Goal: Task Accomplishment & Management: Use online tool/utility

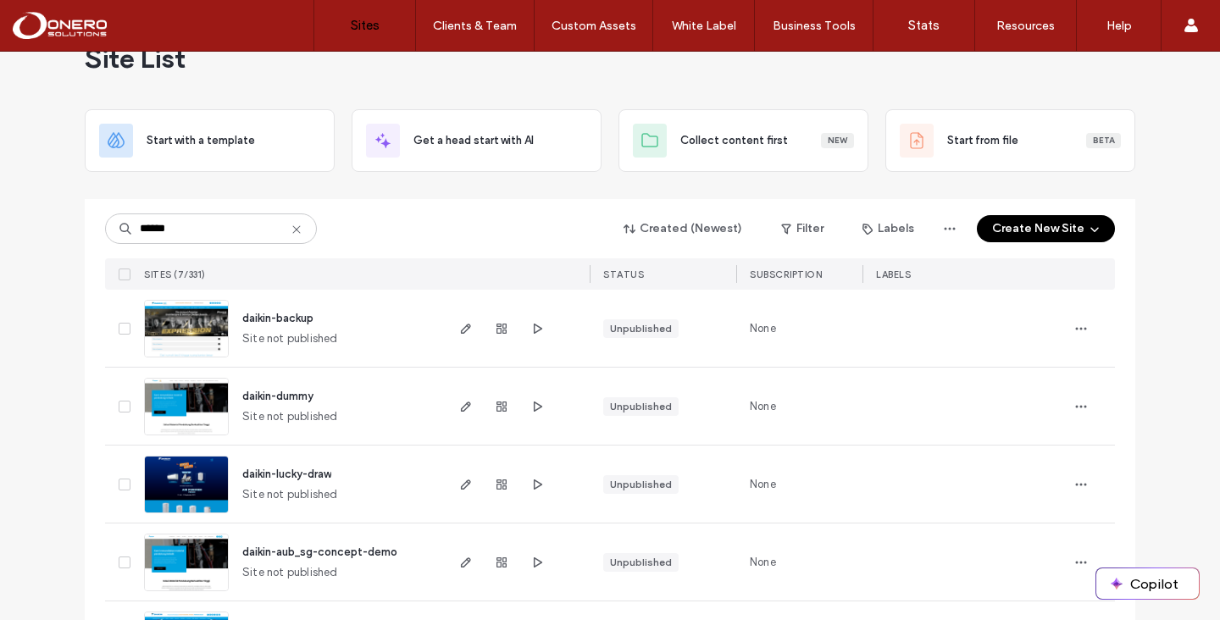
scroll to position [280, 0]
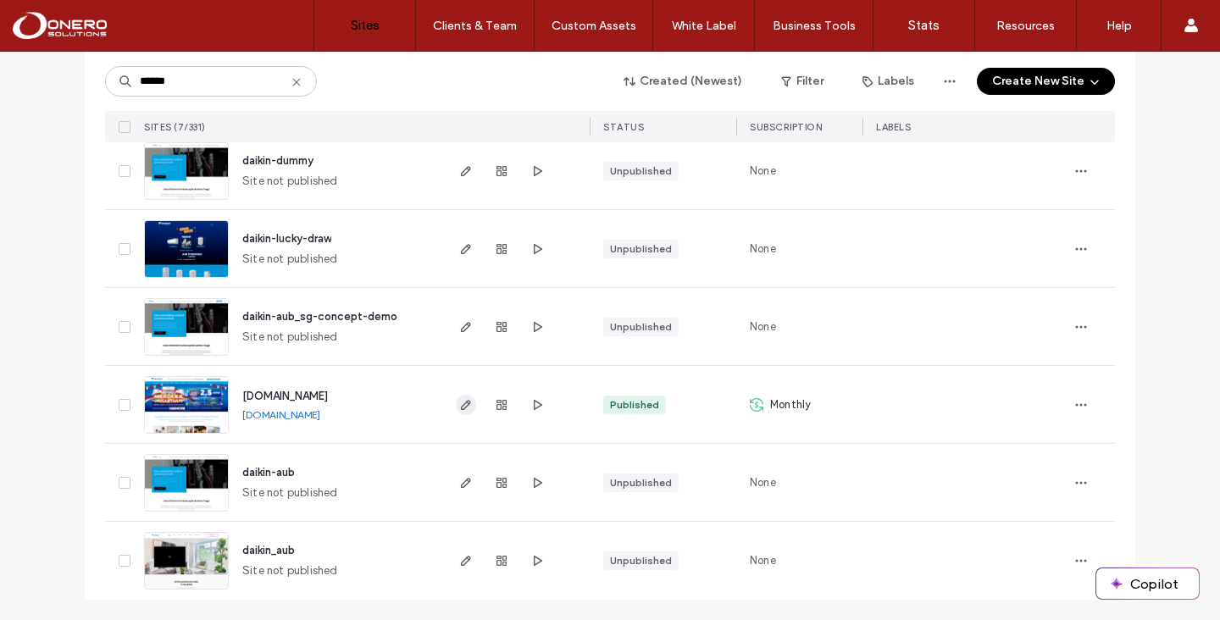
click at [459, 401] on icon "button" at bounding box center [466, 405] width 14 height 14
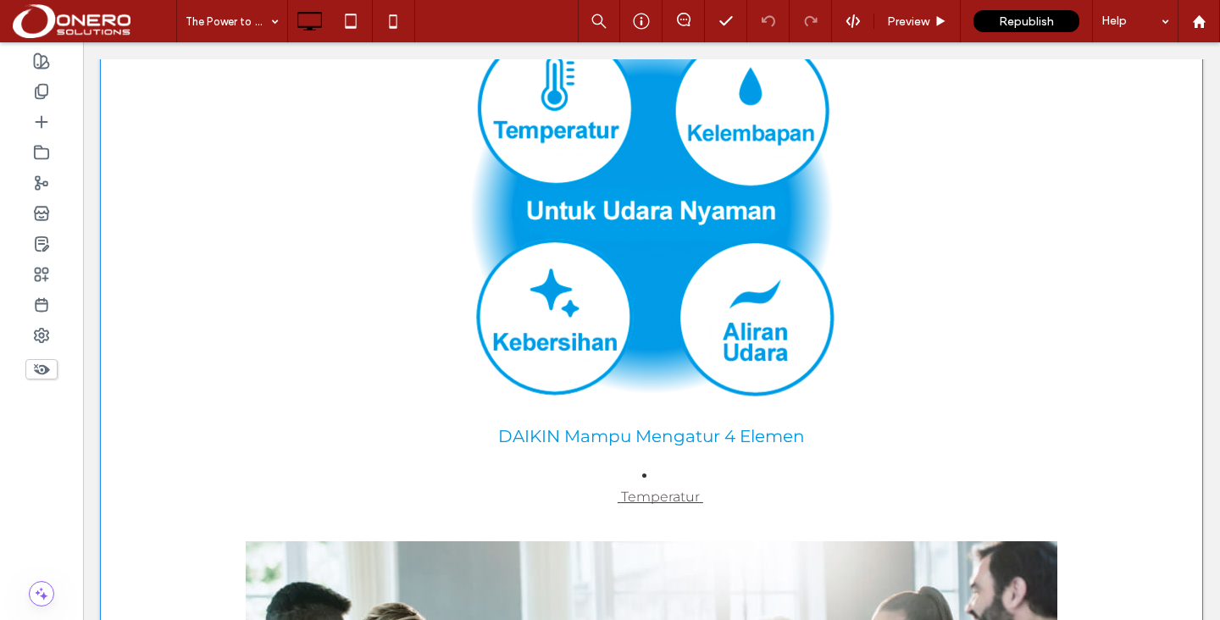
scroll to position [189, 0]
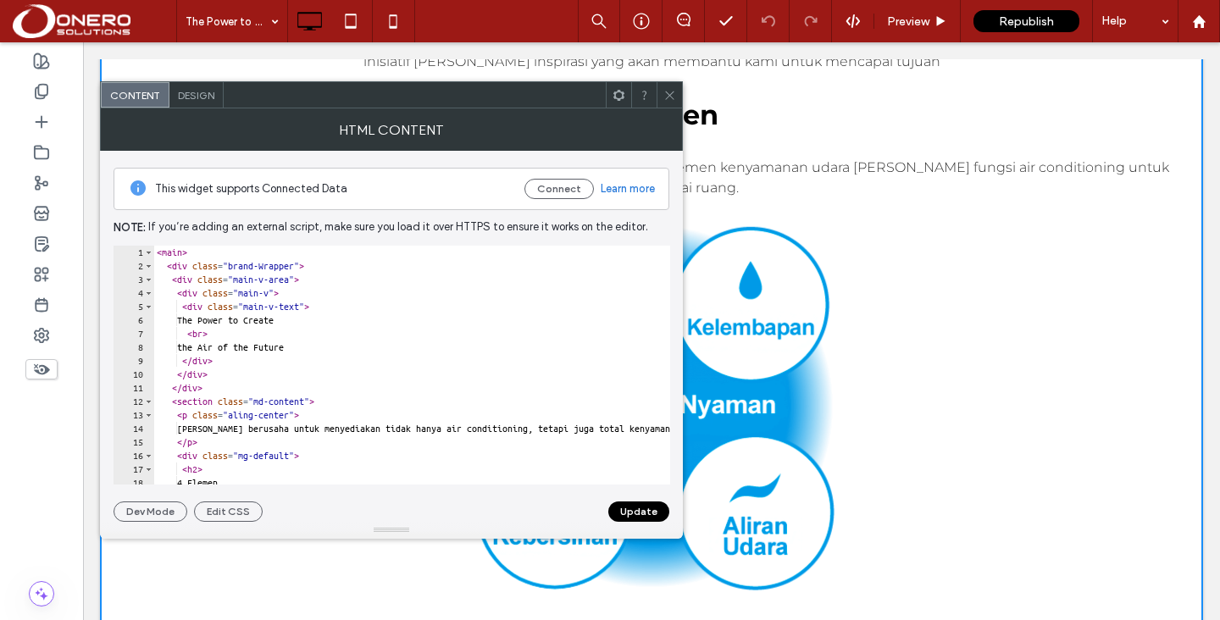
type textarea "**********"
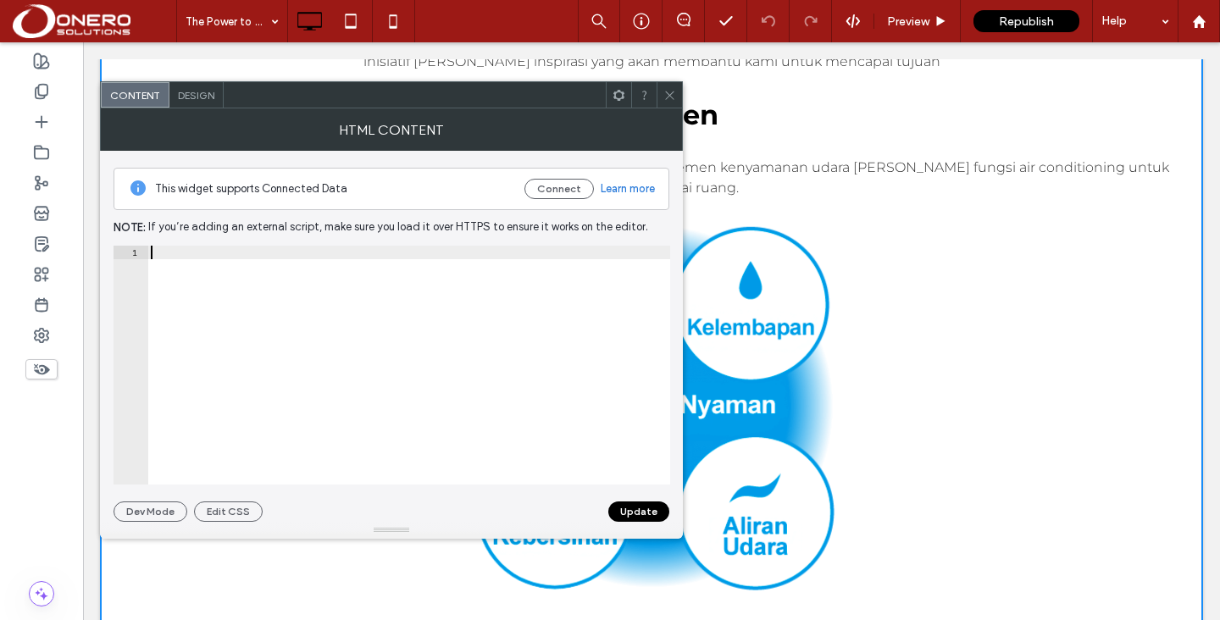
paste textarea "*******"
type textarea "*******"
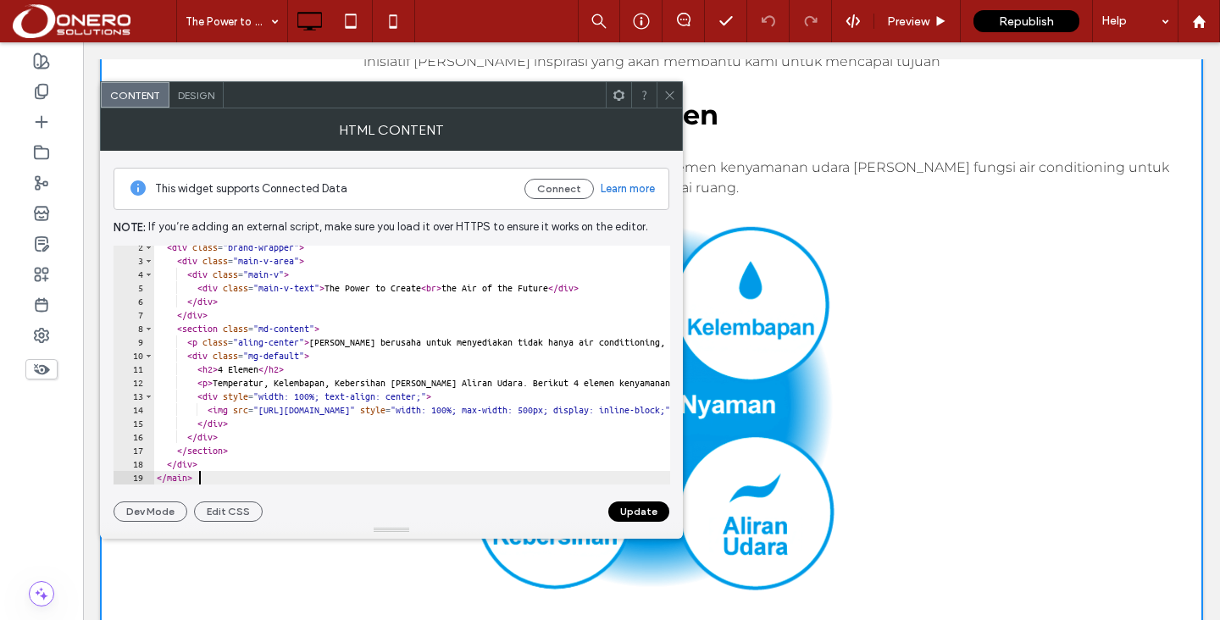
scroll to position [19, 0]
click at [627, 516] on button "Update" at bounding box center [638, 511] width 61 height 20
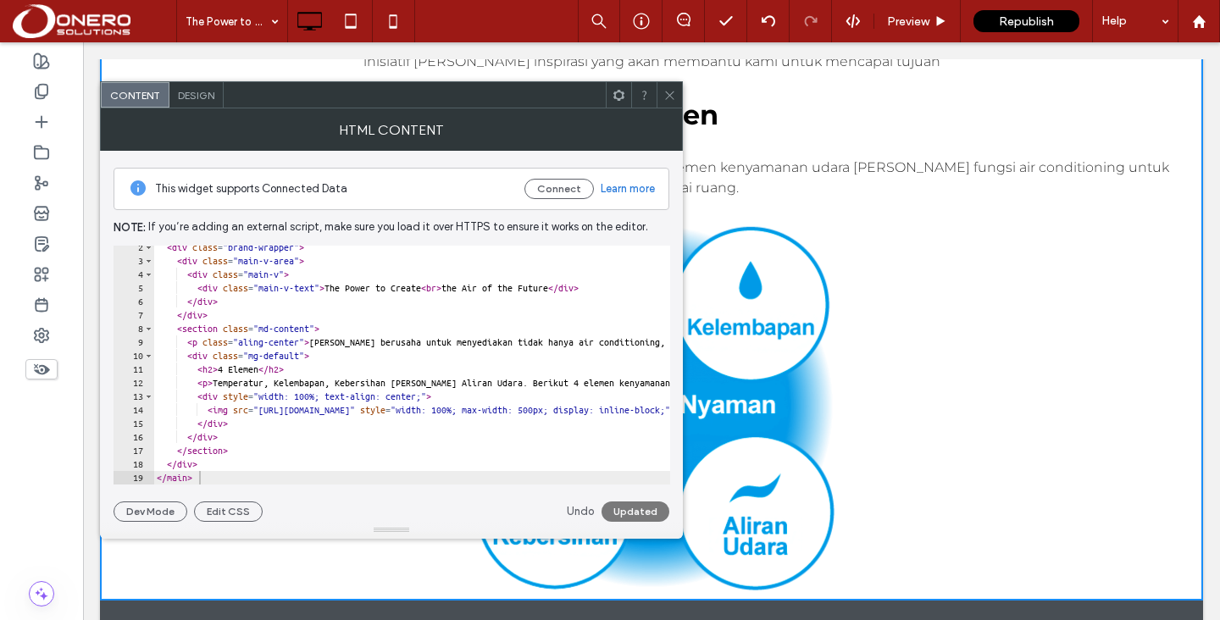
click at [673, 102] on span at bounding box center [669, 94] width 13 height 25
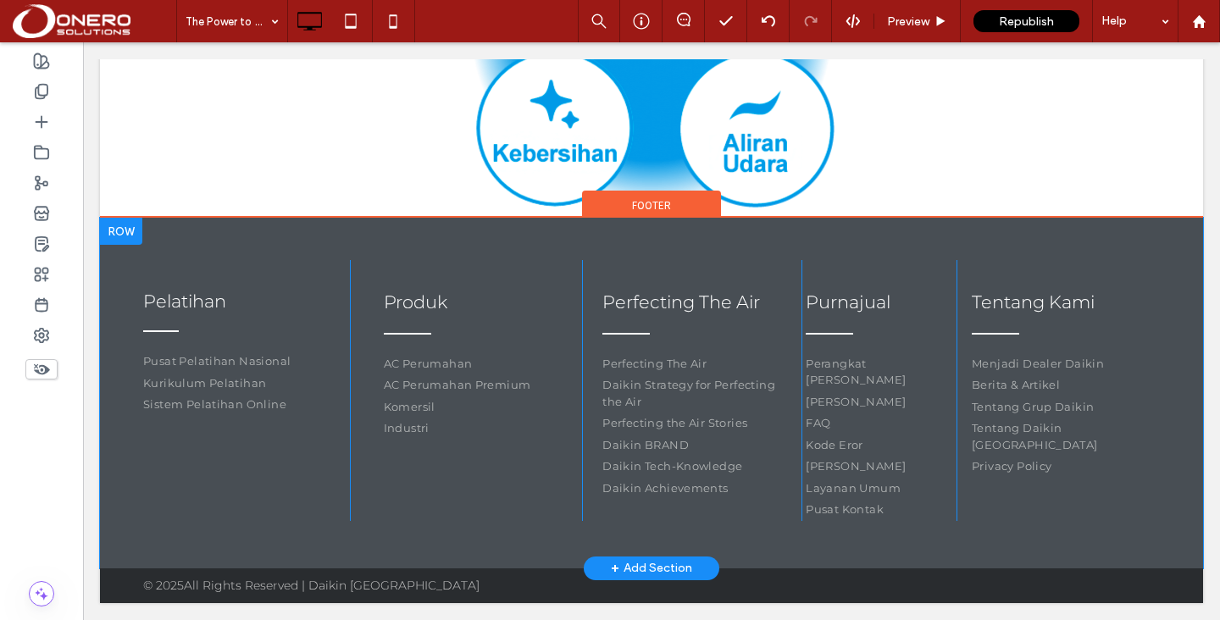
scroll to position [1117, 0]
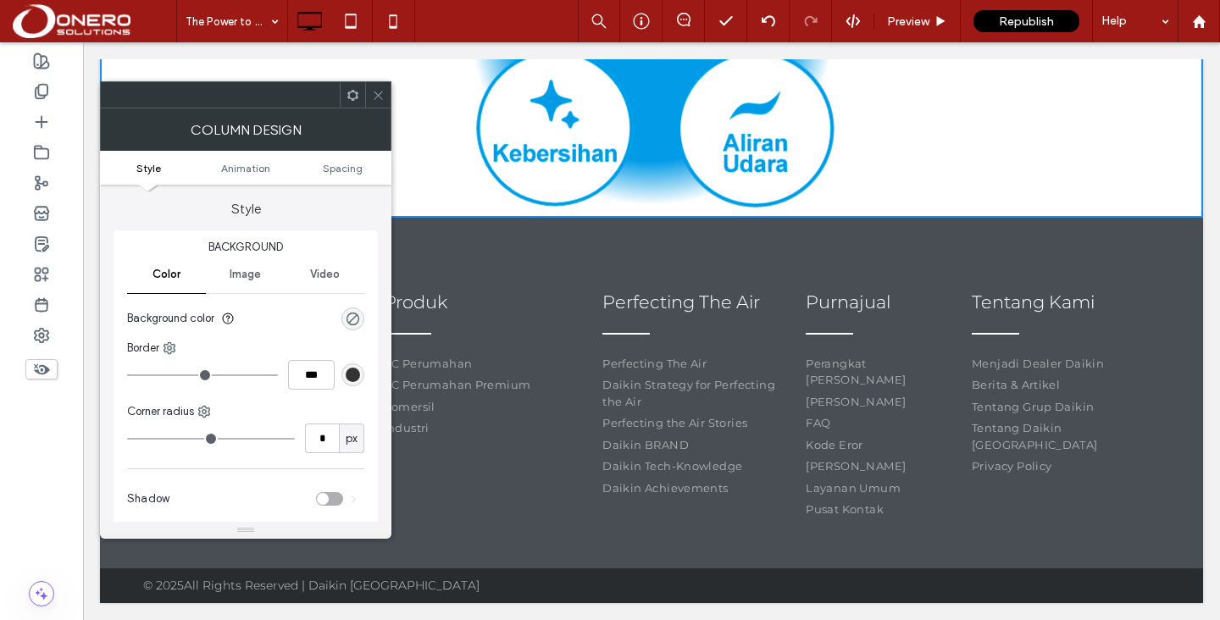
click at [382, 87] on span at bounding box center [378, 94] width 13 height 25
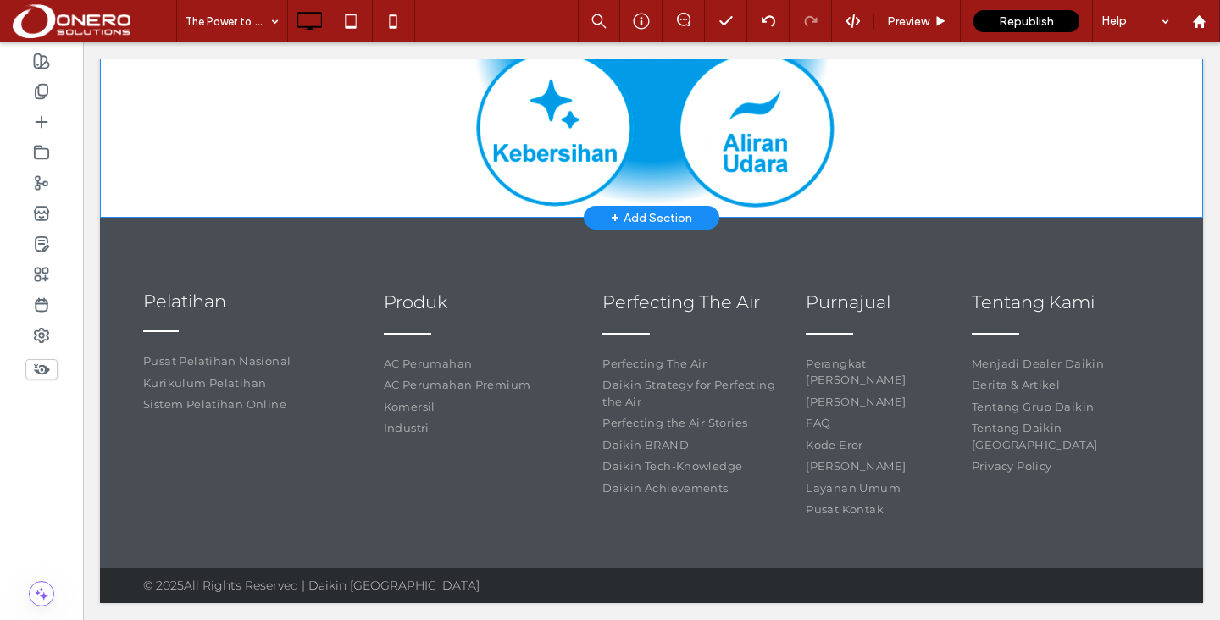
click at [620, 227] on div "+ Add Section" at bounding box center [651, 217] width 81 height 19
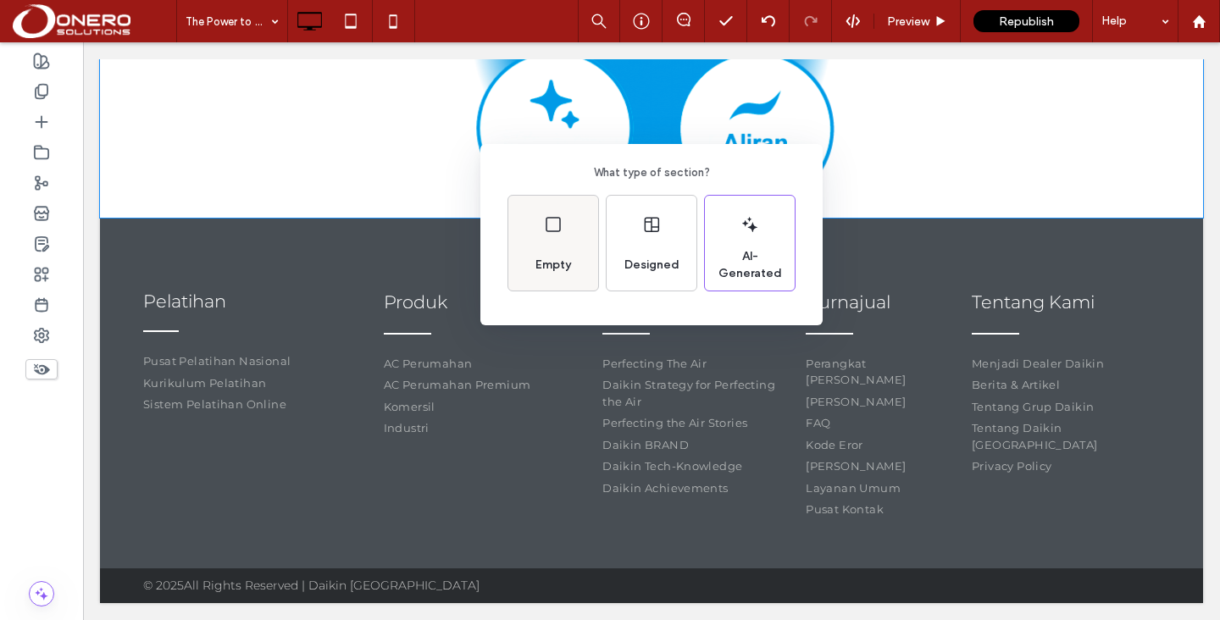
click at [559, 236] on div "Empty" at bounding box center [553, 243] width 90 height 95
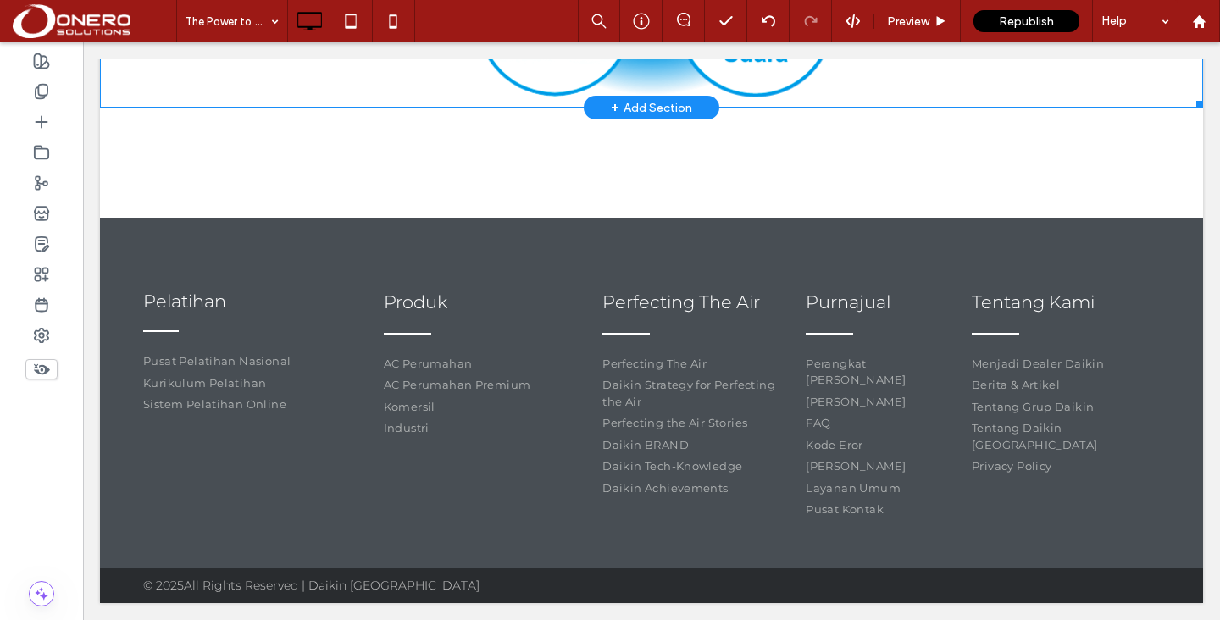
scroll to position [1129, 0]
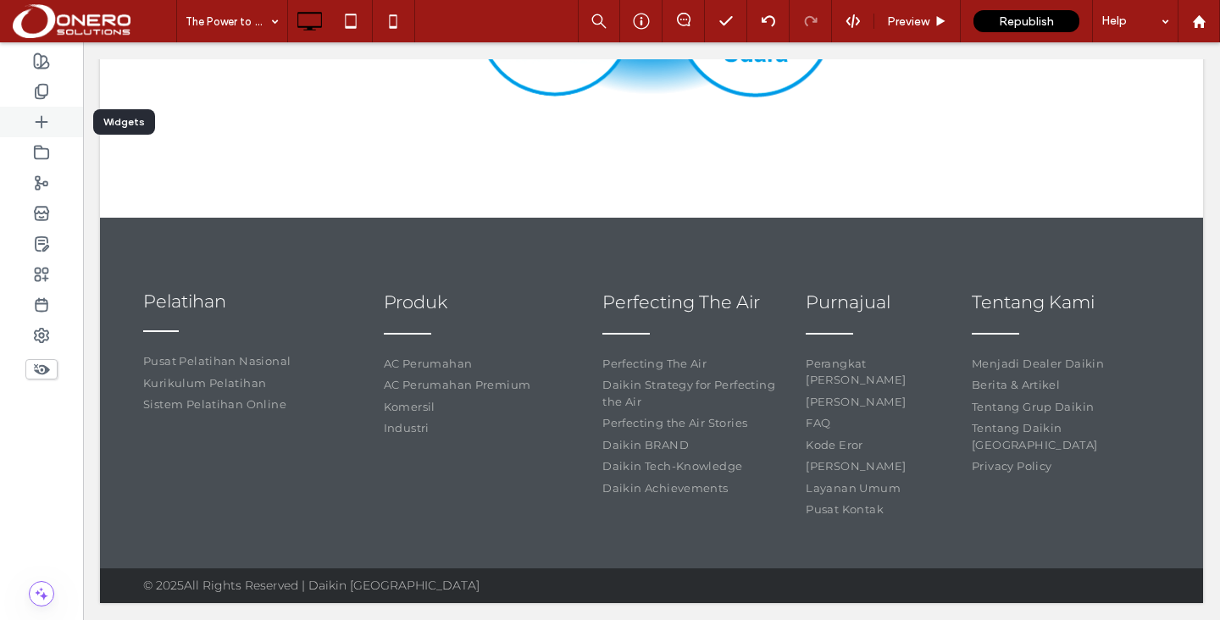
click at [45, 133] on div at bounding box center [41, 122] width 83 height 30
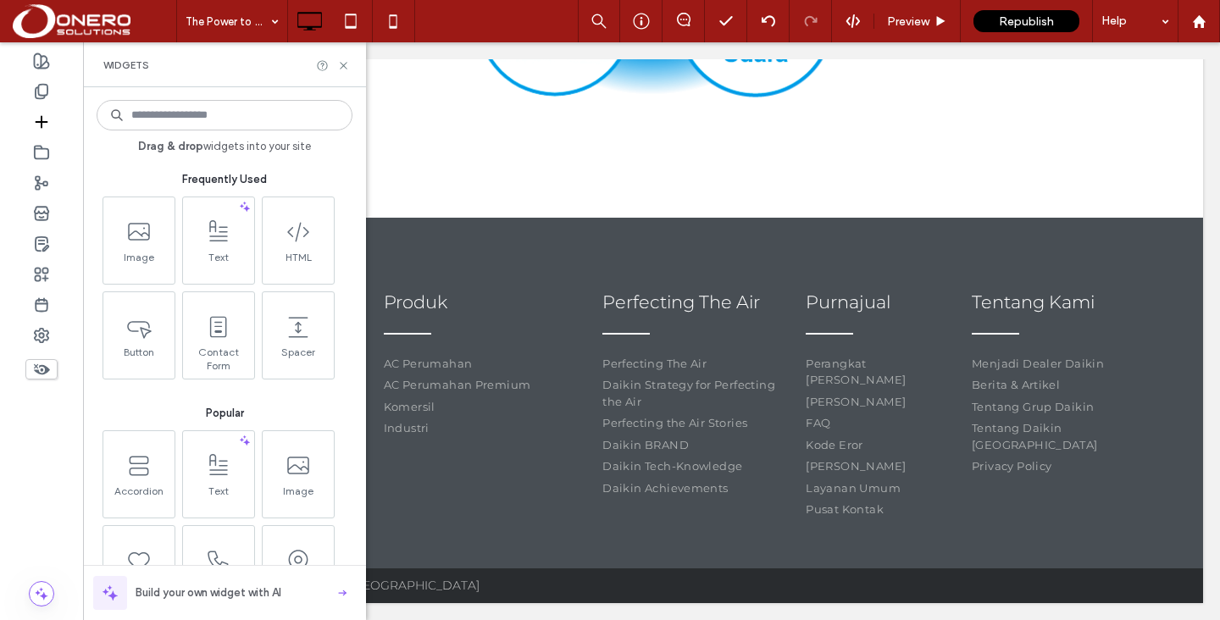
click at [161, 119] on input at bounding box center [225, 115] width 256 height 30
type input "*****"
type input "***"
click at [342, 68] on icon at bounding box center [343, 65] width 13 height 13
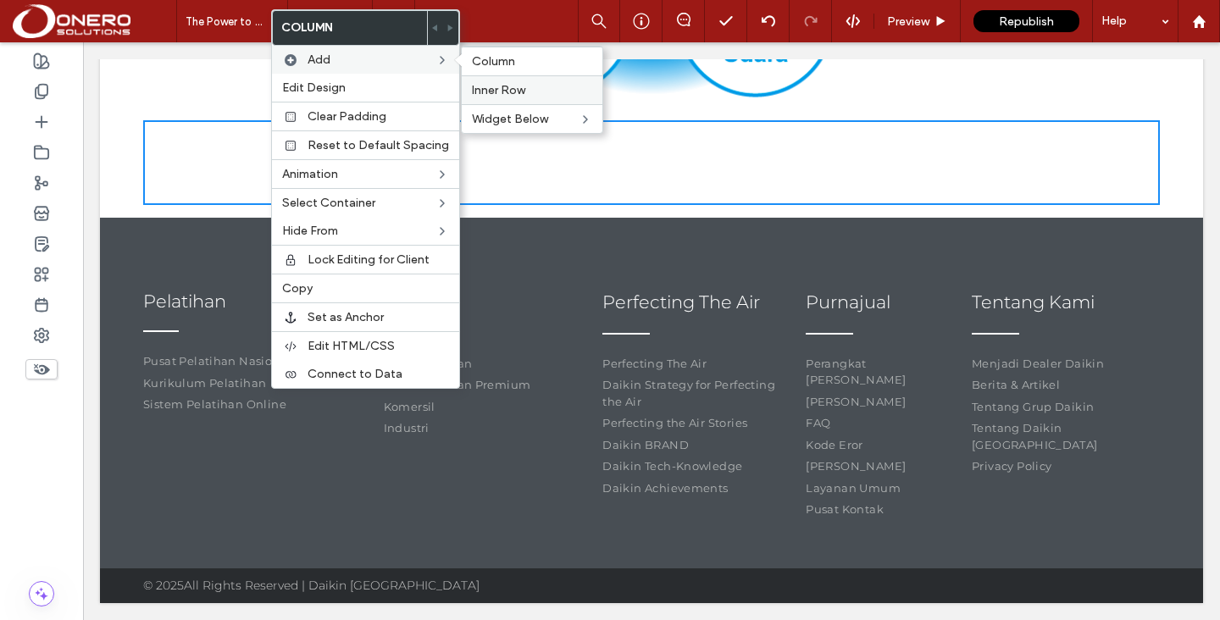
click at [501, 83] on span "Inner Row" at bounding box center [498, 90] width 53 height 14
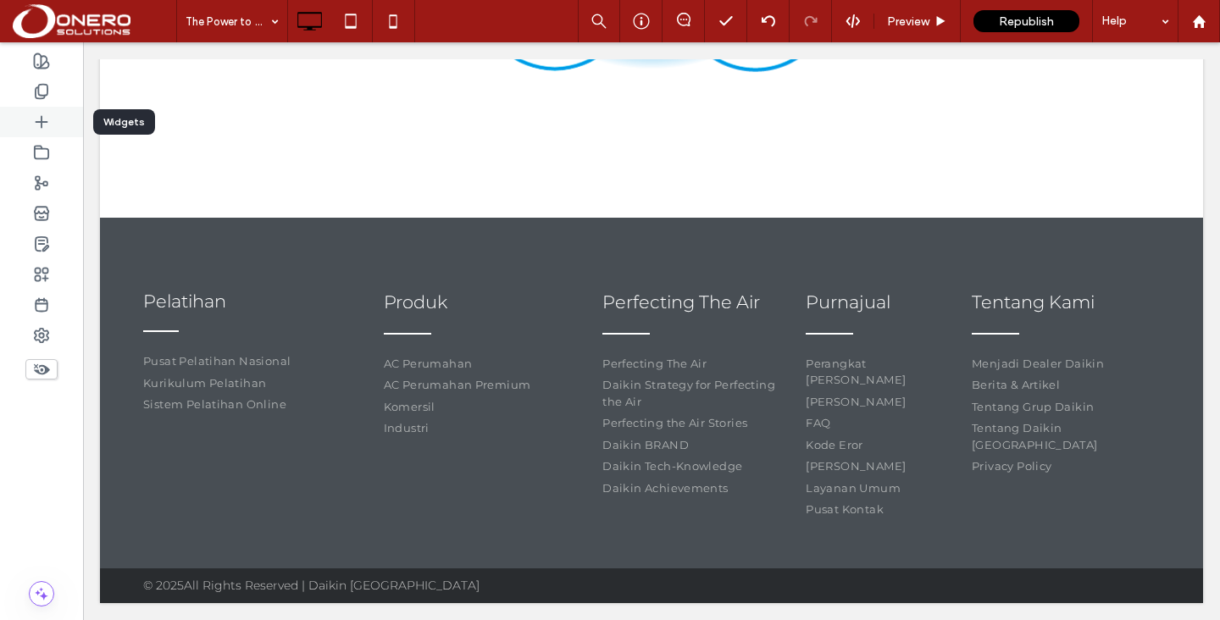
click at [52, 118] on div at bounding box center [41, 122] width 83 height 30
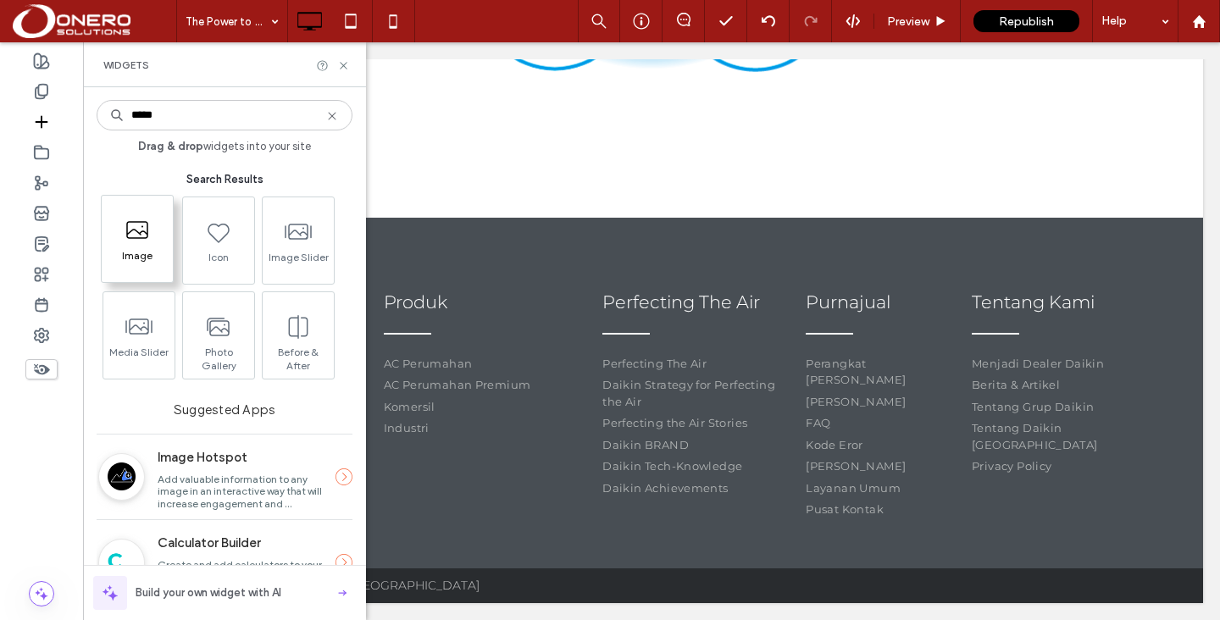
type input "*****"
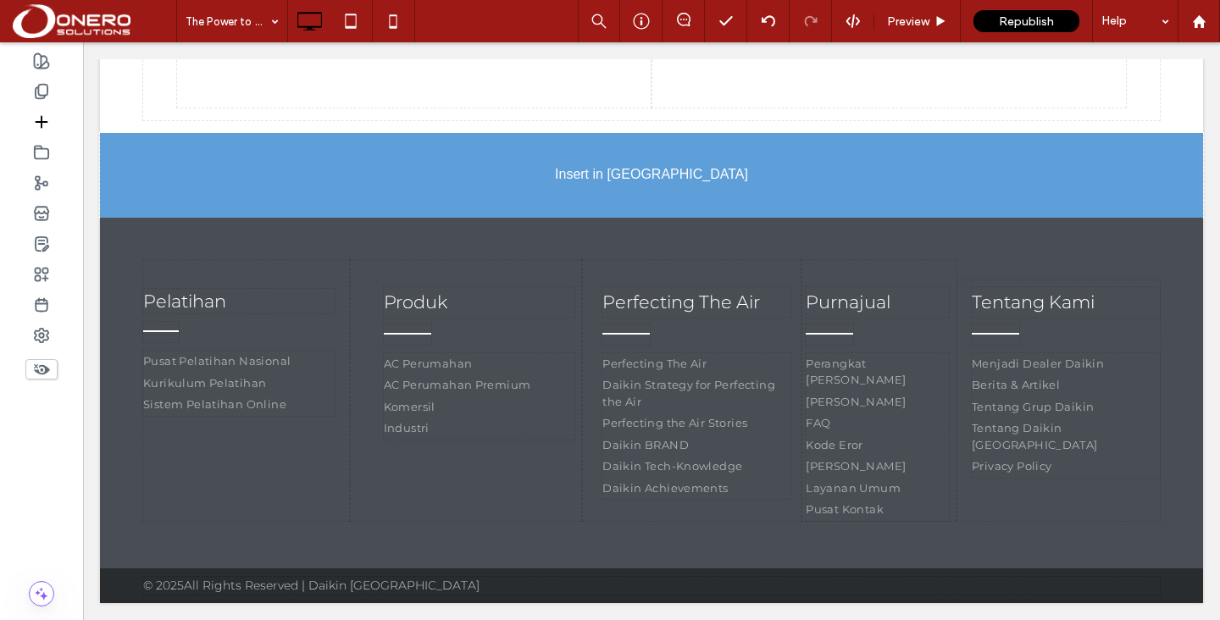
scroll to position [1248, 0]
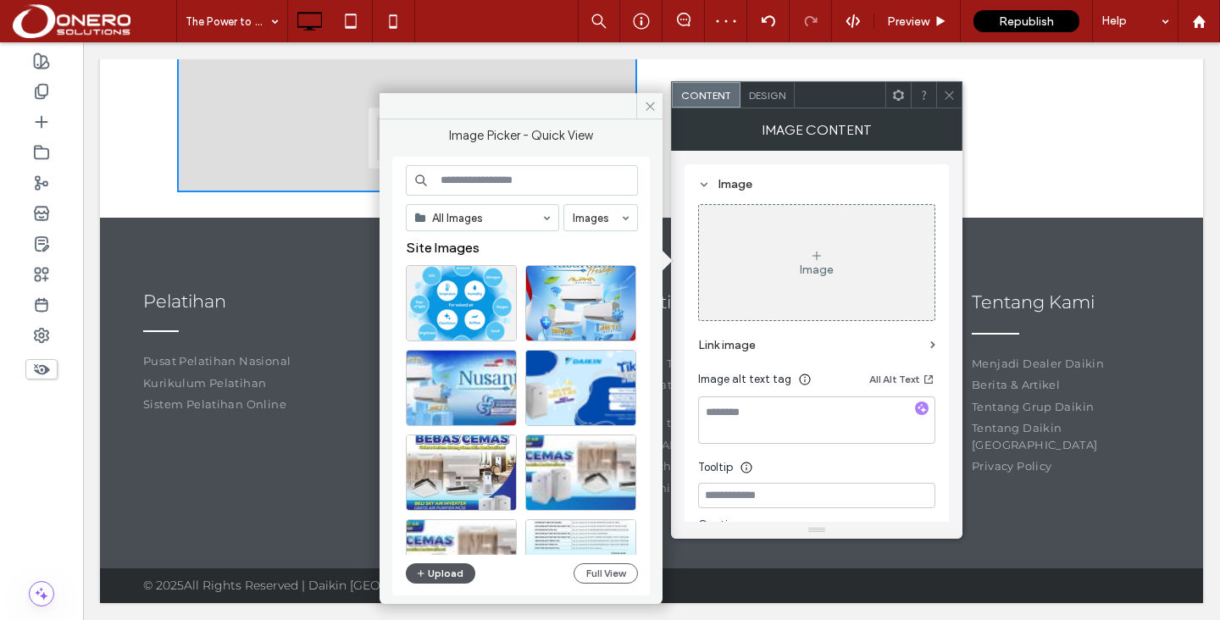
click at [454, 576] on button "Upload" at bounding box center [440, 573] width 69 height 20
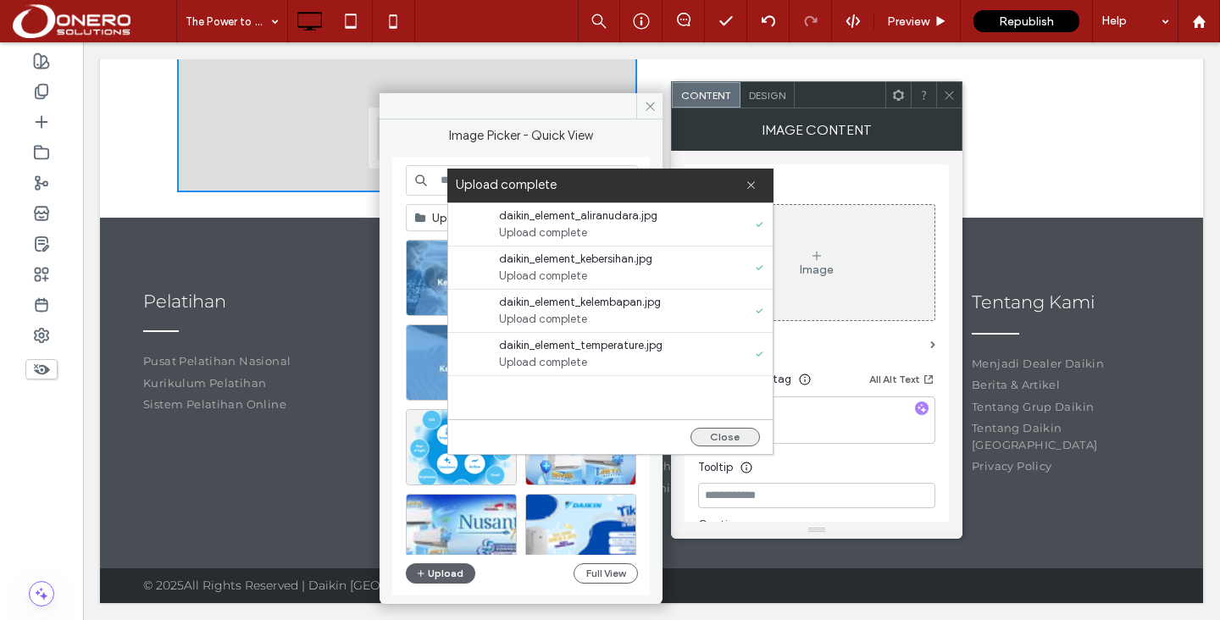
click at [741, 437] on button "Close" at bounding box center [724, 437] width 69 height 19
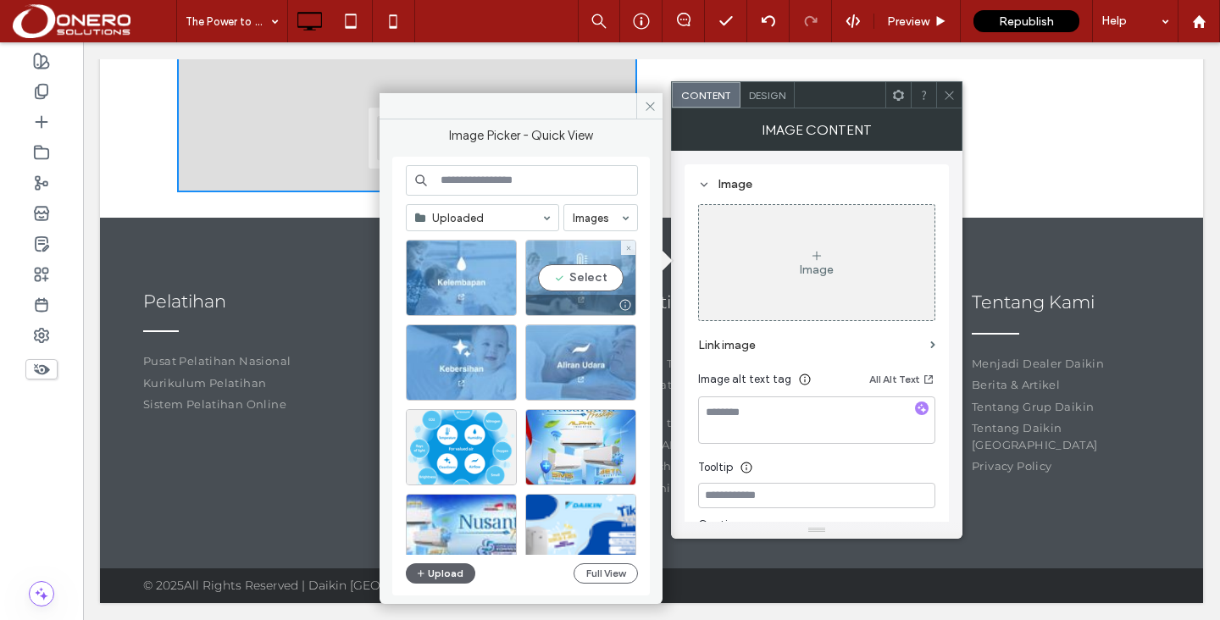
click at [578, 282] on div "Select" at bounding box center [580, 278] width 111 height 76
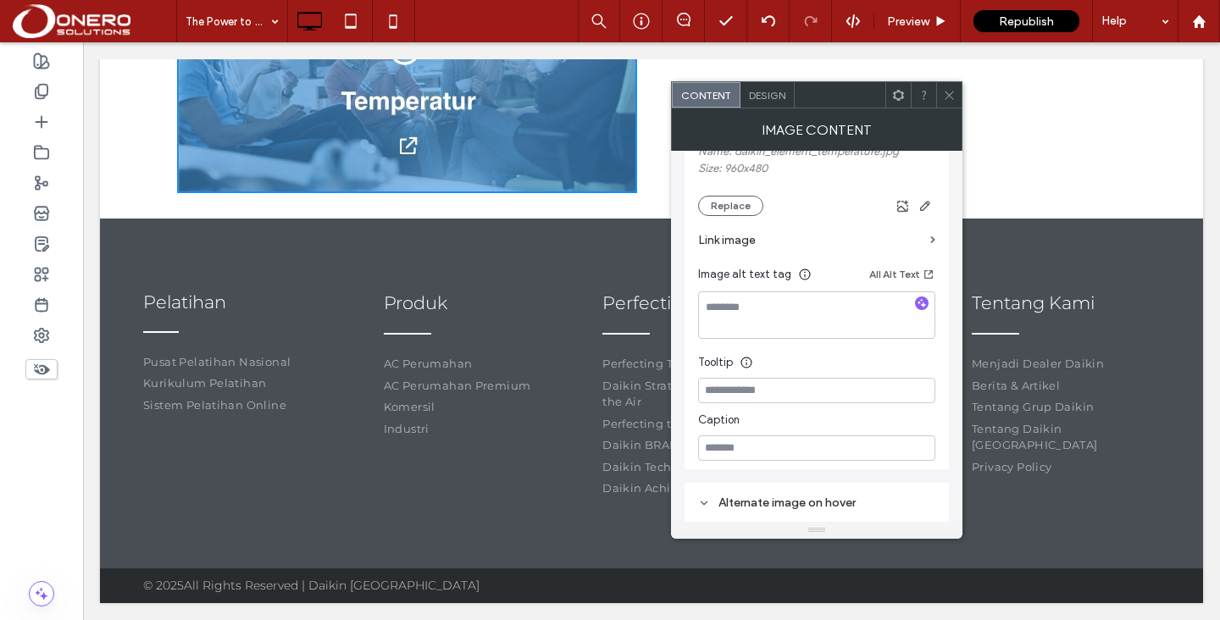
scroll to position [197, 0]
click at [951, 99] on icon at bounding box center [949, 95] width 13 height 13
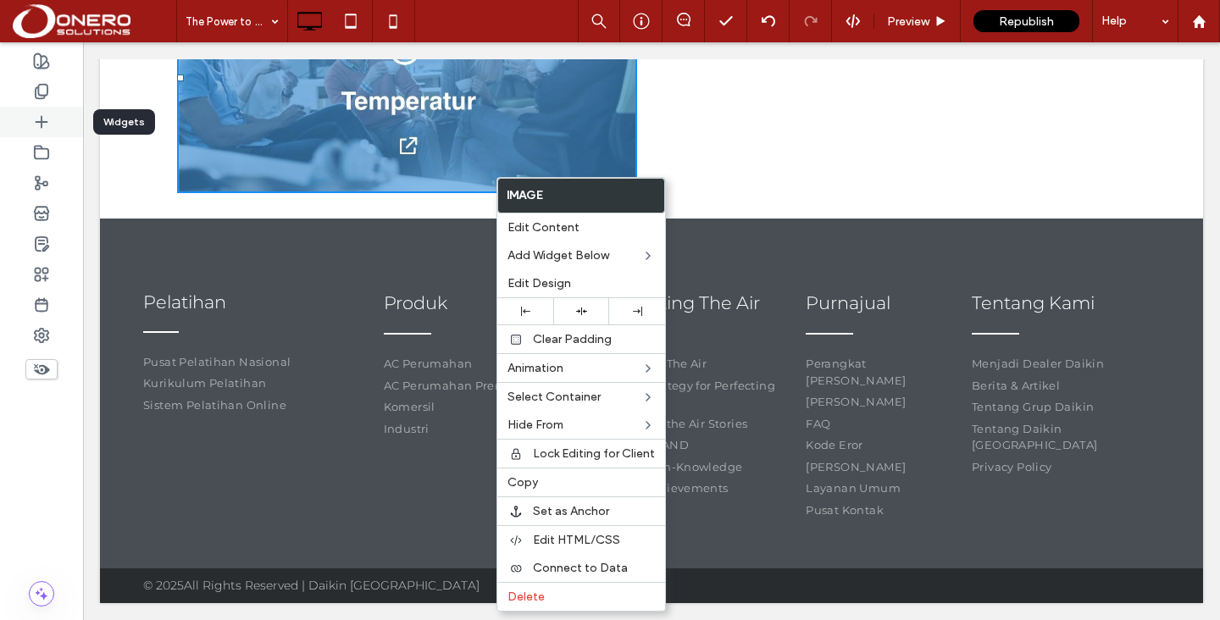
click at [25, 115] on div at bounding box center [41, 122] width 83 height 30
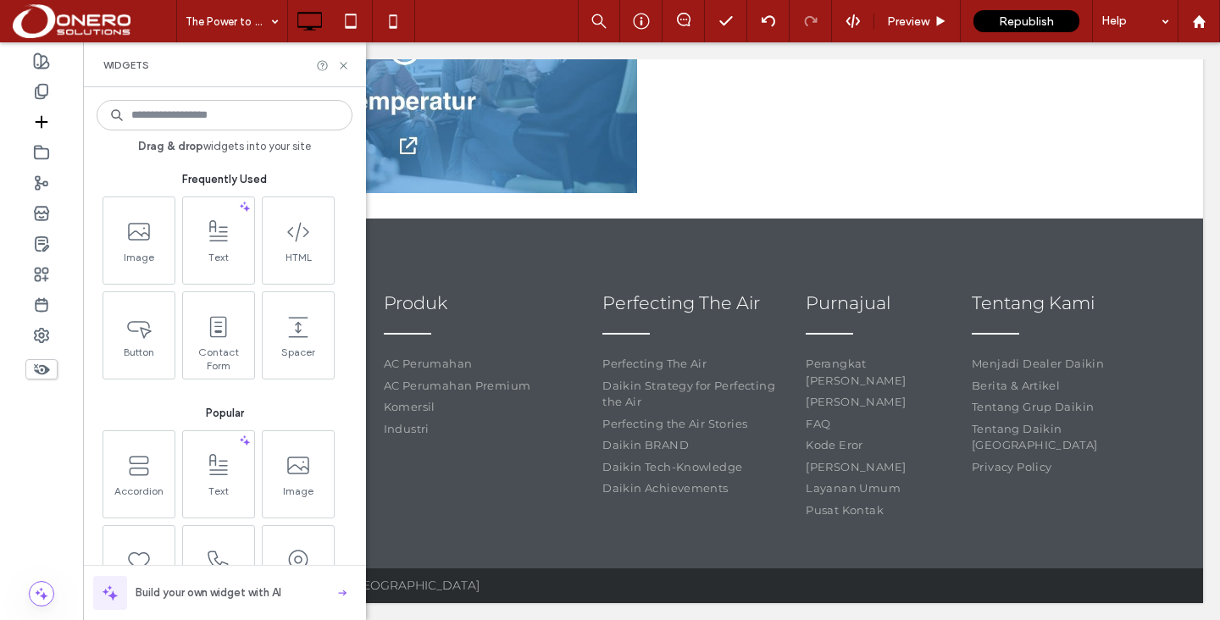
click at [184, 107] on input at bounding box center [225, 115] width 256 height 30
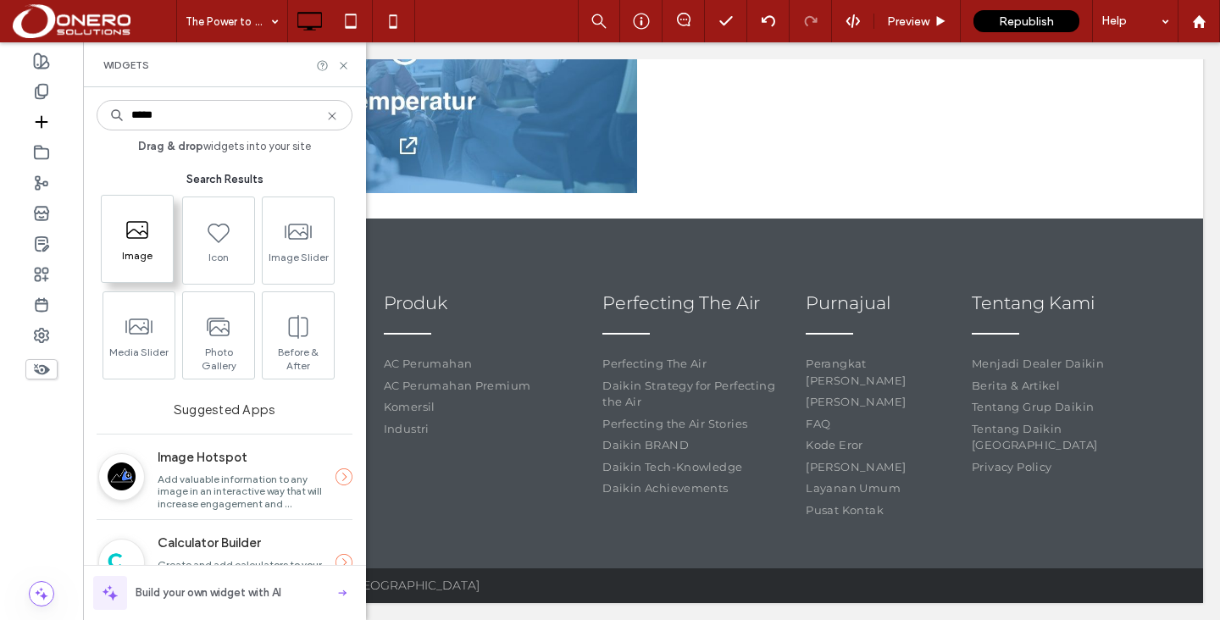
type input "*****"
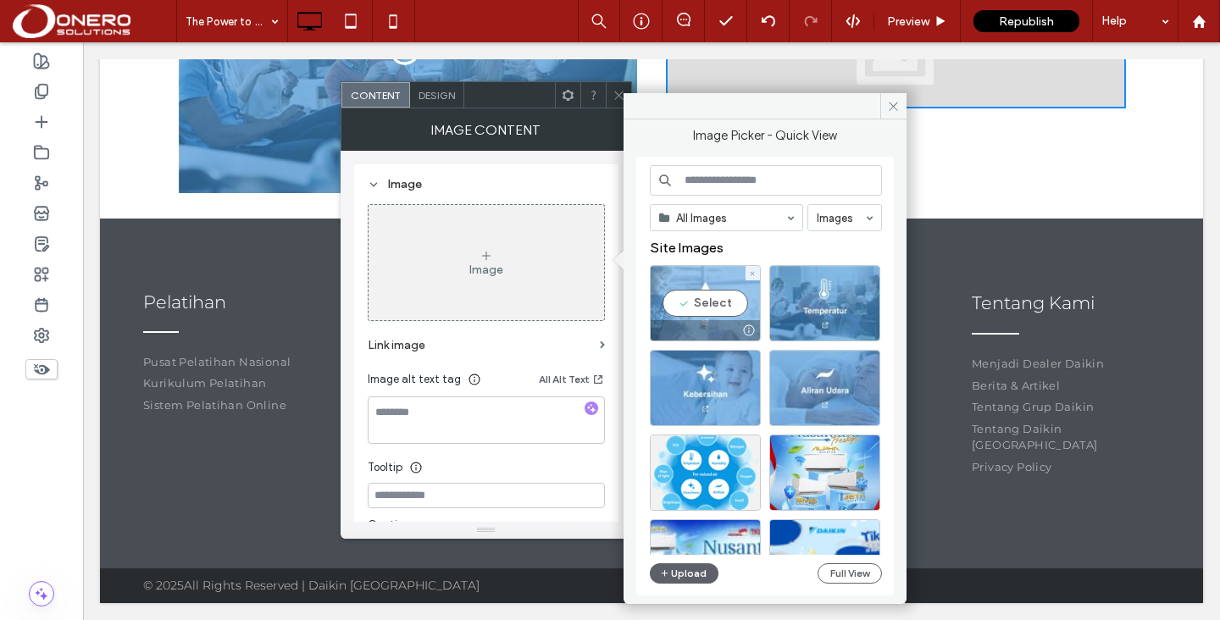
click at [700, 305] on div "Select" at bounding box center [705, 303] width 111 height 76
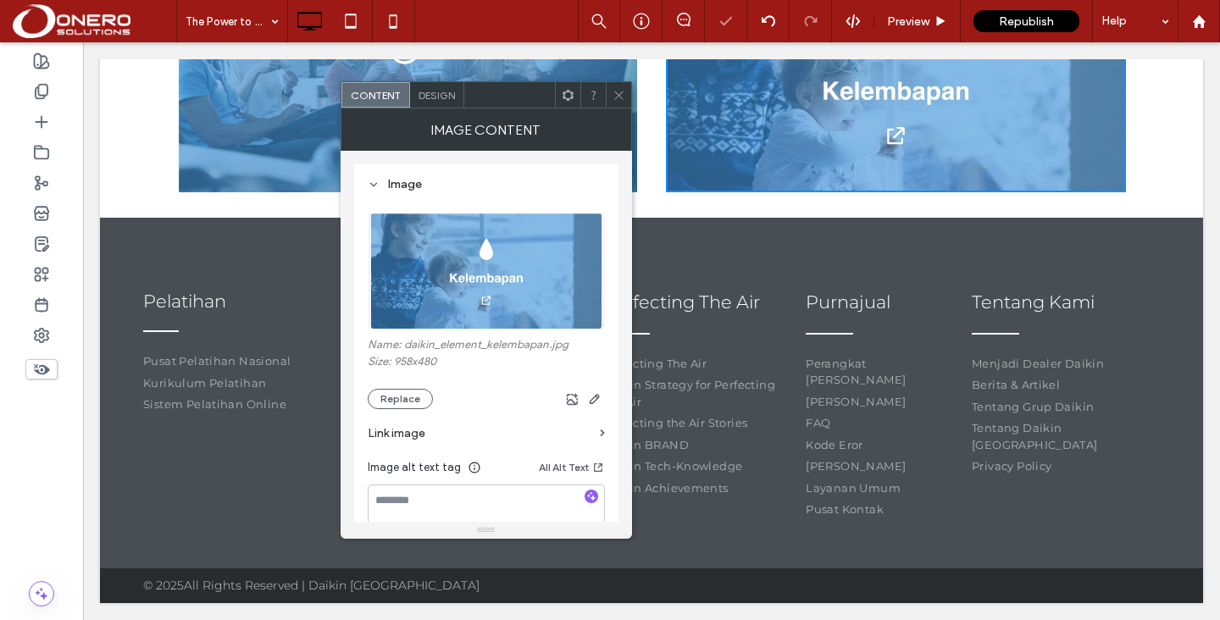
click at [616, 97] on icon at bounding box center [618, 95] width 13 height 13
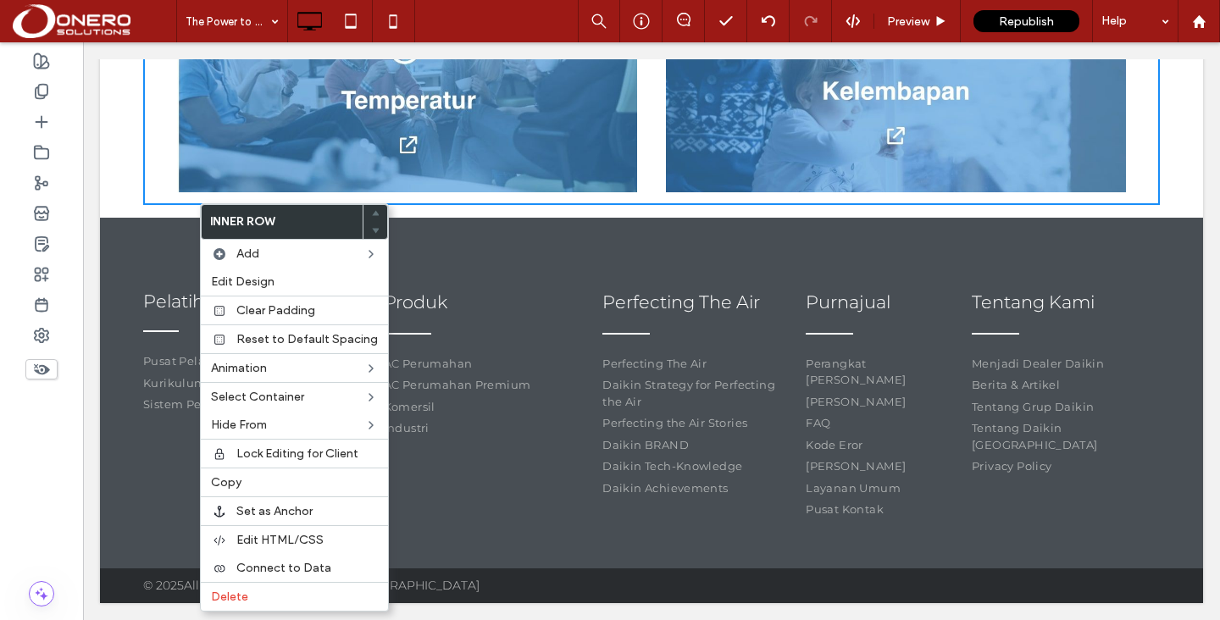
click at [166, 205] on div "Click To Paste Click To Paste Click To Paste Click To Paste" at bounding box center [651, 77] width 1016 height 256
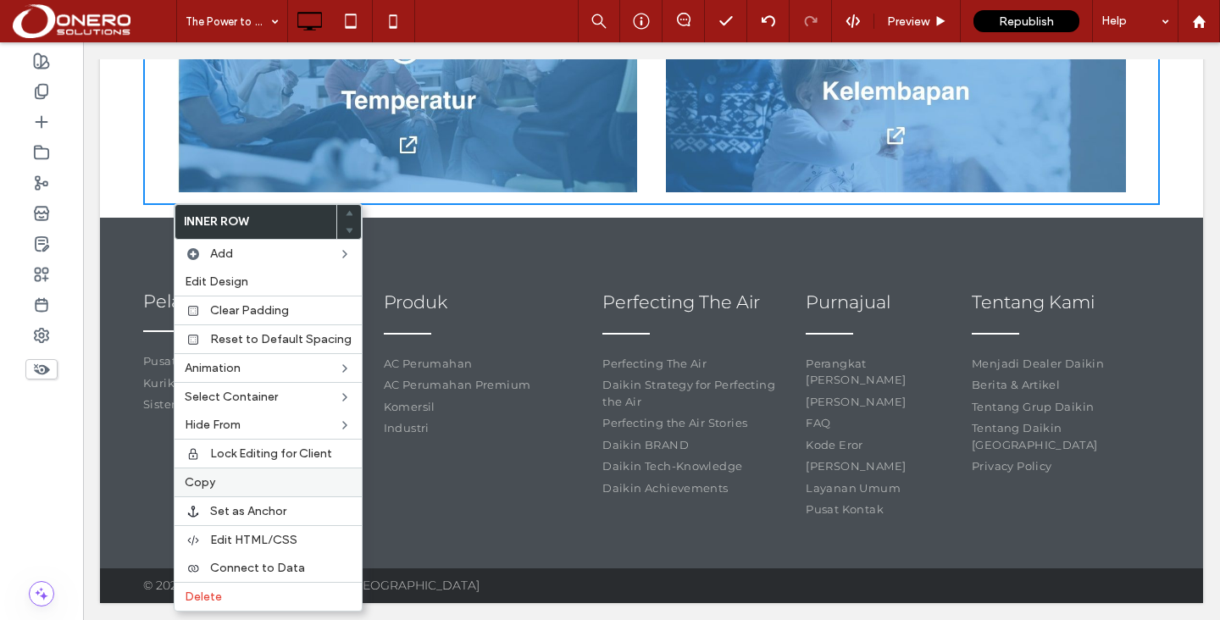
click at [221, 483] on label "Copy" at bounding box center [268, 482] width 167 height 14
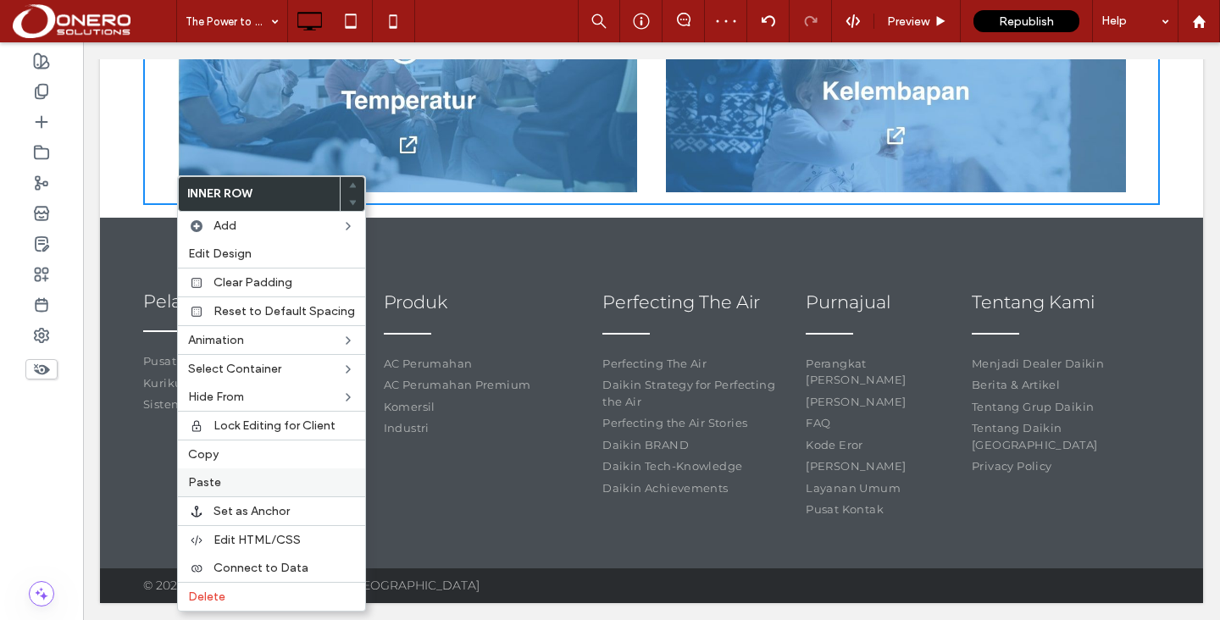
click at [215, 478] on span "Paste" at bounding box center [204, 482] width 33 height 14
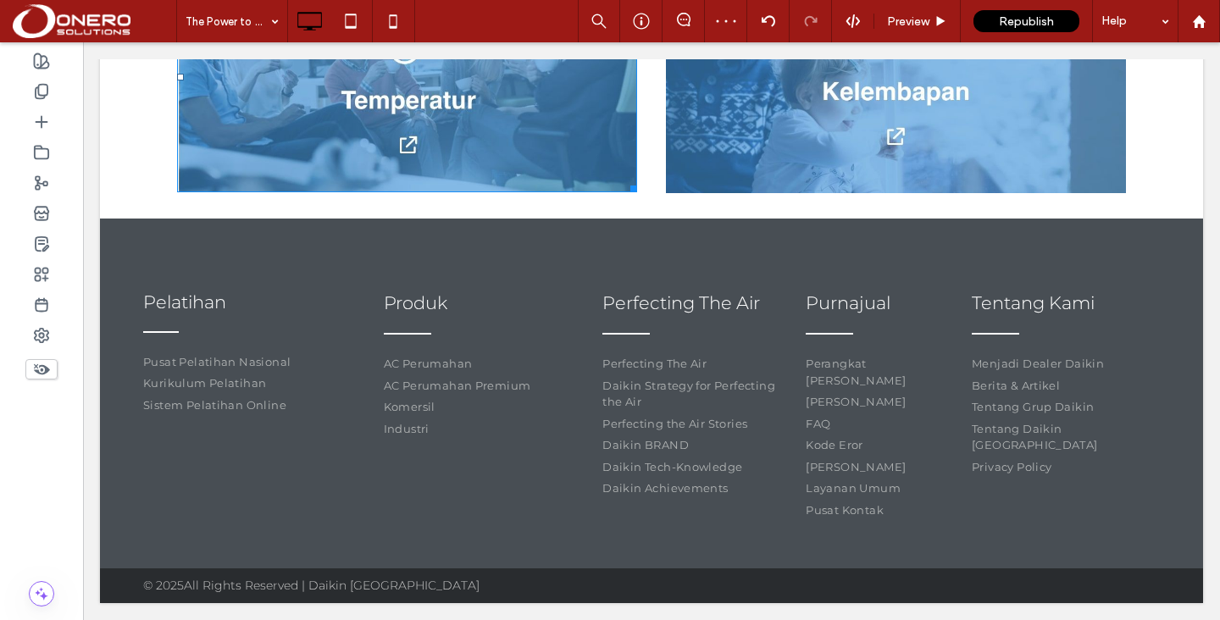
scroll to position [1429, 0]
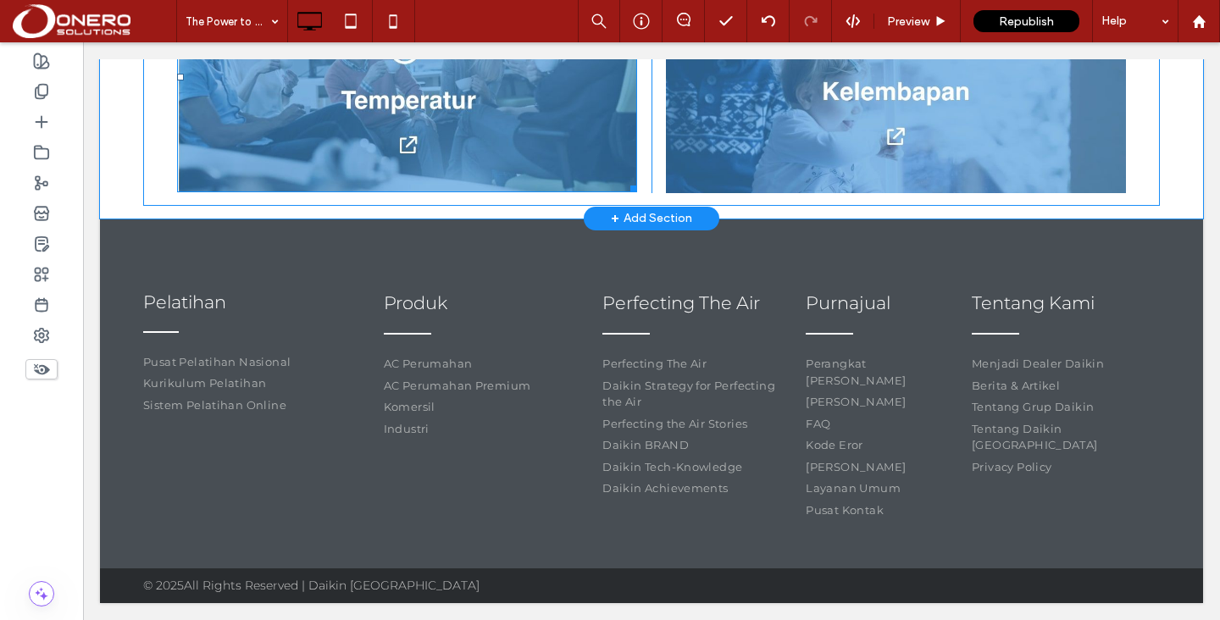
click at [415, 192] on img at bounding box center [407, 77] width 460 height 230
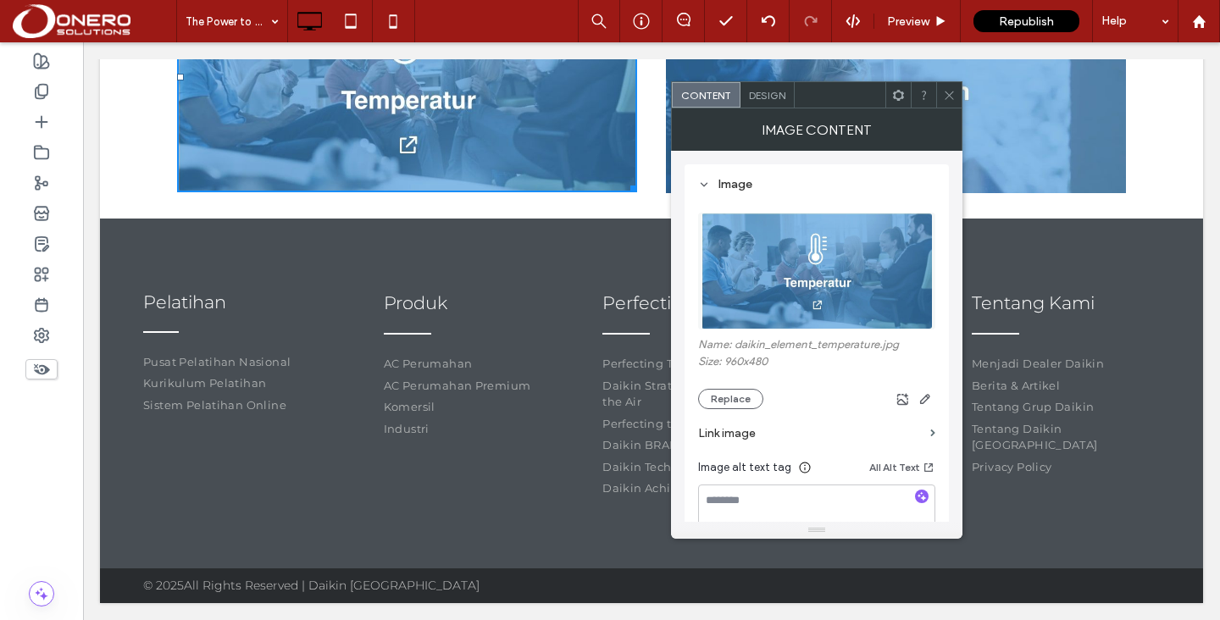
click at [796, 254] on img at bounding box center [816, 271] width 232 height 117
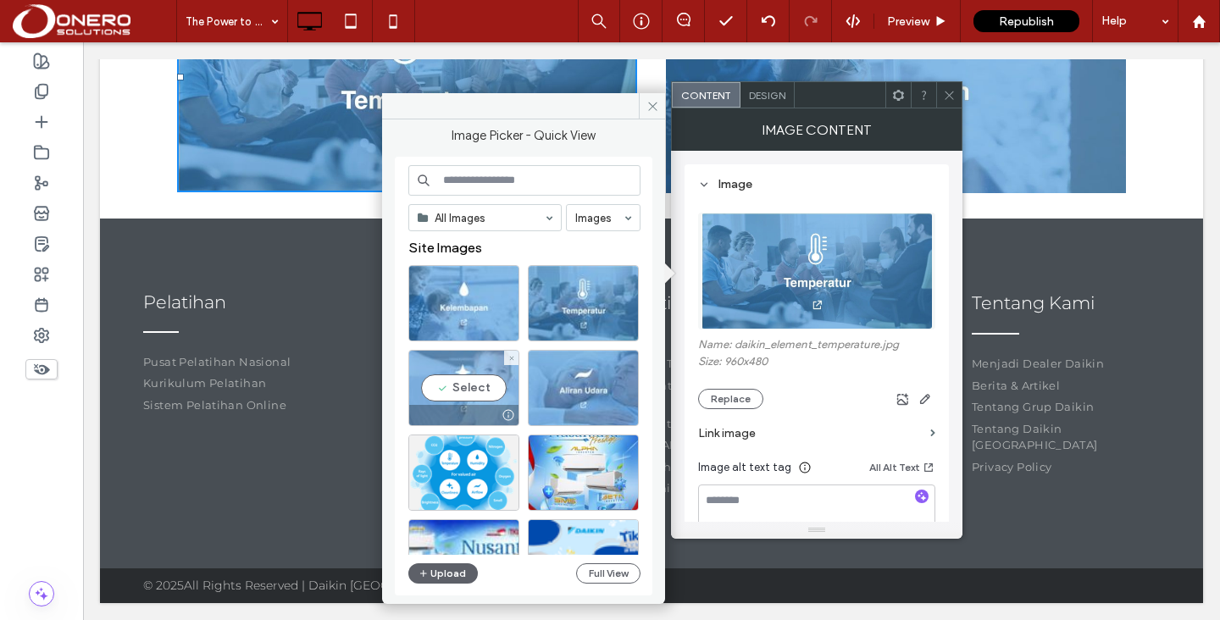
click at [473, 379] on div "Select" at bounding box center [463, 388] width 111 height 76
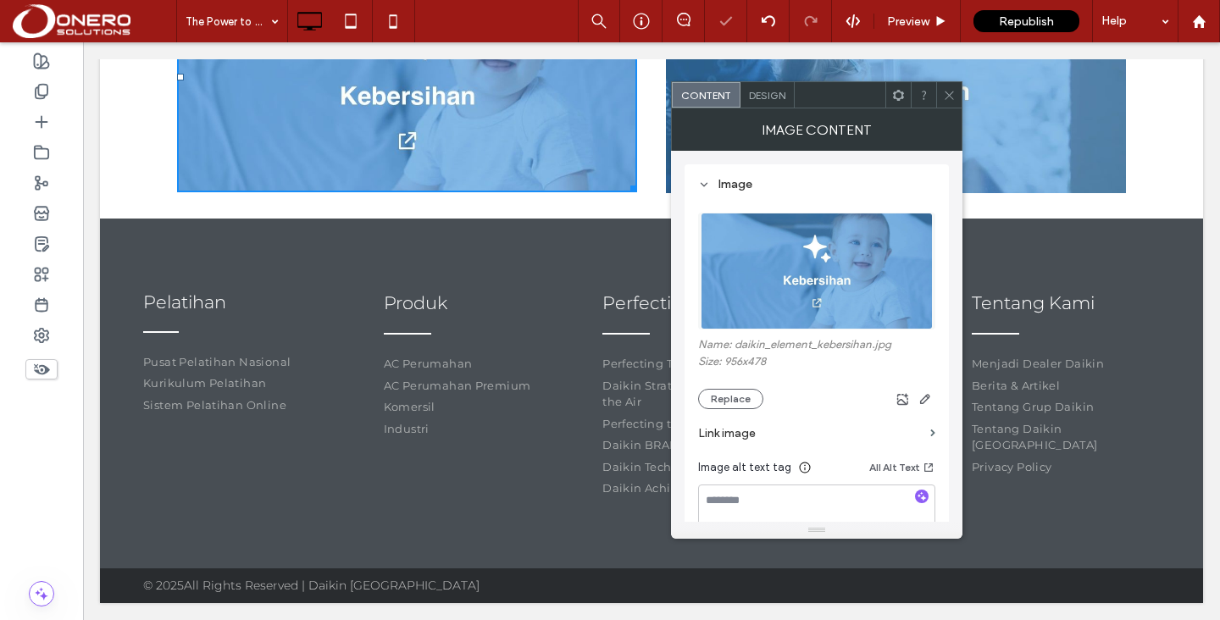
click at [955, 89] on icon at bounding box center [949, 95] width 13 height 13
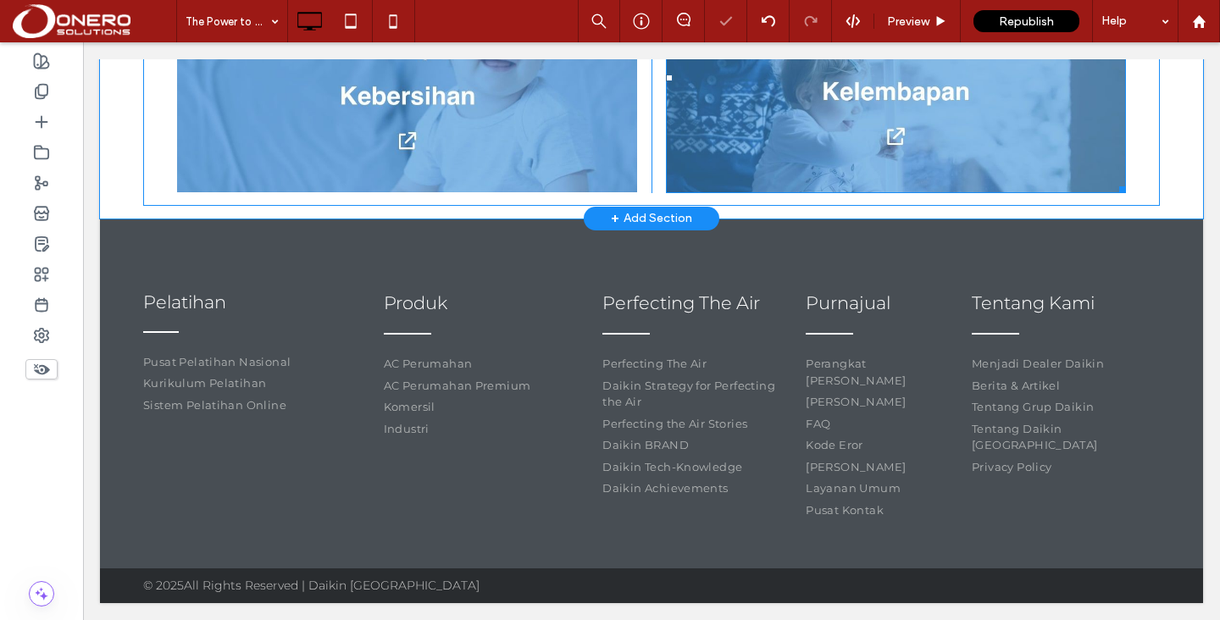
click at [852, 192] on img at bounding box center [896, 77] width 460 height 230
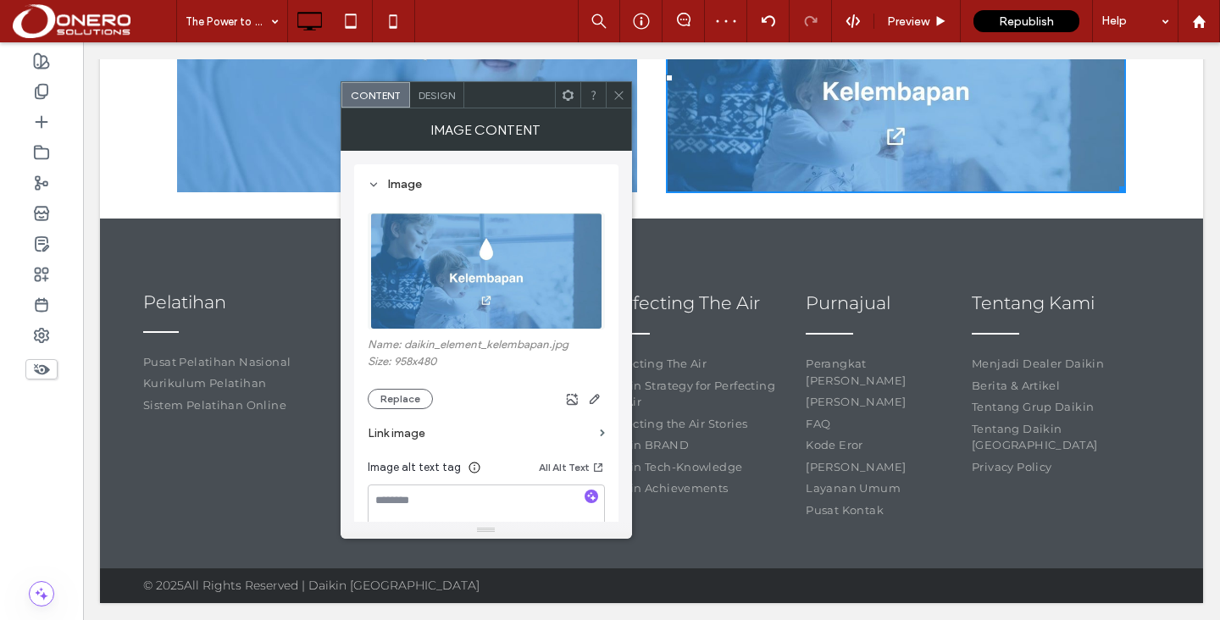
click at [489, 308] on img at bounding box center [485, 271] width 231 height 117
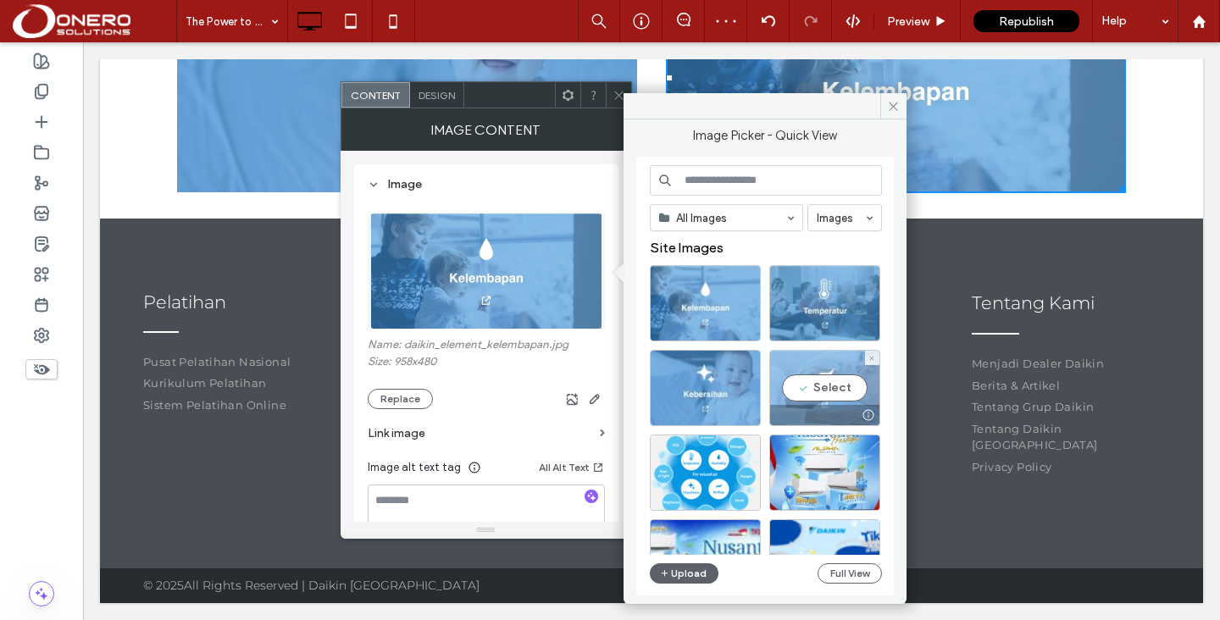
click at [841, 385] on div "Select" at bounding box center [824, 388] width 111 height 76
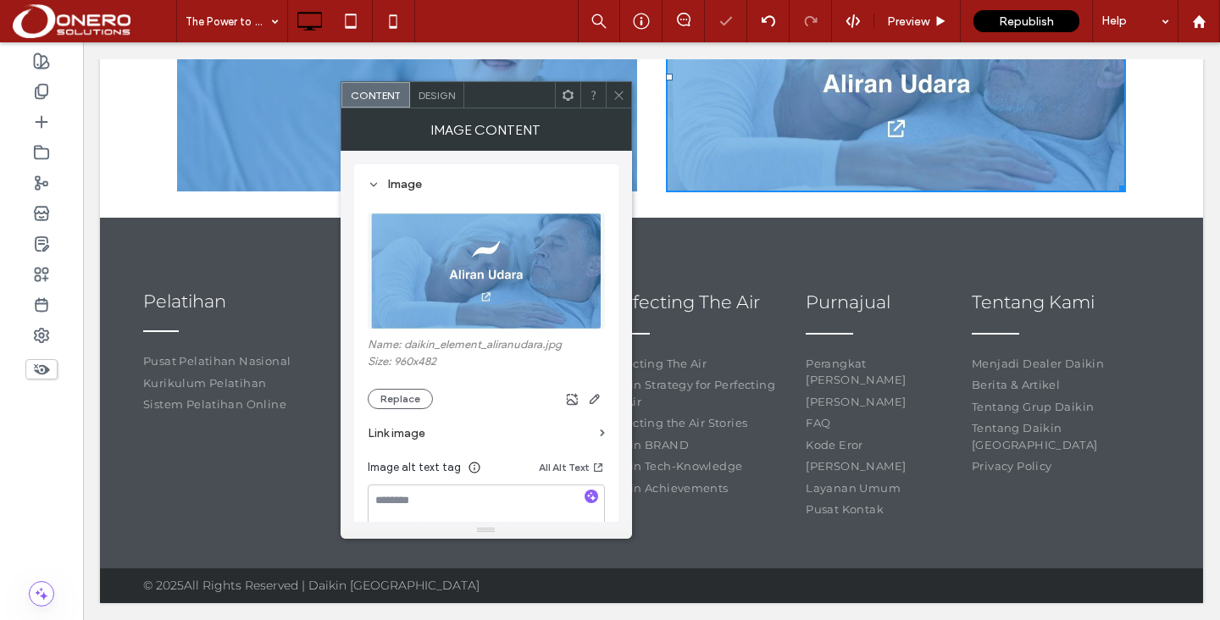
click at [625, 97] on div at bounding box center [618, 94] width 25 height 25
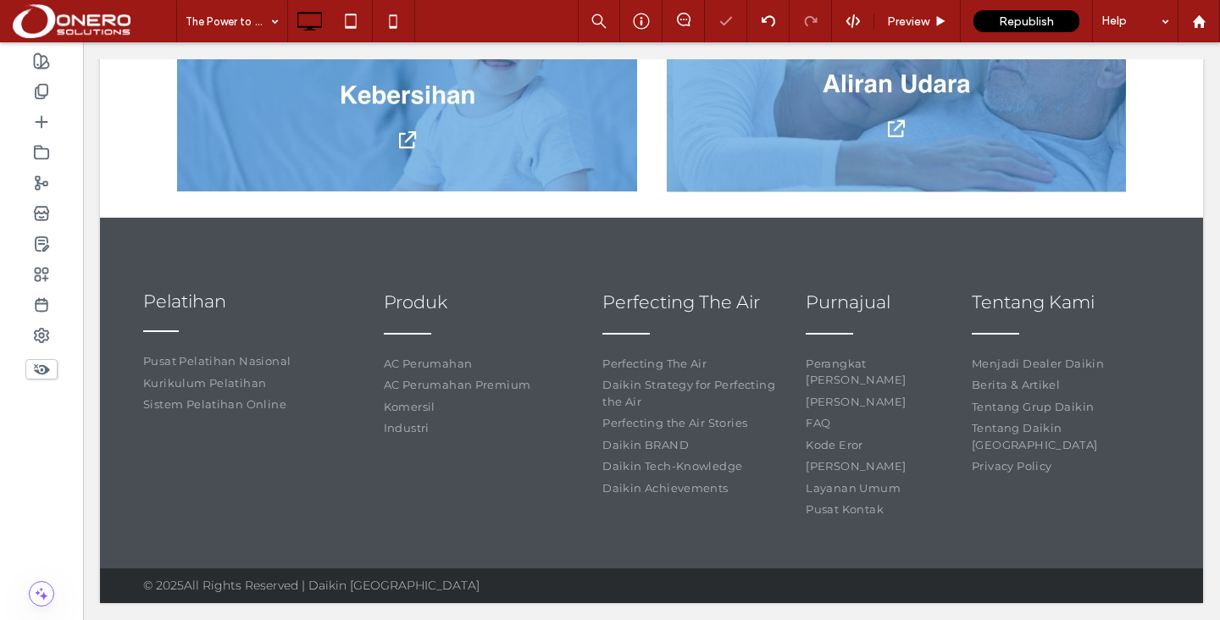
scroll to position [1458, 0]
click at [399, 17] on icon at bounding box center [393, 21] width 34 height 34
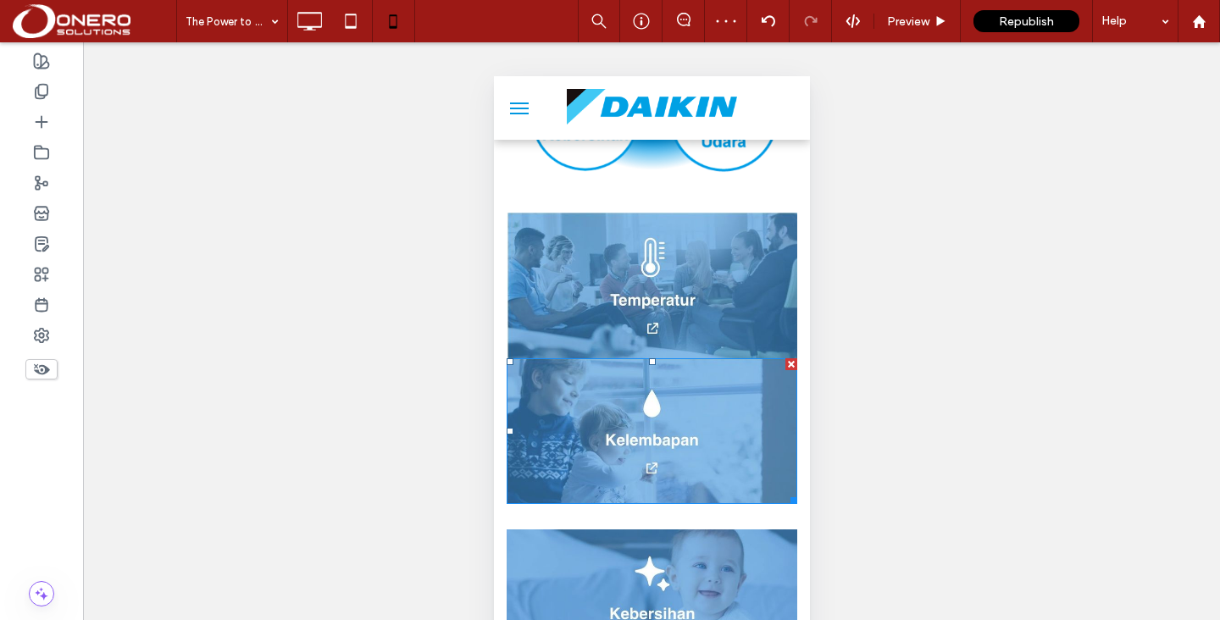
scroll to position [826, 0]
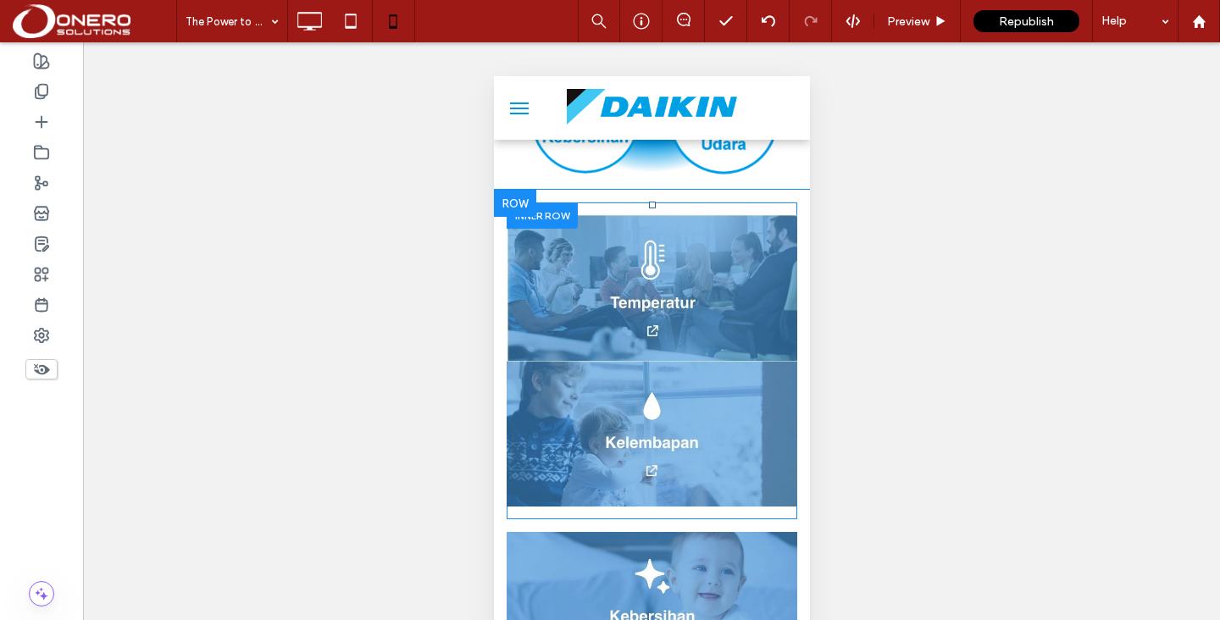
click at [549, 202] on div at bounding box center [541, 215] width 71 height 26
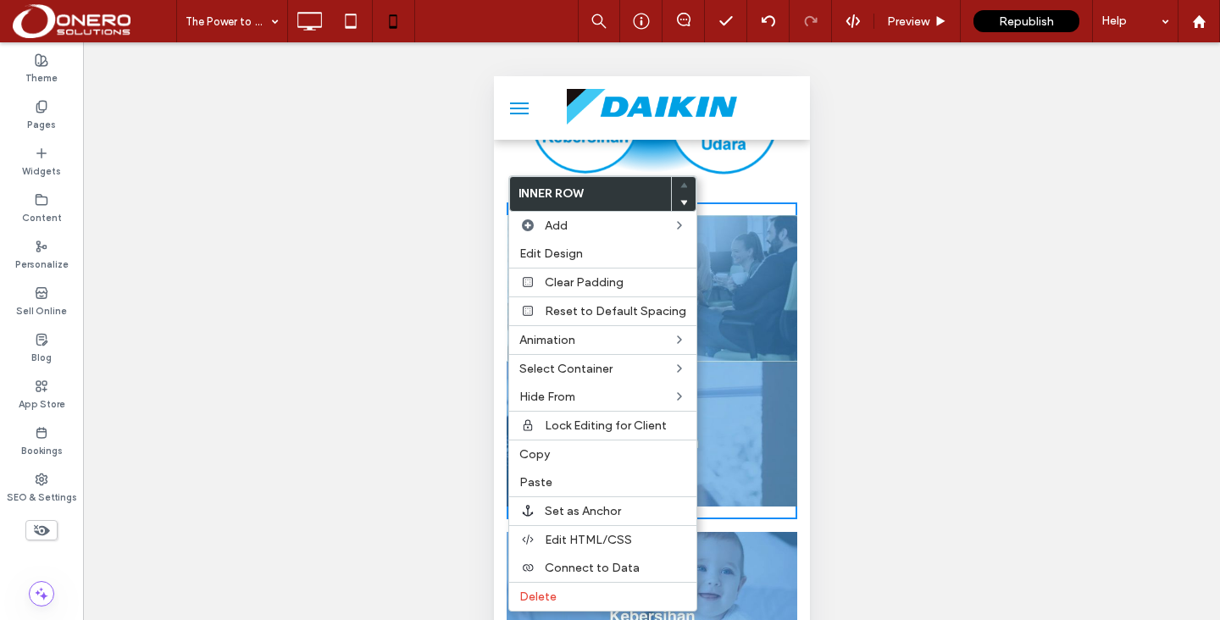
click at [947, 265] on div "Unhide? Yes Unhide? Yes Unhide? Yes Unhide? Yes Unhide? Yes" at bounding box center [651, 352] width 1137 height 620
click at [577, 250] on span "Edit Design" at bounding box center [551, 253] width 64 height 14
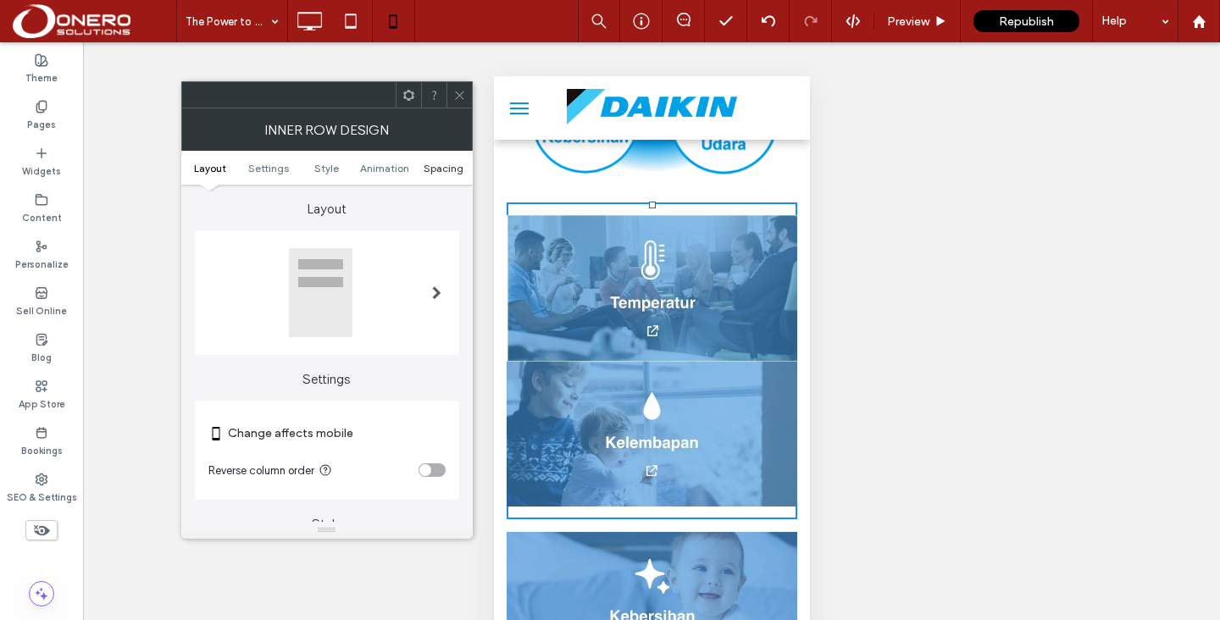
click at [435, 169] on span "Spacing" at bounding box center [444, 168] width 40 height 13
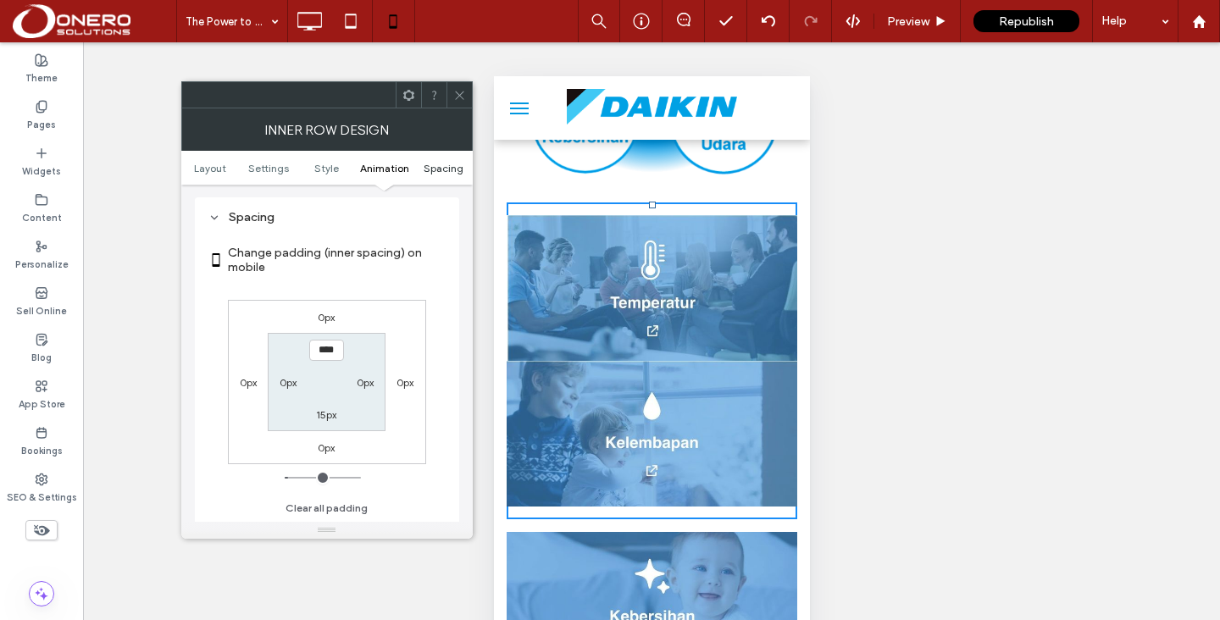
scroll to position [714, 0]
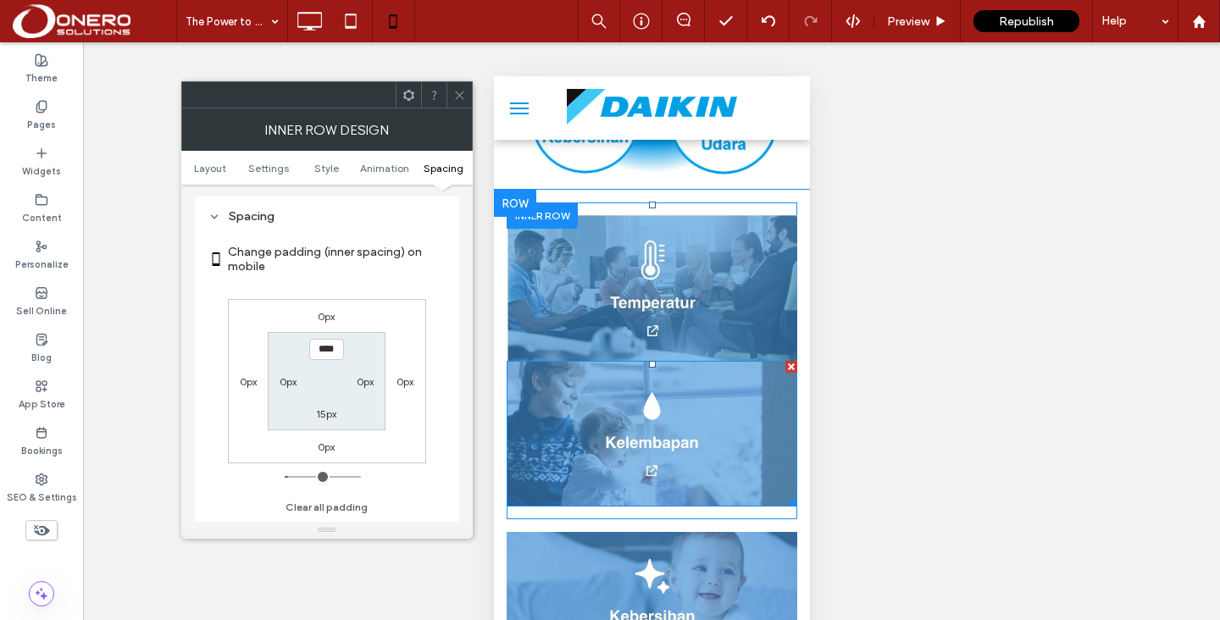
click at [744, 381] on img at bounding box center [651, 434] width 291 height 146
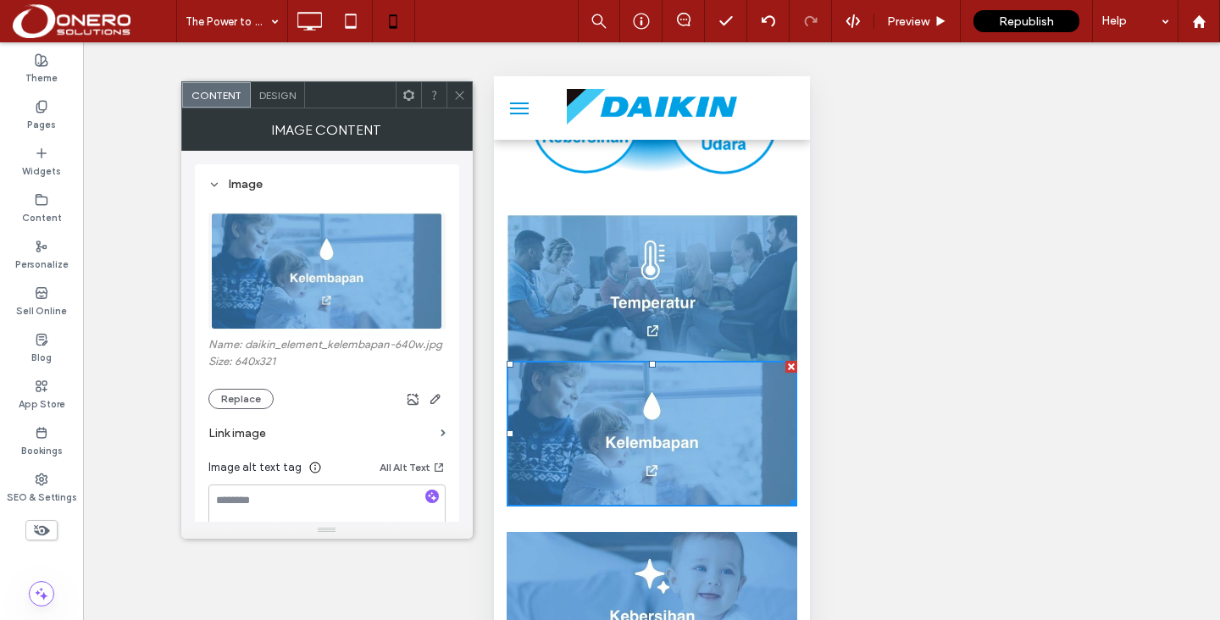
click at [534, 241] on img at bounding box center [651, 288] width 291 height 146
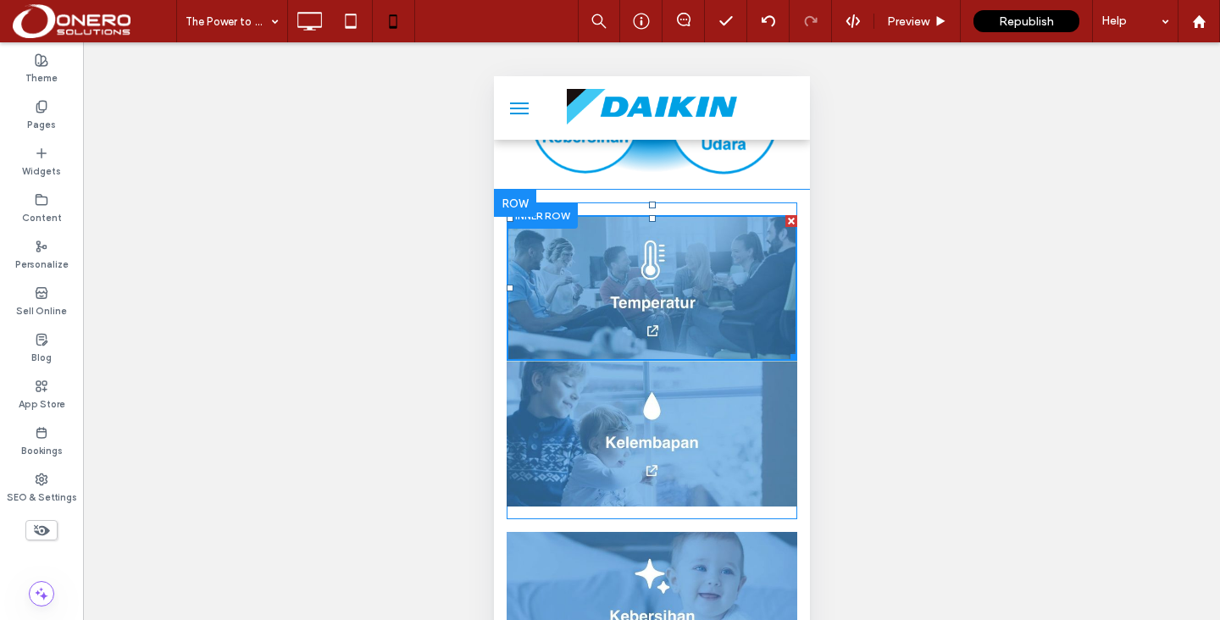
click at [549, 202] on div at bounding box center [541, 215] width 71 height 26
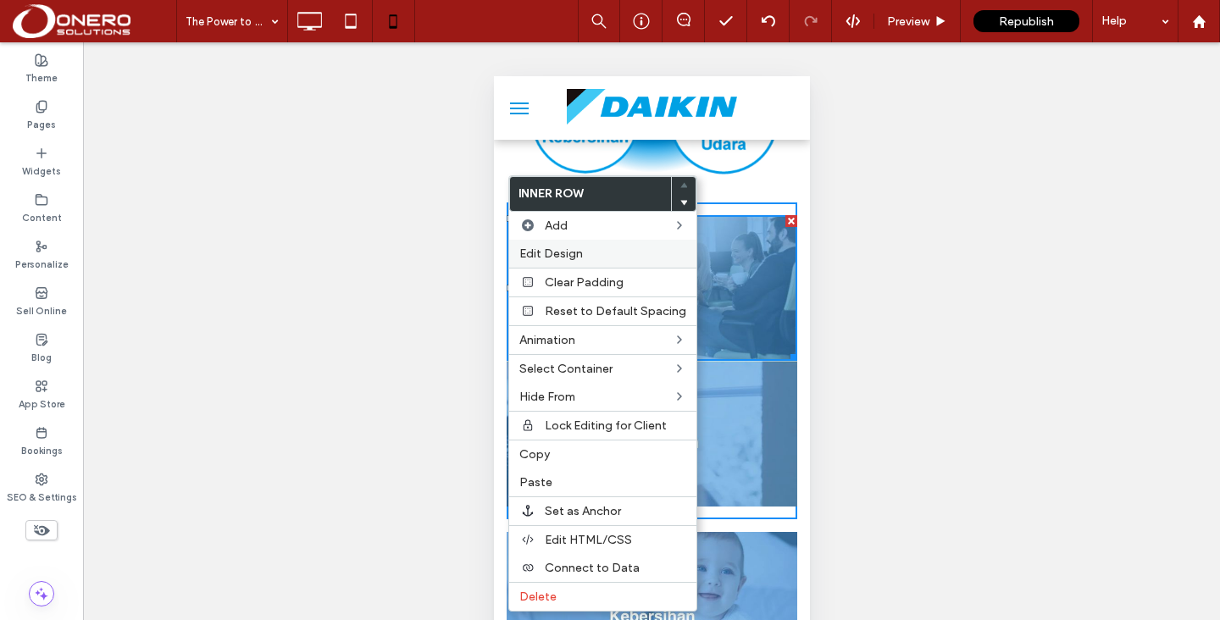
click at [542, 249] on span "Edit Design" at bounding box center [551, 253] width 64 height 14
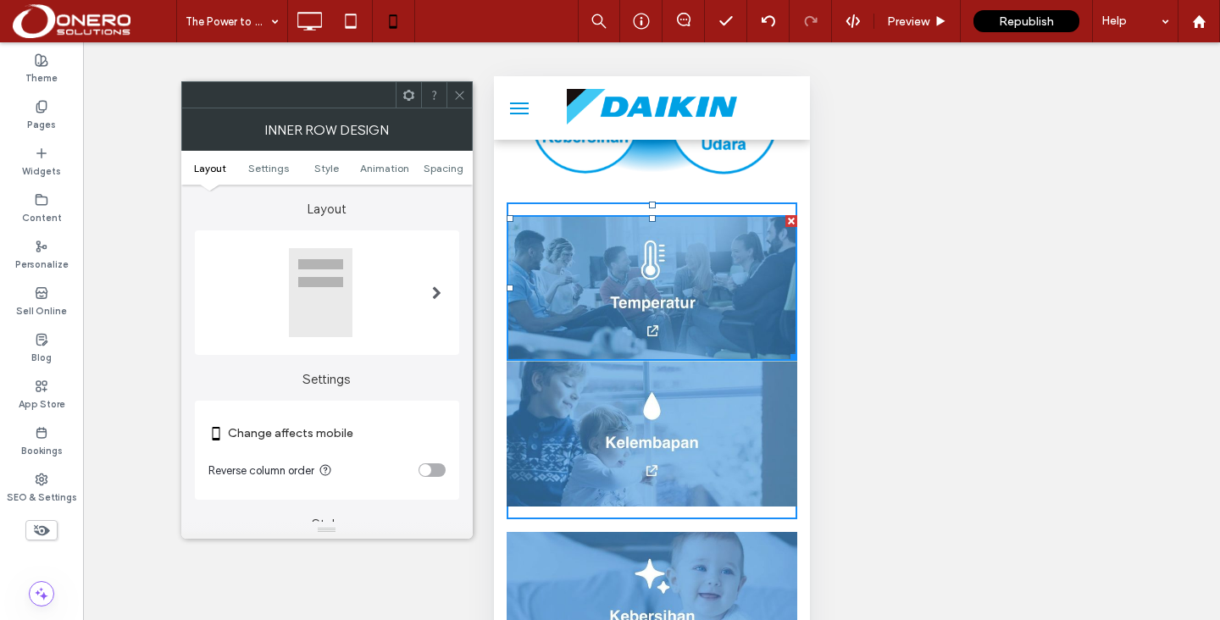
click at [446, 156] on ul "Layout Settings Style Animation Spacing" at bounding box center [326, 168] width 291 height 34
click at [444, 167] on span "Spacing" at bounding box center [444, 168] width 40 height 13
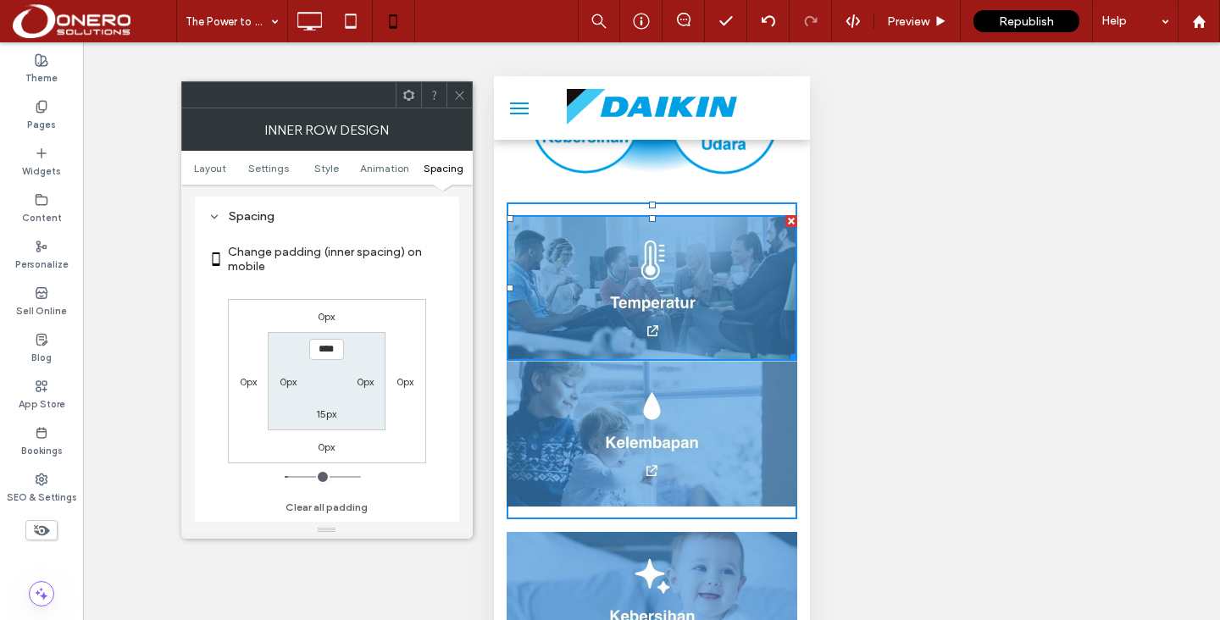
type input "*"
click at [335, 409] on label "15px" at bounding box center [326, 413] width 20 height 13
type input "*"
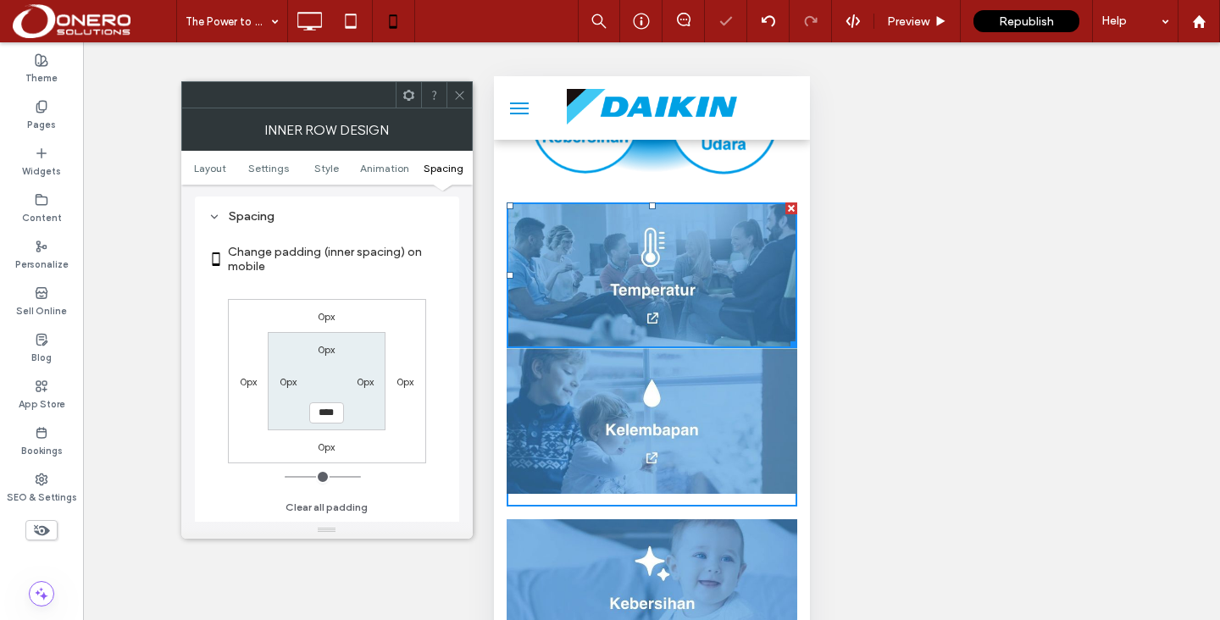
type input "*"
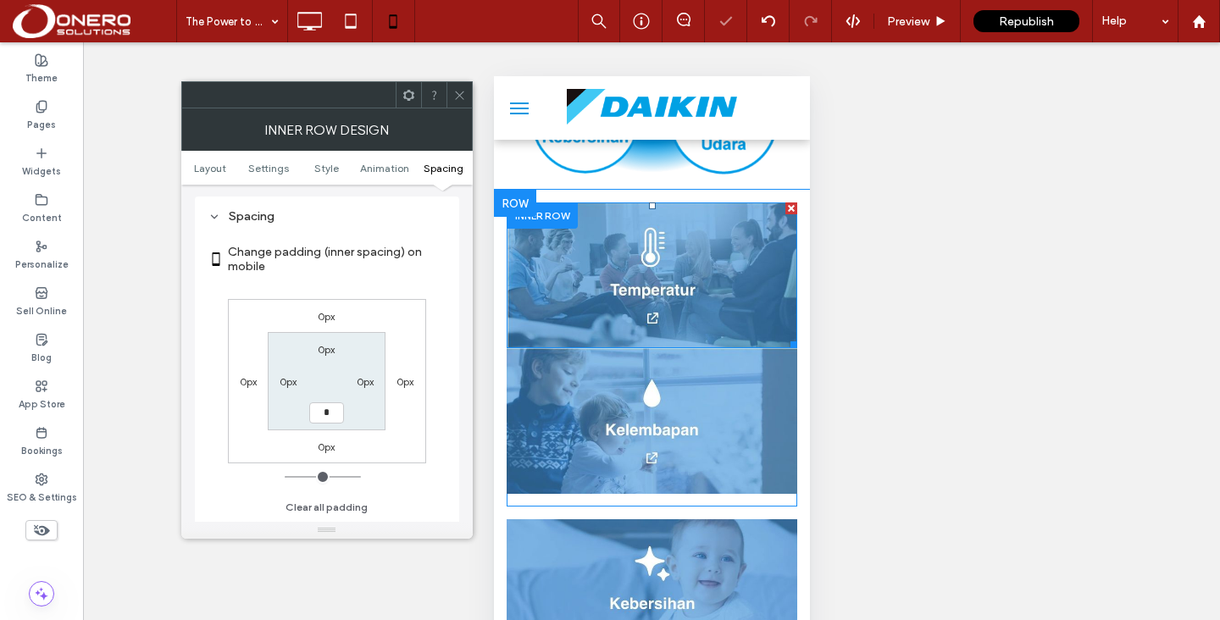
click at [711, 213] on img at bounding box center [651, 275] width 291 height 146
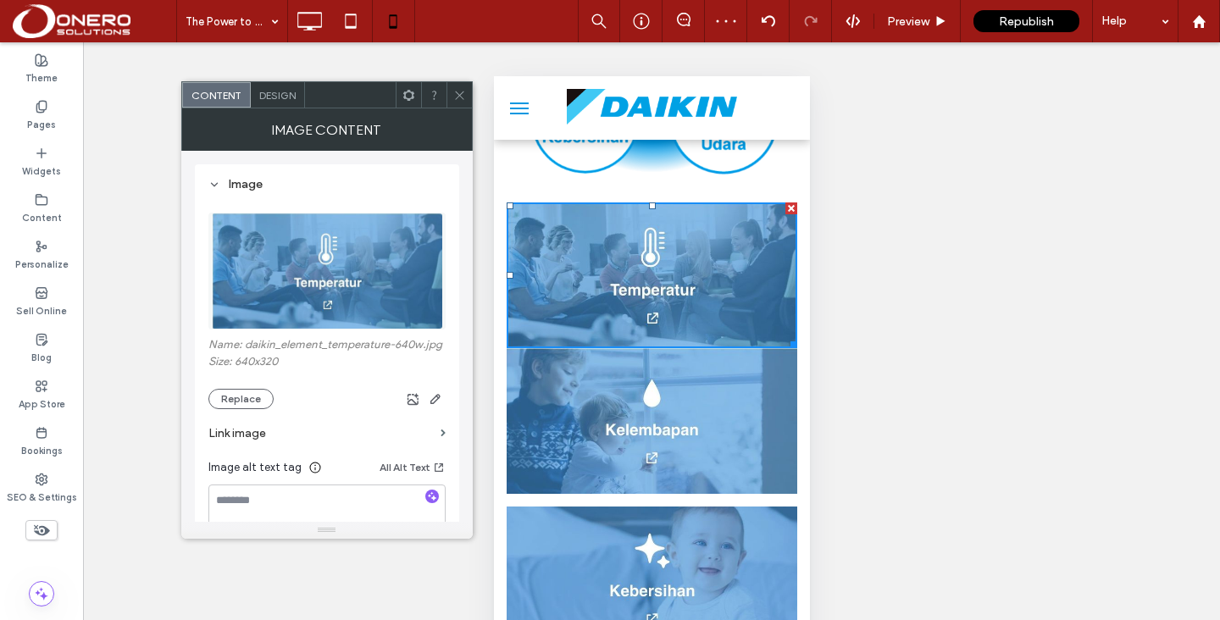
click at [291, 103] on div "Design" at bounding box center [278, 94] width 54 height 25
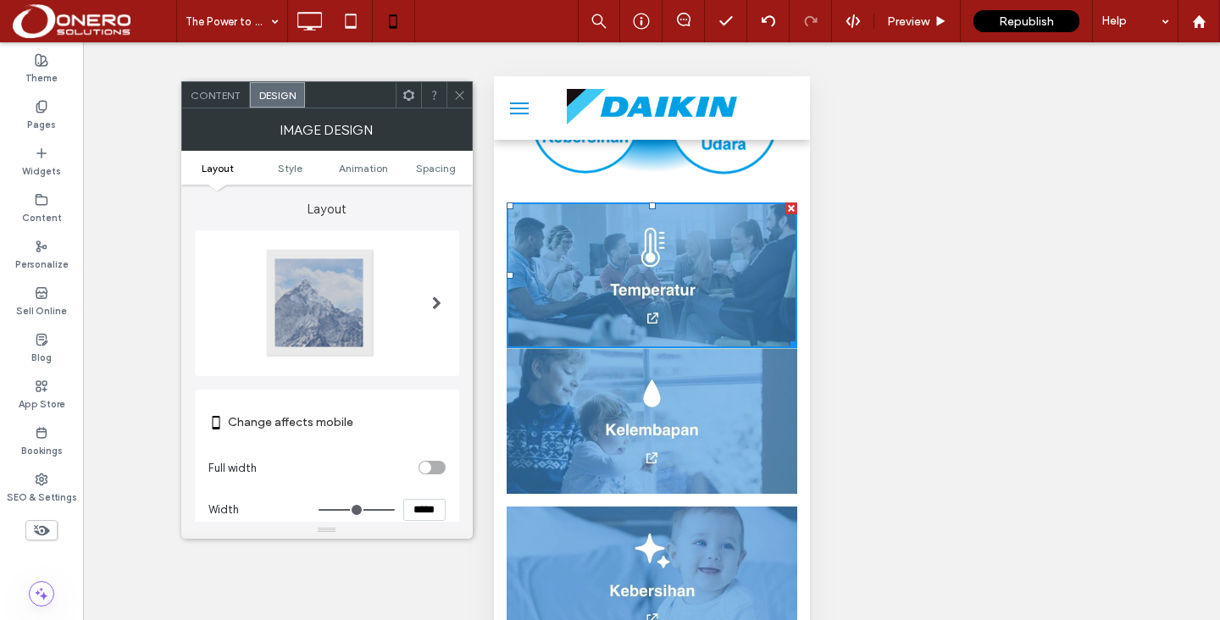
click at [424, 174] on ul "Layout Style Animation Spacing" at bounding box center [326, 168] width 291 height 34
click at [434, 172] on span "Spacing" at bounding box center [436, 168] width 40 height 13
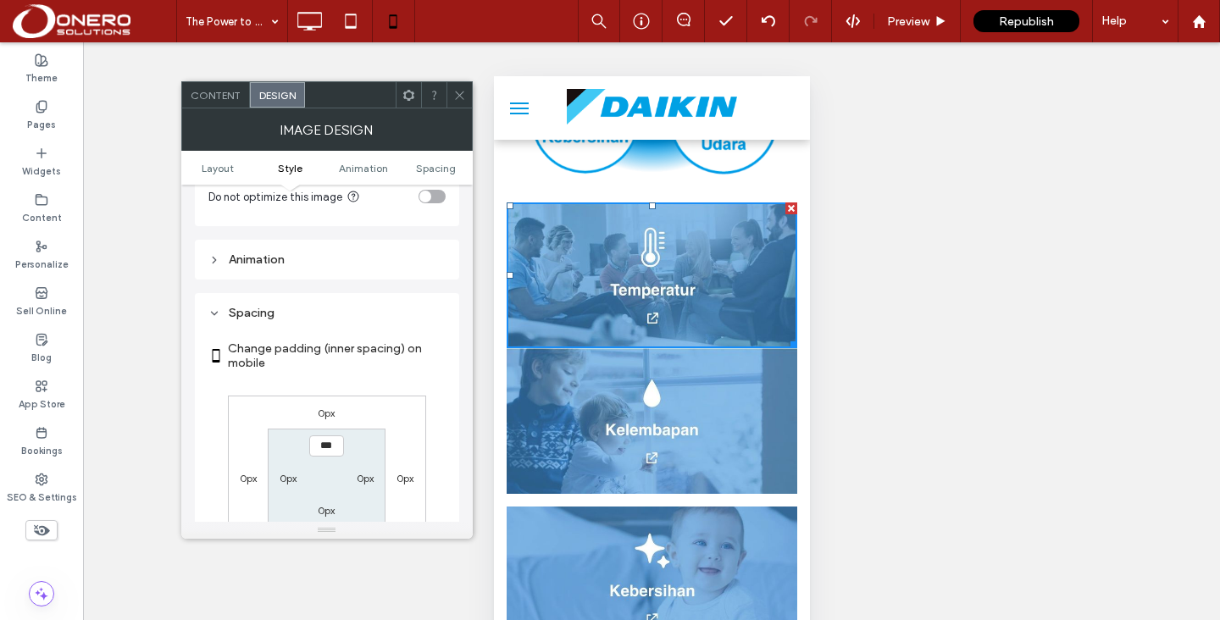
scroll to position [677, 0]
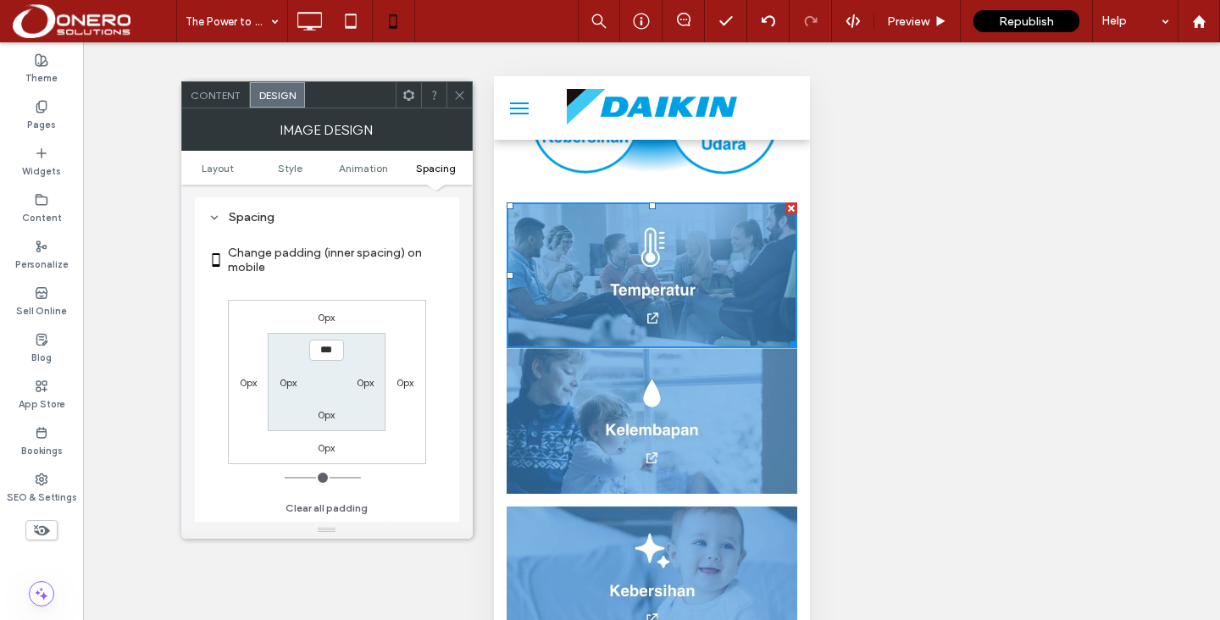
click at [329, 442] on label "0px" at bounding box center [326, 447] width 17 height 13
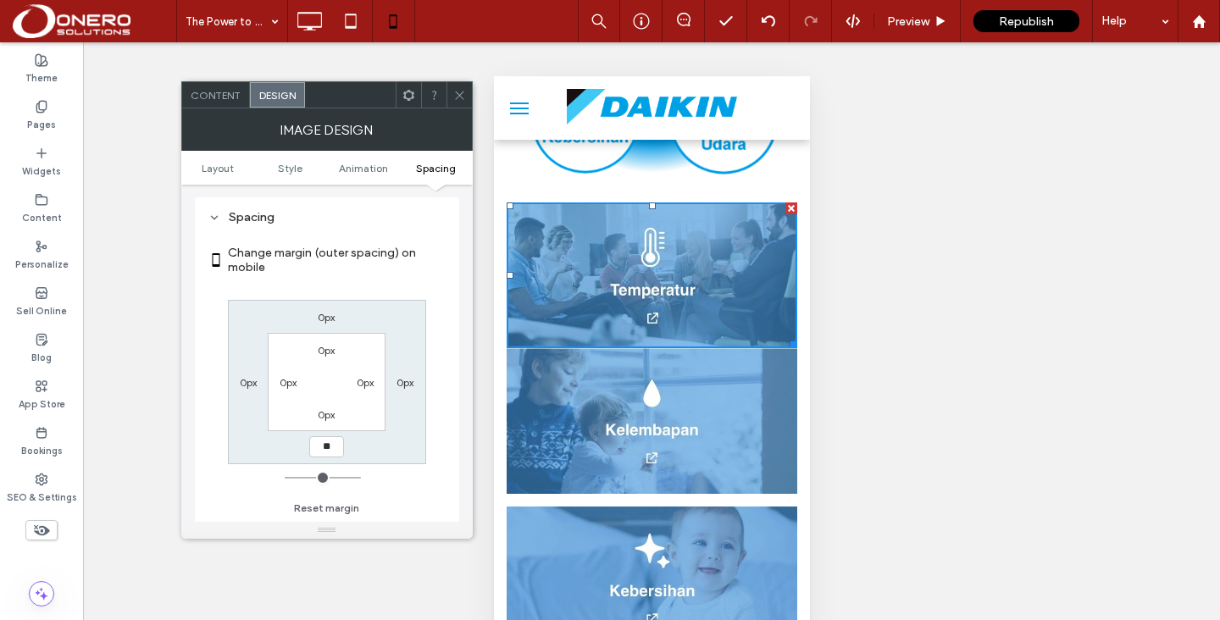
type input "**"
type input "****"
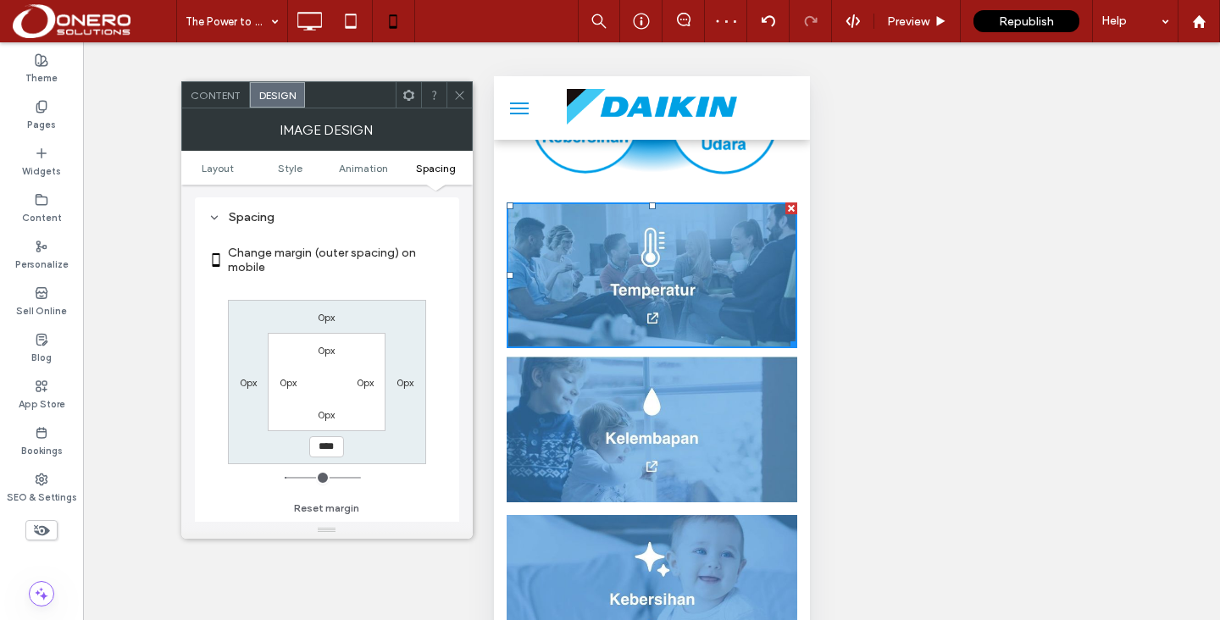
click at [635, 388] on img at bounding box center [651, 430] width 291 height 146
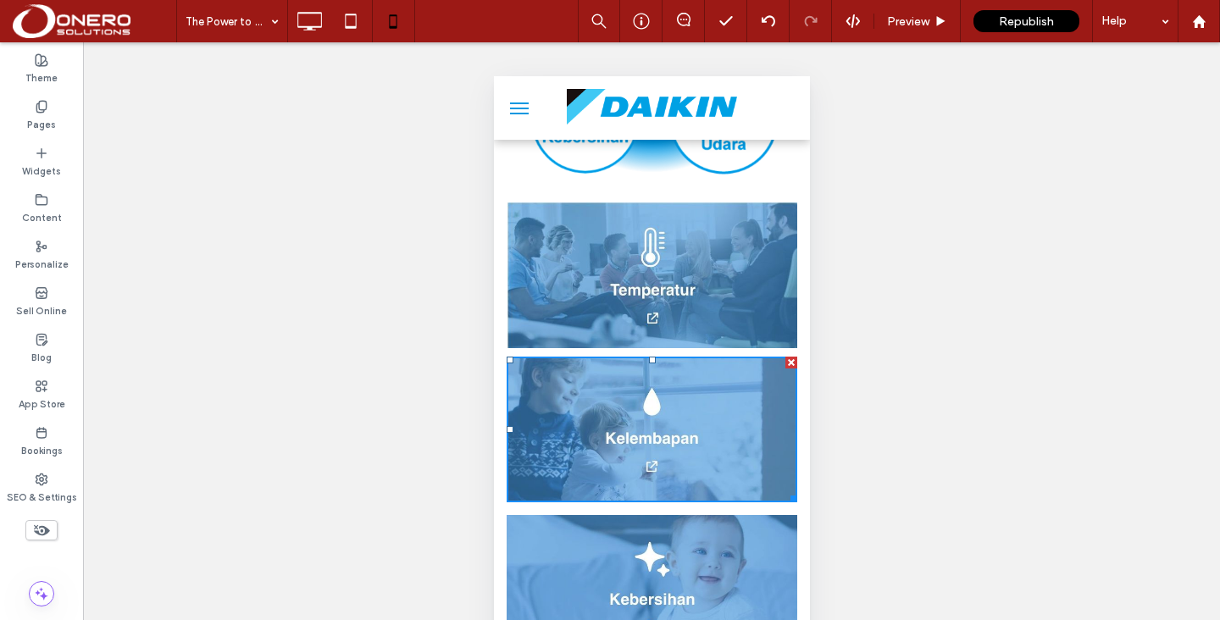
click at [560, 357] on img at bounding box center [651, 430] width 291 height 146
click at [540, 361] on img at bounding box center [651, 430] width 291 height 146
click at [425, 360] on div "Unhide? Yes Unhide? Yes Unhide? Yes Unhide? Yes Unhide? Yes" at bounding box center [651, 352] width 1137 height 620
click at [556, 374] on img at bounding box center [651, 430] width 291 height 146
click at [567, 269] on img at bounding box center [651, 275] width 291 height 146
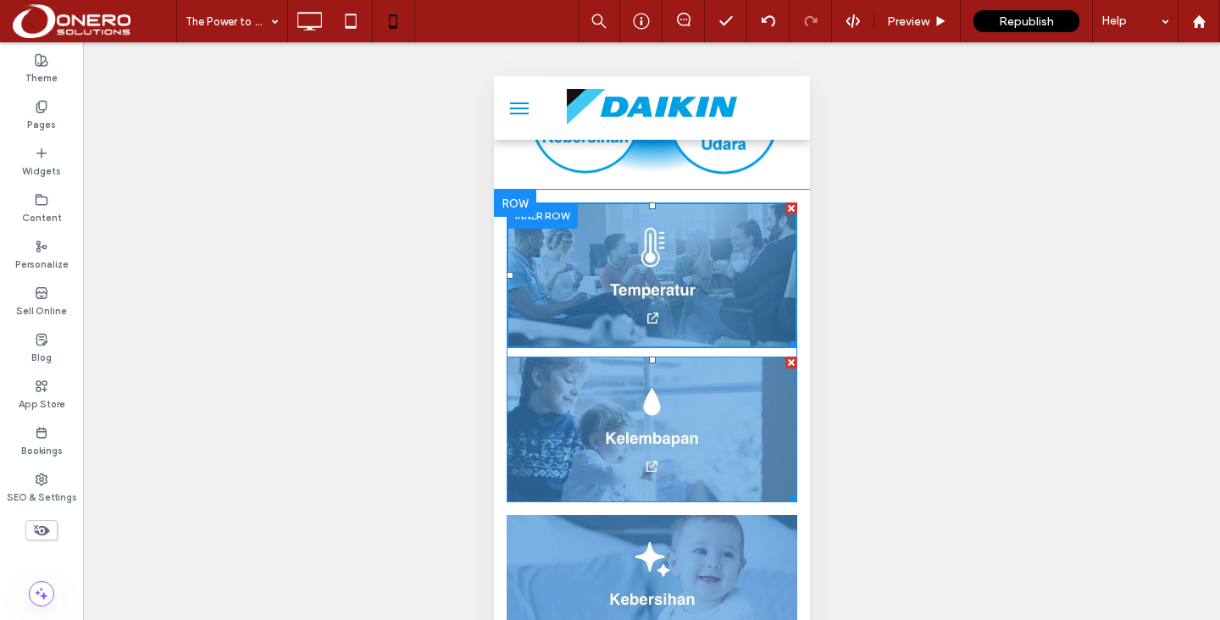
click at [557, 357] on img at bounding box center [651, 430] width 291 height 146
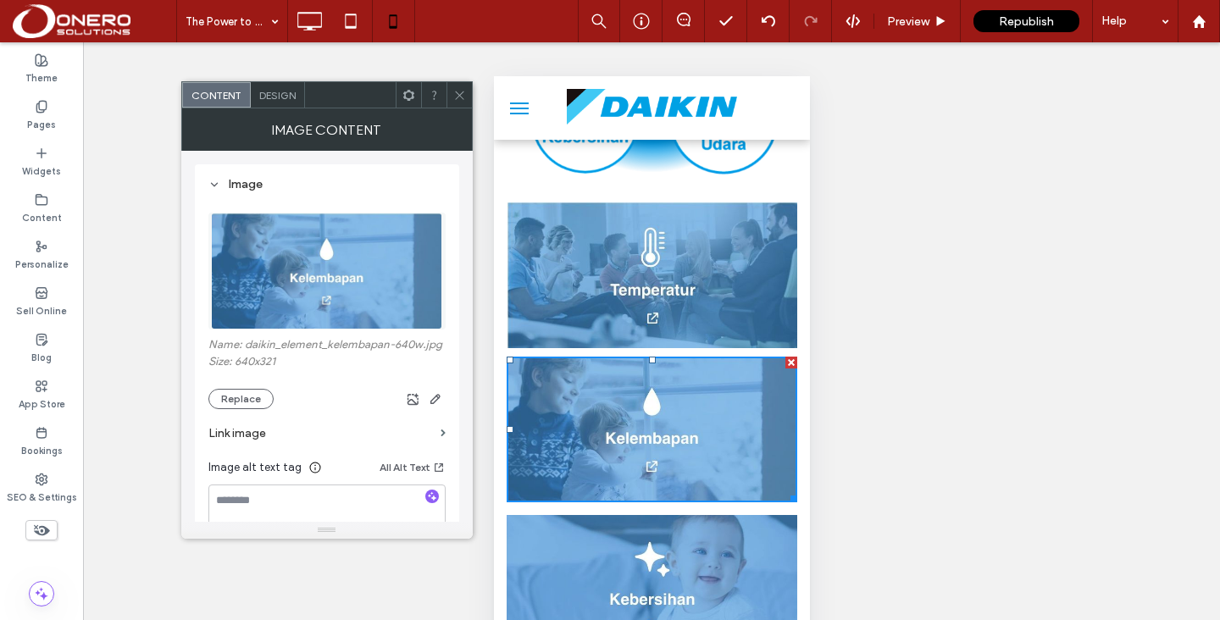
click at [557, 357] on img at bounding box center [651, 430] width 291 height 146
click at [294, 102] on div "Design" at bounding box center [278, 94] width 54 height 25
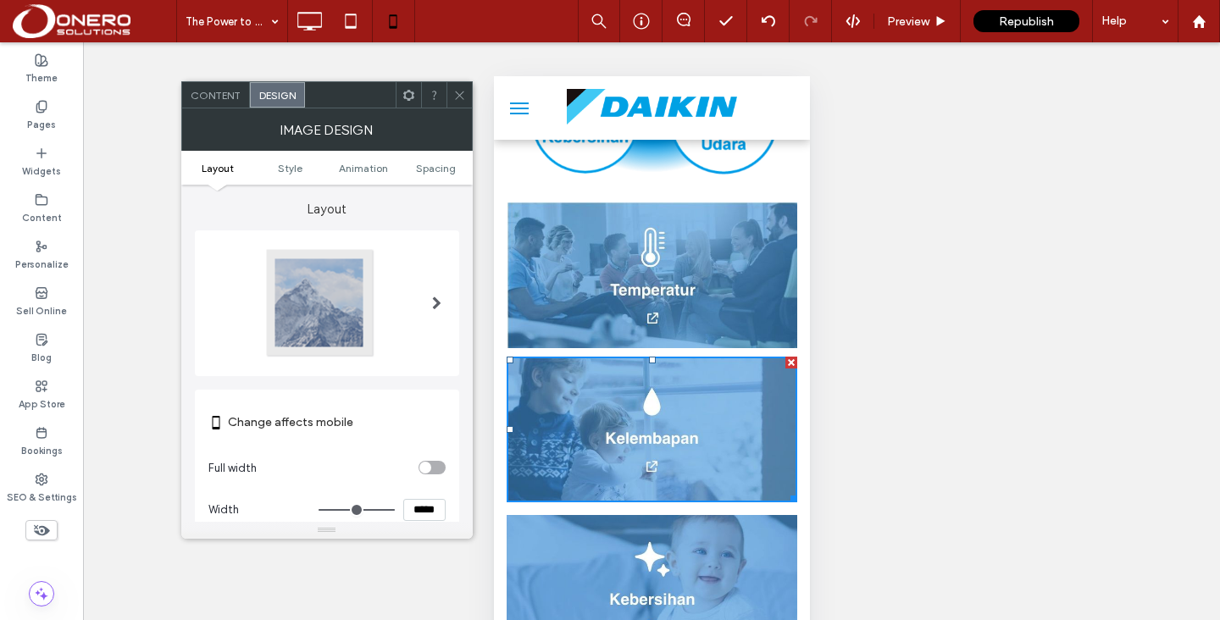
click at [432, 174] on ul "Layout Style Animation Spacing" at bounding box center [326, 168] width 291 height 34
click at [429, 173] on span "Spacing" at bounding box center [436, 168] width 40 height 13
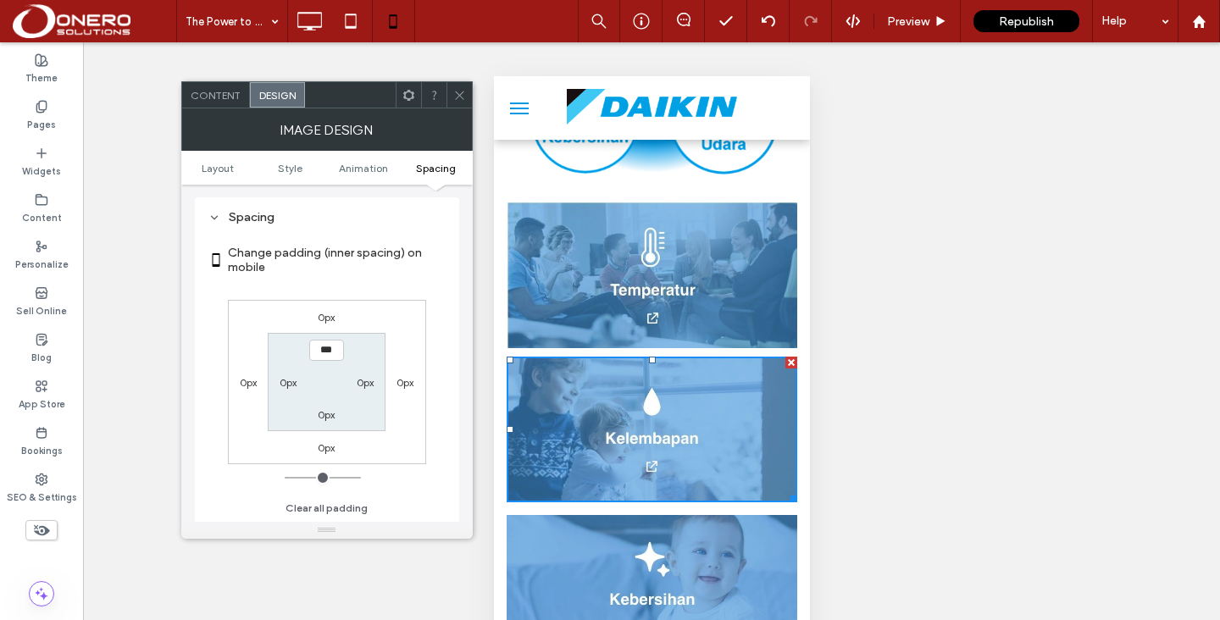
click at [329, 456] on div "0px" at bounding box center [326, 447] width 17 height 17
click at [326, 453] on label "0px" at bounding box center [326, 447] width 17 height 13
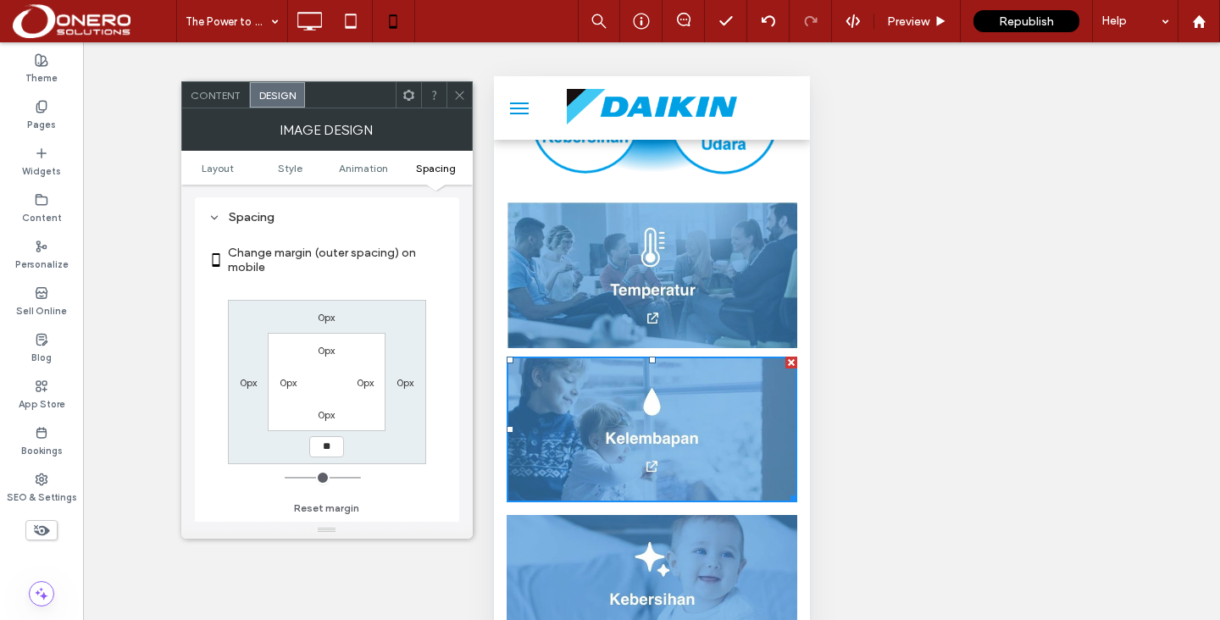
type input "**"
type input "****"
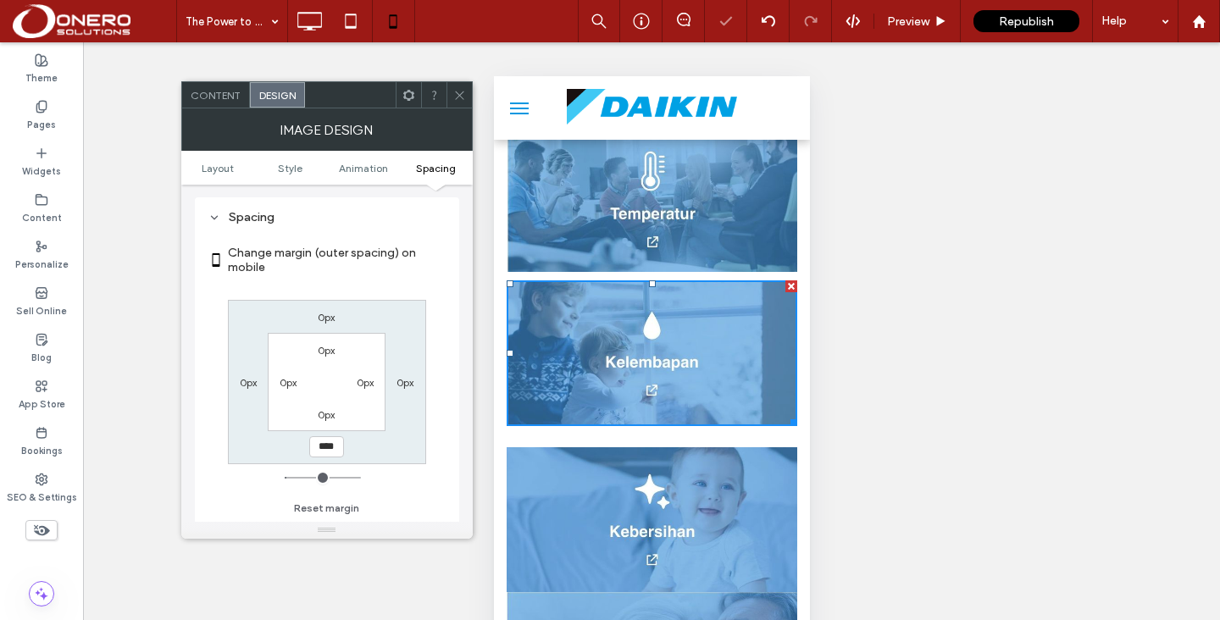
scroll to position [954, 0]
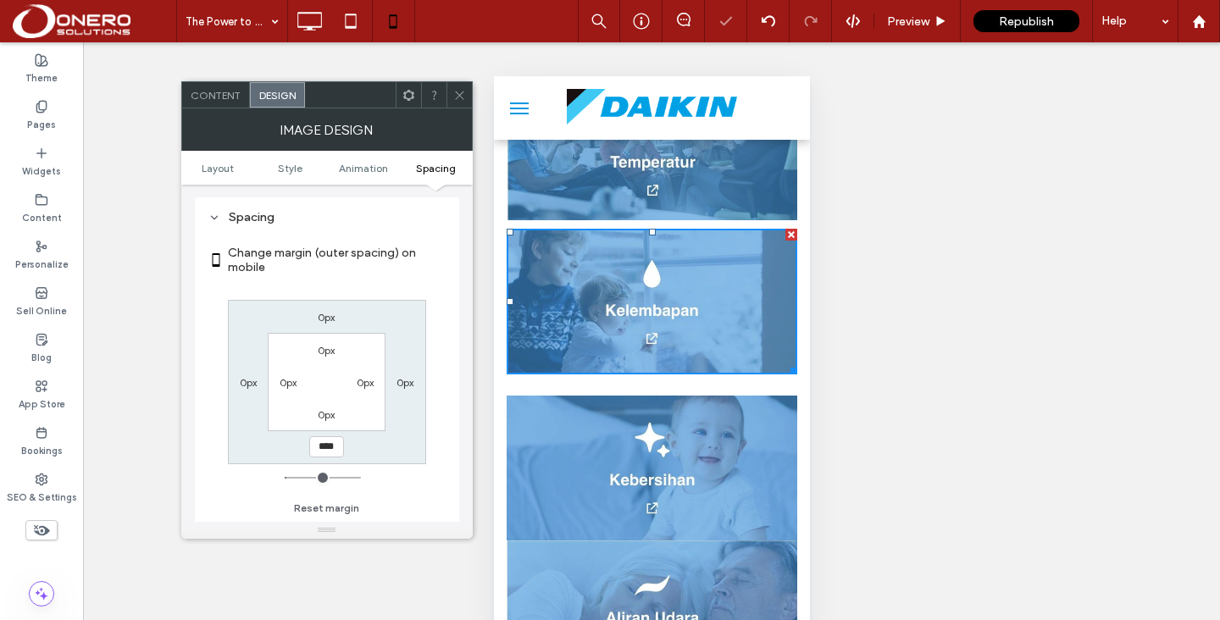
click at [527, 396] on img at bounding box center [651, 469] width 291 height 146
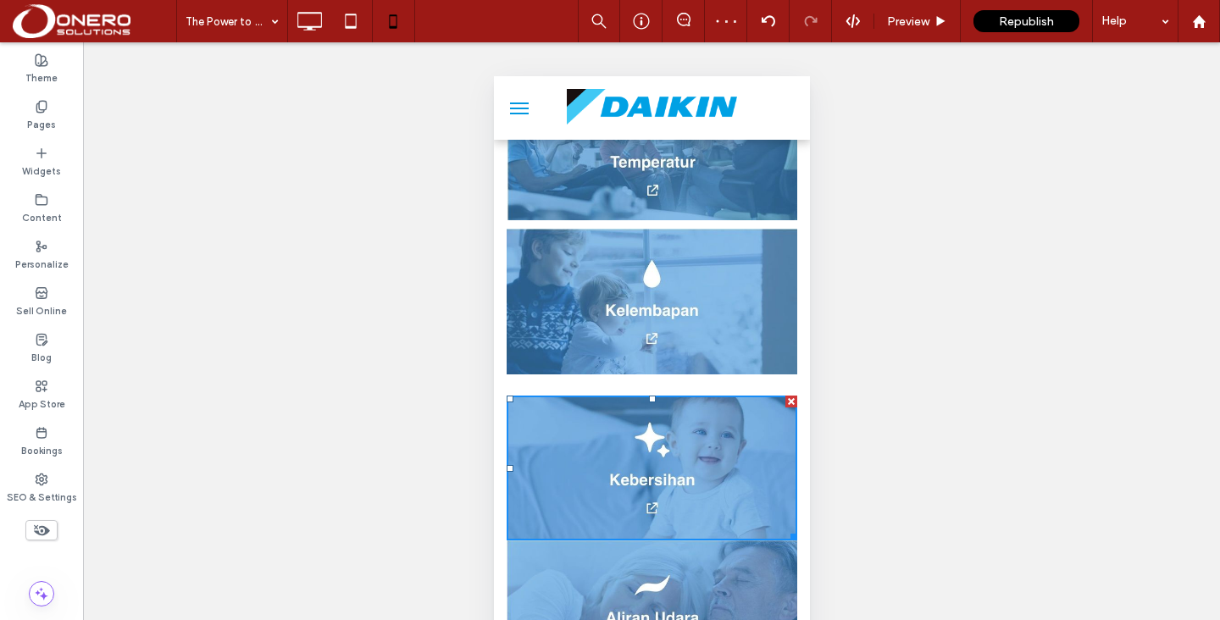
click at [586, 383] on div "Click To Paste Click To Paste" at bounding box center [651, 541] width 291 height 317
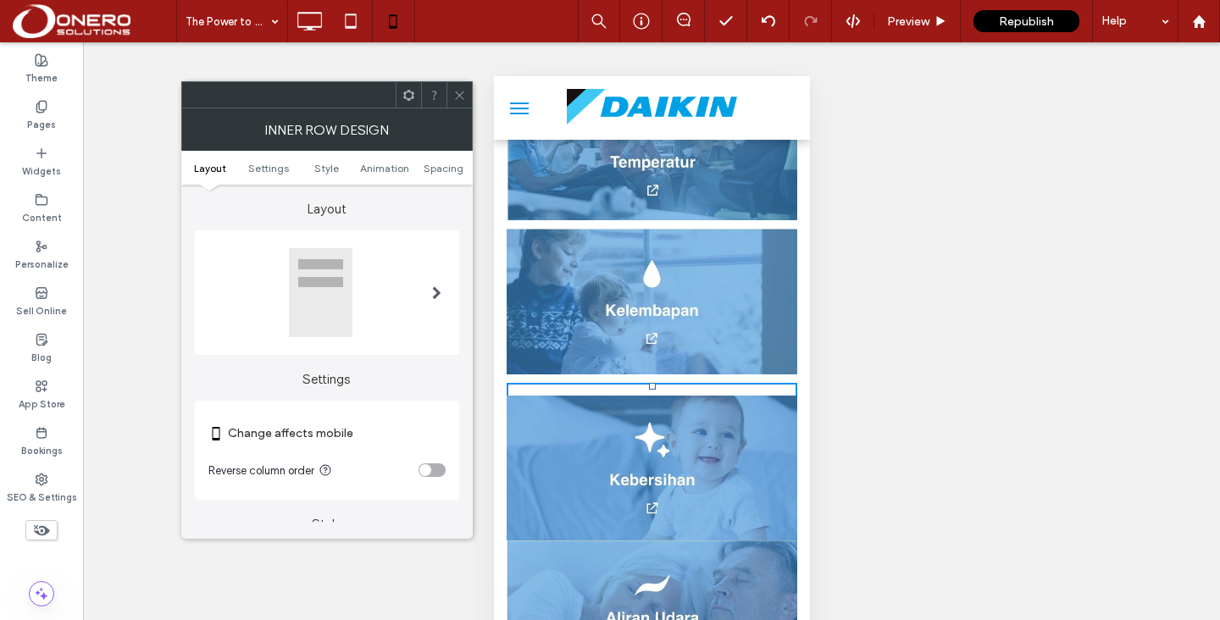
click at [586, 383] on div "Click To Paste Click To Paste" at bounding box center [651, 541] width 291 height 317
click at [438, 169] on span "Spacing" at bounding box center [444, 168] width 40 height 13
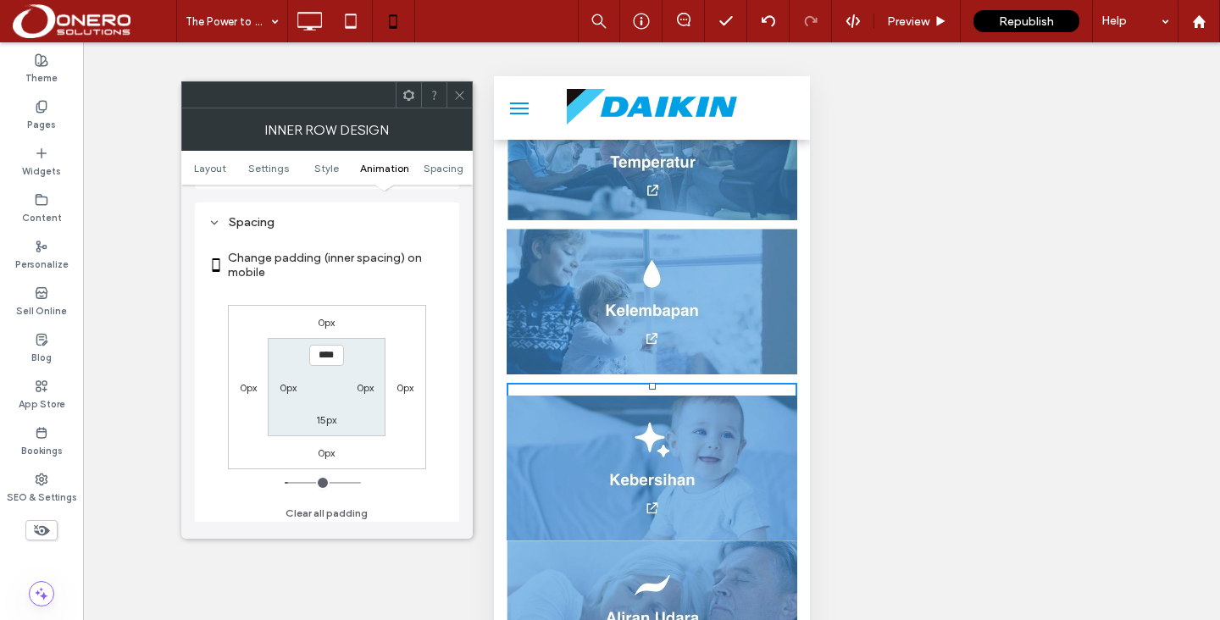
scroll to position [714, 0]
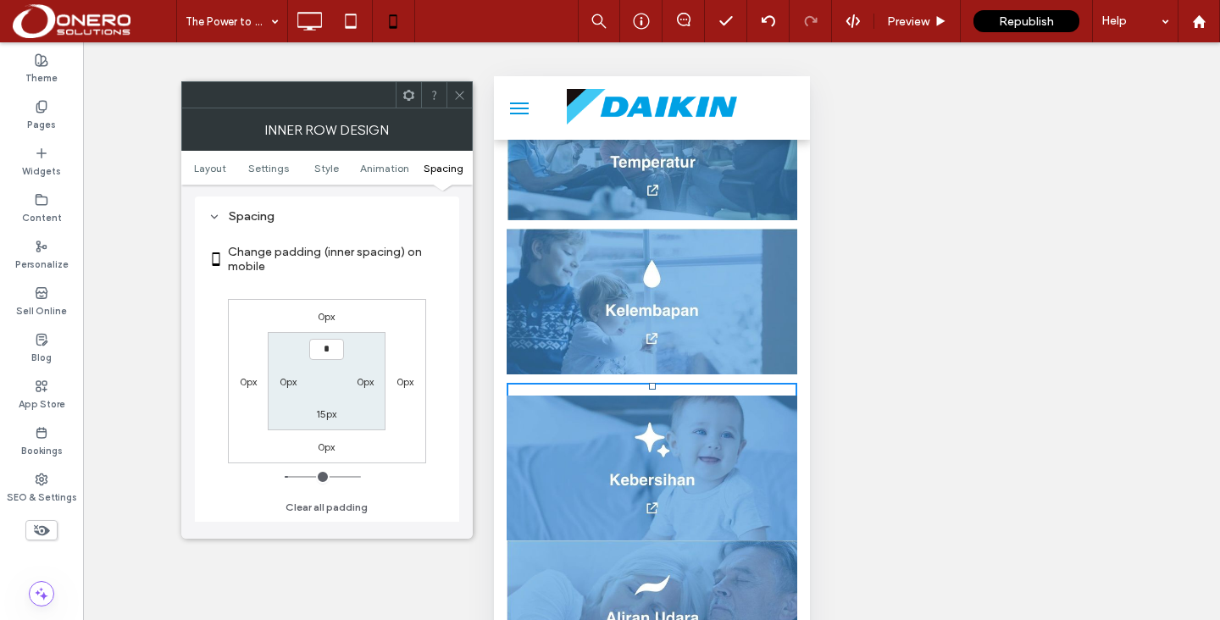
type input "***"
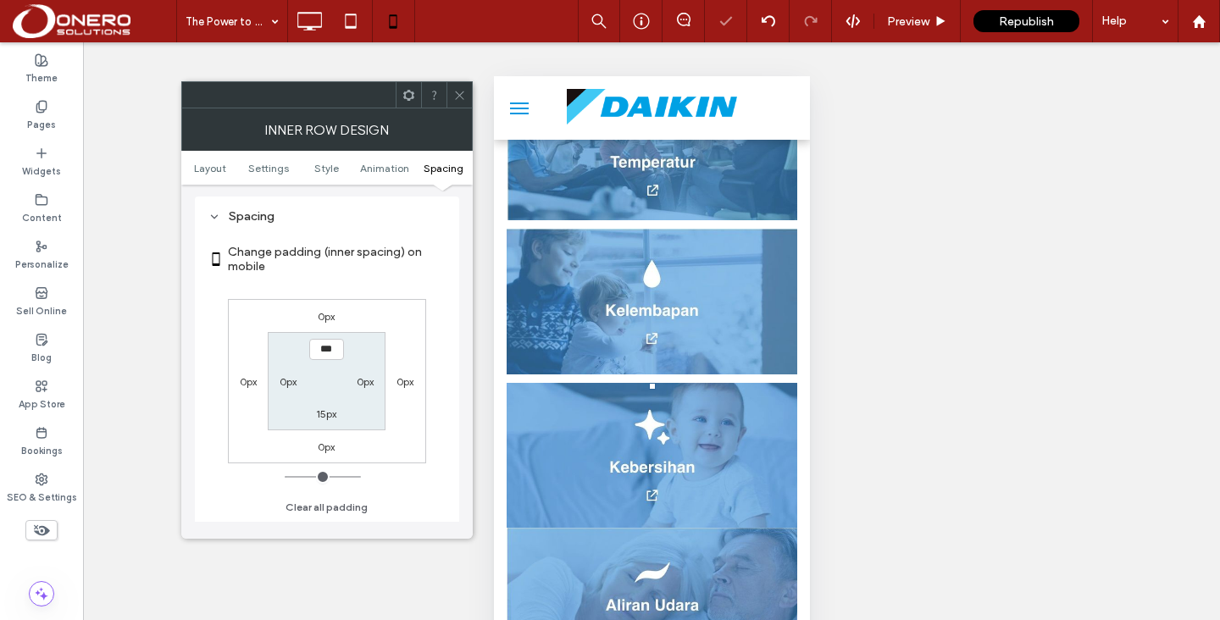
click at [327, 418] on label "15px" at bounding box center [326, 413] width 20 height 13
type input "**"
type input "*"
type input "***"
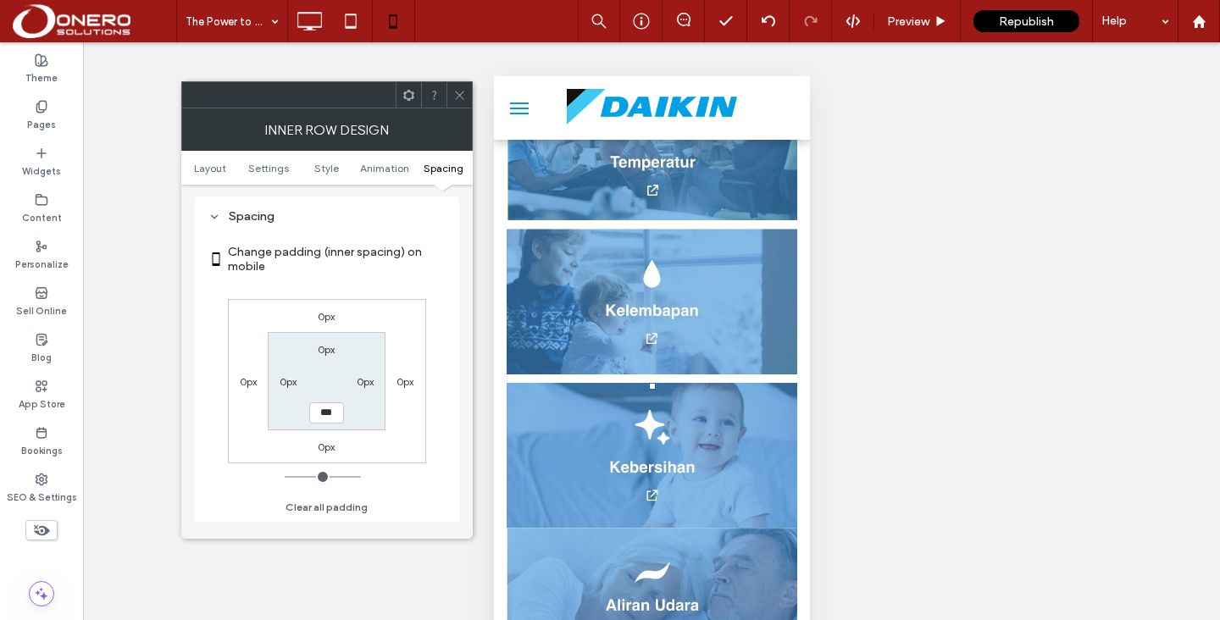
click at [668, 401] on img at bounding box center [651, 456] width 291 height 146
click at [581, 416] on img at bounding box center [651, 456] width 291 height 146
click at [330, 449] on label "0px" at bounding box center [326, 446] width 17 height 13
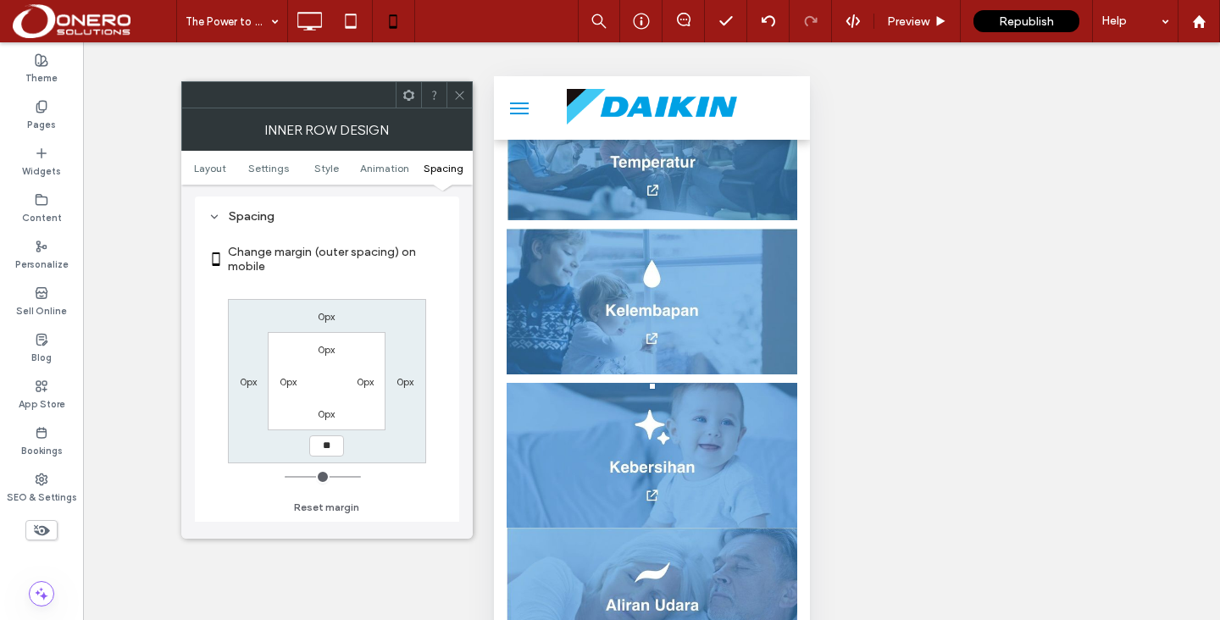
type input "**"
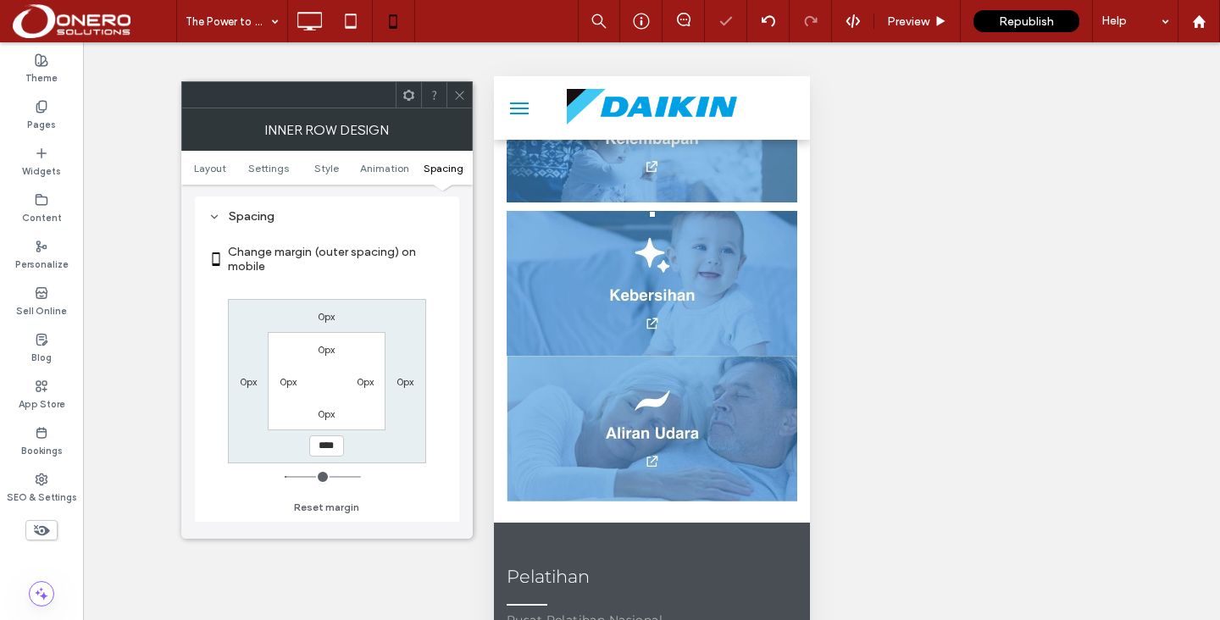
scroll to position [1091, 0]
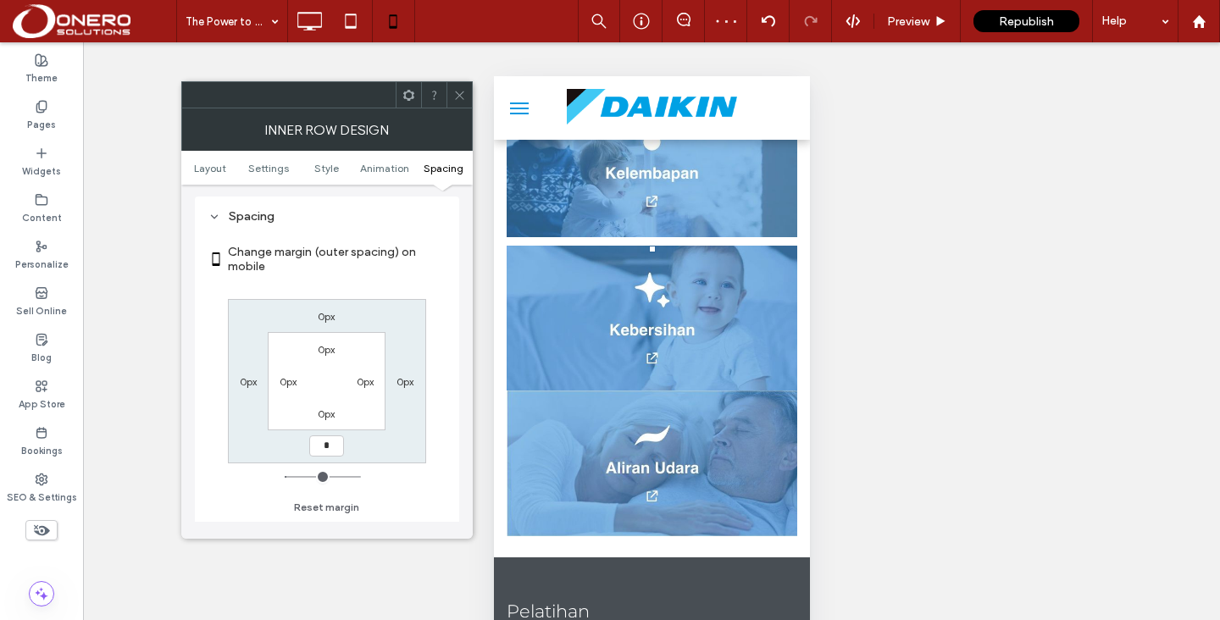
type input "*"
type input "***"
click at [871, 340] on div "Unhide? Yes Unhide? Yes Unhide? Yes Unhide? Yes Unhide? Yes" at bounding box center [651, 352] width 1137 height 620
click at [653, 280] on img at bounding box center [651, 319] width 291 height 146
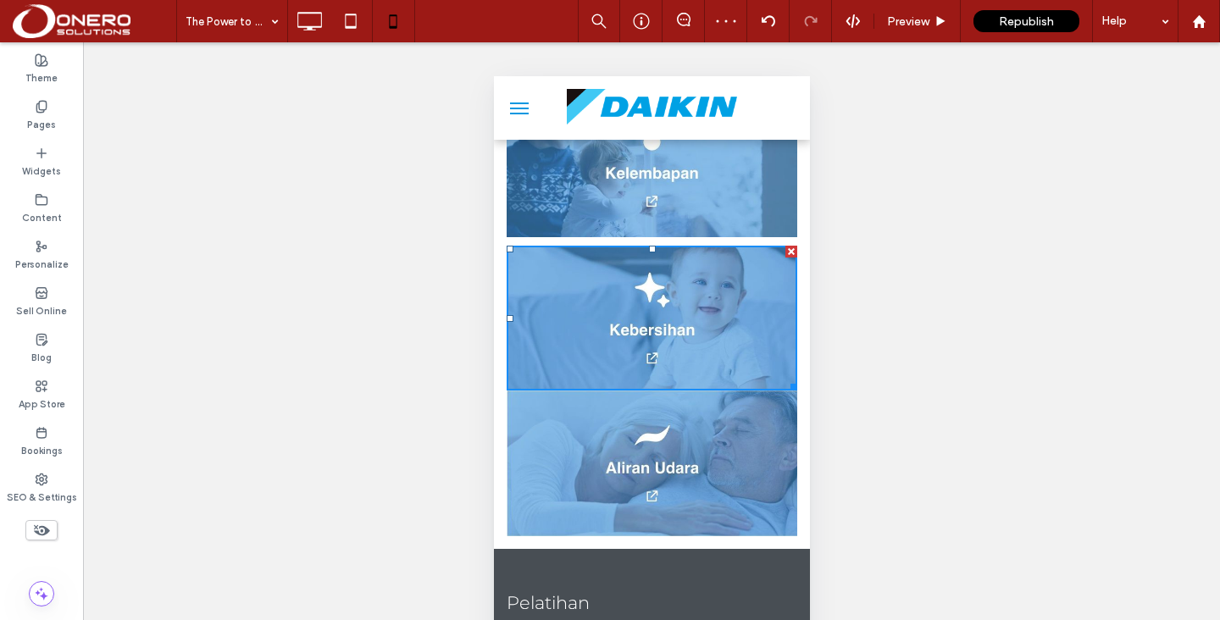
click at [595, 285] on img at bounding box center [651, 319] width 291 height 146
click at [956, 309] on div "Unhide? Yes Unhide? Yes Unhide? Yes Unhide? Yes Unhide? Yes" at bounding box center [651, 352] width 1137 height 620
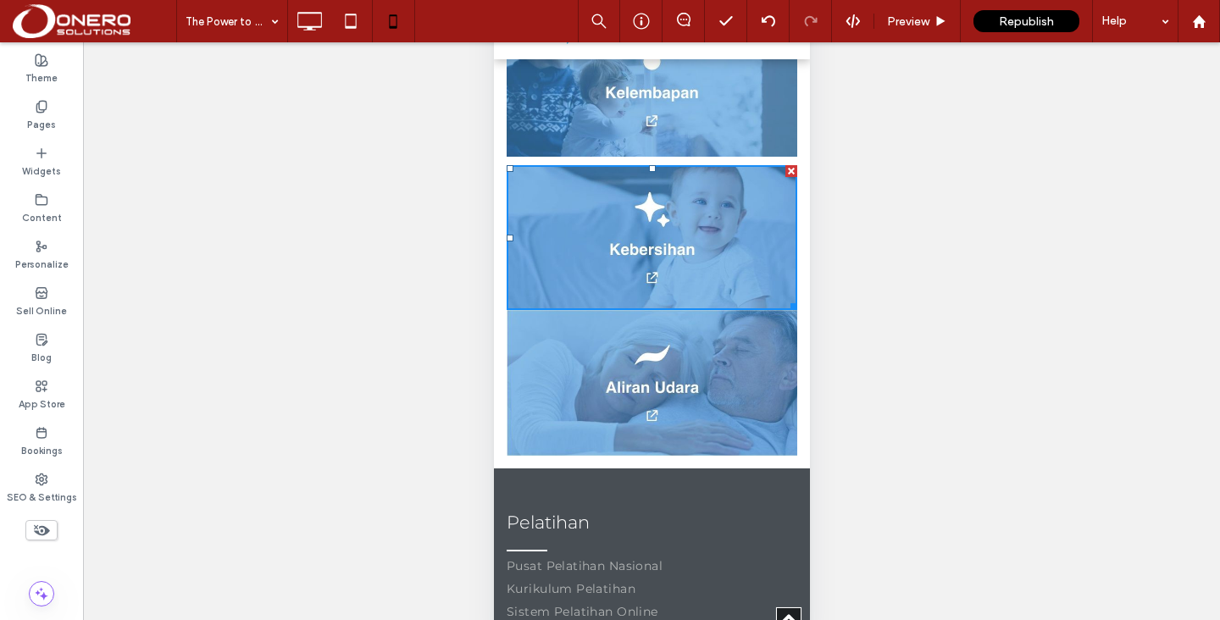
scroll to position [0, 0]
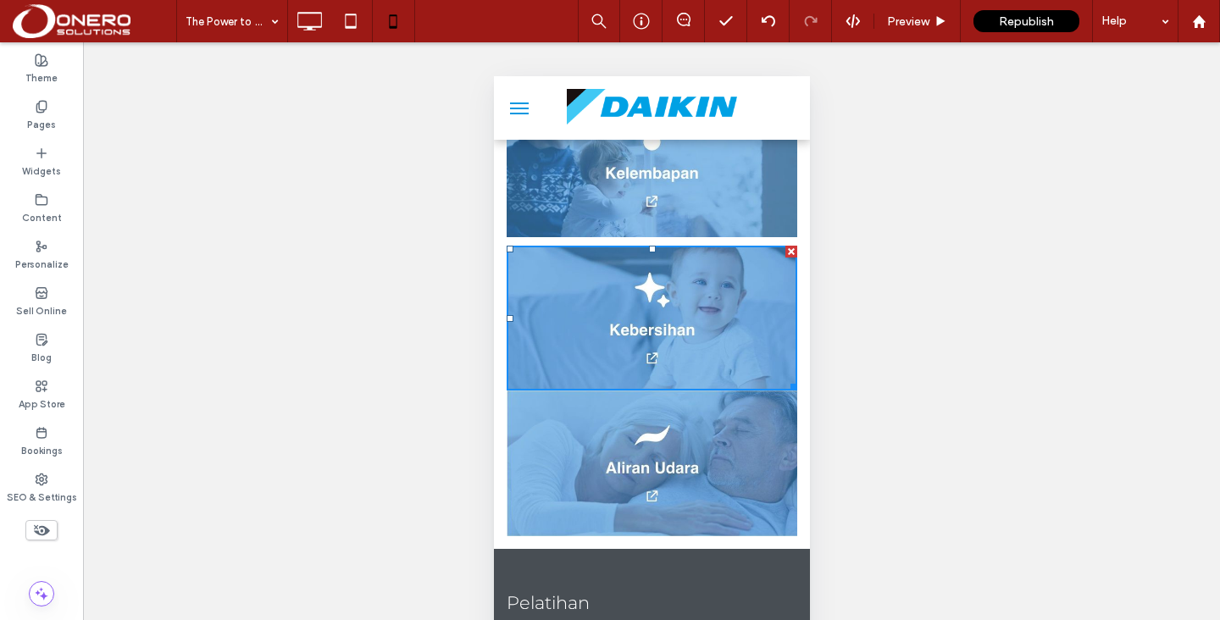
click at [723, 199] on img at bounding box center [651, 164] width 291 height 146
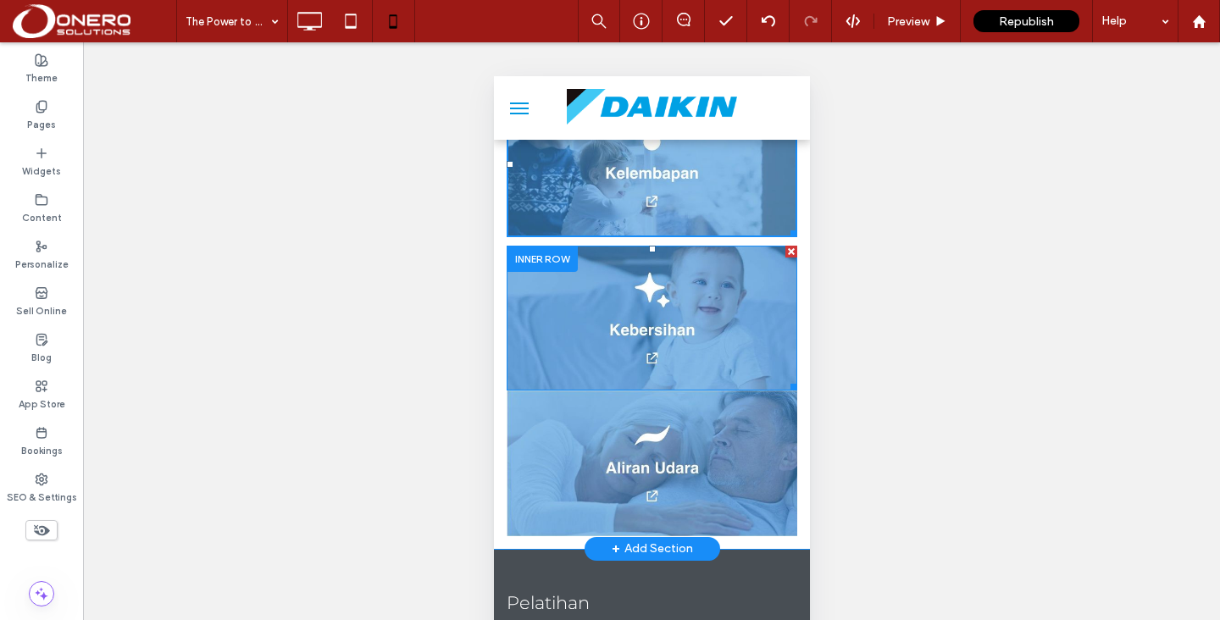
click at [673, 285] on img at bounding box center [651, 319] width 291 height 146
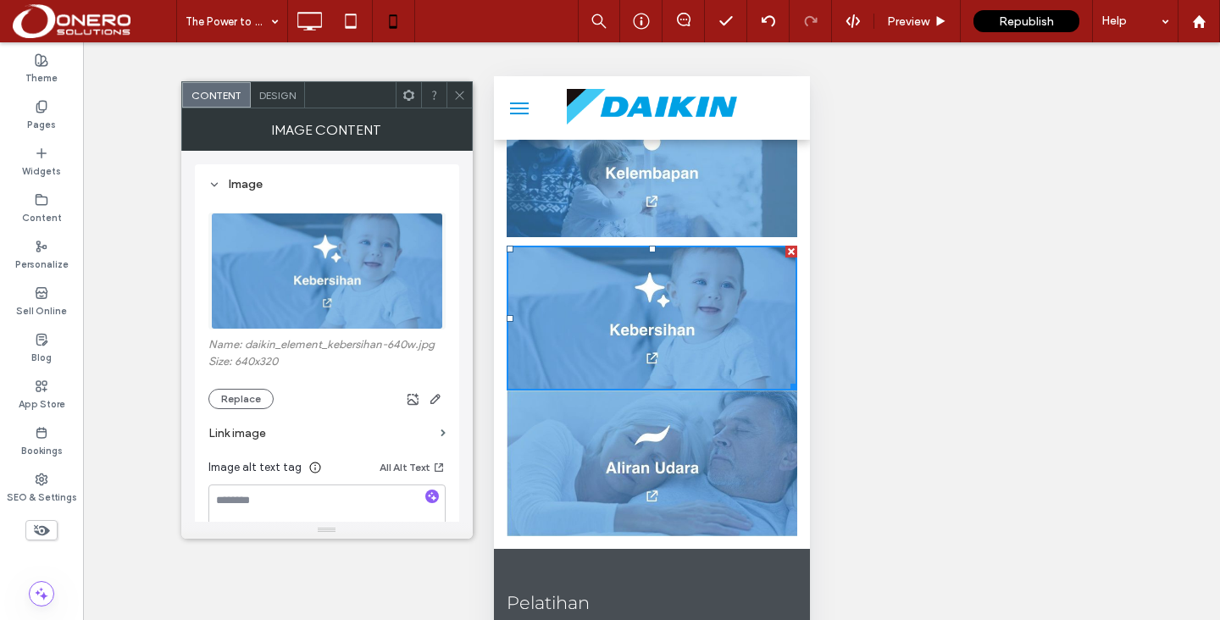
click at [263, 106] on div "Design" at bounding box center [278, 94] width 54 height 25
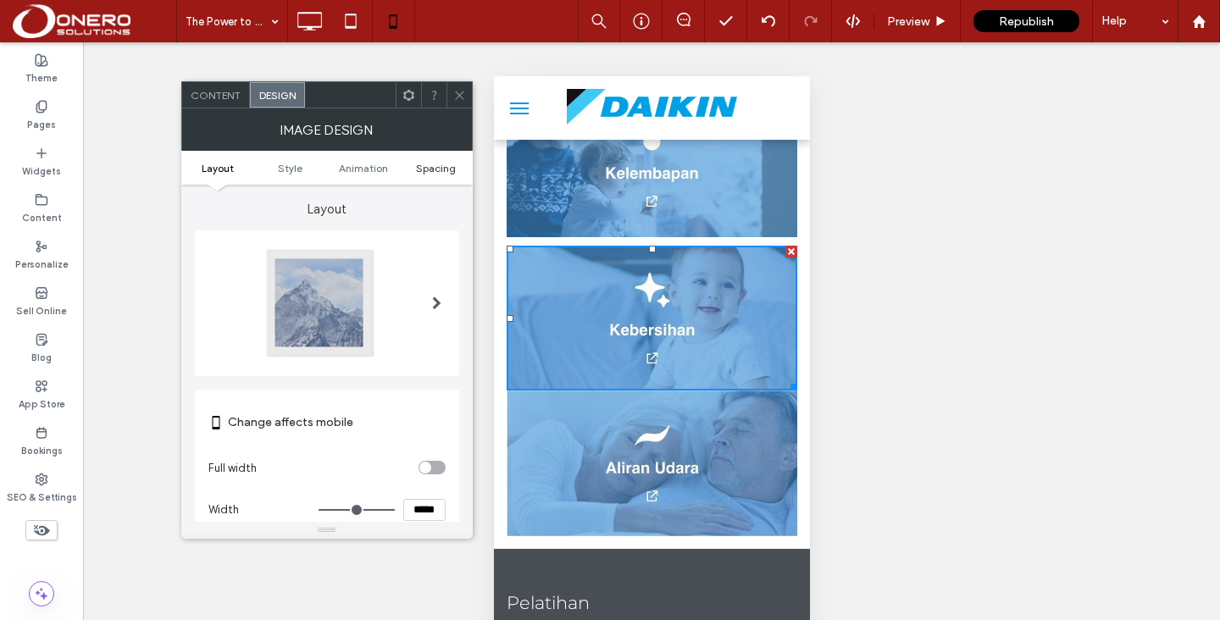
click at [433, 166] on span "Spacing" at bounding box center [436, 168] width 40 height 13
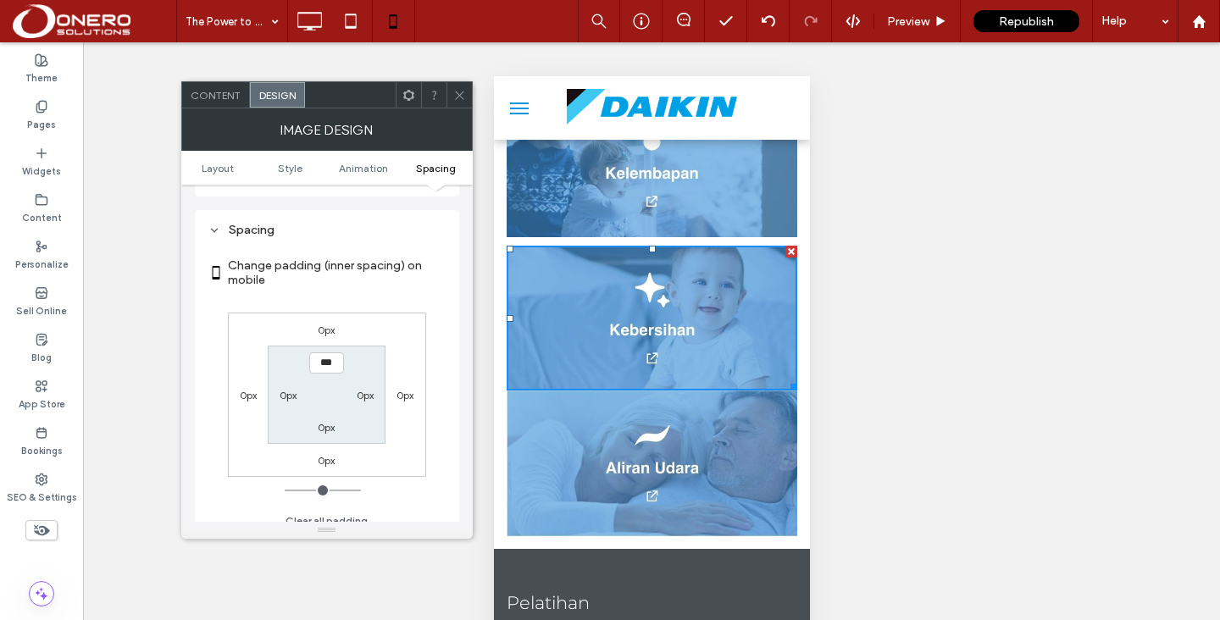
scroll to position [677, 0]
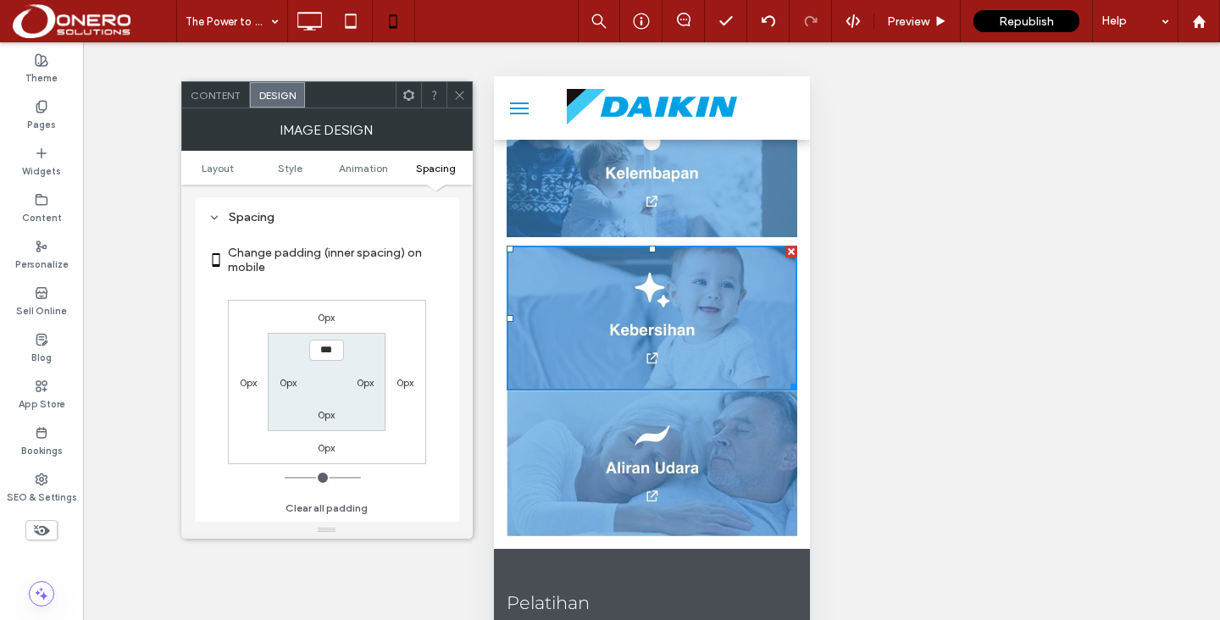
click at [325, 443] on label "0px" at bounding box center [326, 447] width 17 height 13
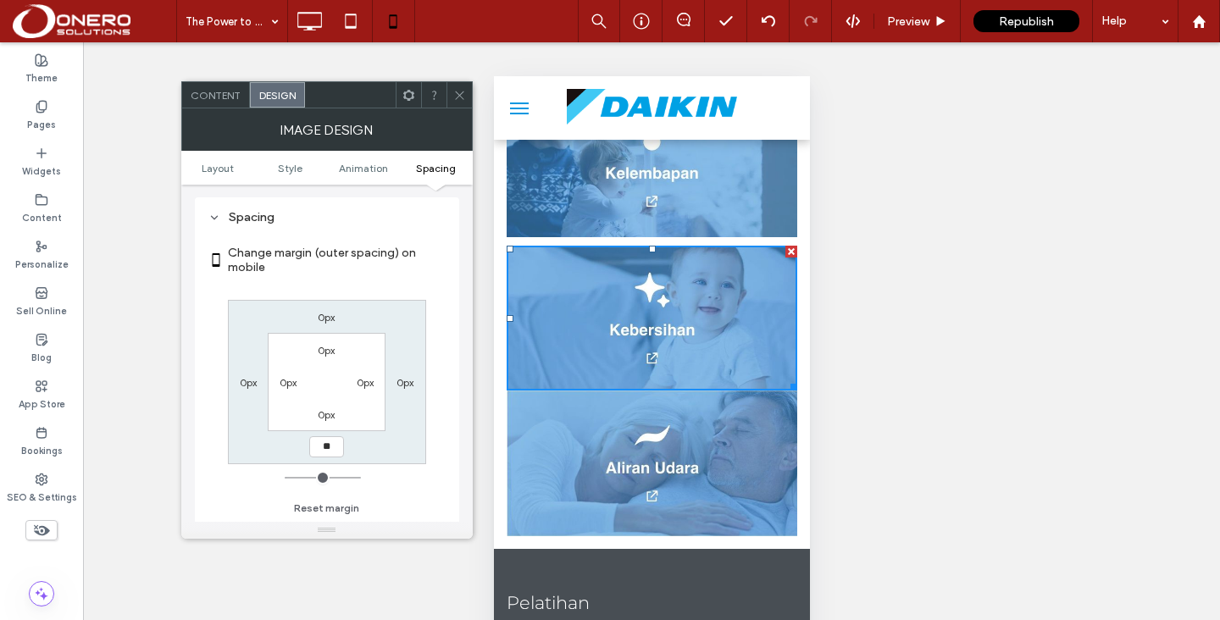
type input "**"
type input "****"
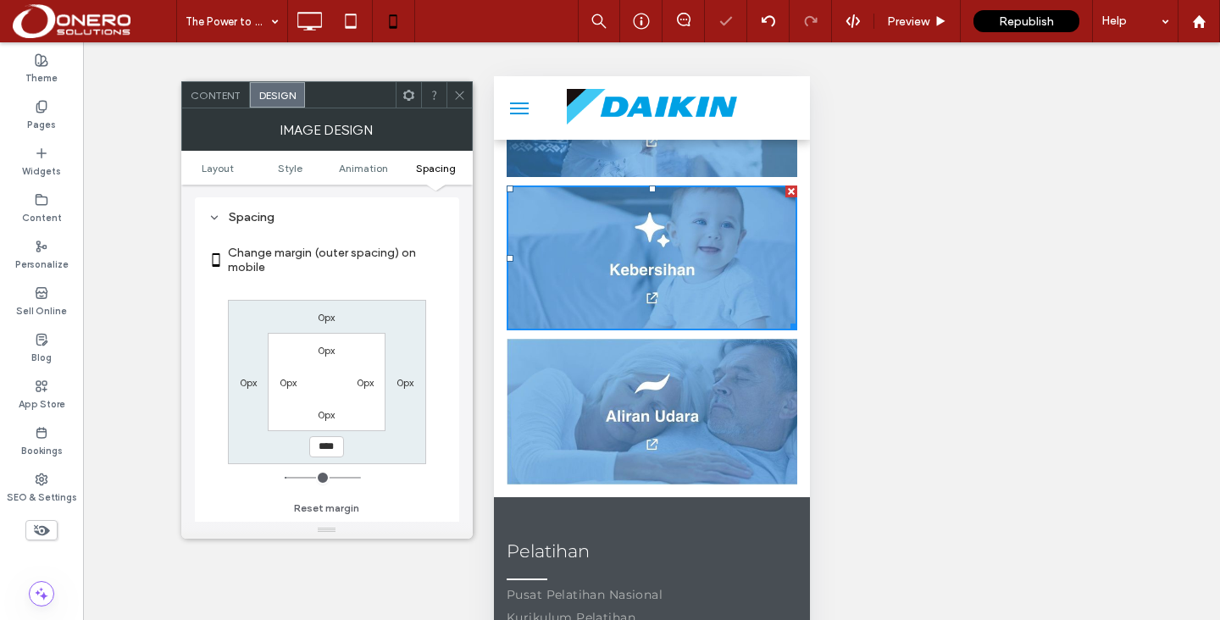
scroll to position [1202, 0]
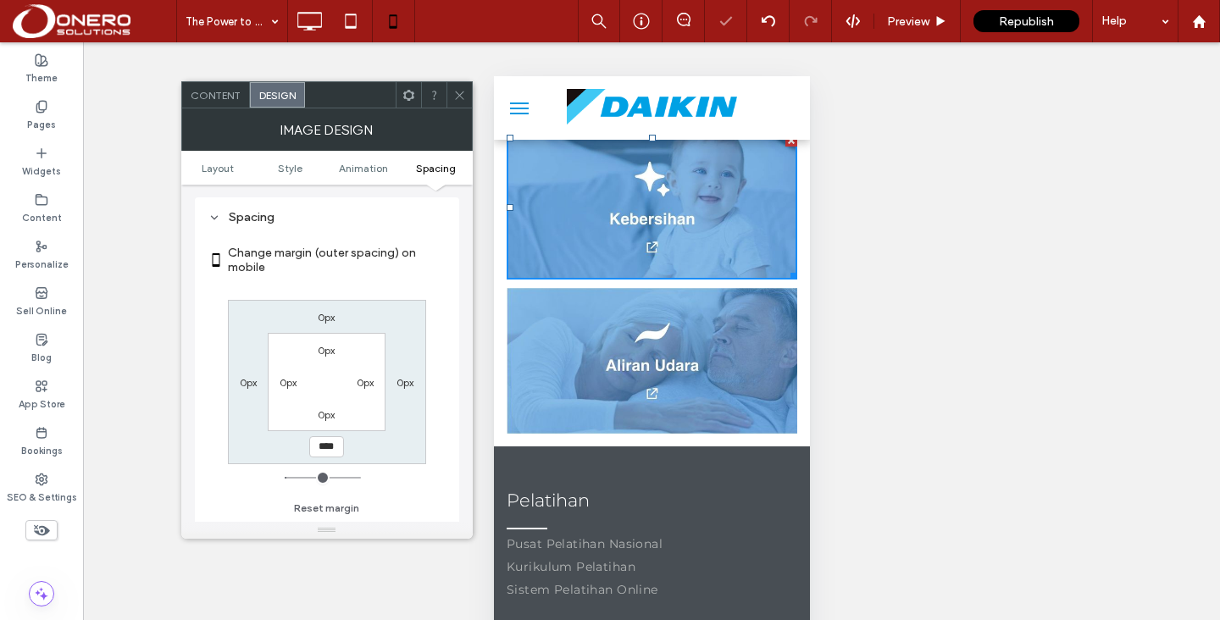
click at [841, 354] on div "Unhide? Yes Unhide? Yes Unhide? Yes Unhide? Yes Unhide? Yes" at bounding box center [651, 352] width 1137 height 620
click at [673, 336] on img at bounding box center [651, 361] width 291 height 146
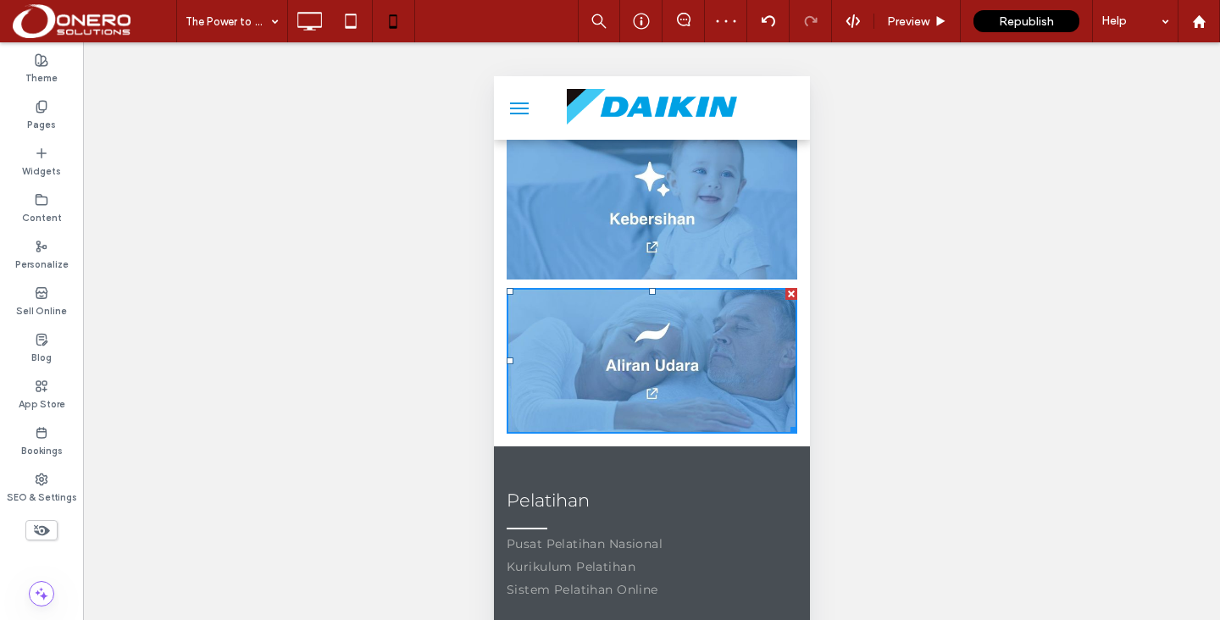
click at [630, 324] on img at bounding box center [651, 361] width 291 height 146
click at [895, 305] on div "Unhide? Yes Unhide? Yes Unhide? Yes Unhide? Yes Unhide? Yes" at bounding box center [651, 352] width 1137 height 620
click at [926, 288] on div "Unhide? Yes Unhide? Yes Unhide? Yes Unhide? Yes Unhide? Yes" at bounding box center [651, 352] width 1137 height 620
click at [986, 343] on div "Unhide? Yes Unhide? Yes Unhide? Yes Unhide? Yes Unhide? Yes" at bounding box center [651, 352] width 1137 height 620
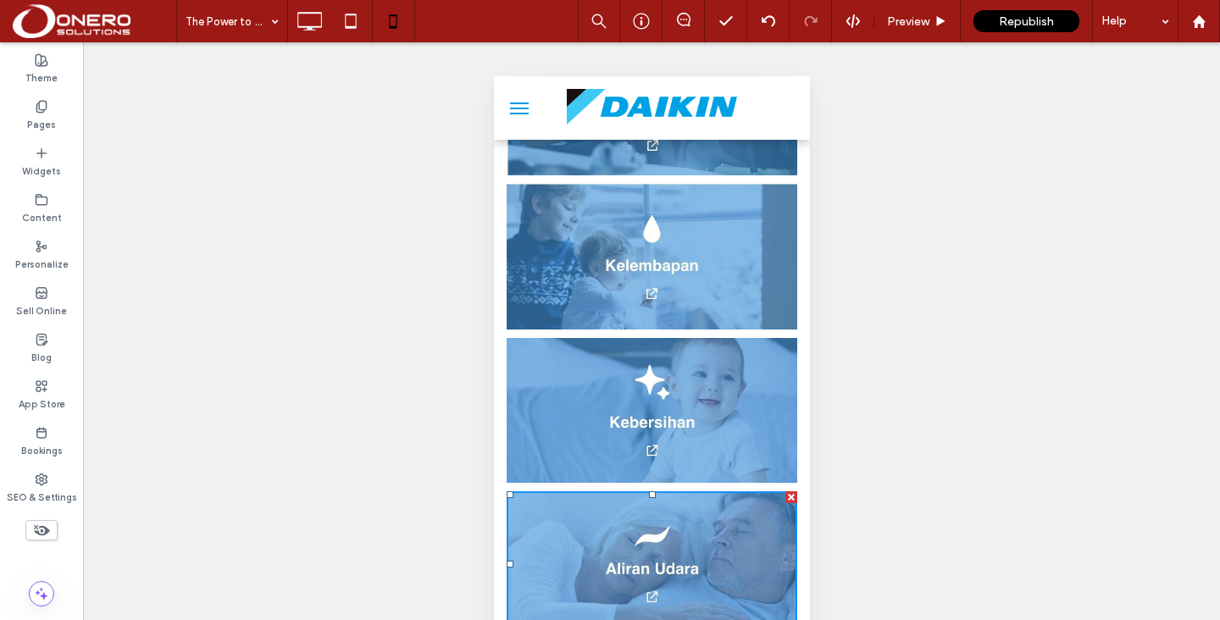
scroll to position [998, 0]
click at [395, 353] on div "Unhide? Yes Unhide? Yes Unhide? Yes Unhide? Yes Unhide? Yes" at bounding box center [651, 352] width 1137 height 620
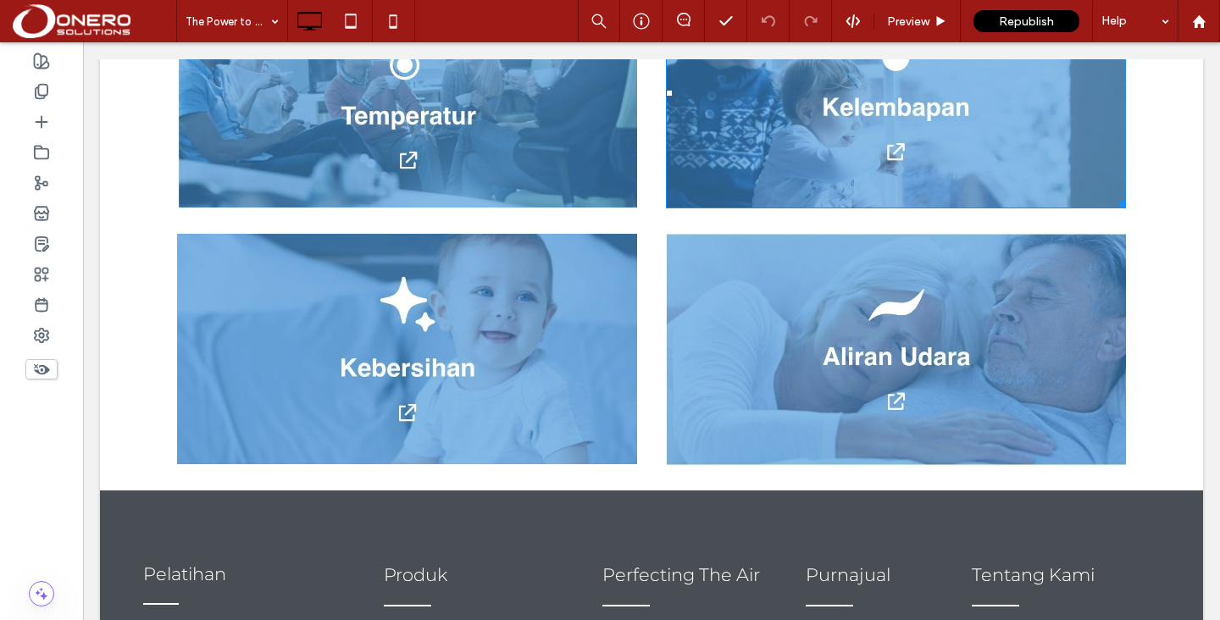
scroll to position [1591, 0]
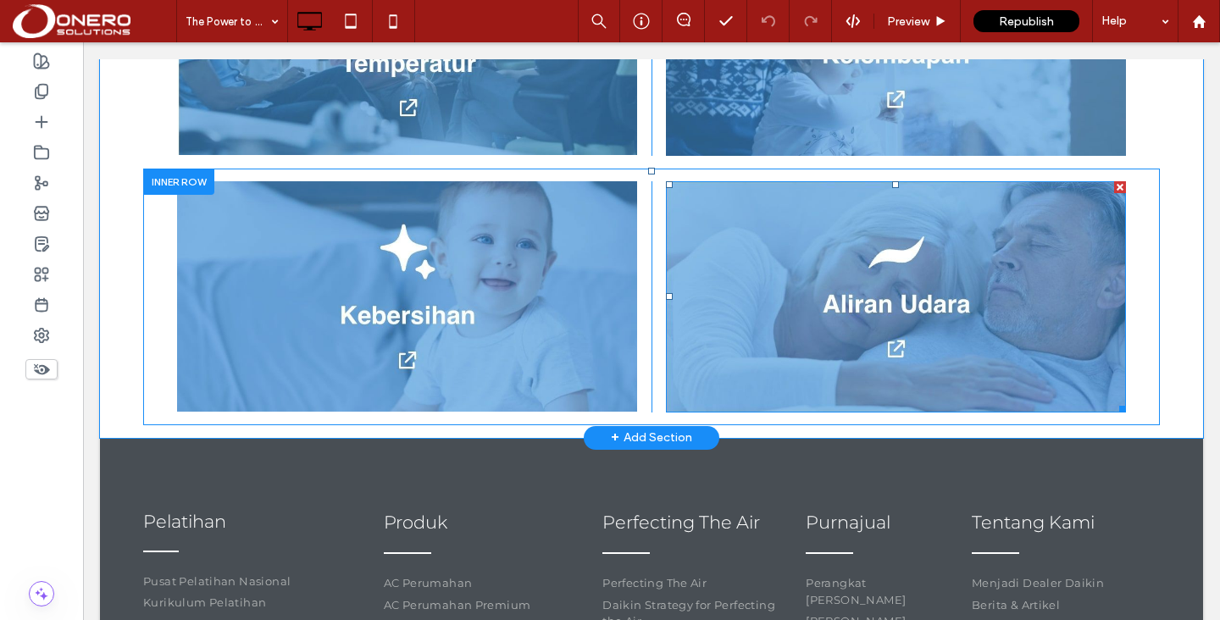
click at [805, 233] on img at bounding box center [896, 296] width 460 height 231
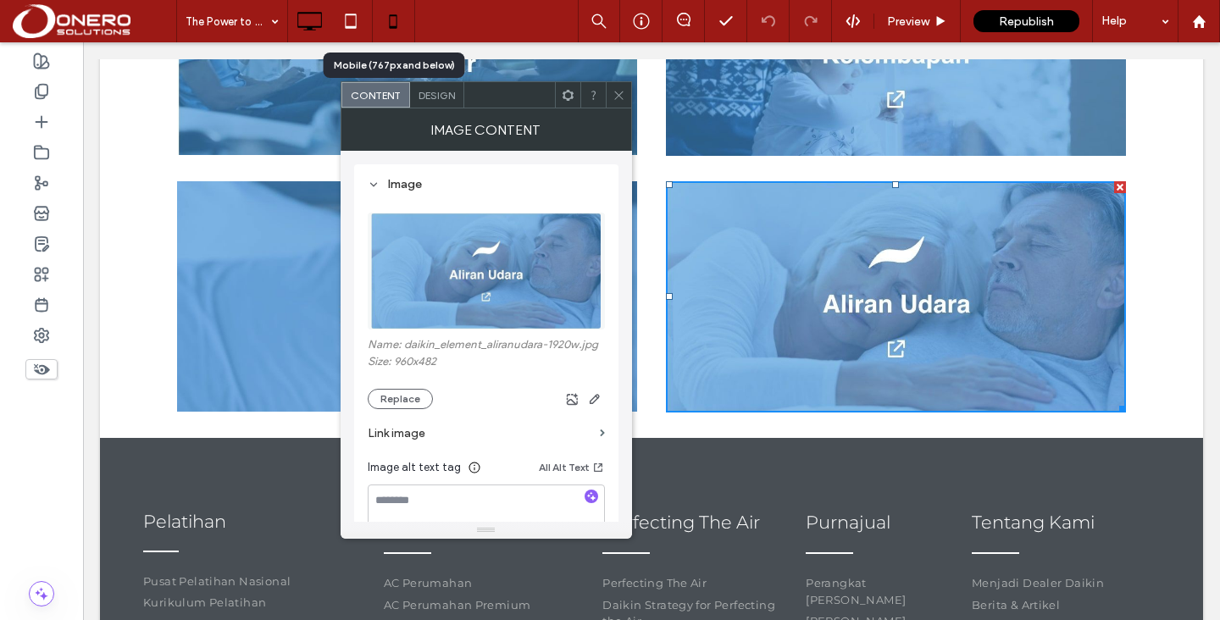
click at [412, 25] on div at bounding box center [394, 21] width 42 height 34
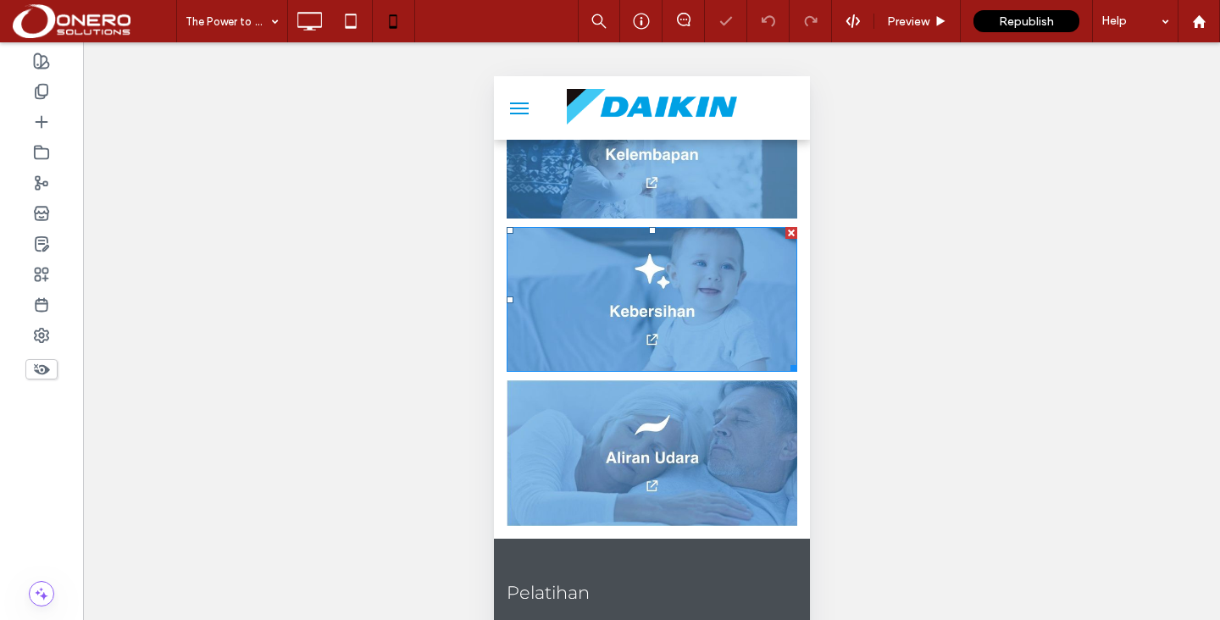
scroll to position [1116, 0]
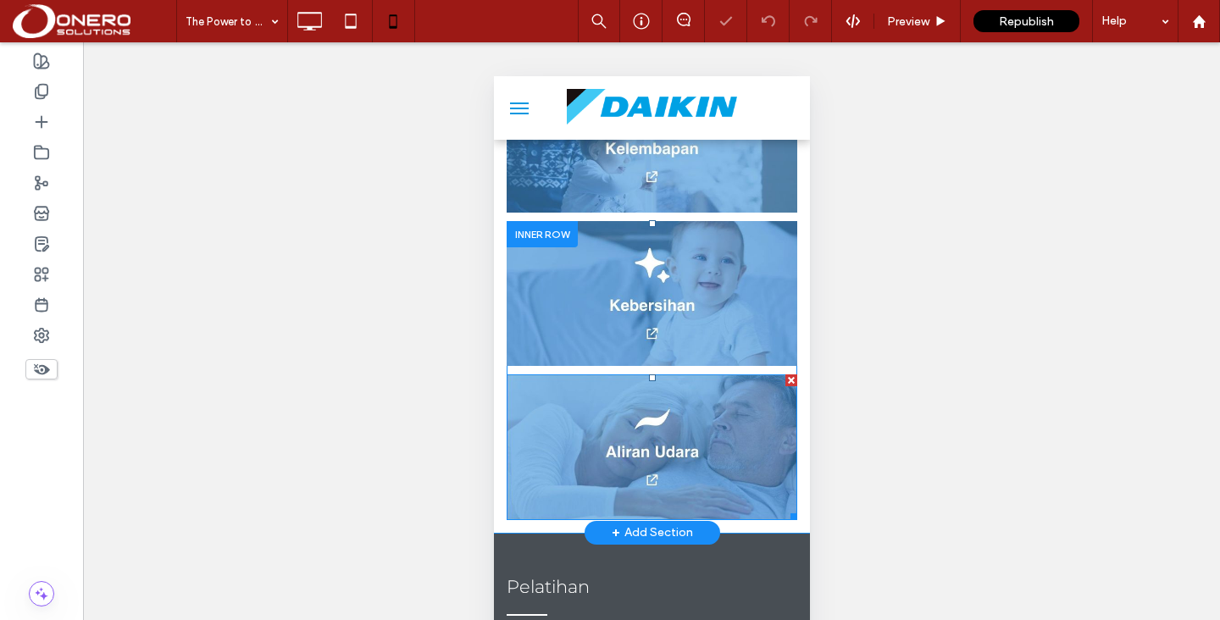
click at [656, 392] on img at bounding box center [651, 447] width 291 height 146
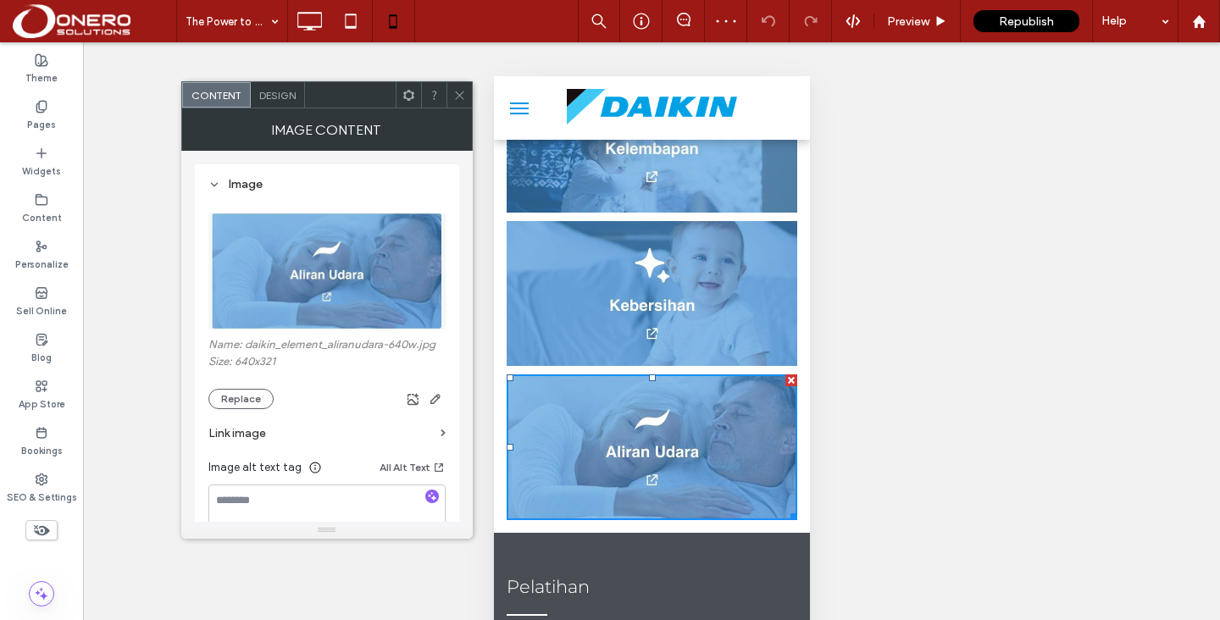
click at [296, 100] on div "Design" at bounding box center [278, 94] width 54 height 25
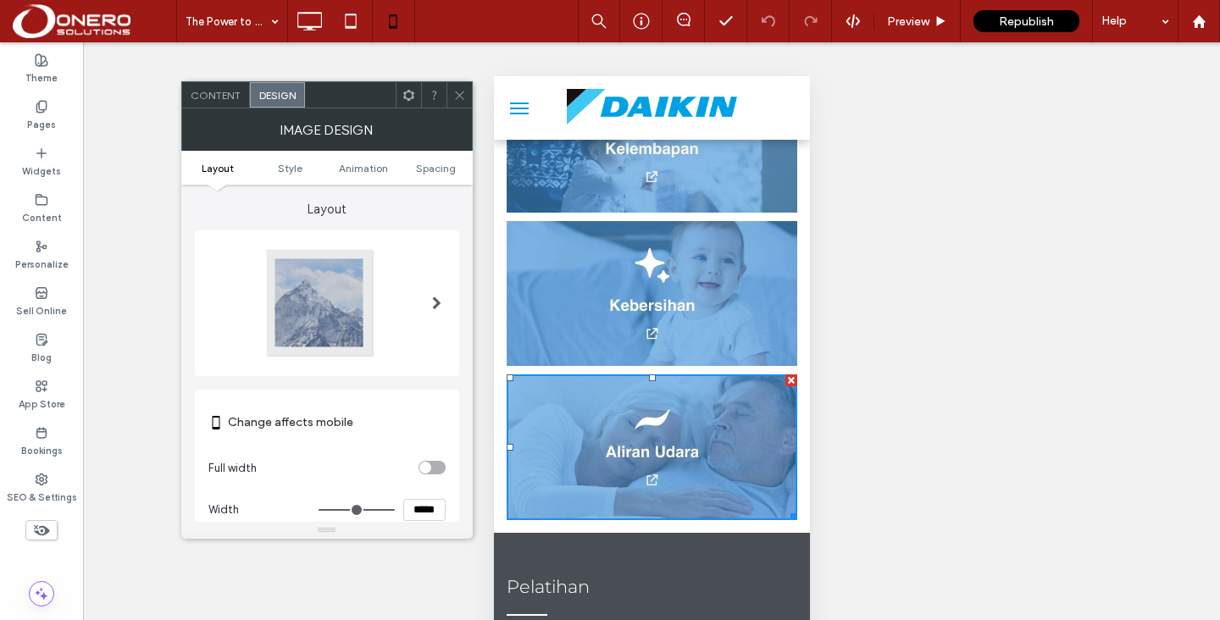
click at [425, 156] on ul "Layout Style Animation Spacing" at bounding box center [326, 168] width 291 height 34
click at [426, 158] on ul "Layout Style Animation Spacing" at bounding box center [326, 168] width 291 height 34
click at [429, 163] on span "Spacing" at bounding box center [436, 168] width 40 height 13
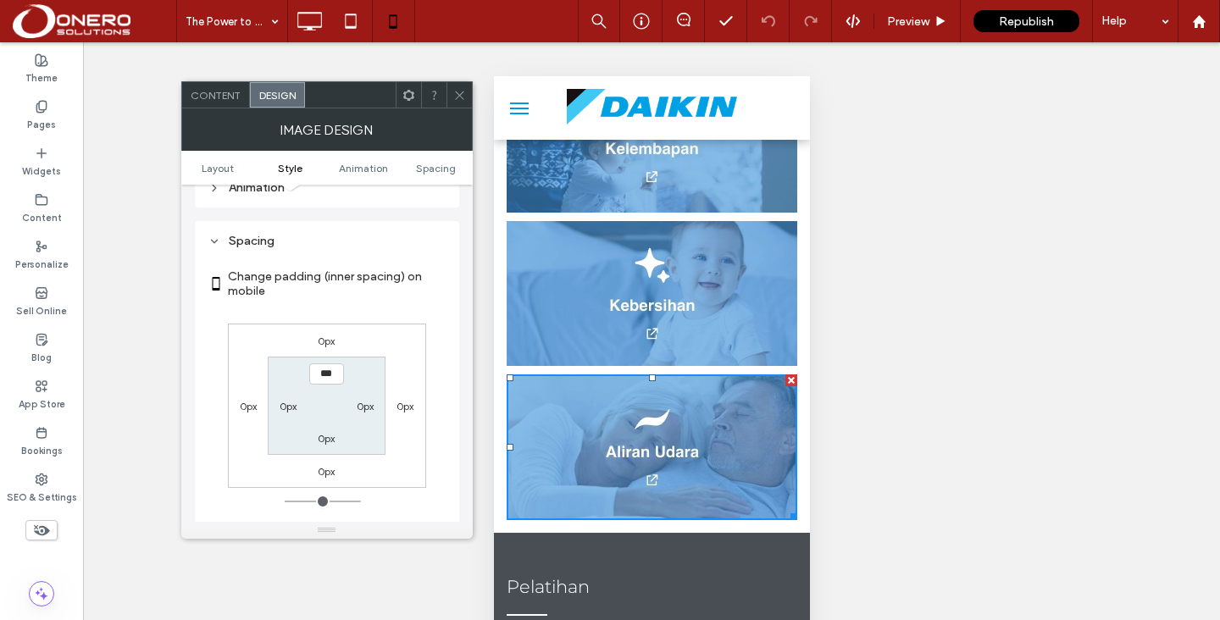
scroll to position [677, 0]
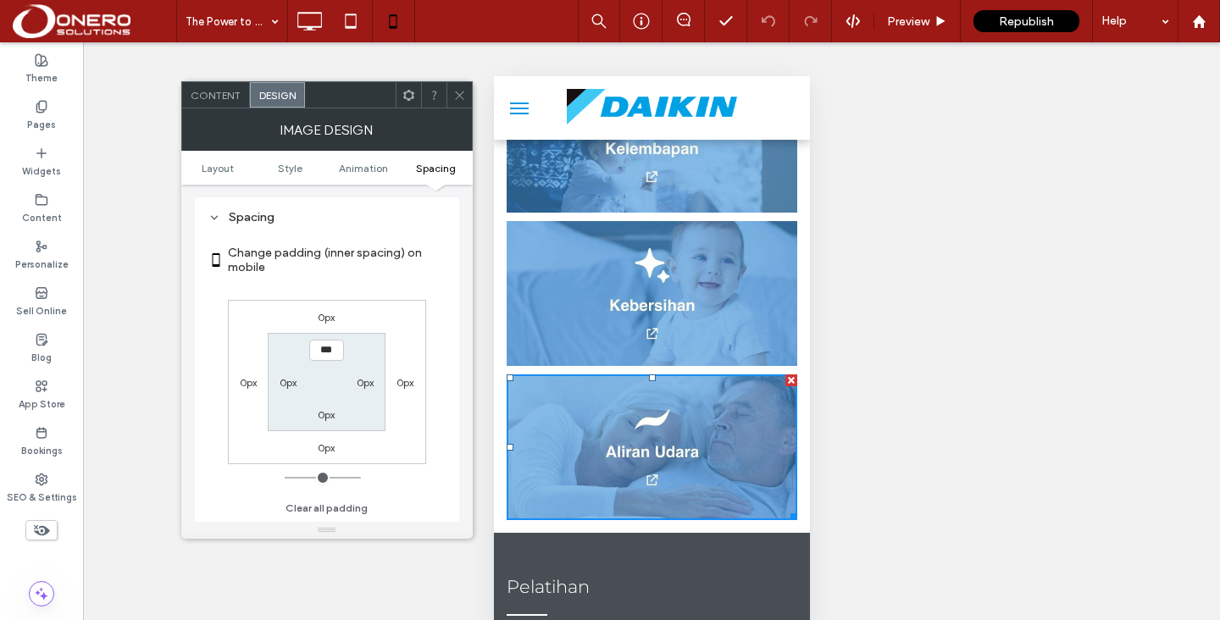
click at [343, 444] on div "0px" at bounding box center [326, 447] width 39 height 17
click at [340, 446] on div "0px" at bounding box center [326, 447] width 39 height 17
click at [327, 446] on label "0px" at bounding box center [326, 447] width 17 height 13
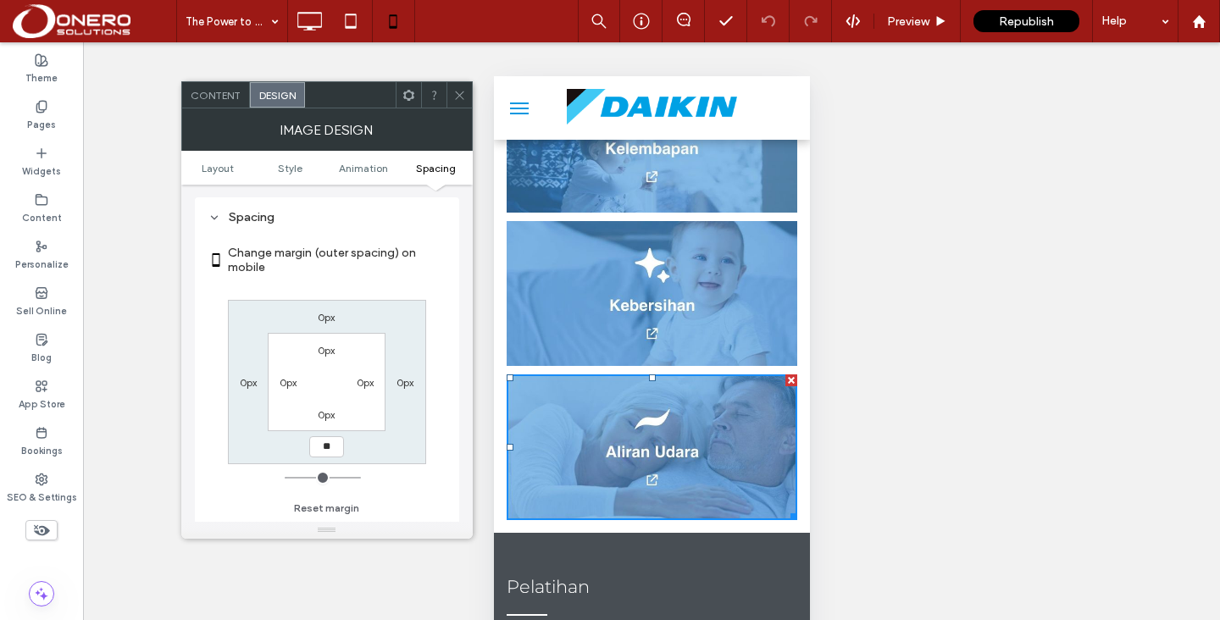
type input "**"
type input "****"
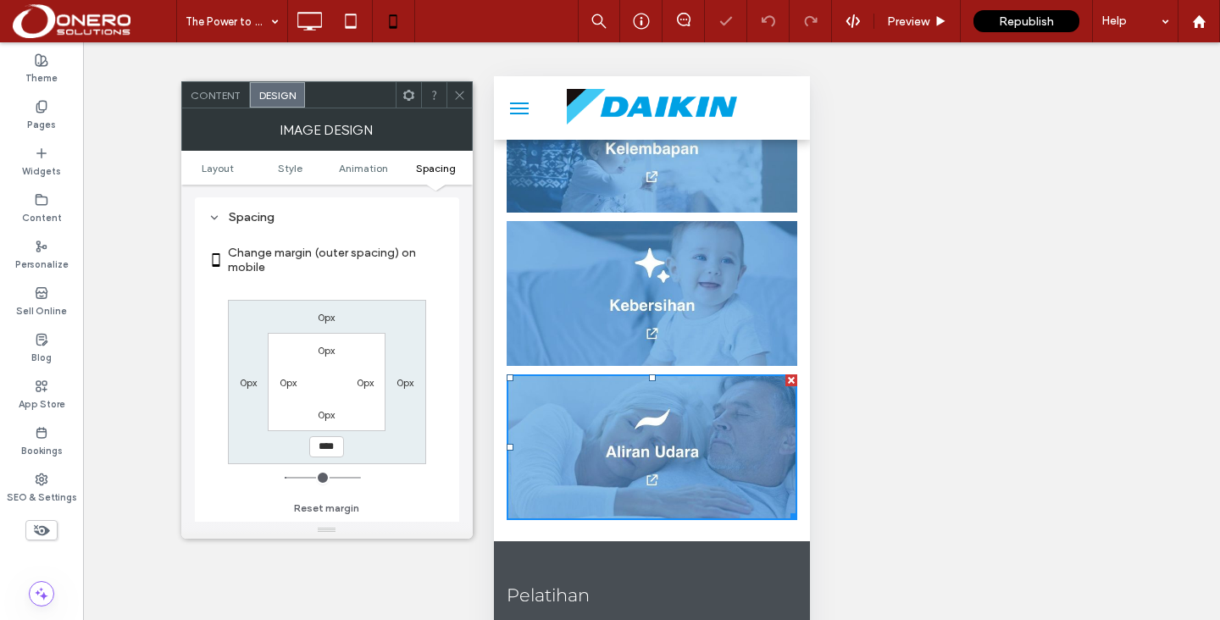
click at [459, 102] on span at bounding box center [459, 94] width 13 height 25
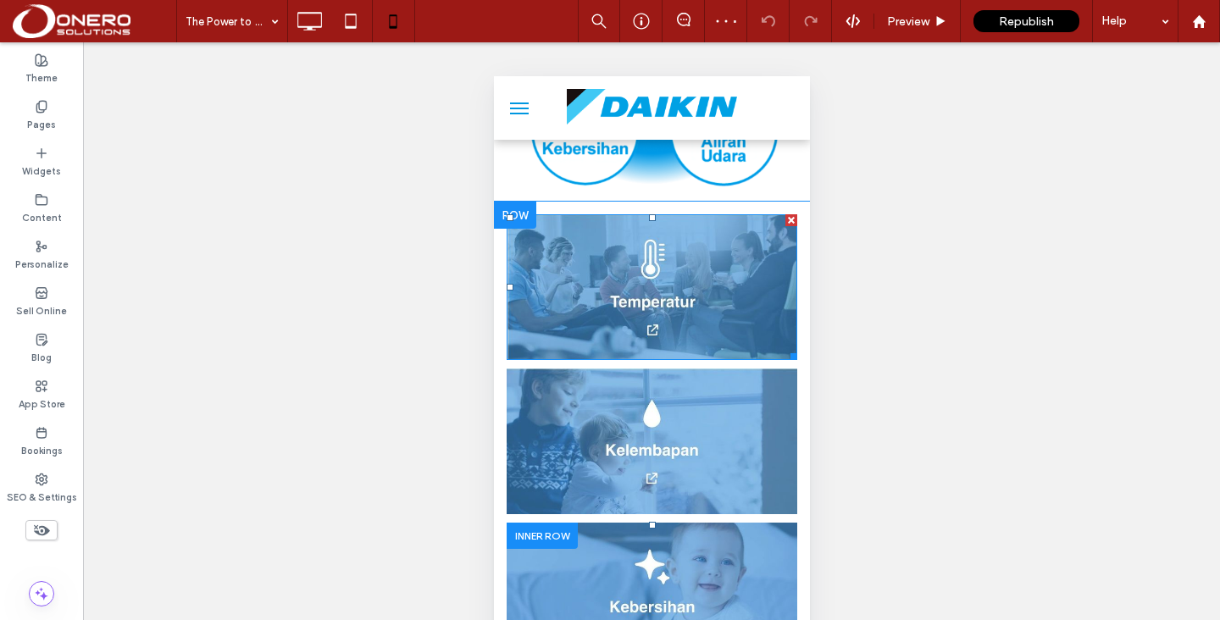
scroll to position [811, 0]
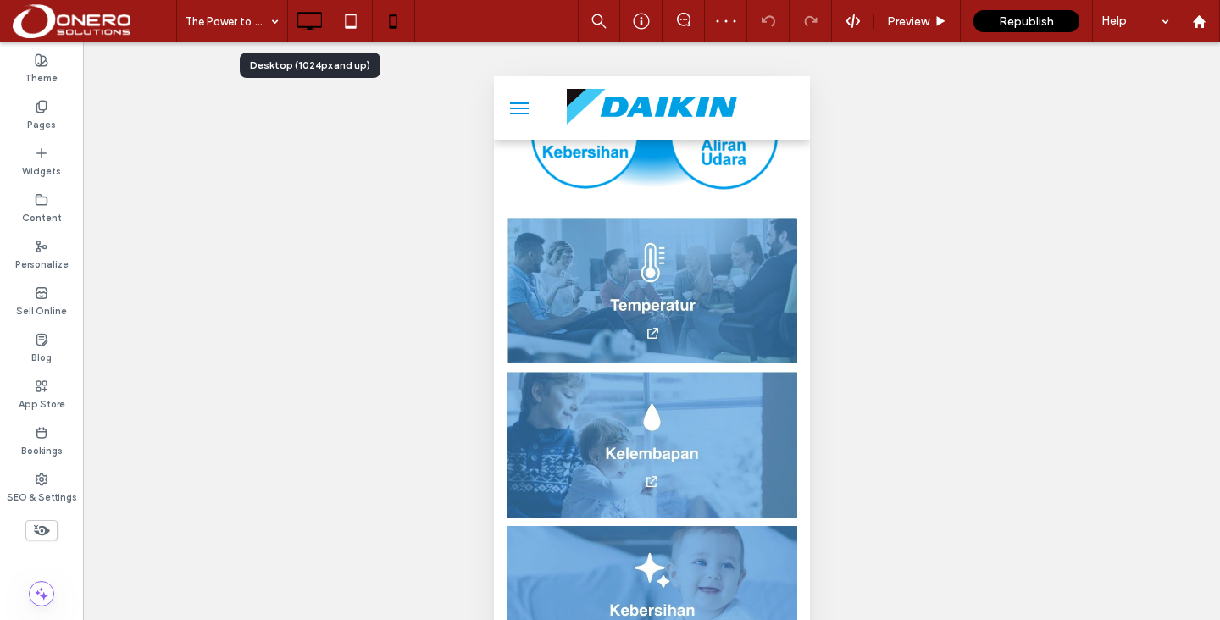
click at [302, 28] on icon at bounding box center [309, 21] width 34 height 34
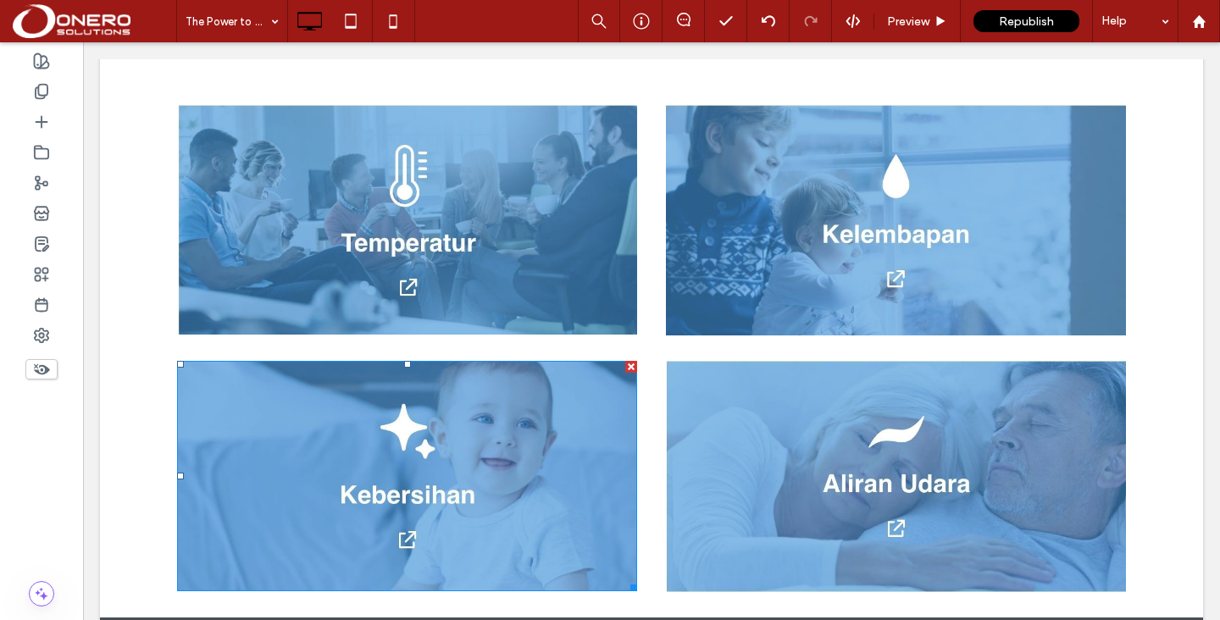
scroll to position [1324, 0]
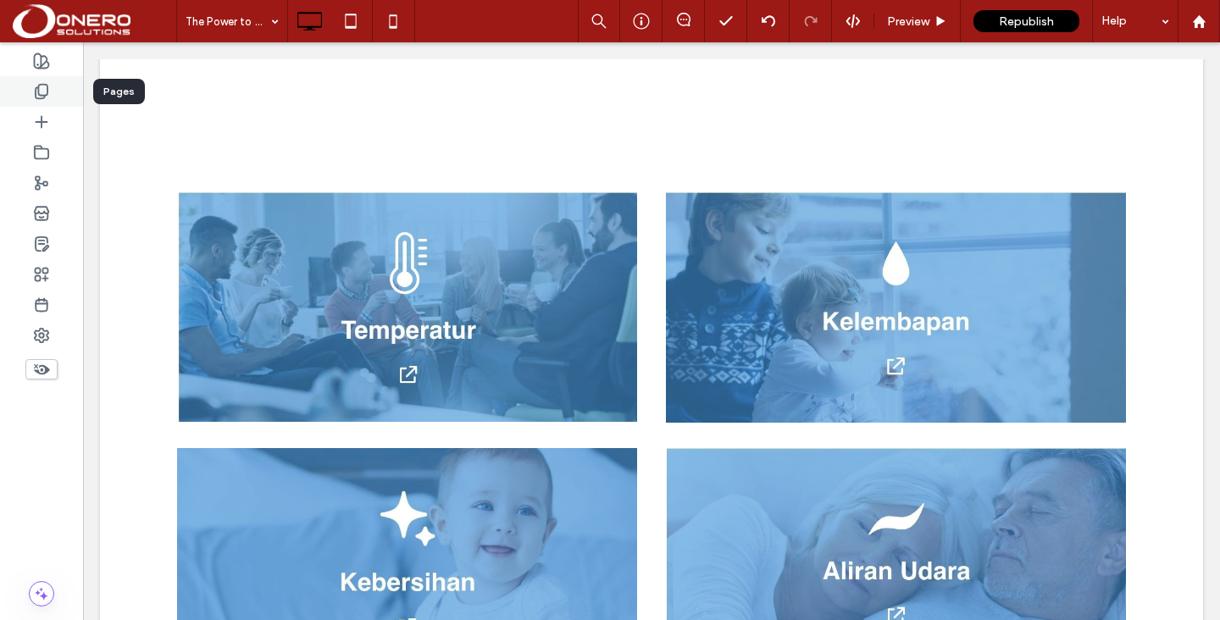
click at [33, 96] on icon at bounding box center [41, 91] width 17 height 17
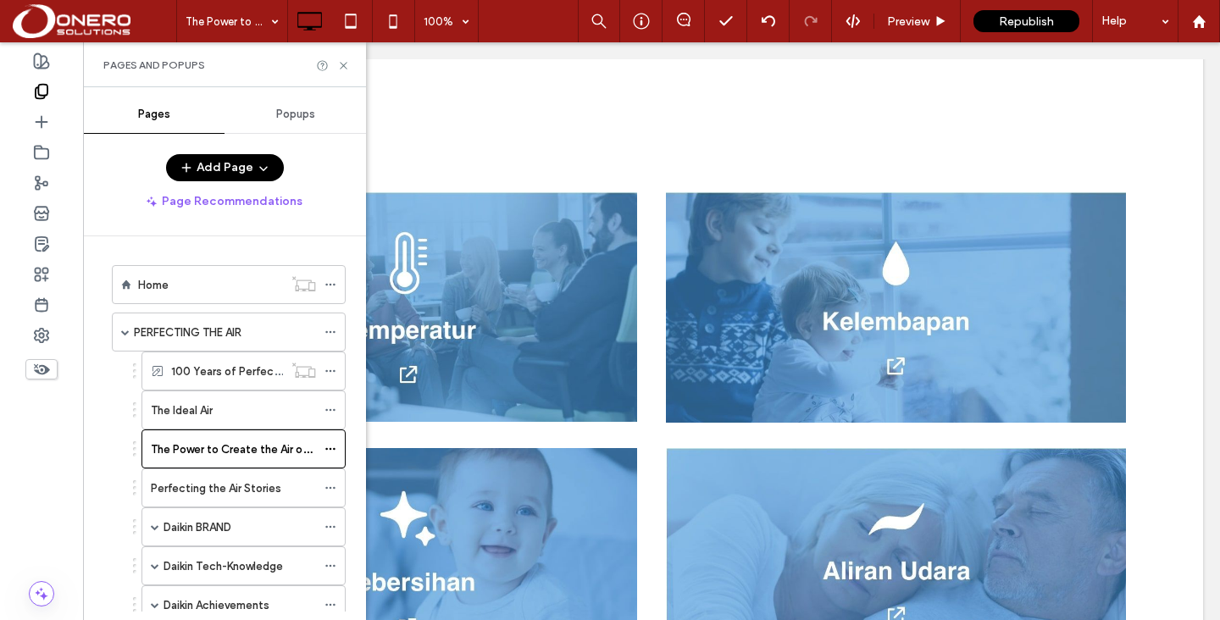
click at [257, 112] on div "Popups" at bounding box center [294, 114] width 141 height 37
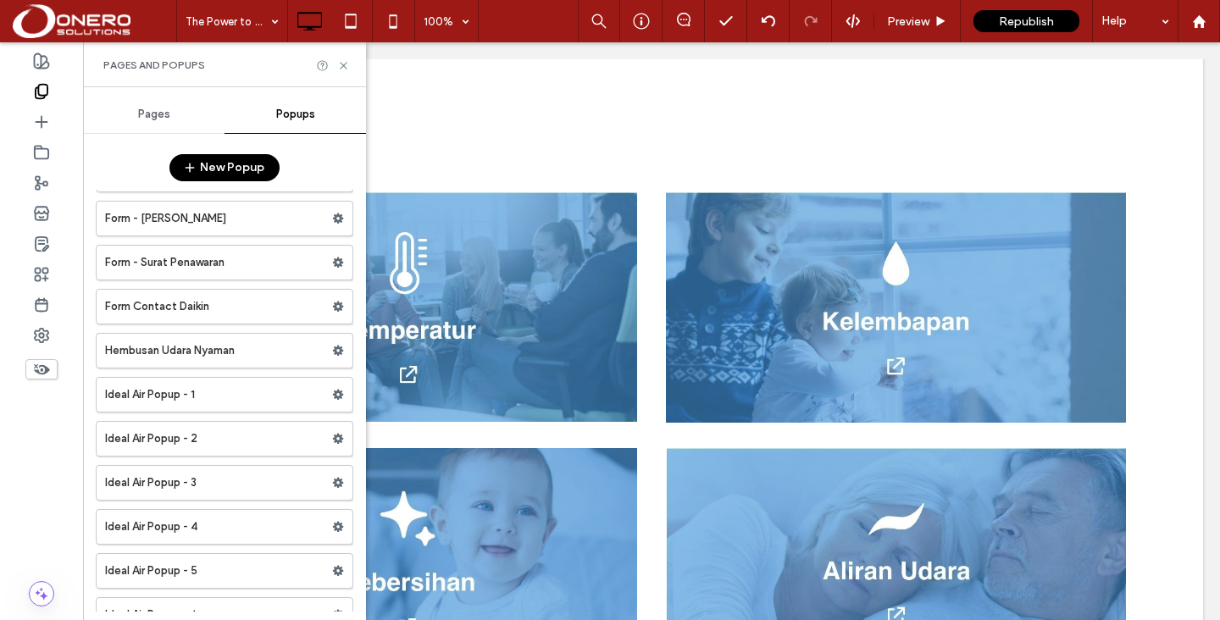
scroll to position [4205, 0]
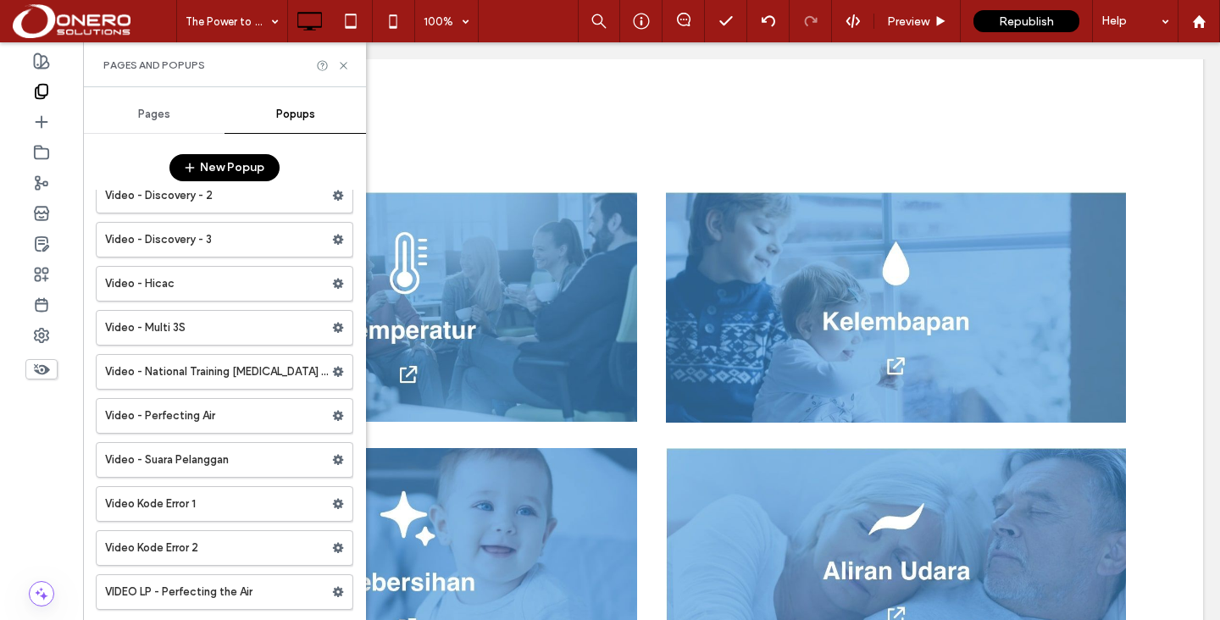
click at [213, 168] on button "New Popup" at bounding box center [224, 167] width 110 height 27
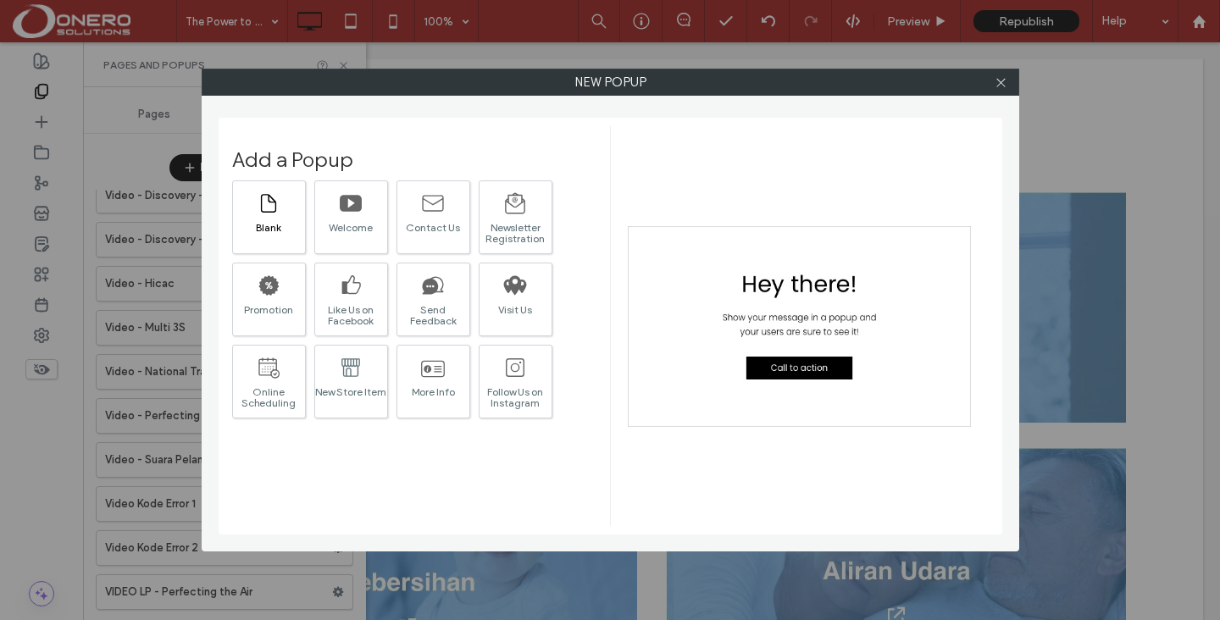
click at [281, 213] on div "Blank" at bounding box center [269, 217] width 74 height 74
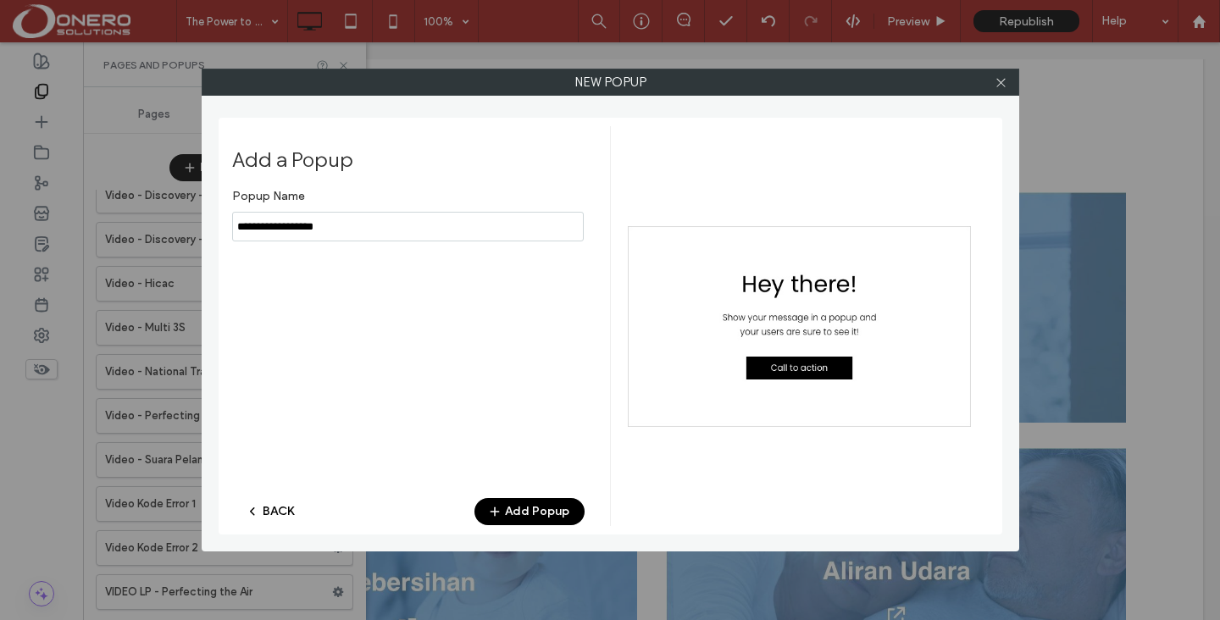
type input "**********"
click at [529, 510] on button "Add Popup" at bounding box center [529, 511] width 110 height 27
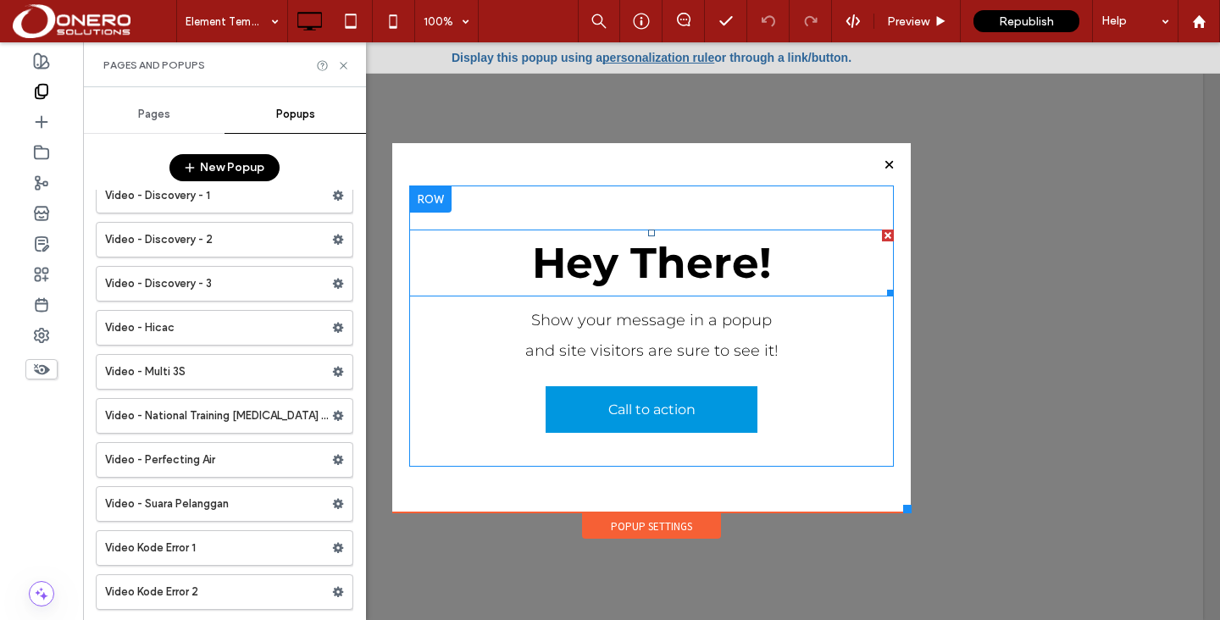
click at [886, 235] on div at bounding box center [888, 236] width 12 height 12
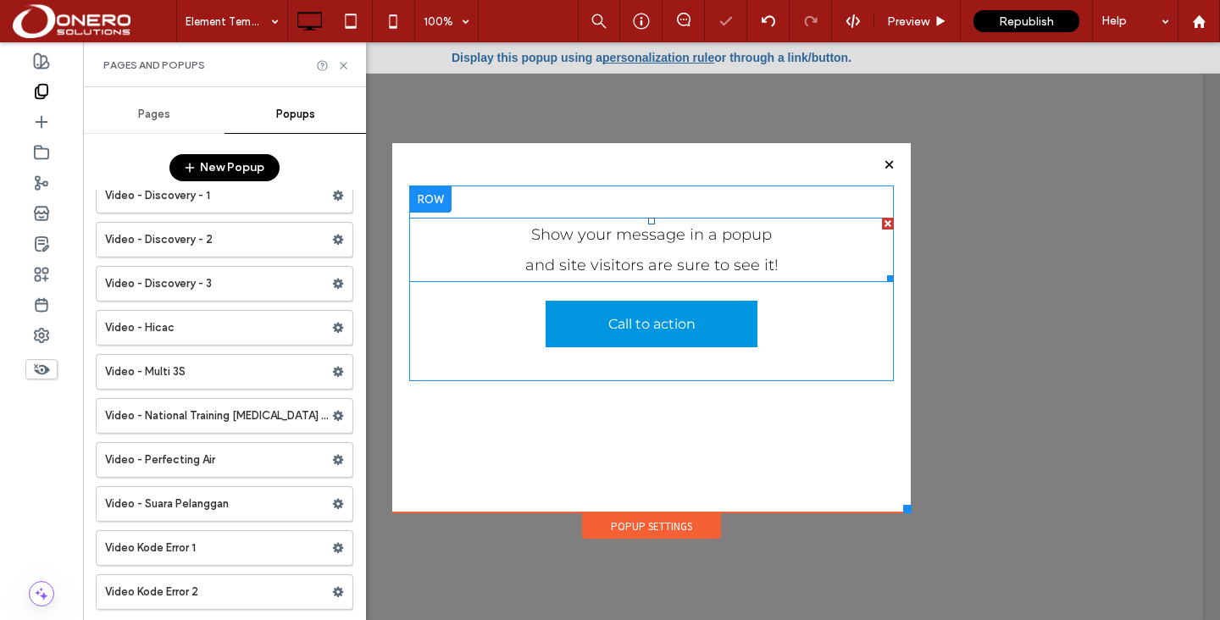
click at [887, 226] on div at bounding box center [888, 224] width 12 height 12
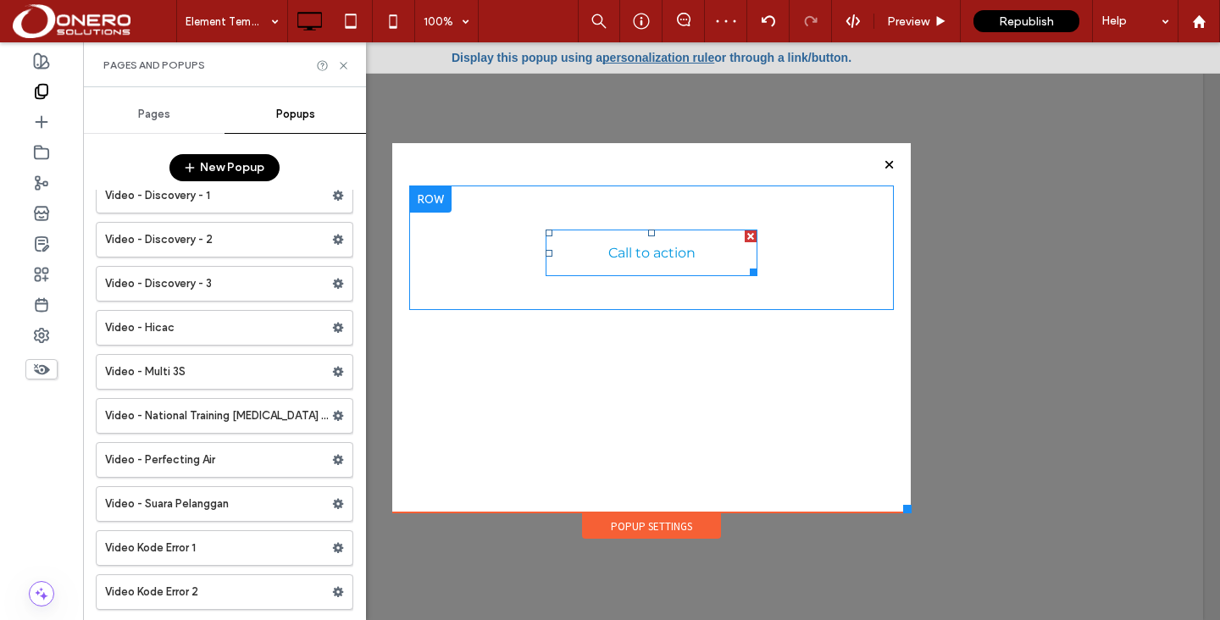
click at [750, 239] on div at bounding box center [751, 236] width 12 height 12
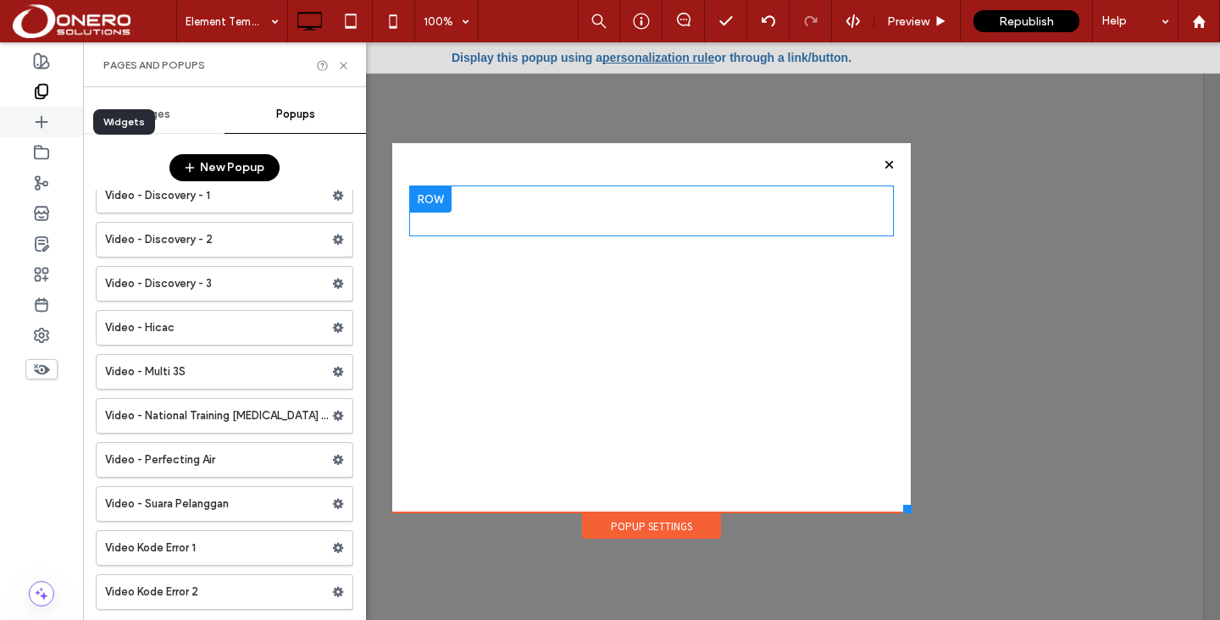
click at [58, 122] on div at bounding box center [41, 122] width 83 height 30
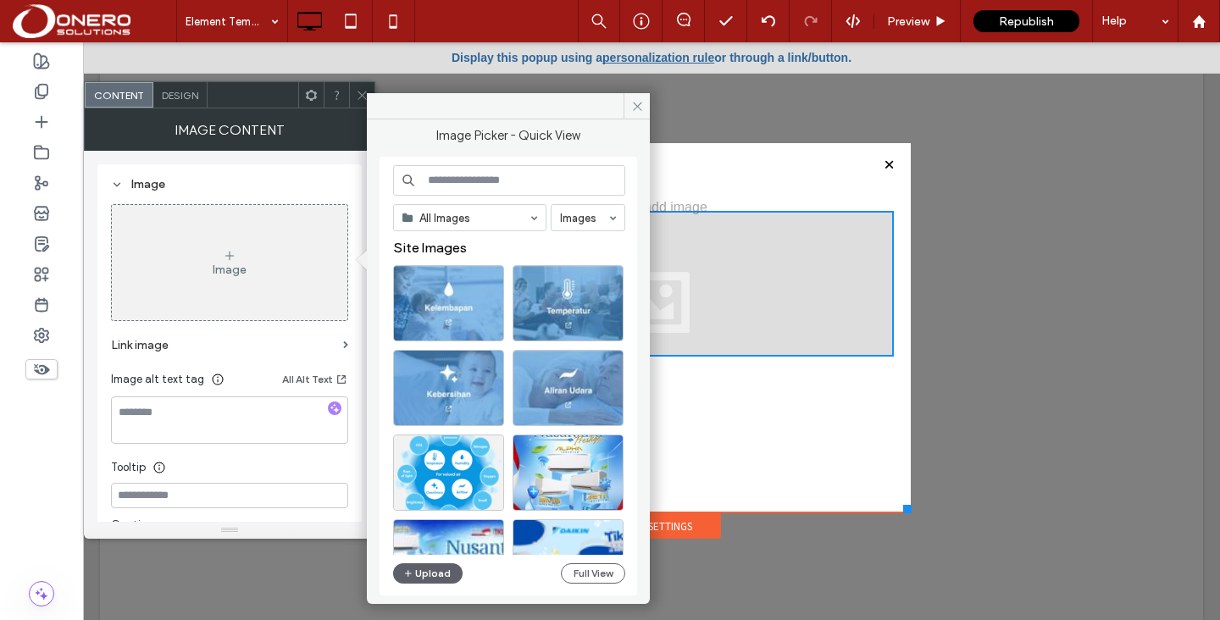
drag, startPoint x: 126, startPoint y: 239, endPoint x: 401, endPoint y: 572, distance: 432.0
click at [437, 576] on button "Upload" at bounding box center [427, 573] width 69 height 20
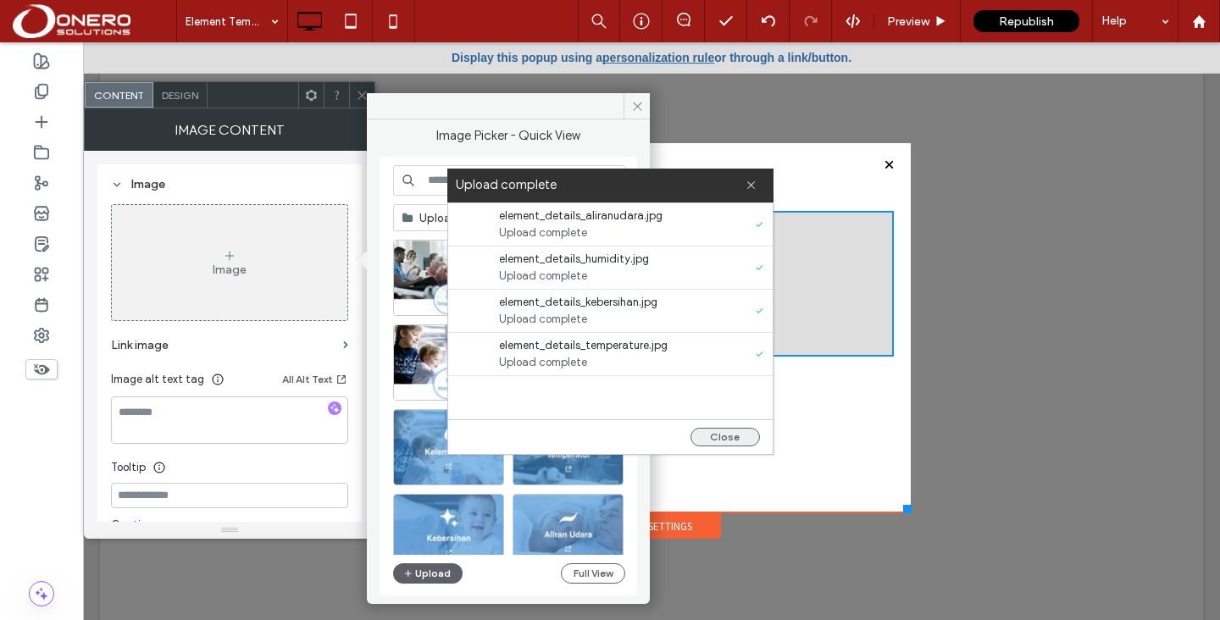
click at [713, 438] on button "Close" at bounding box center [724, 437] width 69 height 19
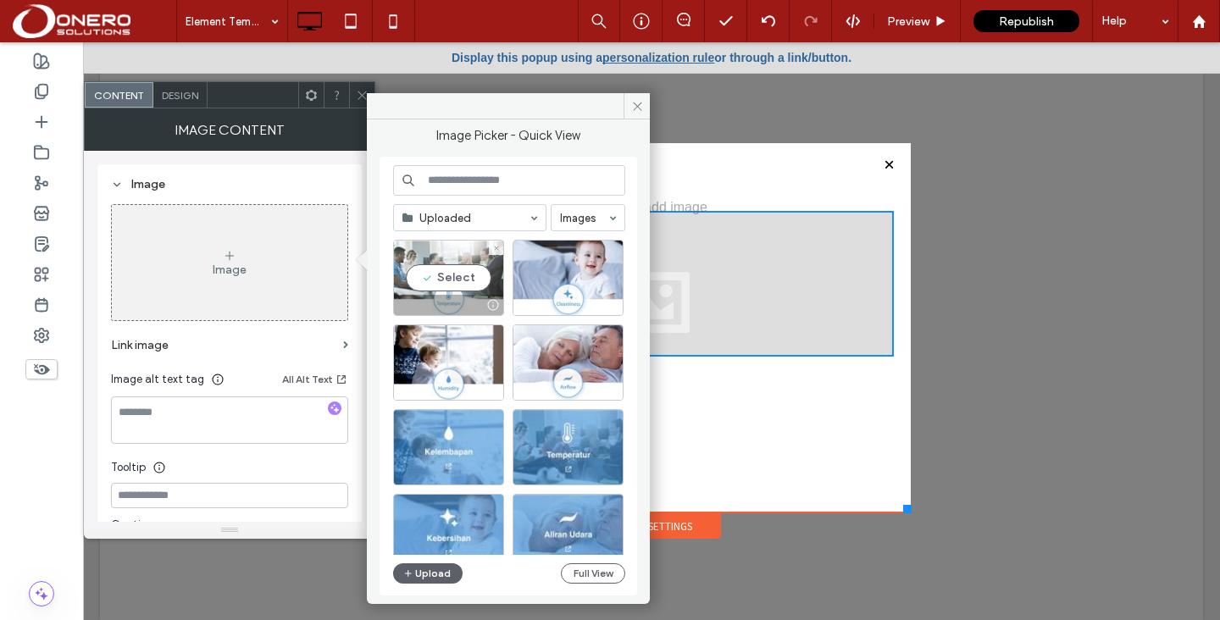
click at [438, 280] on div "Select" at bounding box center [448, 278] width 111 height 76
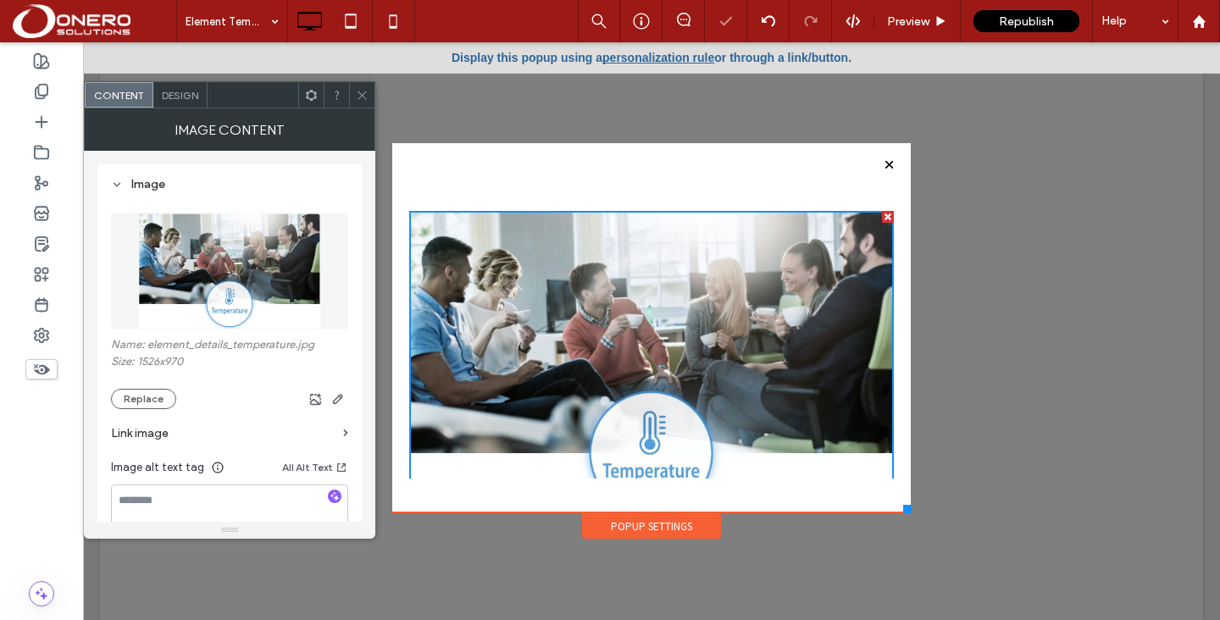
scroll to position [63, 0]
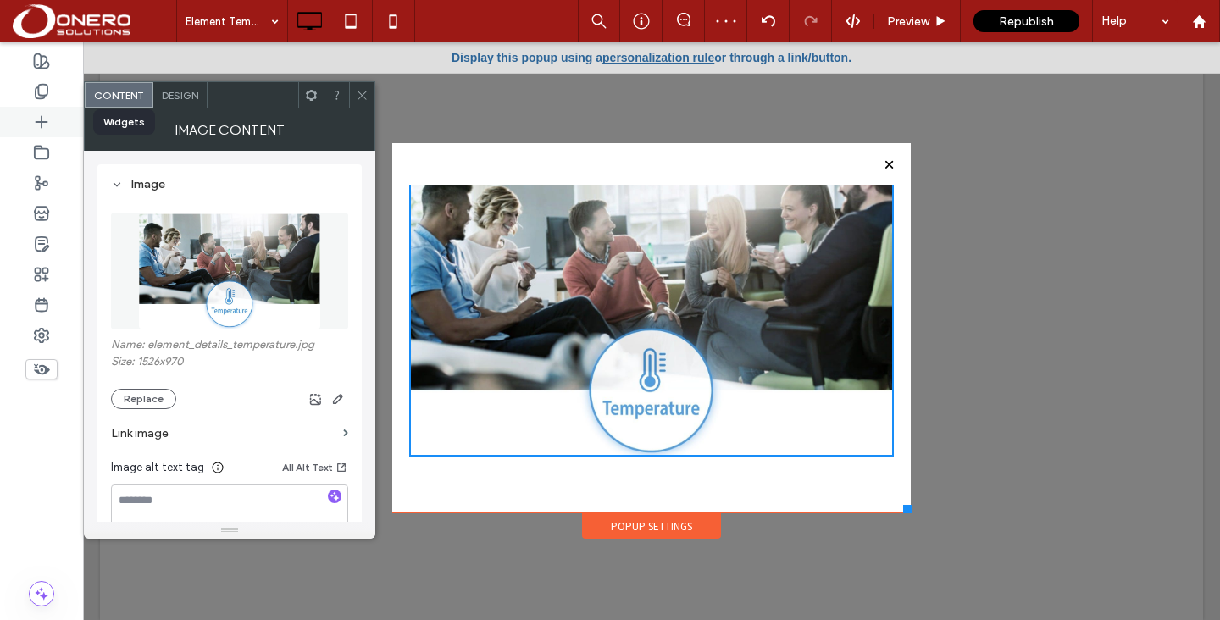
click at [49, 133] on div at bounding box center [41, 122] width 83 height 30
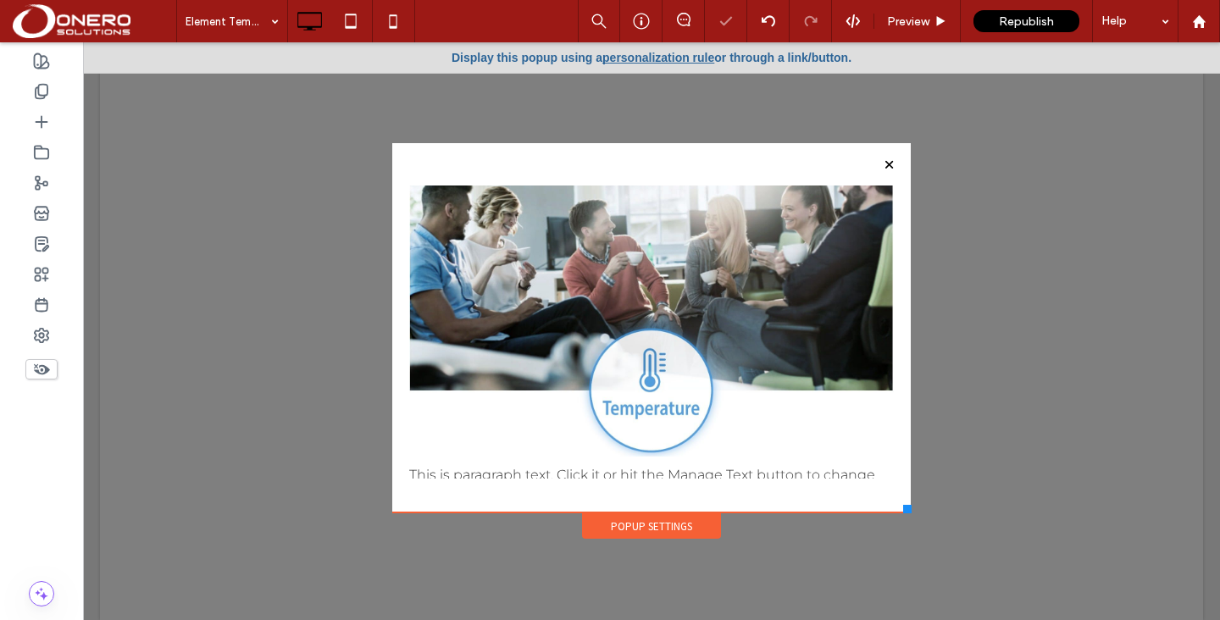
drag, startPoint x: 217, startPoint y: 247, endPoint x: 518, endPoint y: 1, distance: 389.5
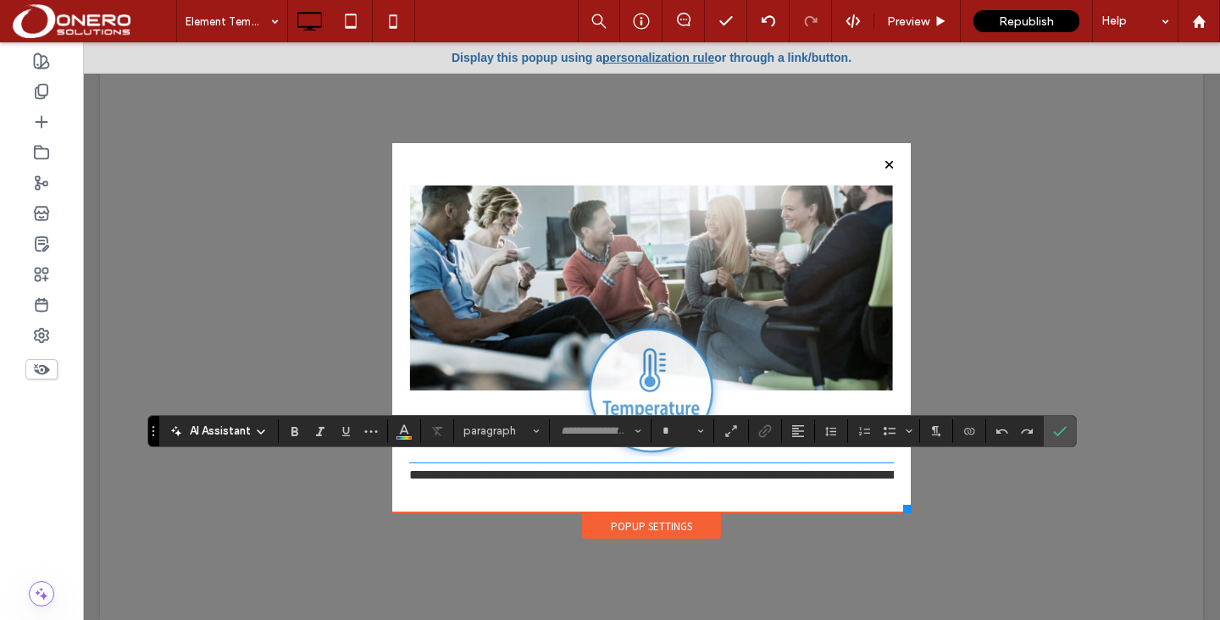
type input "**********"
type input "**"
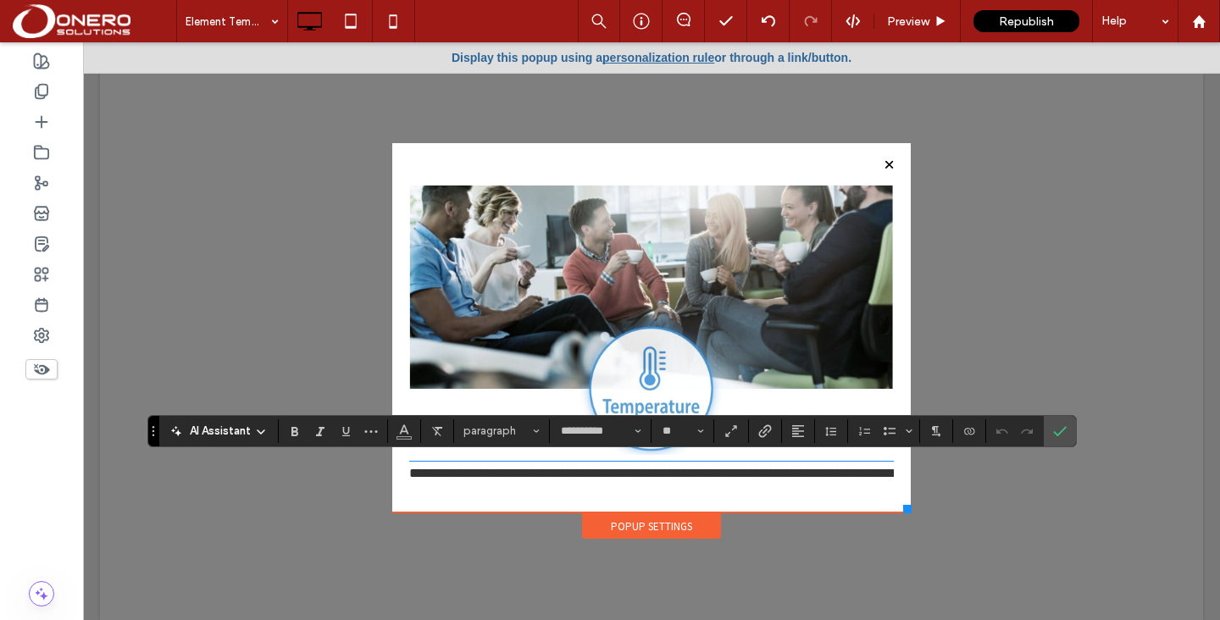
scroll to position [0, 0]
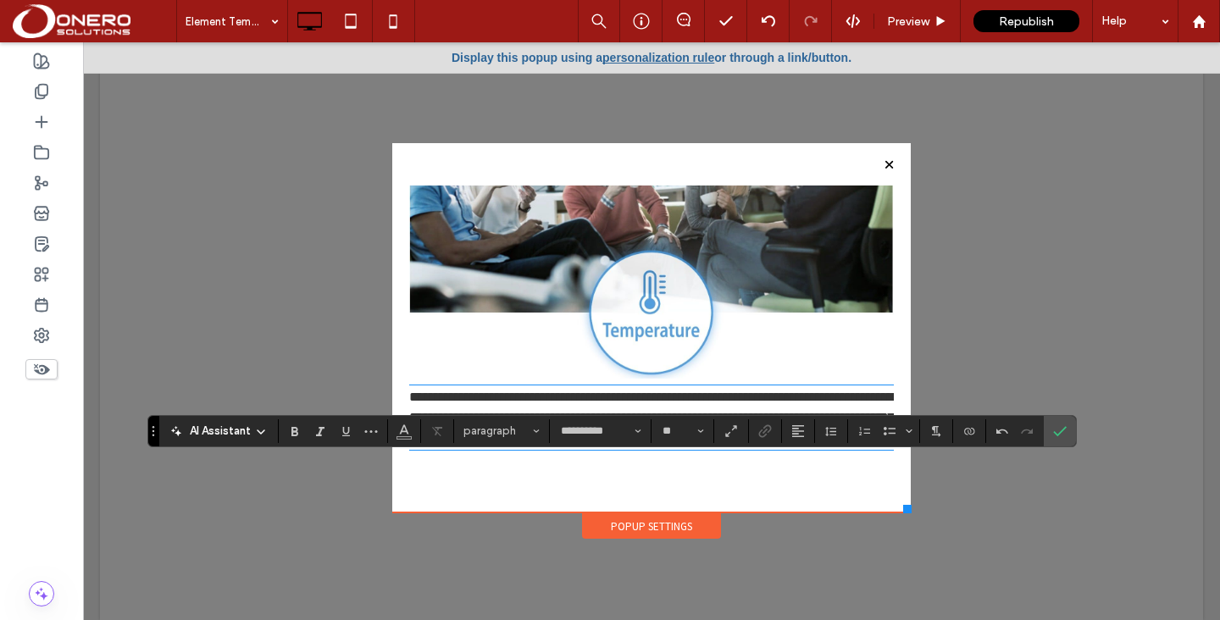
click at [982, 285] on div at bounding box center [651, 331] width 1137 height 578
click at [779, 547] on div at bounding box center [651, 331] width 1137 height 578
click at [1060, 421] on span "Confirm" at bounding box center [1057, 431] width 8 height 30
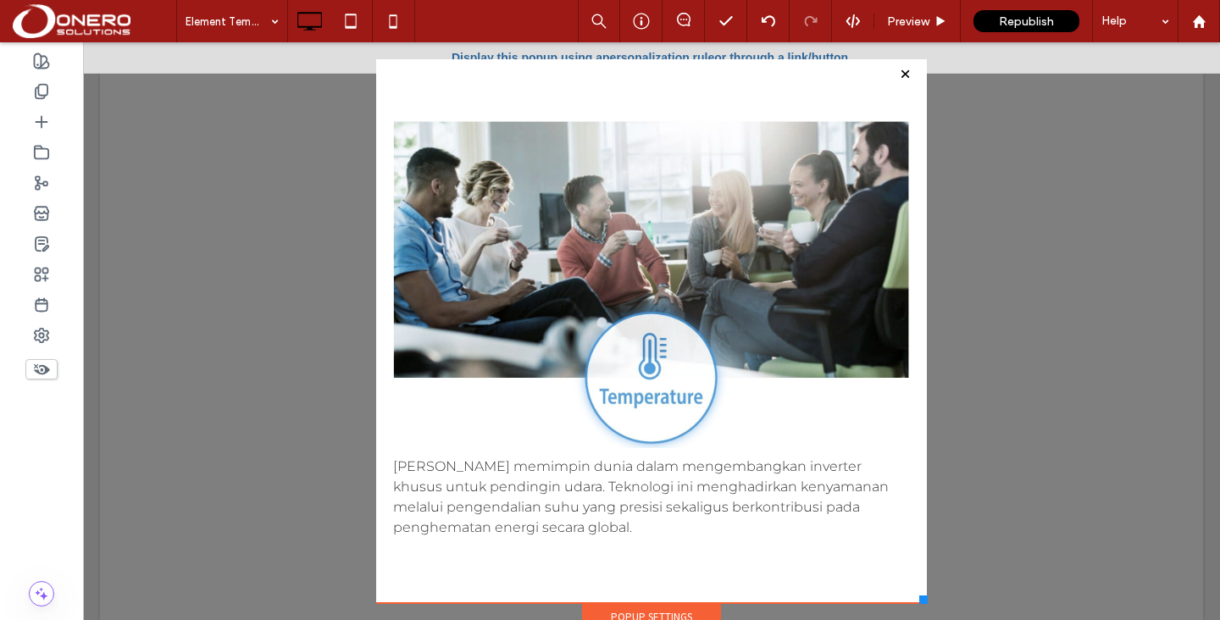
drag, startPoint x: 906, startPoint y: 509, endPoint x: 927, endPoint y: 601, distance: 94.5
click at [927, 601] on div at bounding box center [923, 599] width 8 height 8
click at [736, 252] on div at bounding box center [610, 310] width 1220 height 620
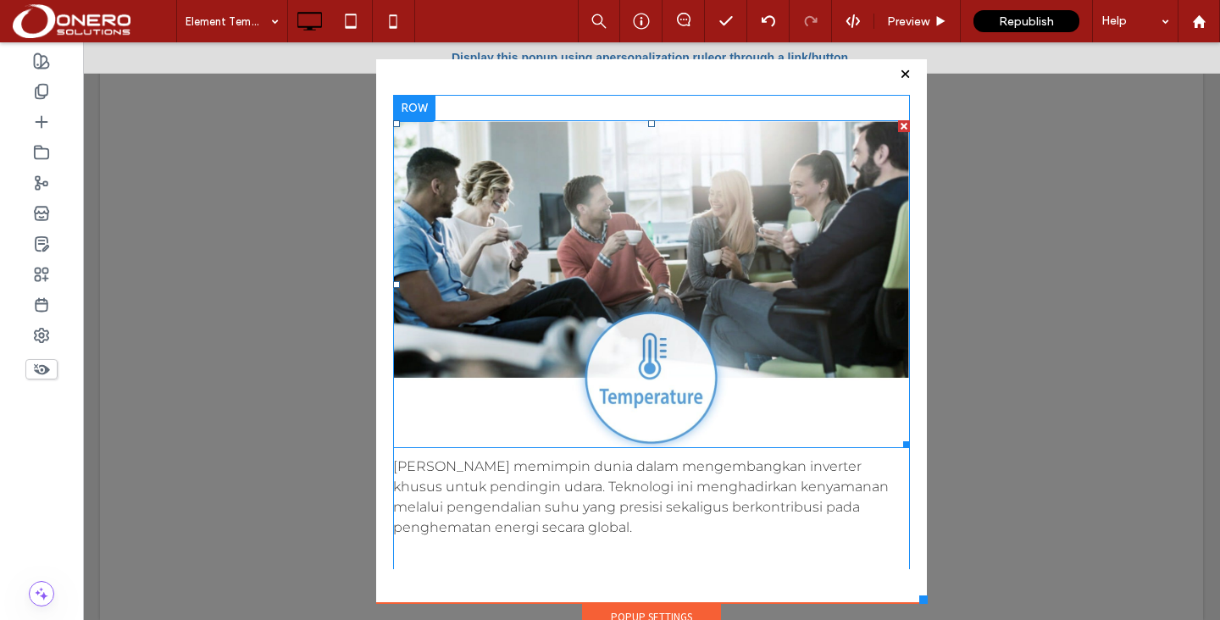
scroll to position [11, 0]
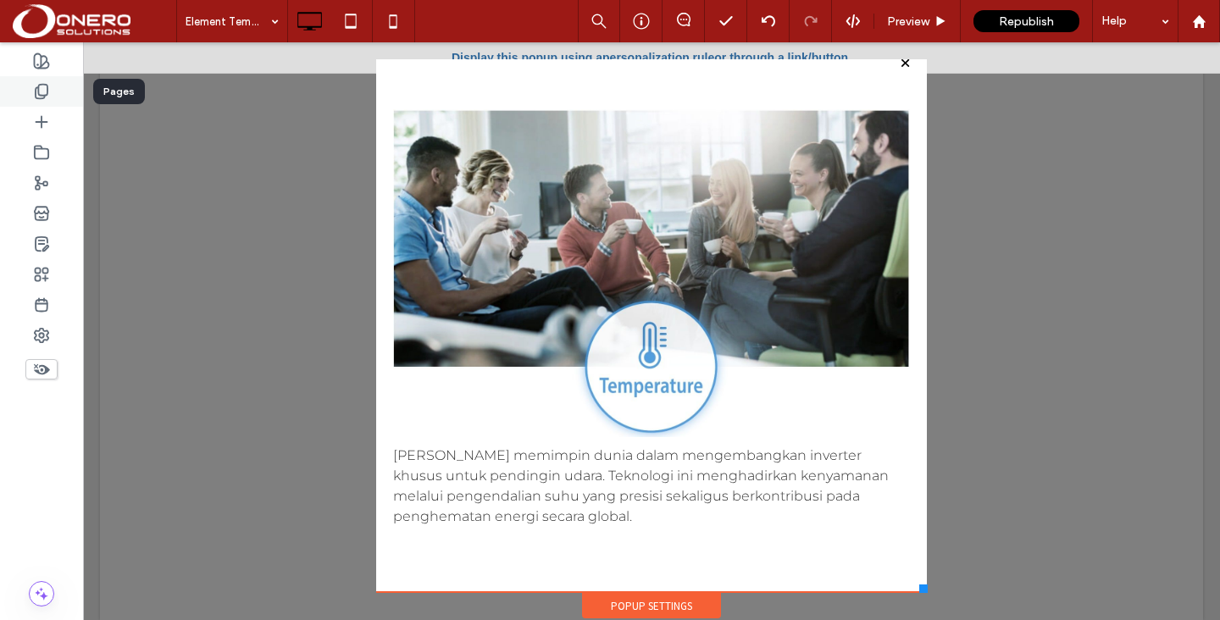
click at [41, 99] on icon at bounding box center [41, 91] width 17 height 17
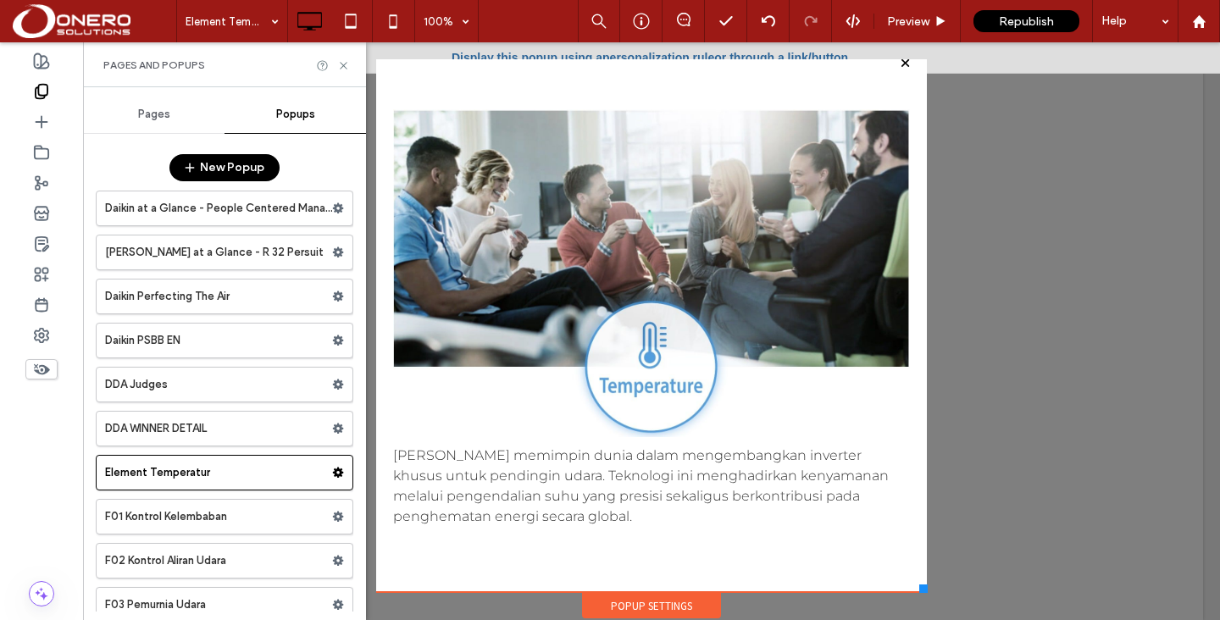
scroll to position [1111, 0]
click at [332, 465] on icon at bounding box center [338, 470] width 12 height 12
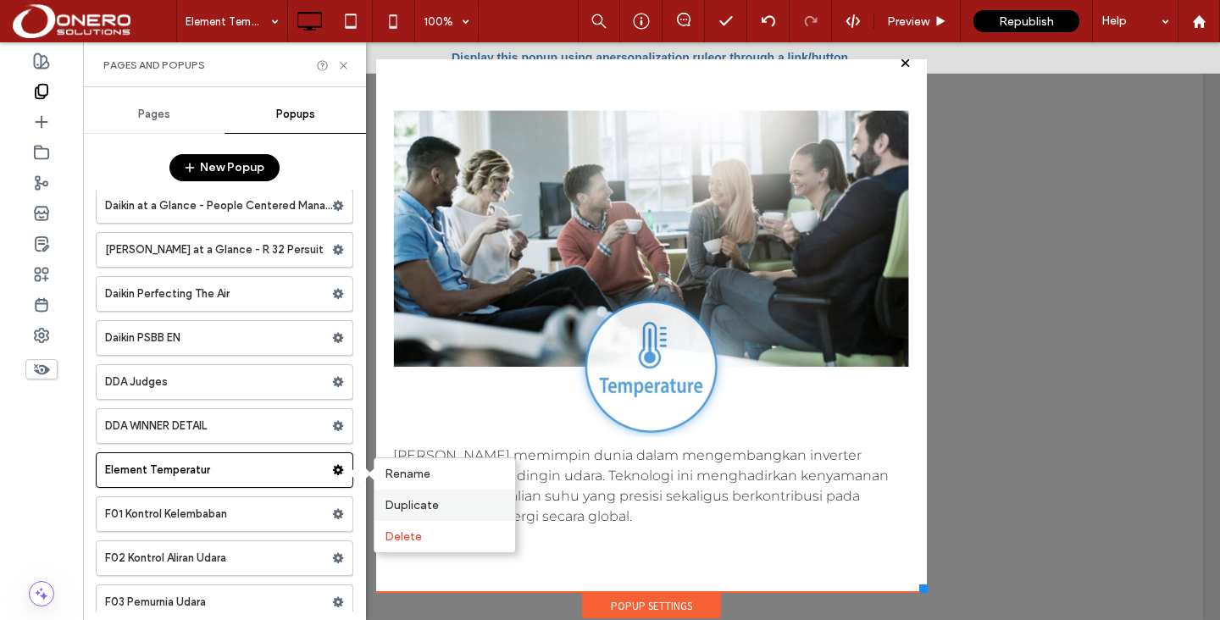
click at [388, 496] on div "Duplicate" at bounding box center [444, 505] width 141 height 31
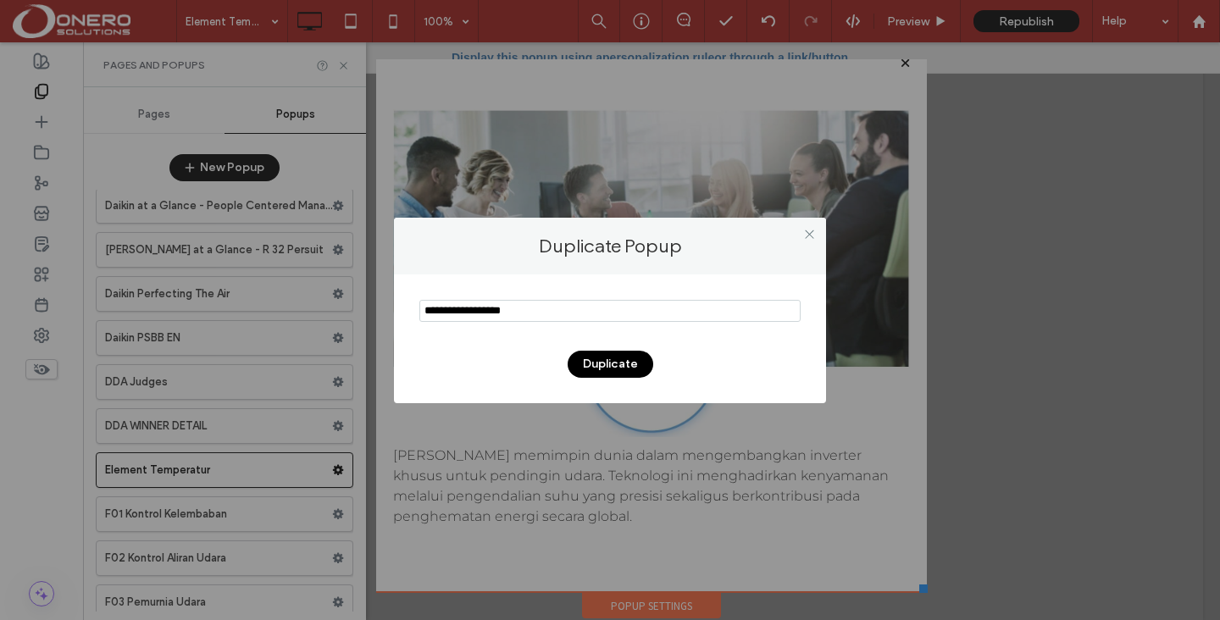
type input "**********"
click at [595, 356] on button "Duplicate" at bounding box center [610, 364] width 86 height 27
click at [595, 356] on body ".wqwq-1{fill:#231f20;} .cls-1q, .cls-2q { fill-rule: evenodd; } .cls-2q { fill:…" at bounding box center [610, 310] width 1220 height 620
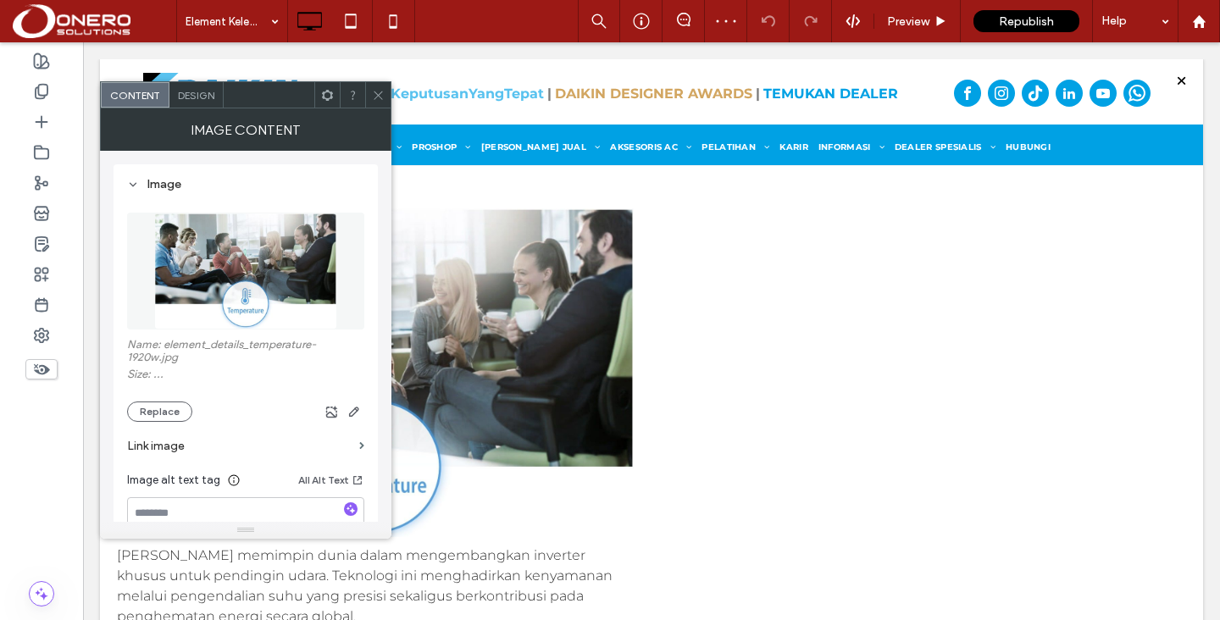
click at [290, 269] on figure at bounding box center [245, 271] width 237 height 117
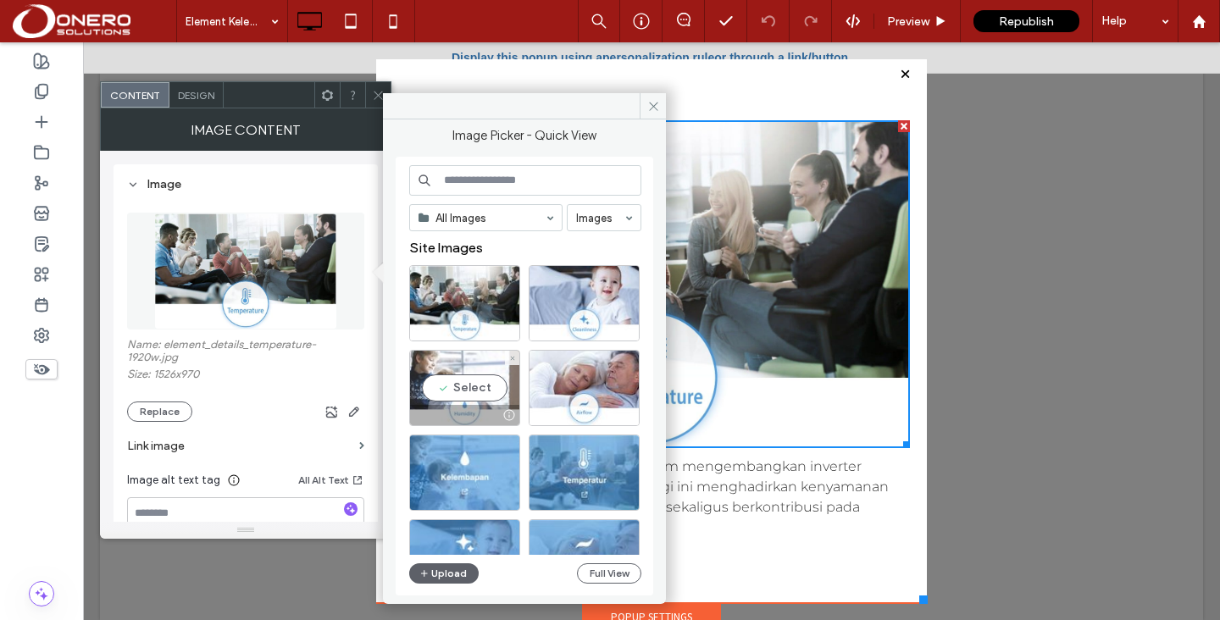
click at [466, 378] on div "Select" at bounding box center [464, 388] width 111 height 76
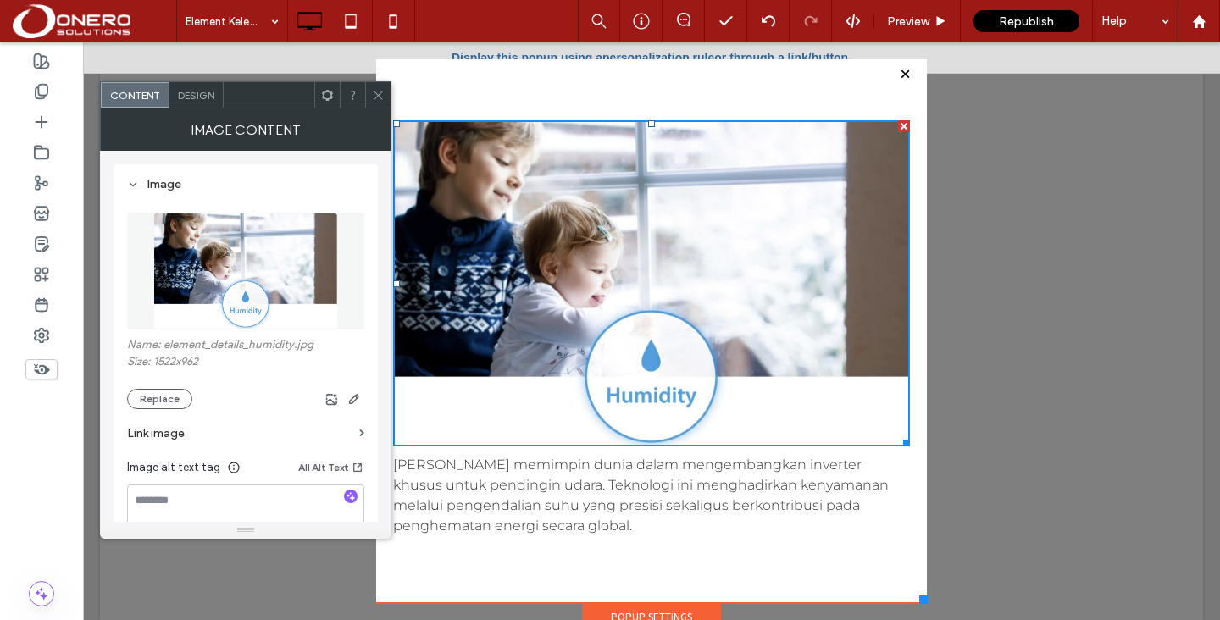
click at [543, 487] on span "Daikin memimpin dunia dalam mengembangkan inverter khusus untuk pendingin udara…" at bounding box center [640, 495] width 495 height 77
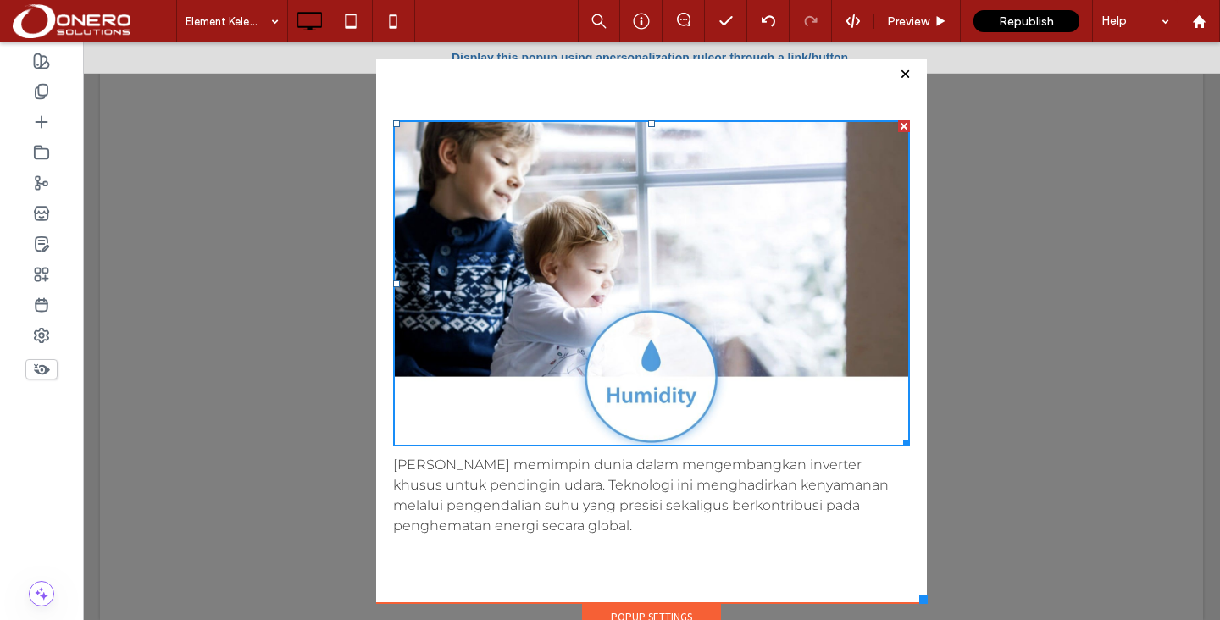
type input "**********"
type input "**"
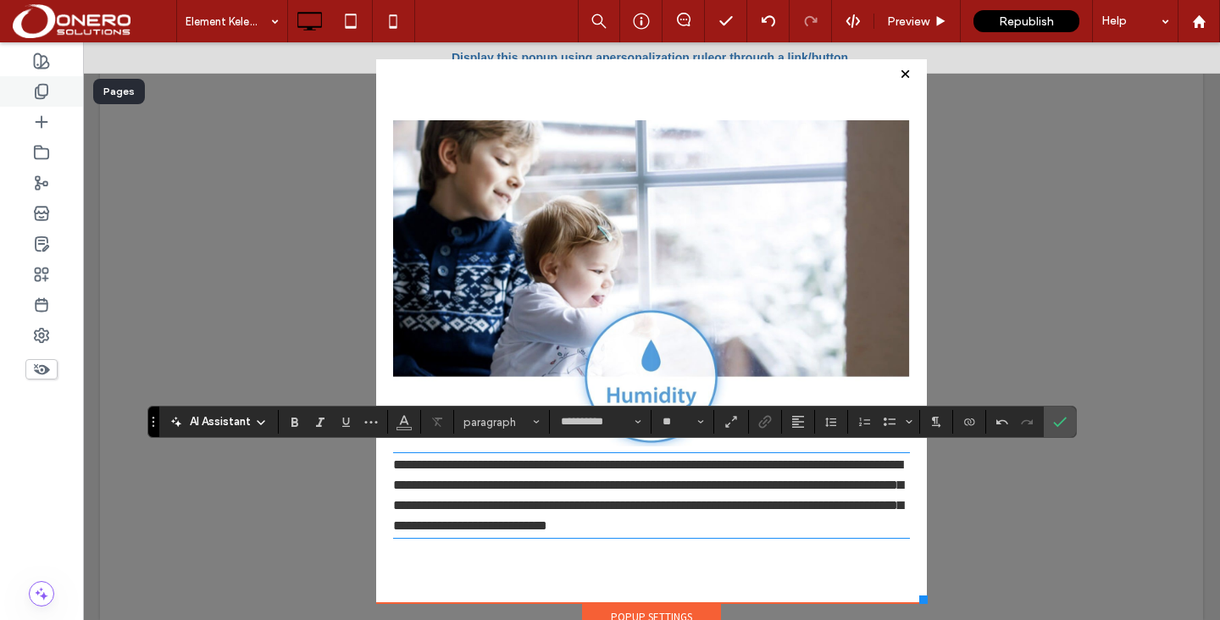
click at [42, 101] on div at bounding box center [41, 91] width 83 height 30
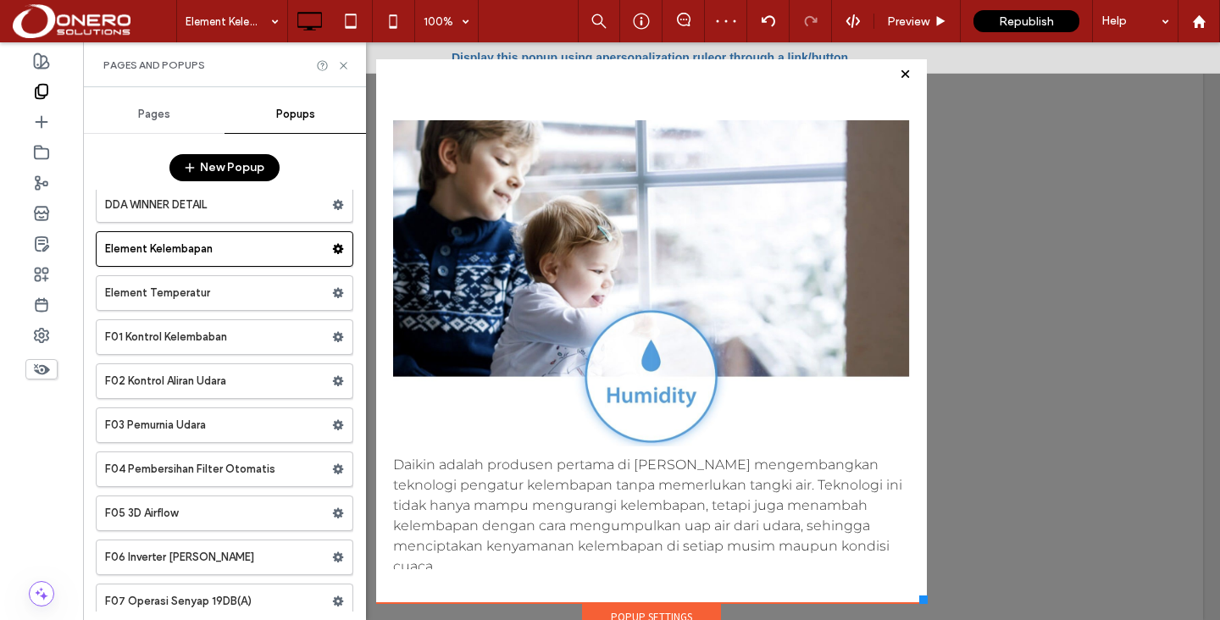
scroll to position [1315, 0]
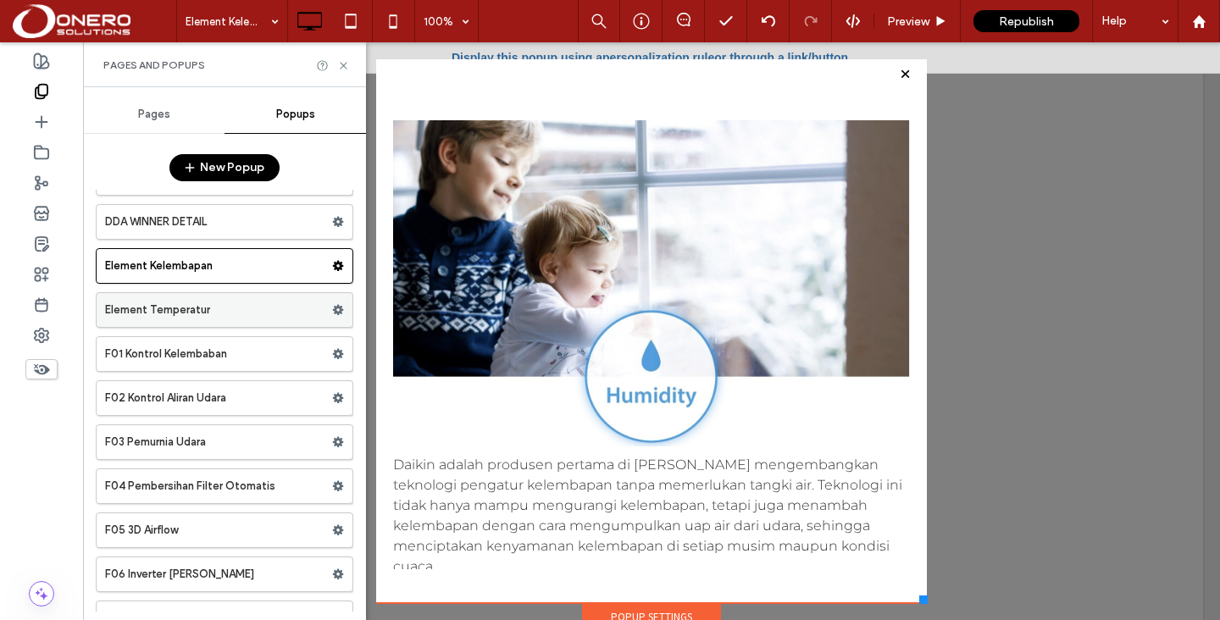
click at [333, 307] on use at bounding box center [338, 310] width 11 height 10
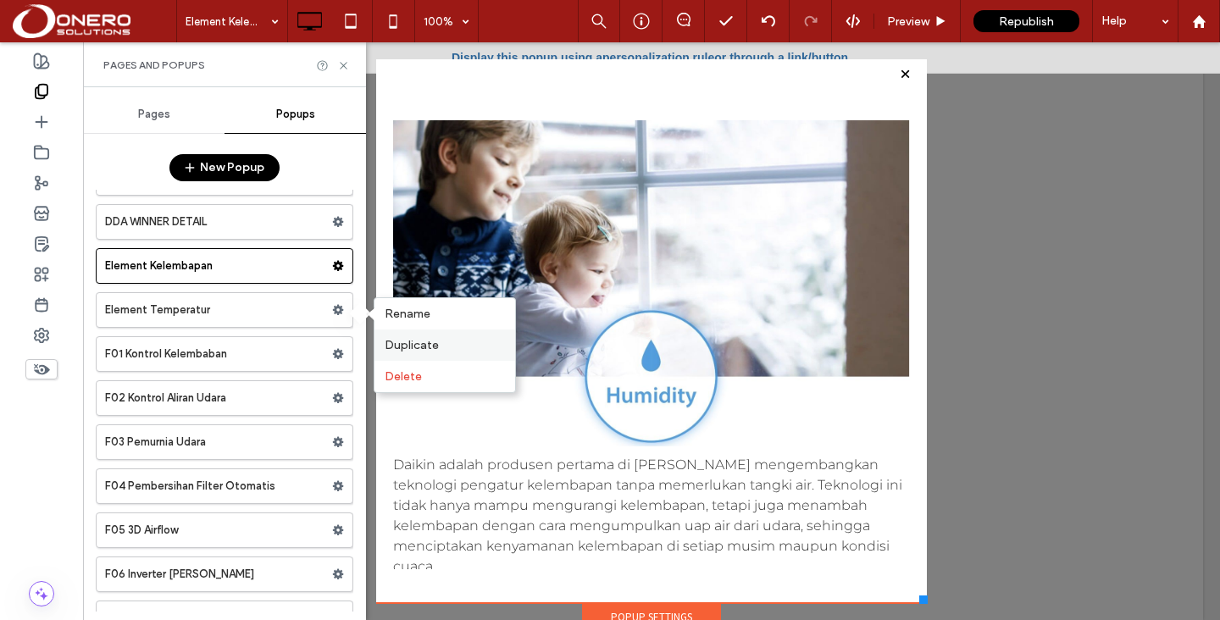
click at [387, 338] on span "Duplicate" at bounding box center [412, 345] width 54 height 14
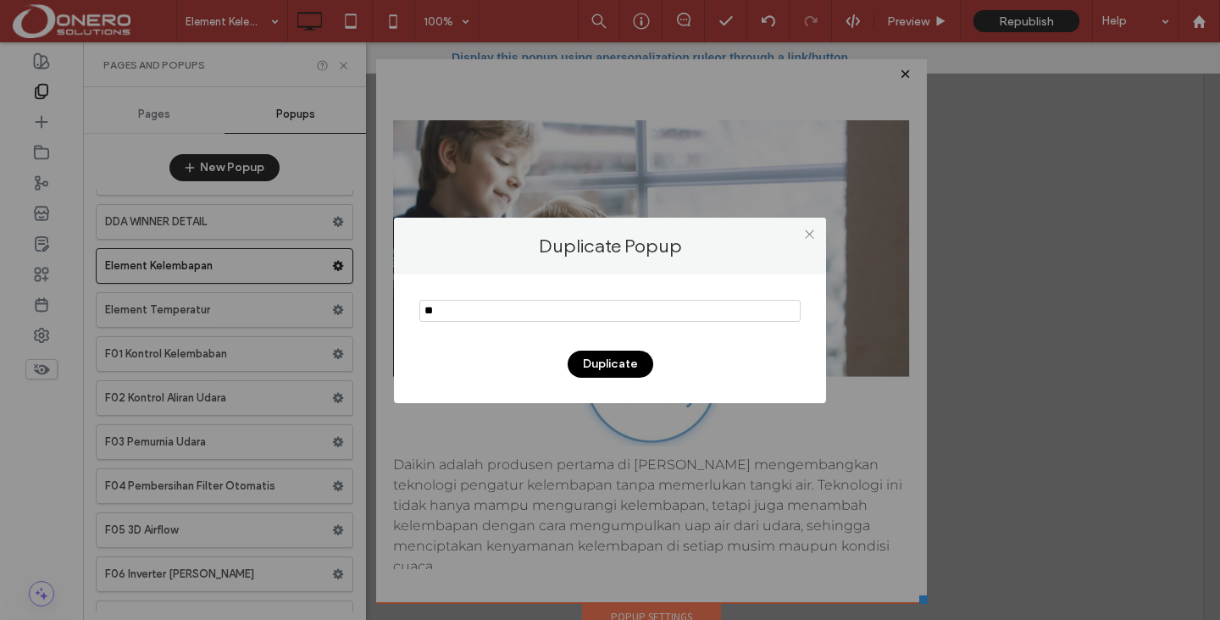
type input "*"
type input "**********"
click at [638, 355] on button "Duplicate" at bounding box center [610, 364] width 86 height 27
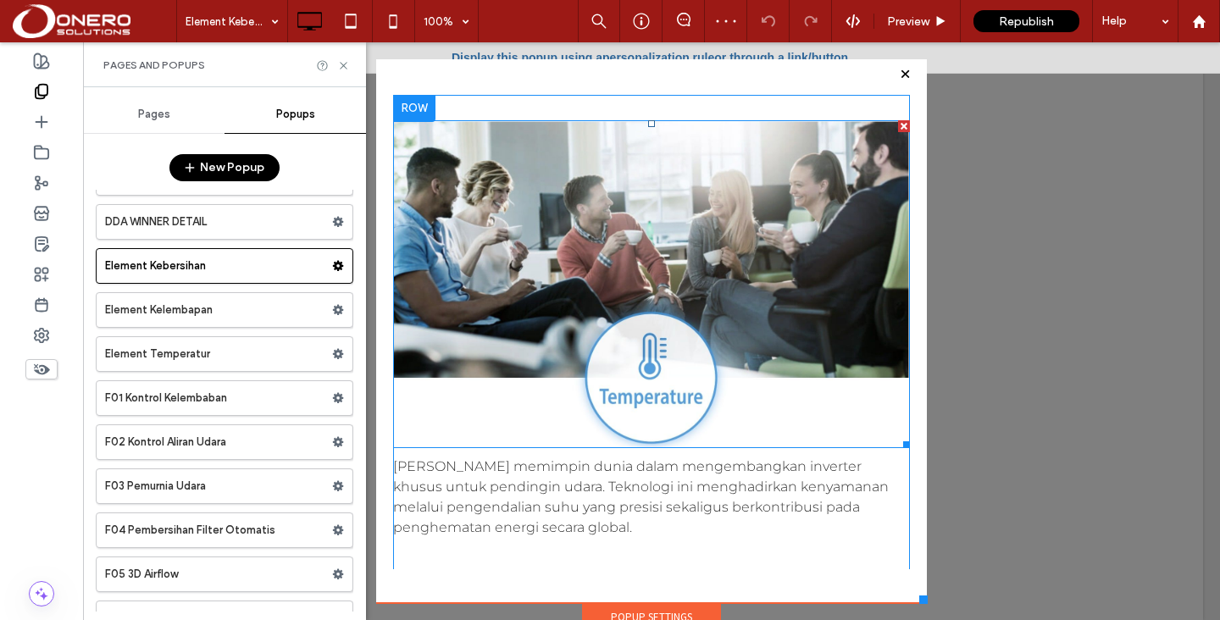
click at [651, 239] on img at bounding box center [651, 284] width 517 height 329
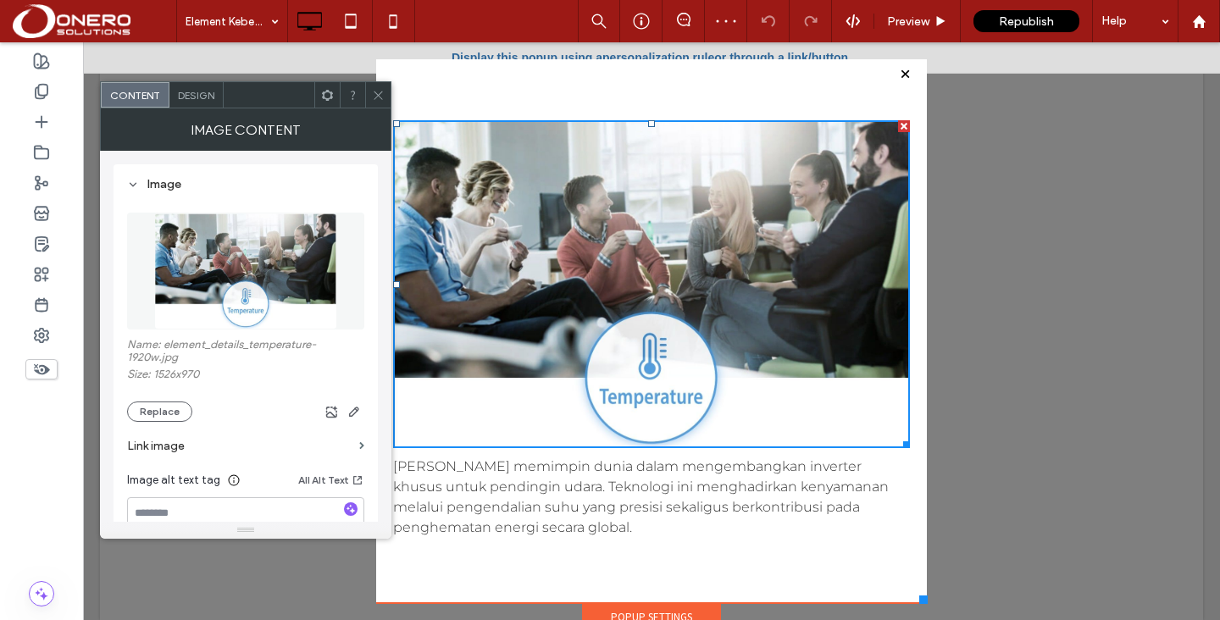
click at [231, 267] on img at bounding box center [245, 271] width 183 height 117
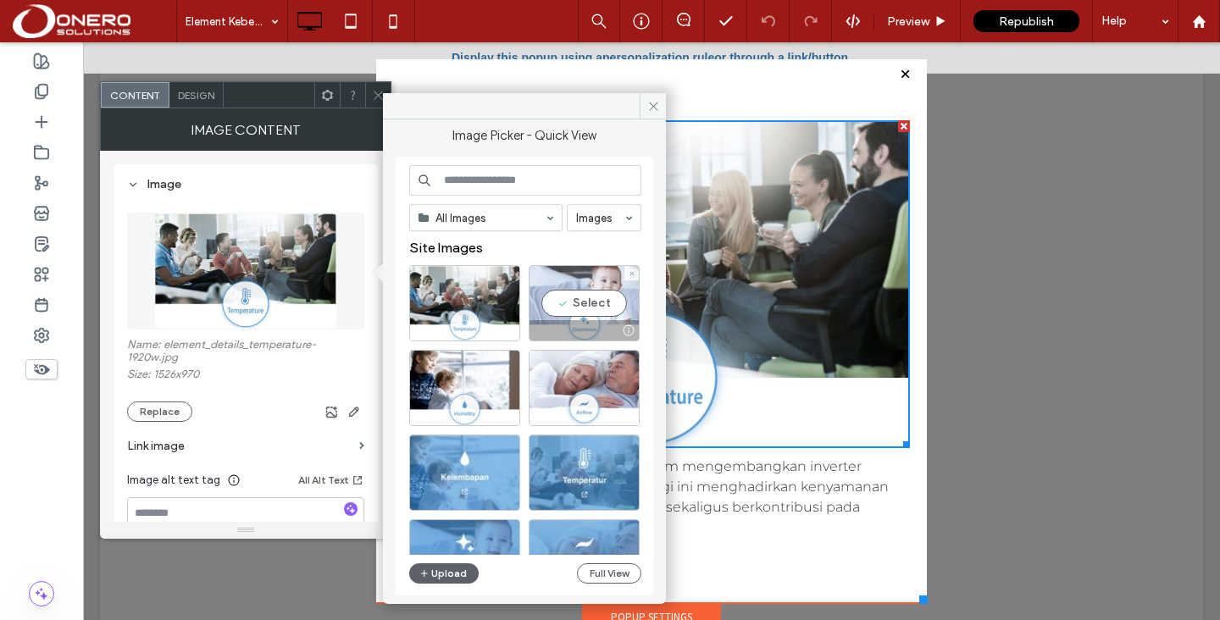
click at [567, 300] on div "Select" at bounding box center [584, 303] width 111 height 76
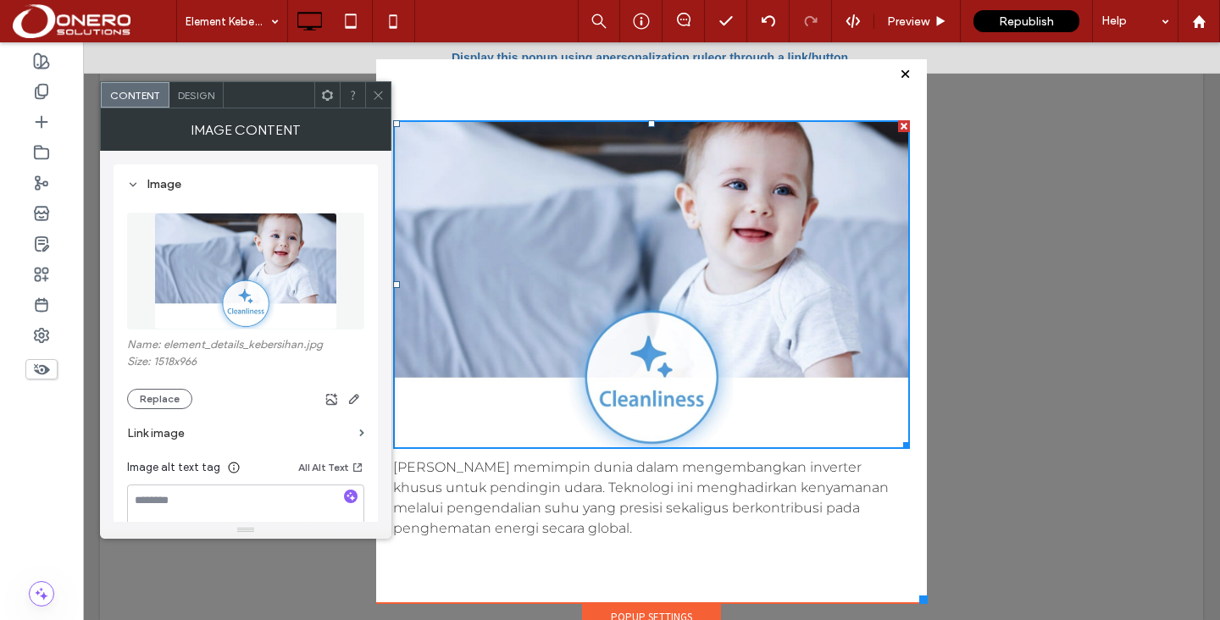
click at [507, 509] on span "Daikin memimpin dunia dalam mengembangkan inverter khusus untuk pendingin udara…" at bounding box center [640, 497] width 495 height 77
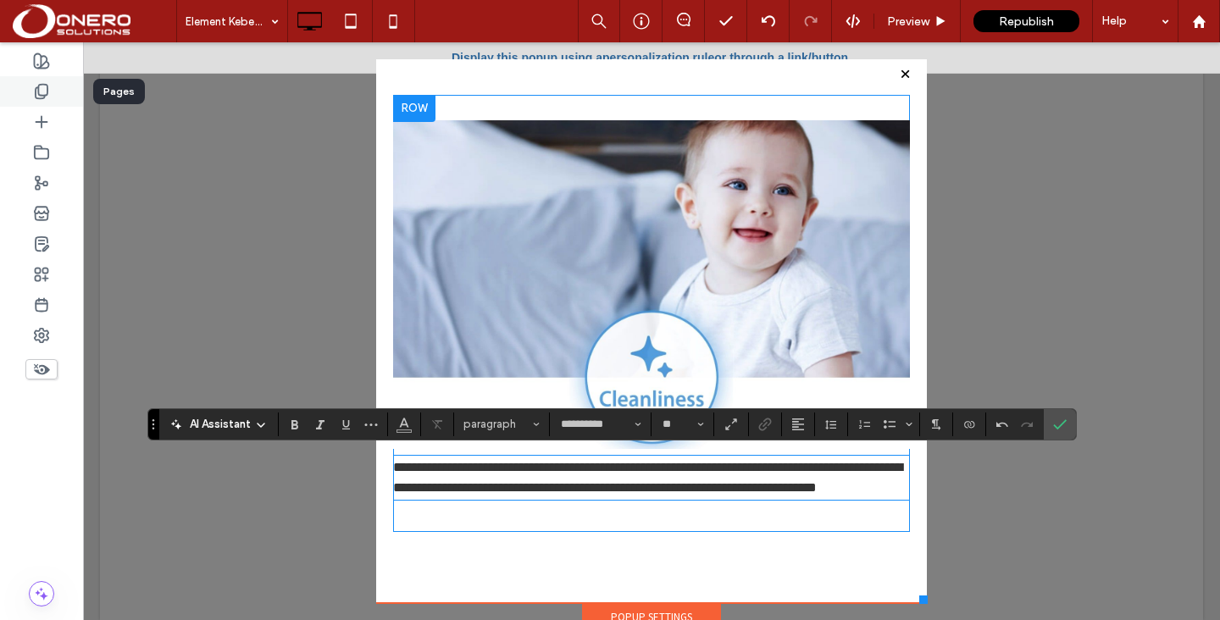
click at [45, 102] on div at bounding box center [41, 91] width 83 height 30
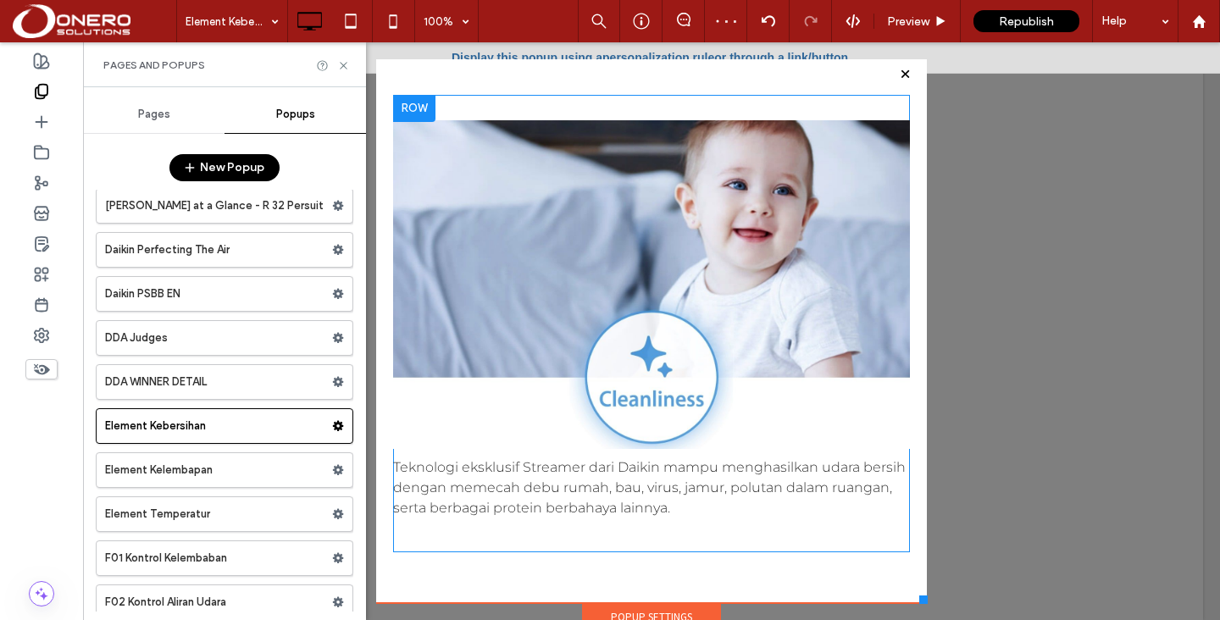
scroll to position [1156, 0]
click at [333, 425] on use at bounding box center [338, 425] width 11 height 10
click at [386, 458] on span "Duplicate" at bounding box center [412, 460] width 54 height 14
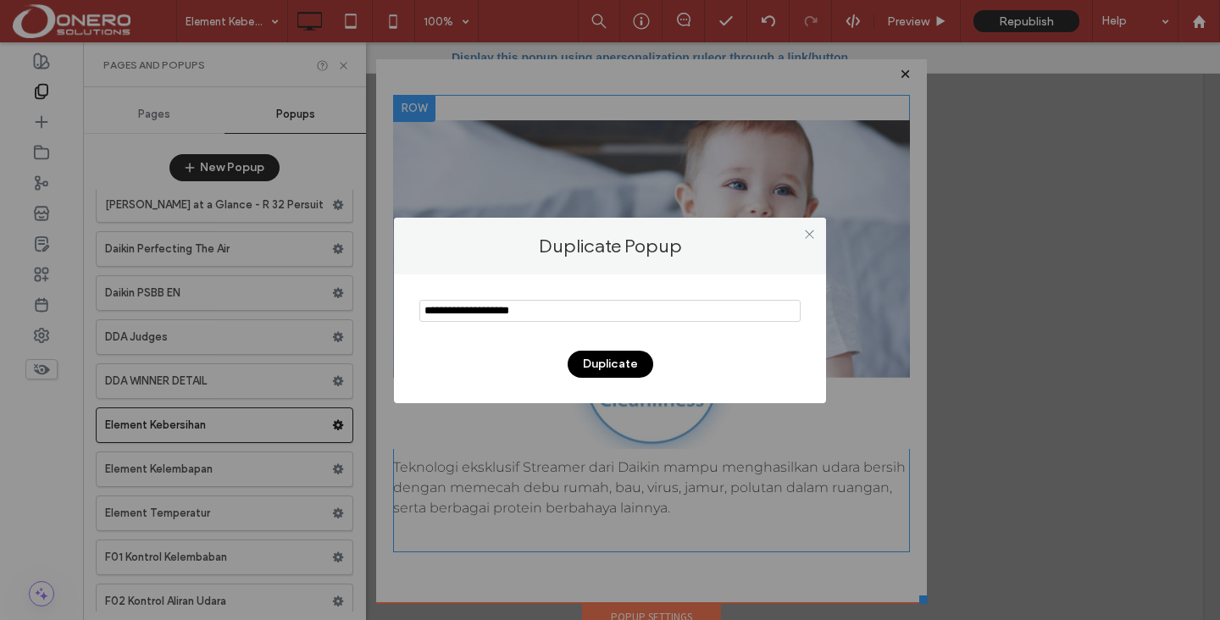
type input "**********"
click at [598, 367] on button "Duplicate" at bounding box center [610, 364] width 86 height 27
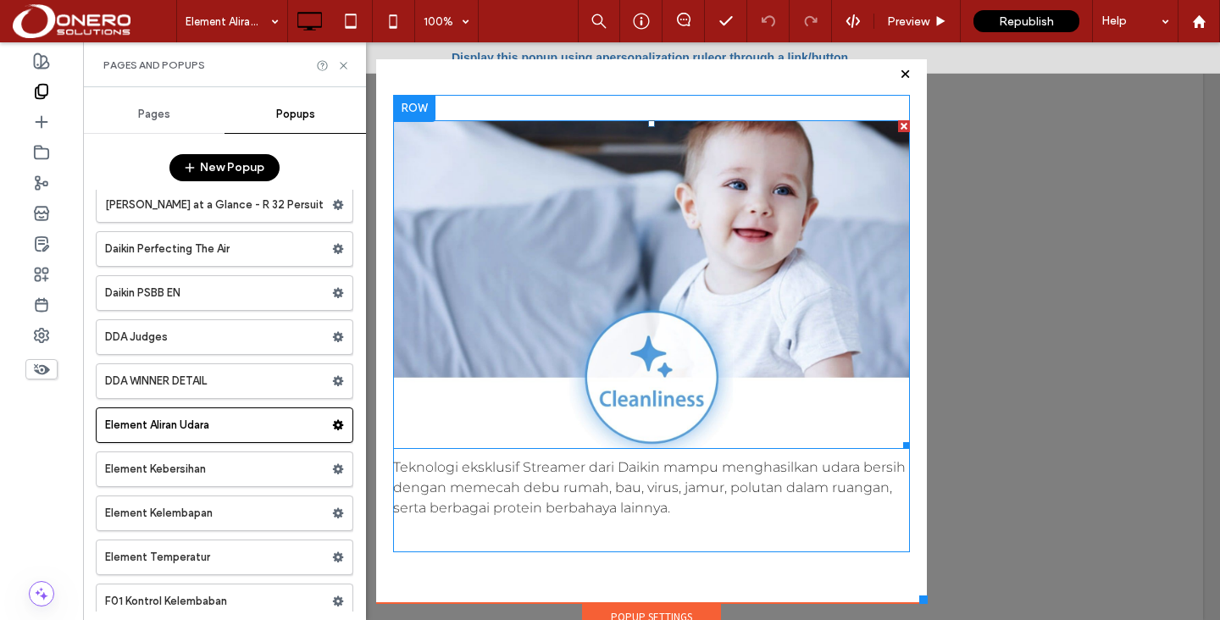
click at [685, 217] on img at bounding box center [651, 284] width 517 height 329
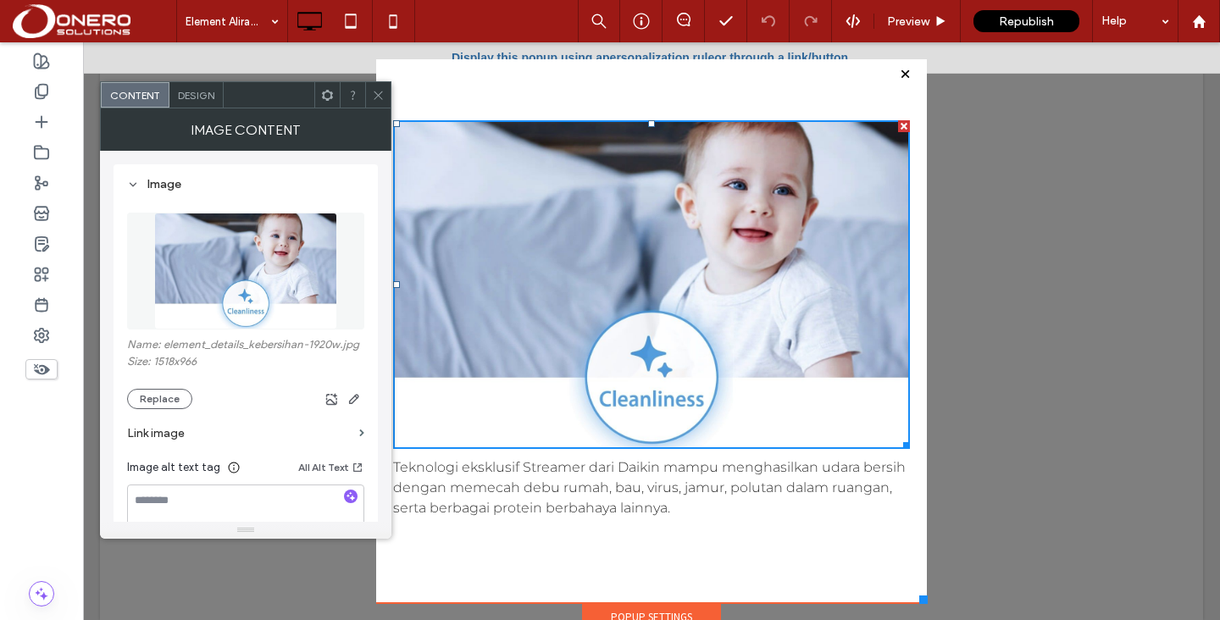
click at [241, 269] on figure at bounding box center [245, 271] width 237 height 117
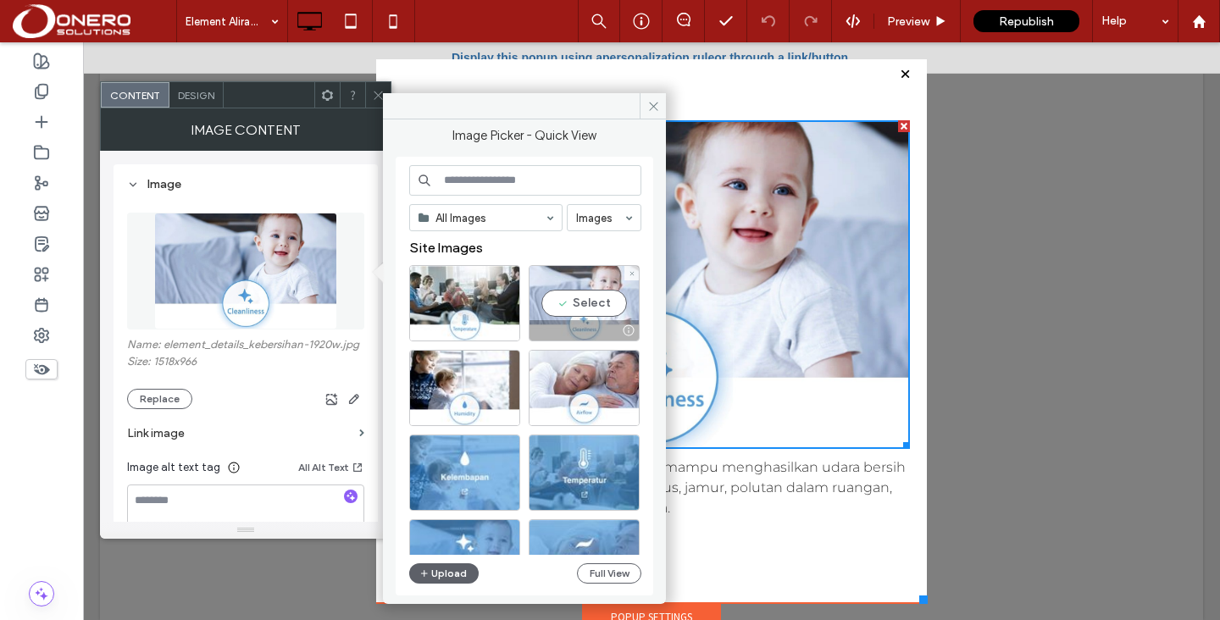
click at [573, 309] on div "Select" at bounding box center [584, 303] width 111 height 76
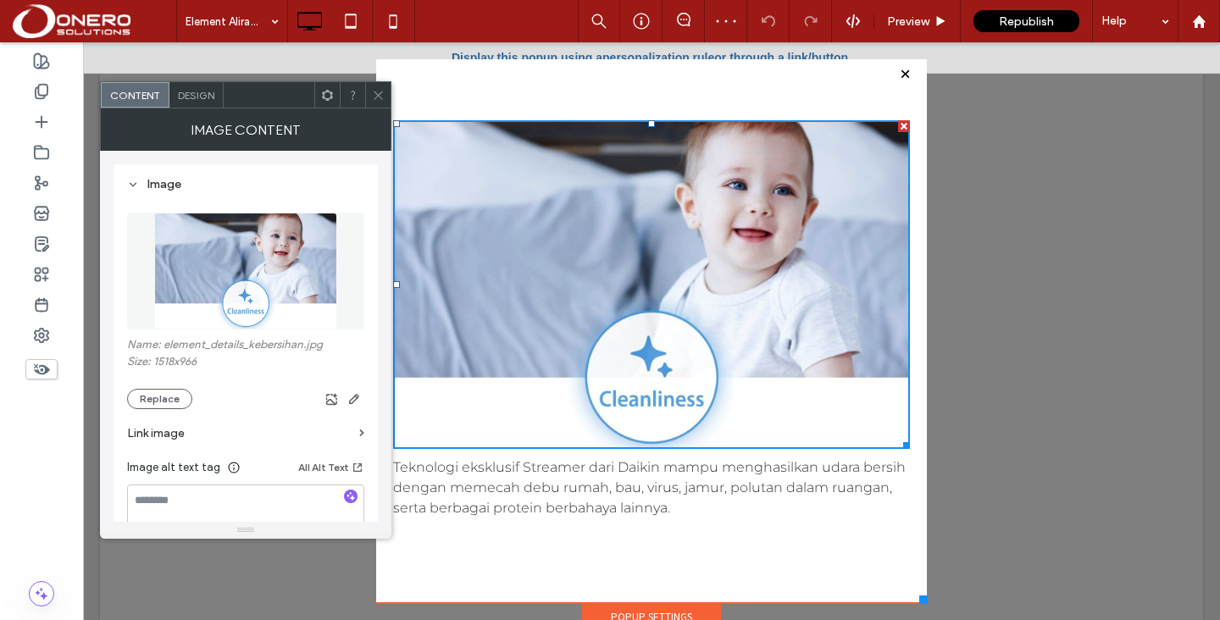
click at [270, 243] on img at bounding box center [245, 271] width 183 height 117
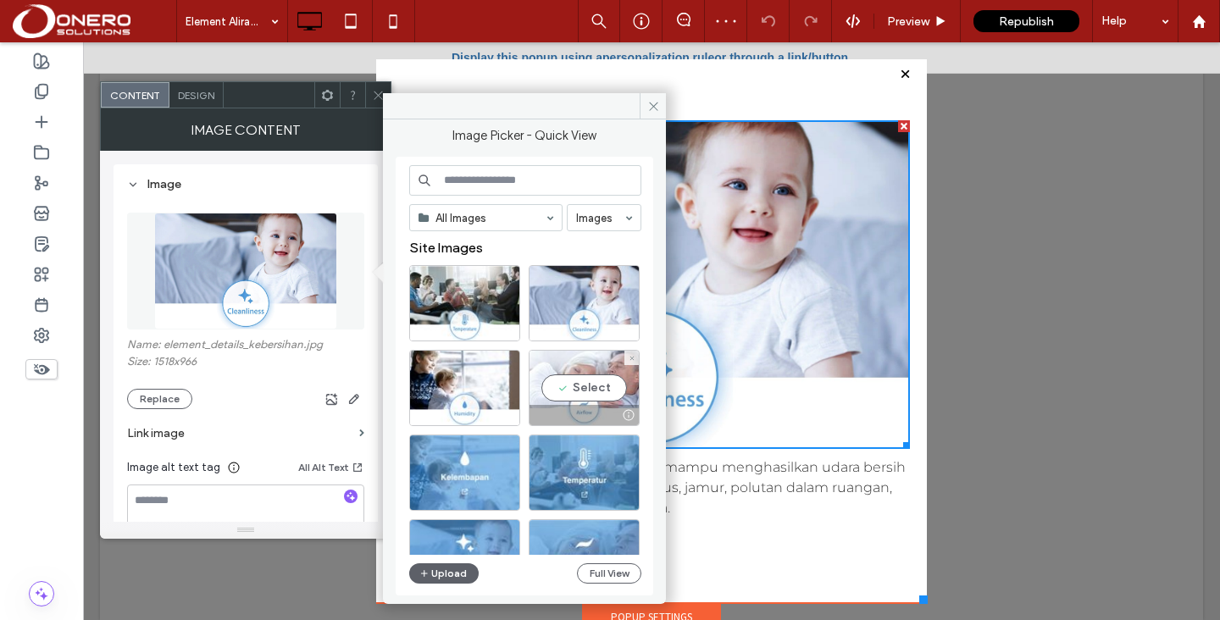
click at [573, 387] on div "Select" at bounding box center [584, 388] width 111 height 76
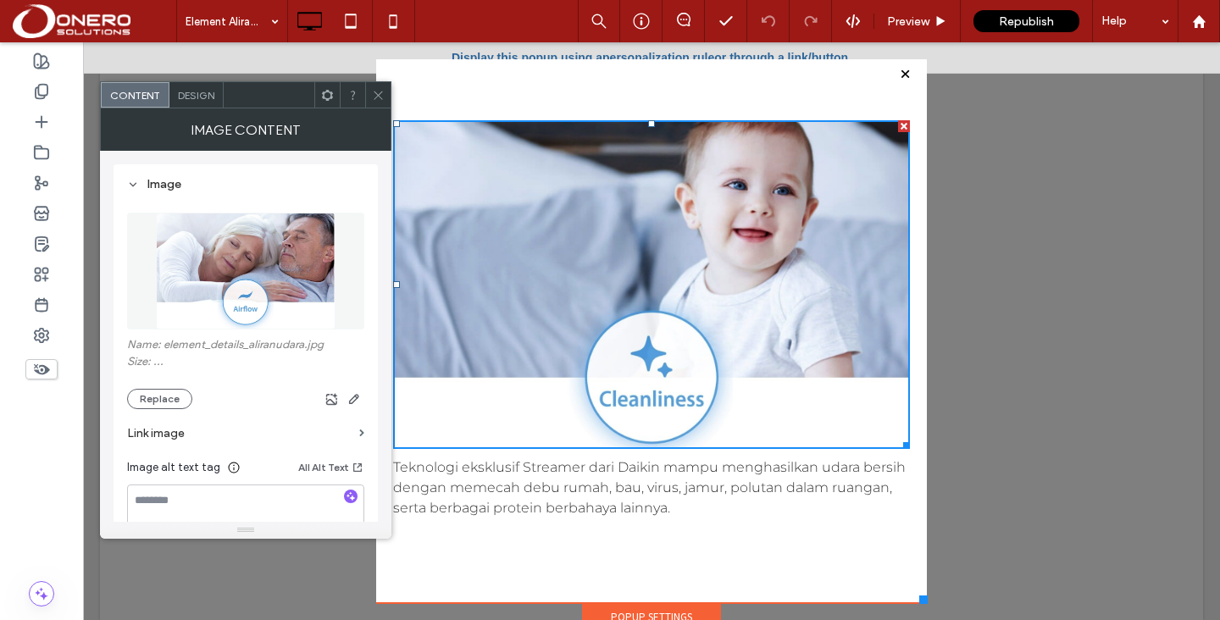
click at [521, 493] on span "Teknologi eksklusif Streamer dari Daikin mampu menghasilkan udara bersih dengan…" at bounding box center [649, 487] width 512 height 57
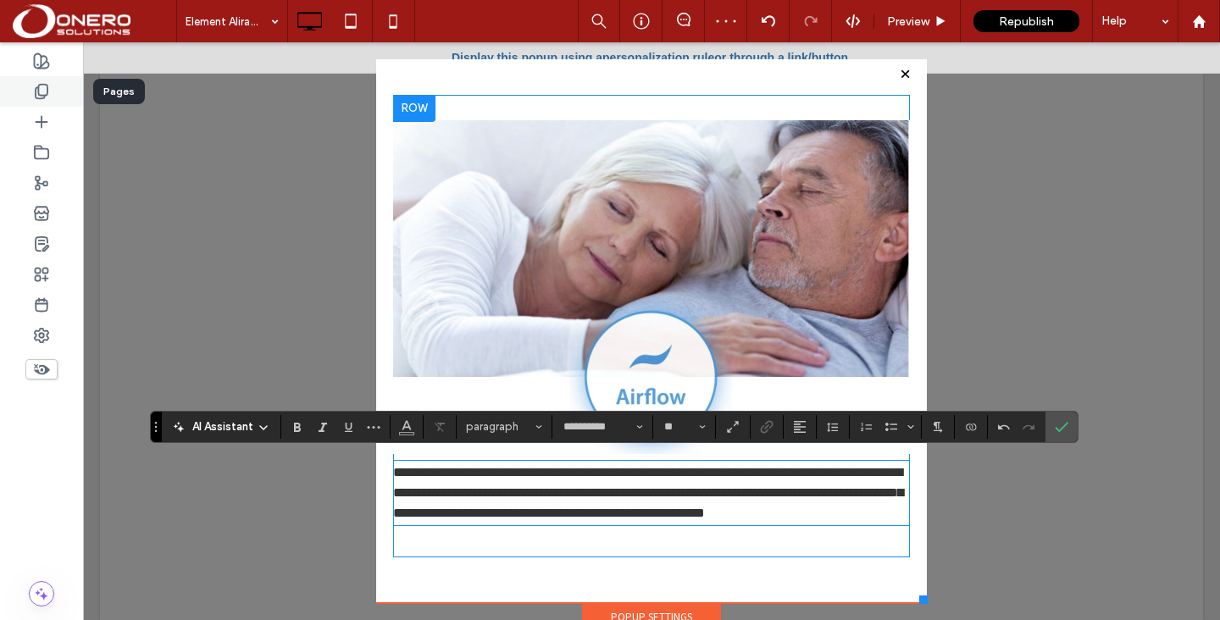
click at [43, 97] on use at bounding box center [42, 92] width 12 height 14
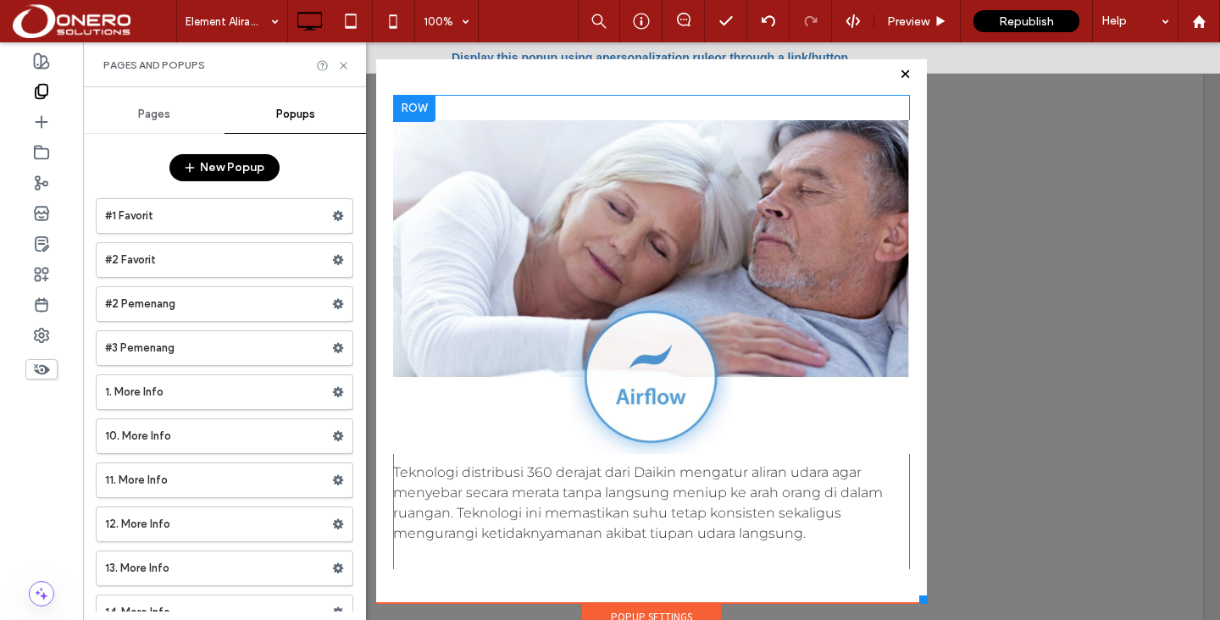
click at [165, 134] on div "Pages Popups New Popup #1 Favorit #2 Favorit #2 Pemenang #3 Pemenang 1. More In…" at bounding box center [224, 354] width 283 height 516
click at [152, 120] on span "Pages" at bounding box center [154, 115] width 32 height 14
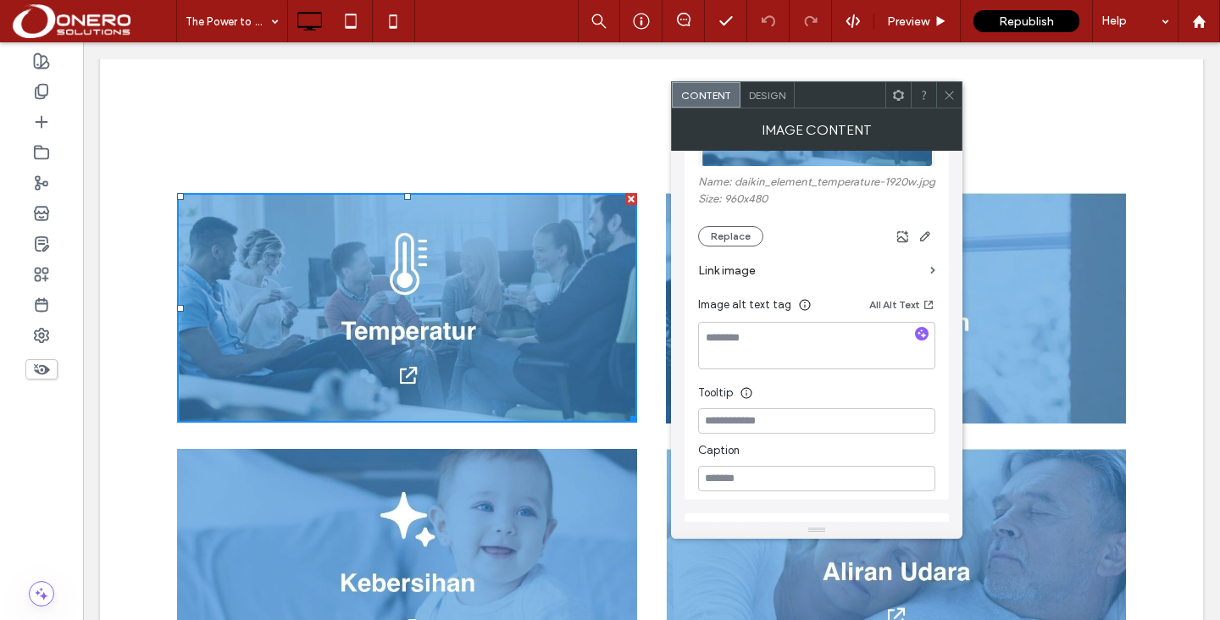
click at [923, 288] on section "Link image" at bounding box center [816, 270] width 237 height 48
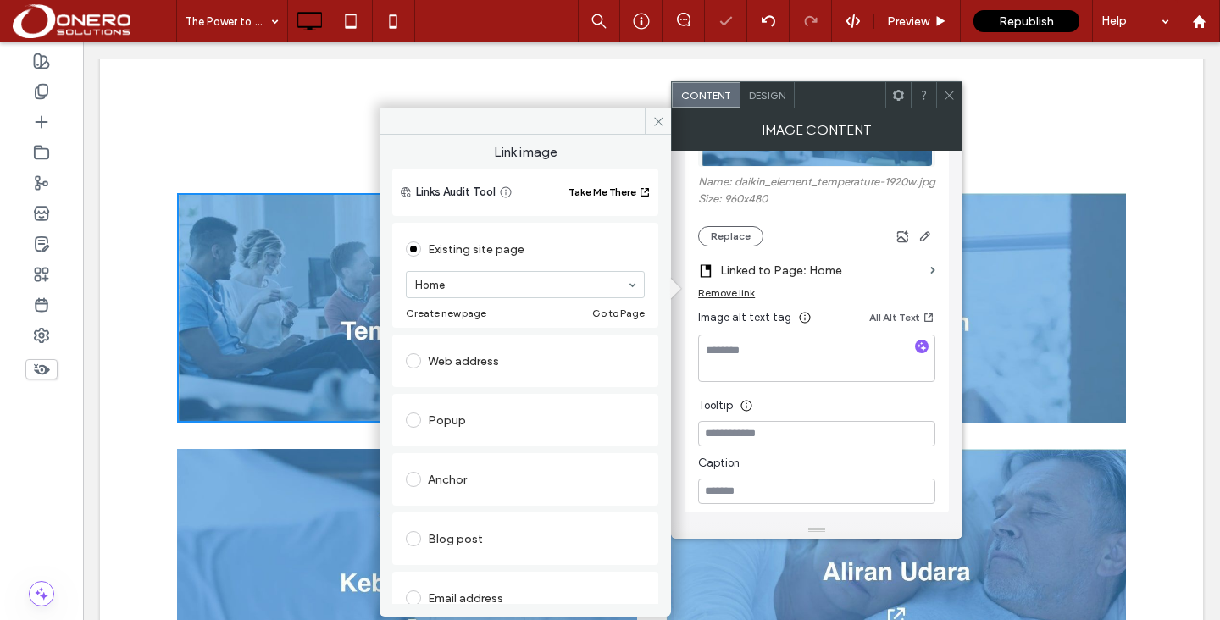
click at [456, 420] on div "Popup" at bounding box center [525, 420] width 239 height 27
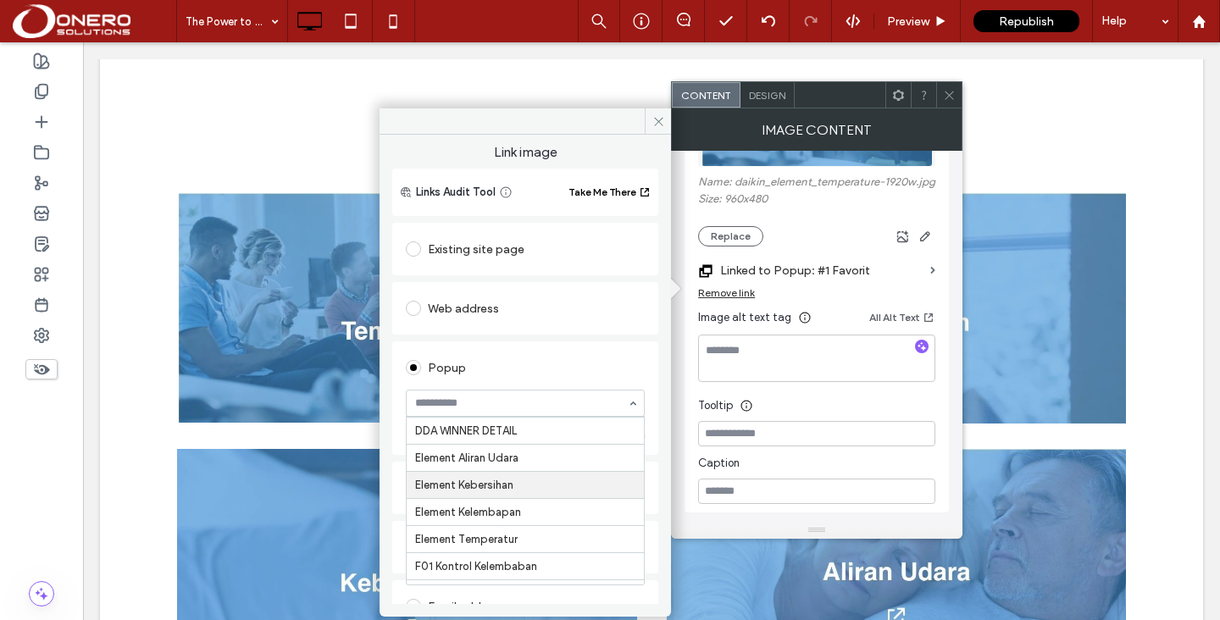
scroll to position [854, 0]
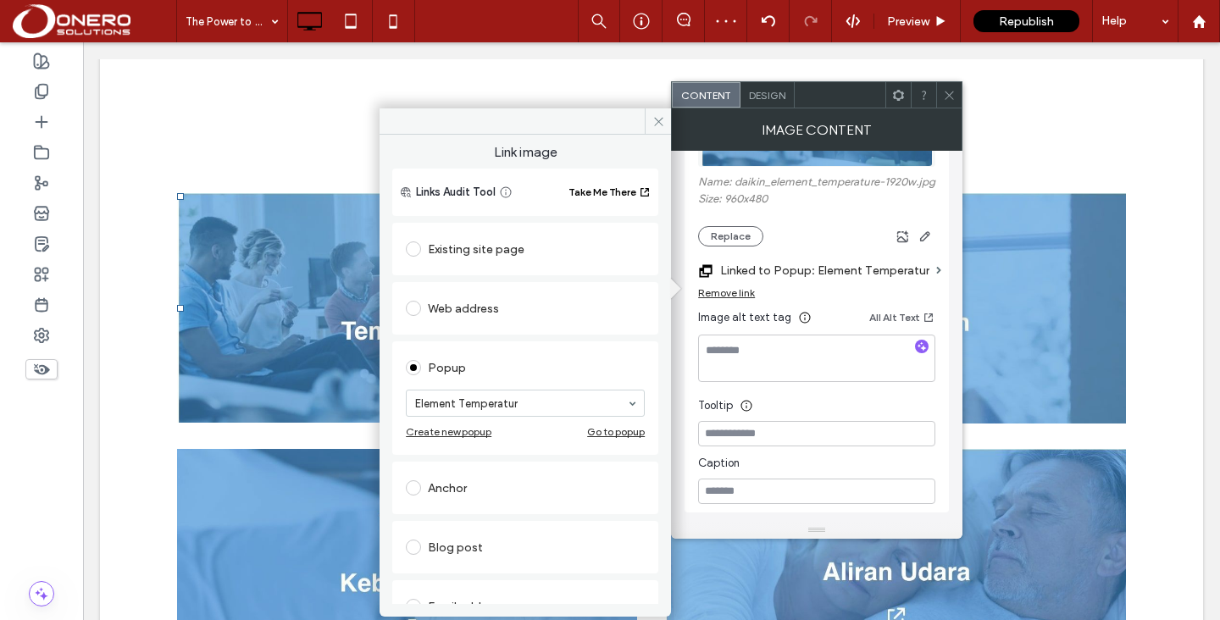
click at [948, 102] on span at bounding box center [949, 94] width 13 height 25
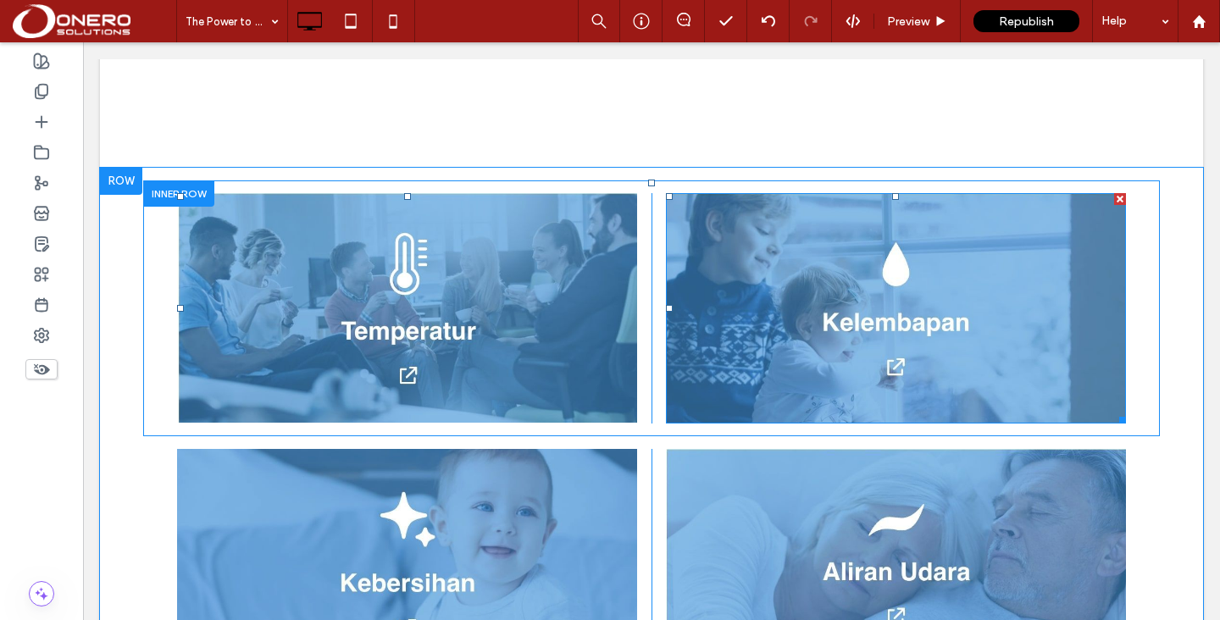
click at [850, 272] on img at bounding box center [896, 308] width 460 height 230
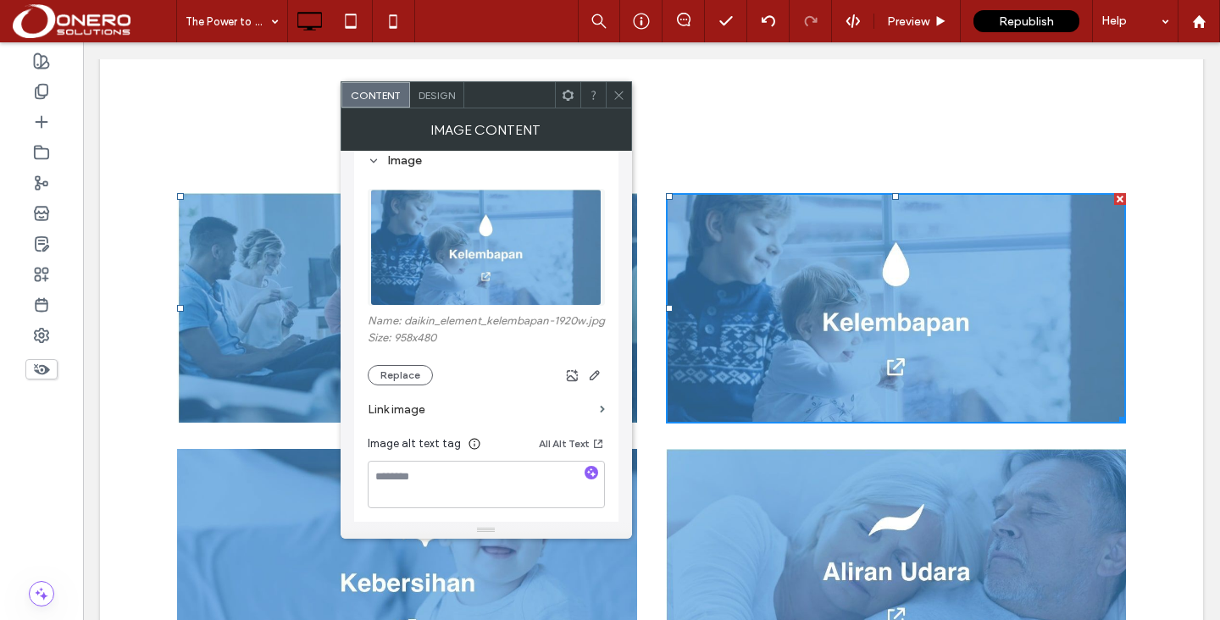
scroll to position [41, 0]
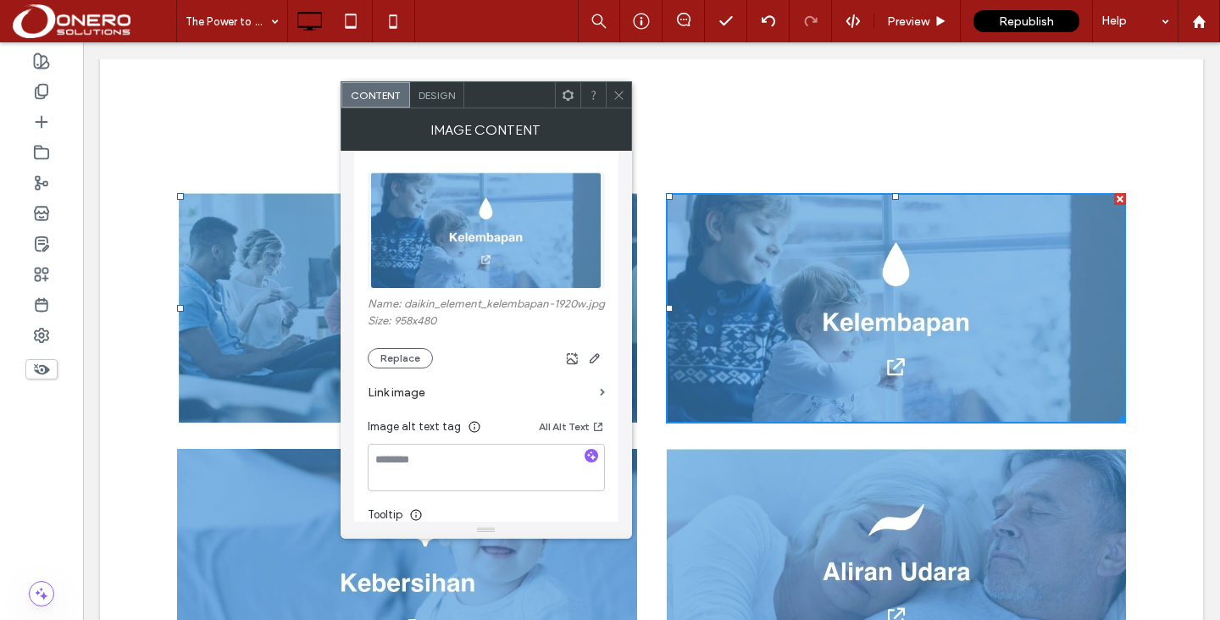
click at [422, 408] on label "Link image" at bounding box center [480, 392] width 225 height 31
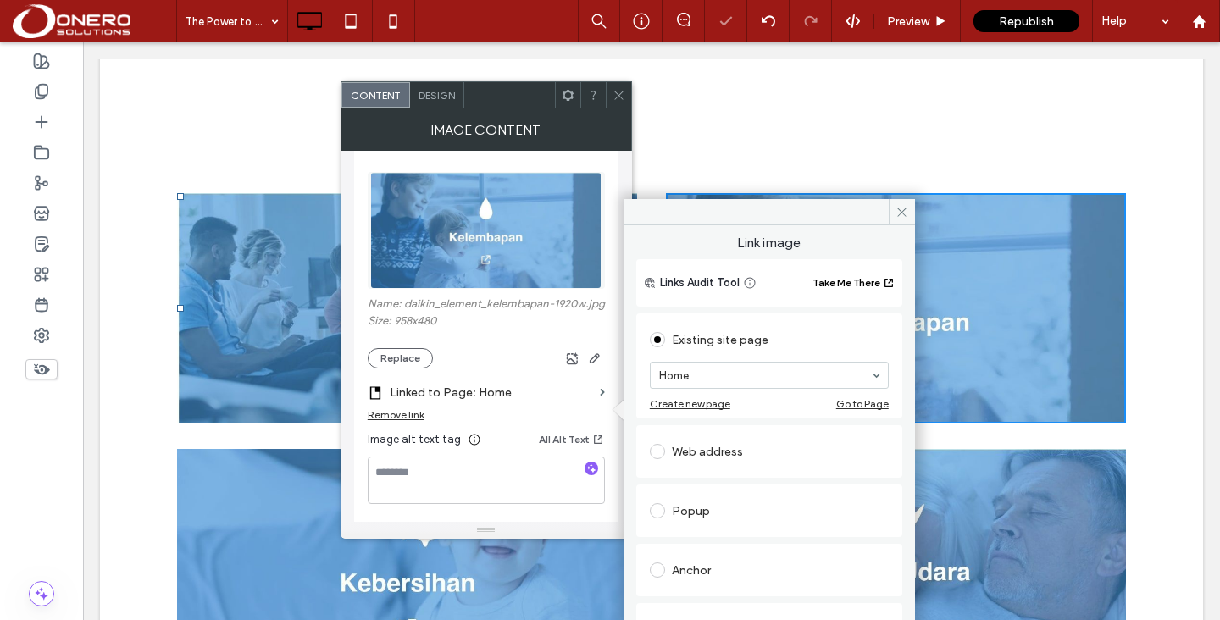
click at [705, 516] on div "Popup" at bounding box center [769, 510] width 239 height 27
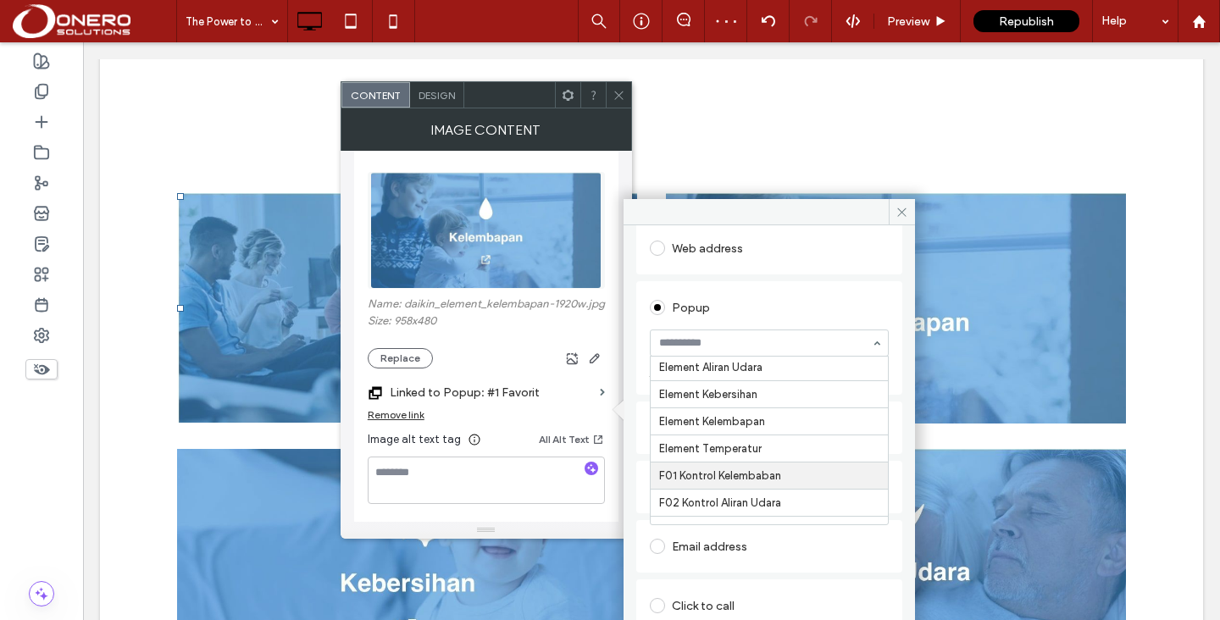
scroll to position [872, 0]
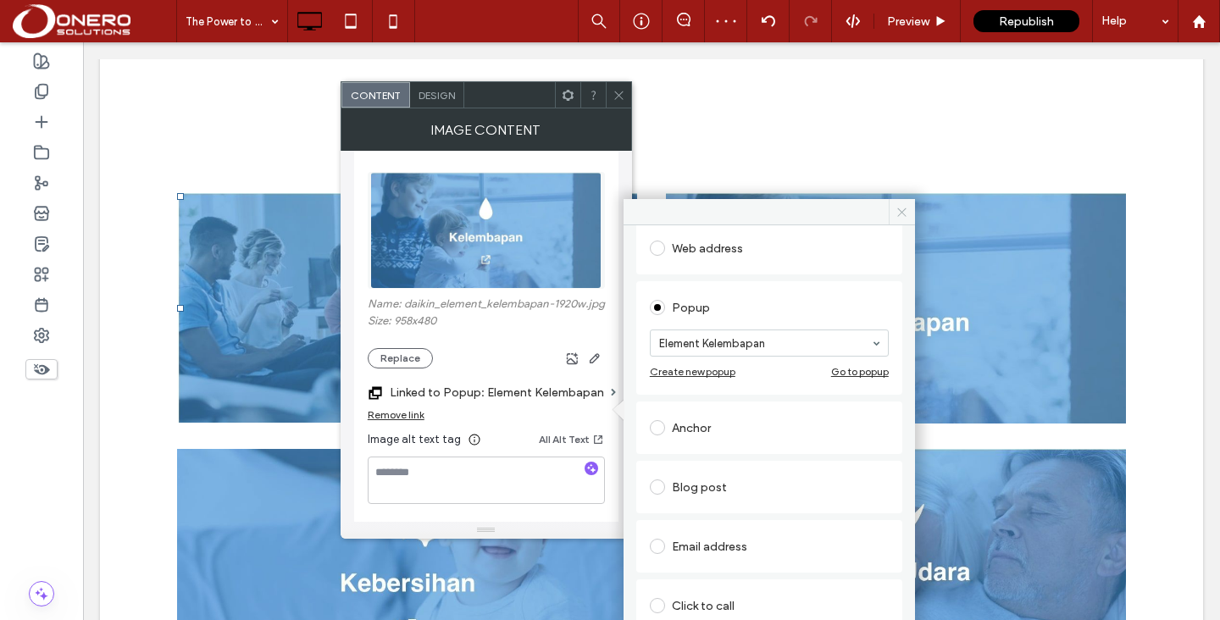
click at [896, 218] on span at bounding box center [902, 211] width 26 height 25
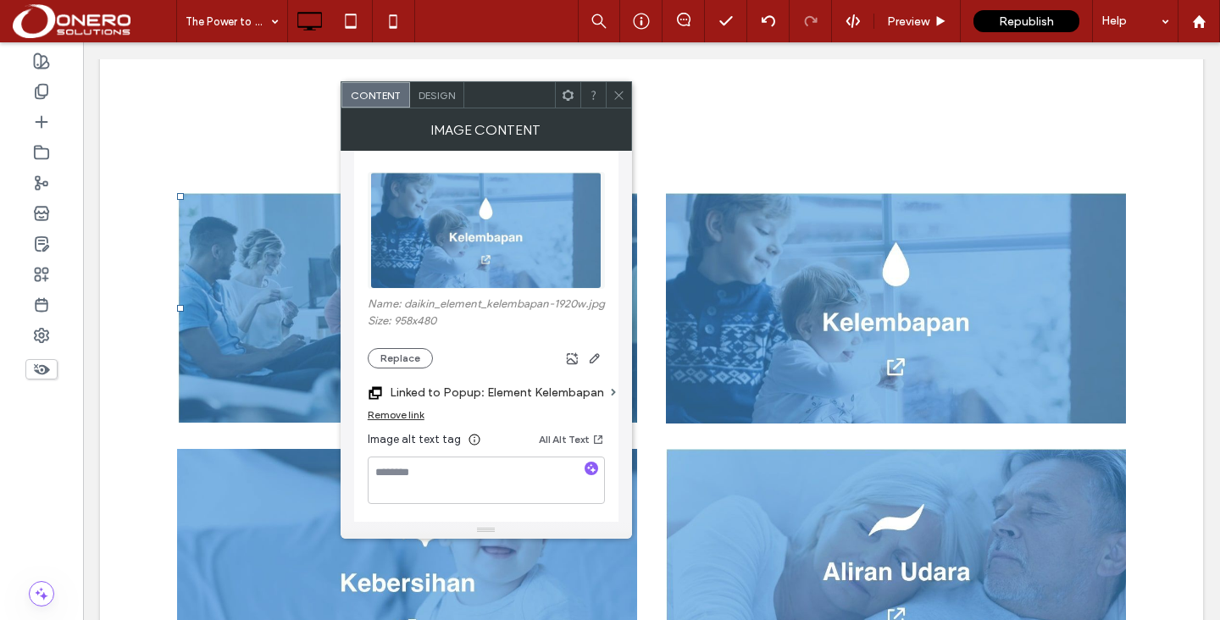
click at [300, 476] on img at bounding box center [407, 564] width 460 height 230
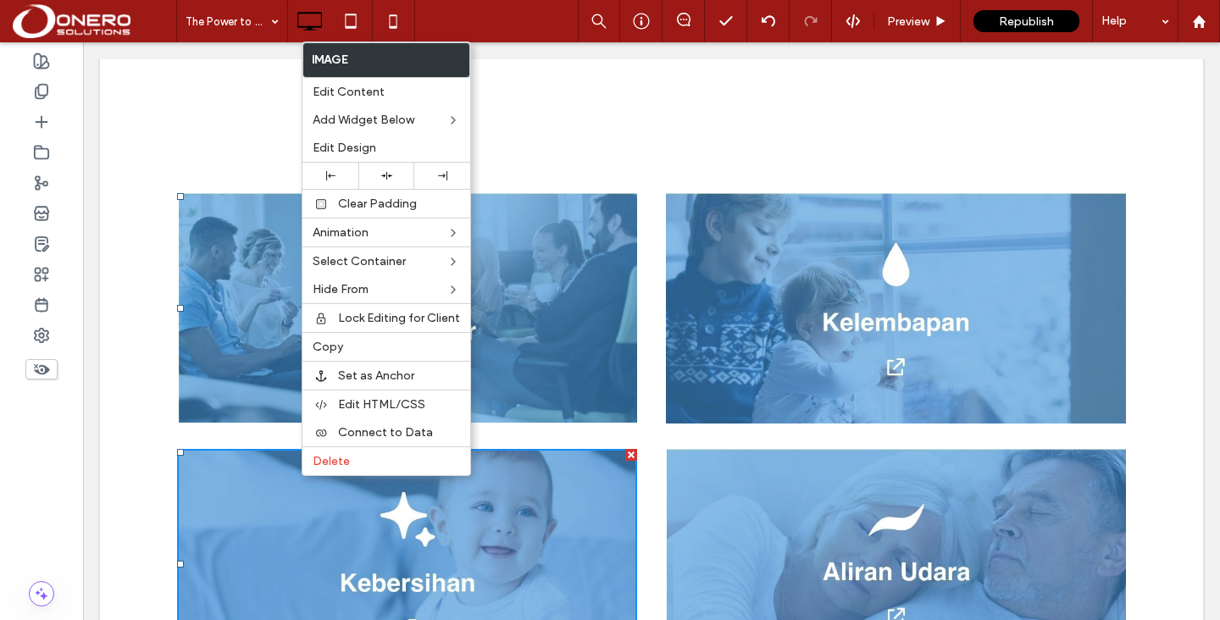
click at [264, 489] on img at bounding box center [407, 564] width 460 height 230
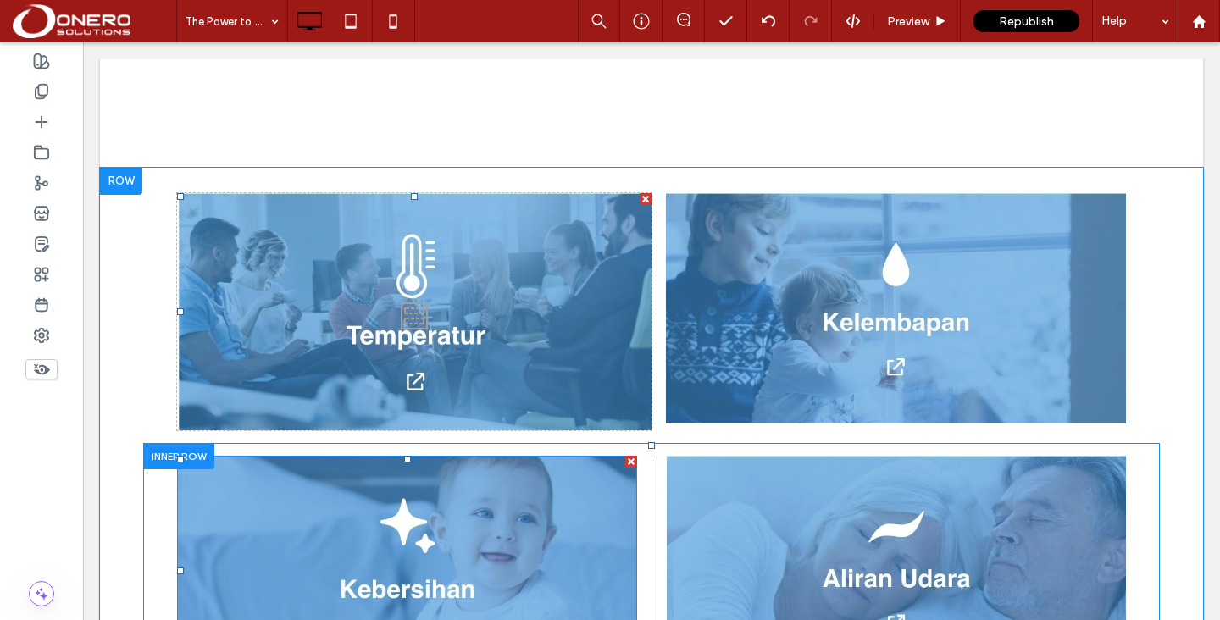
click at [264, 489] on img at bounding box center [407, 571] width 460 height 230
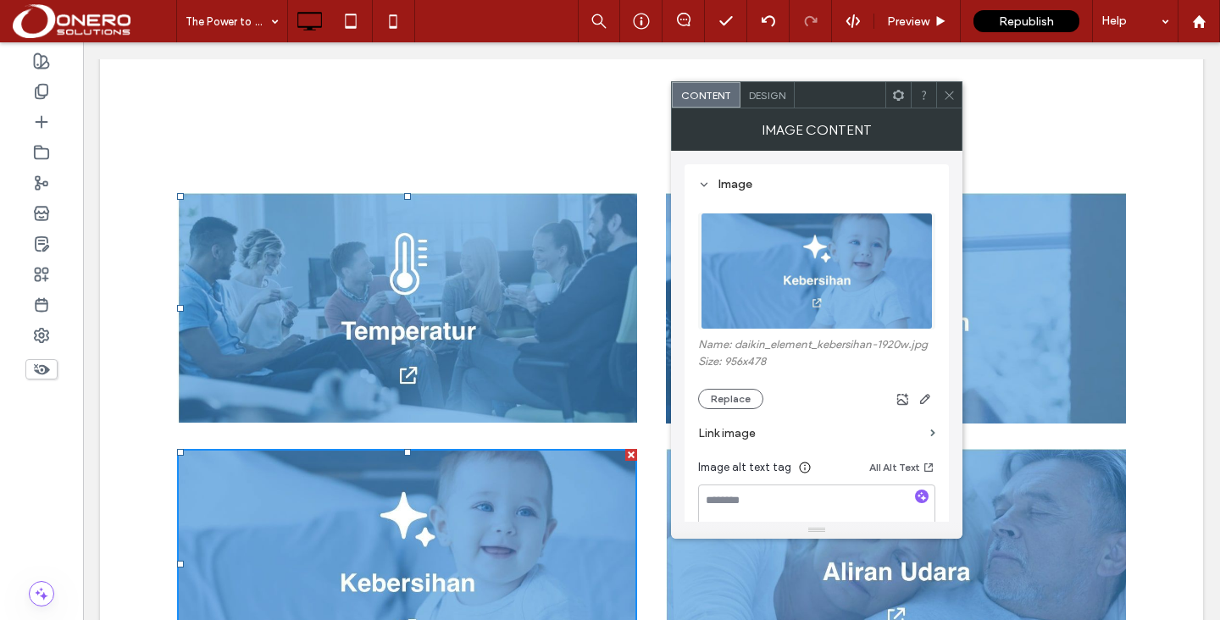
scroll to position [44, 0]
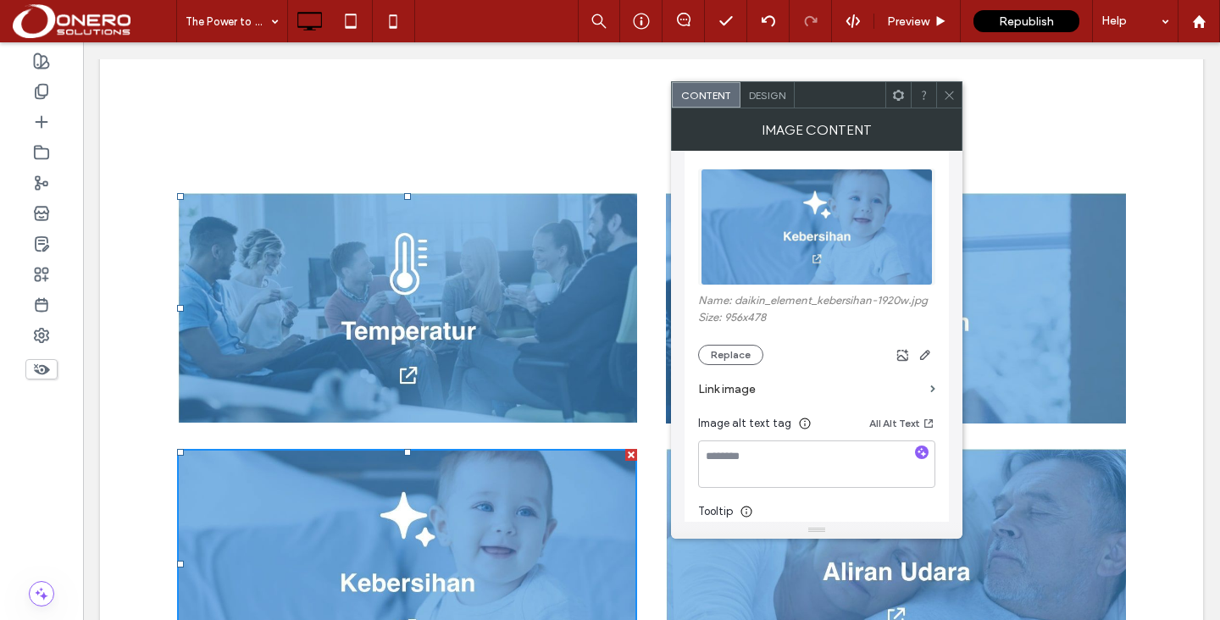
click at [755, 387] on label "Link image" at bounding box center [810, 389] width 225 height 31
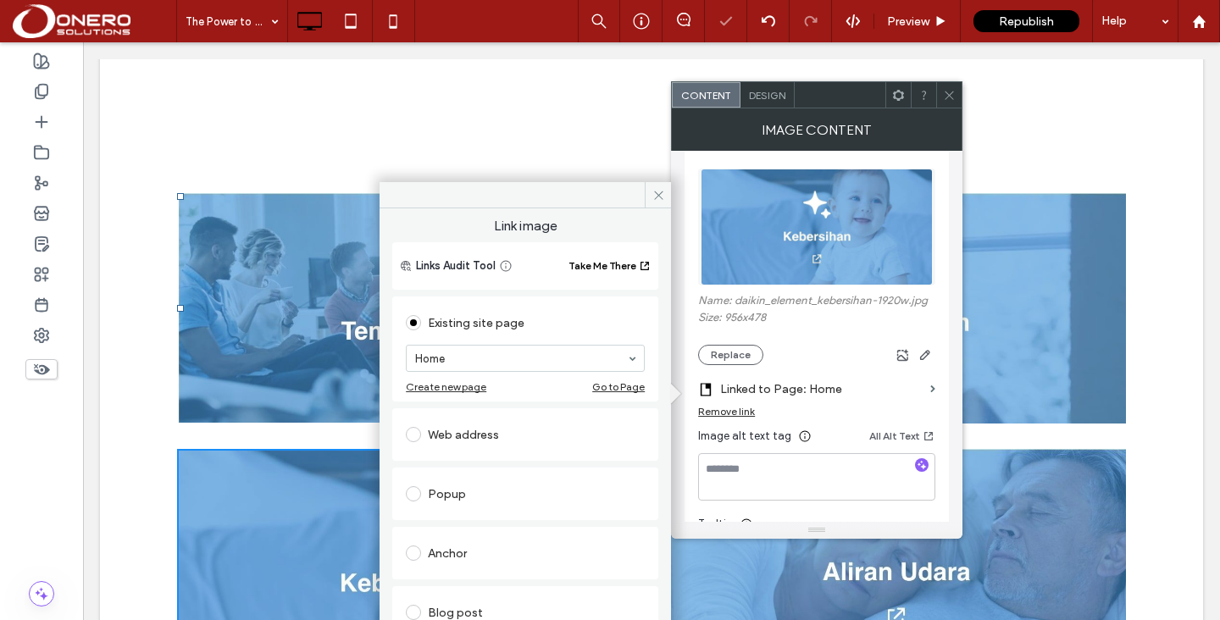
click at [456, 492] on div "Popup" at bounding box center [525, 493] width 239 height 27
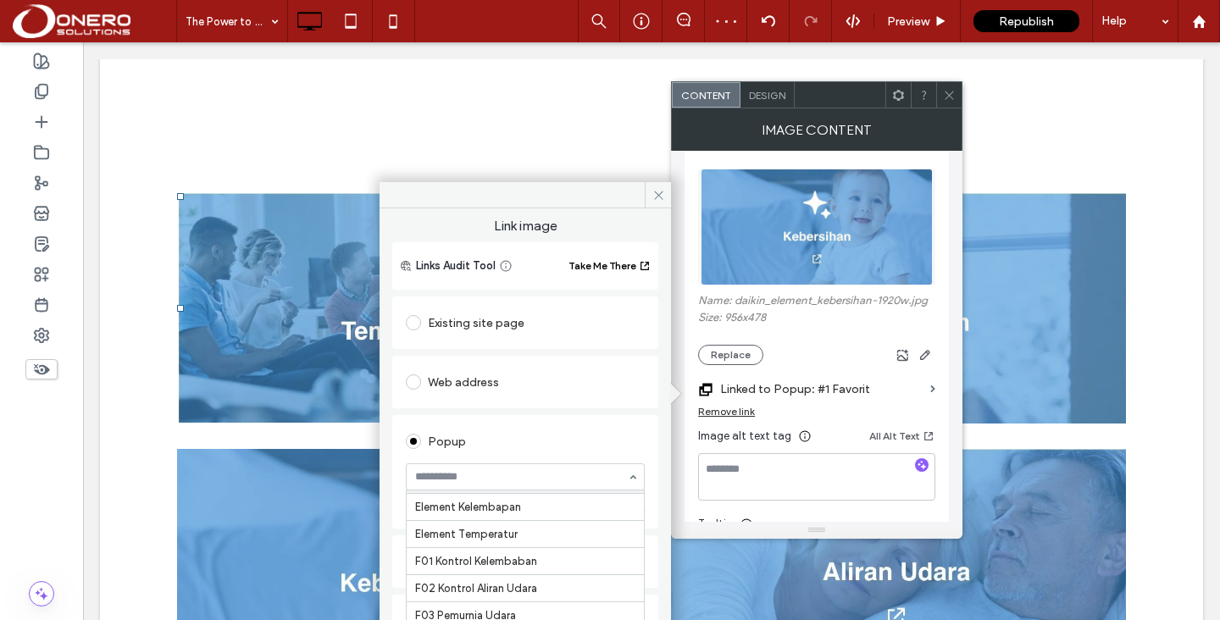
scroll to position [911, 0]
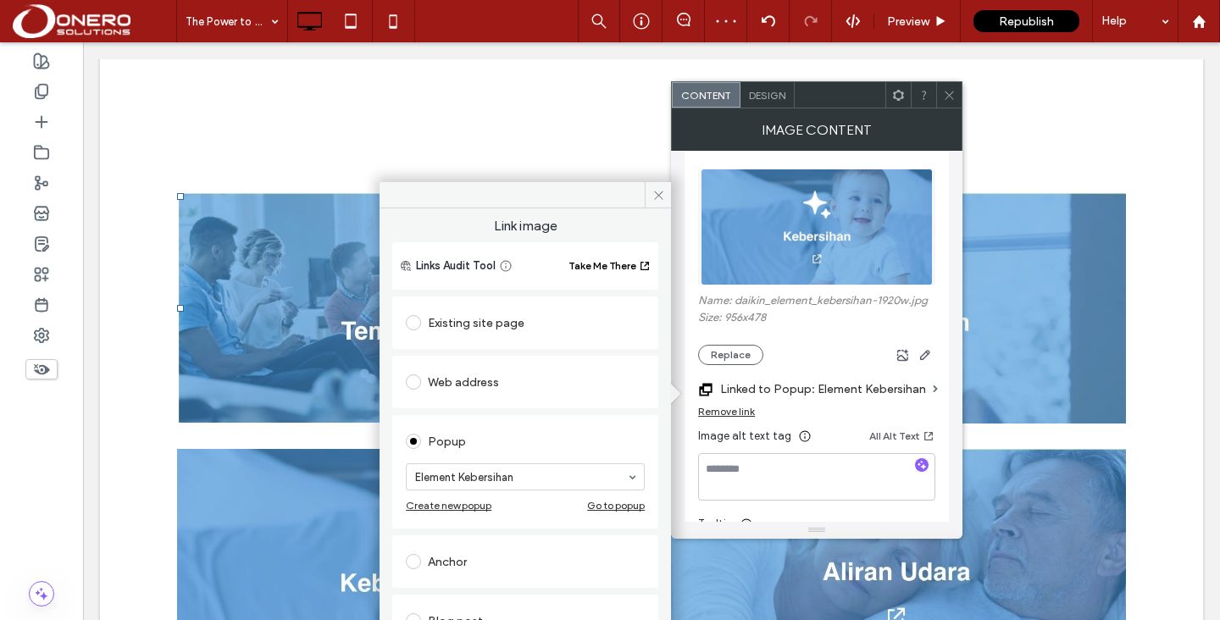
click at [1145, 483] on div "Click To Paste Click To Paste" at bounding box center [651, 564] width 1016 height 257
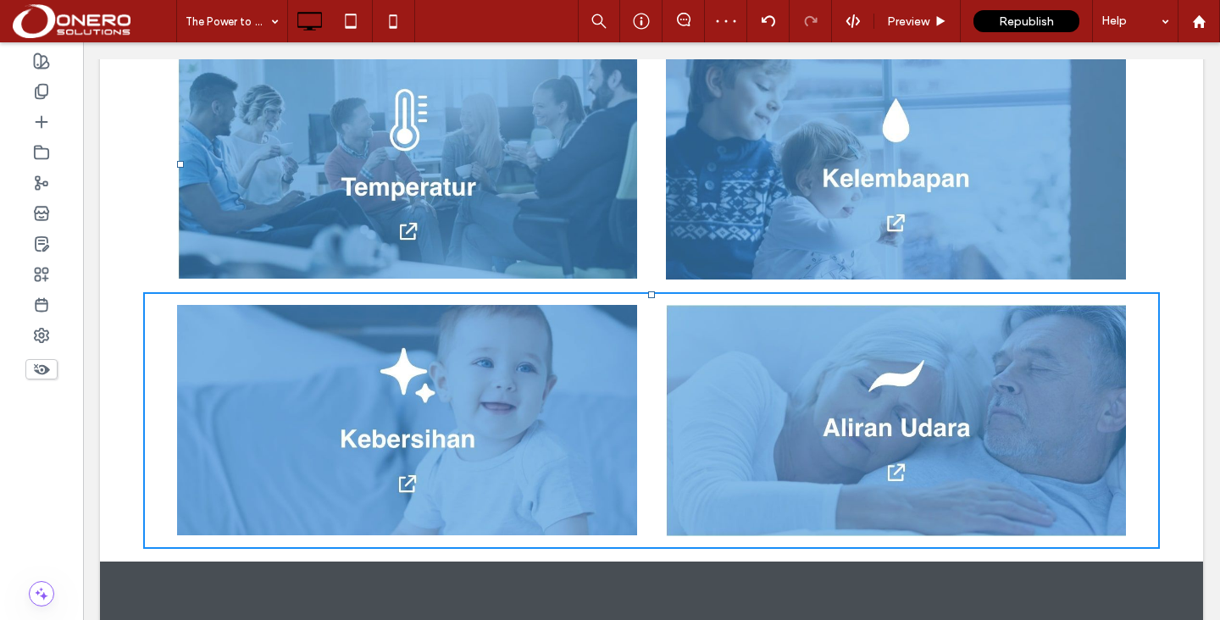
scroll to position [1476, 0]
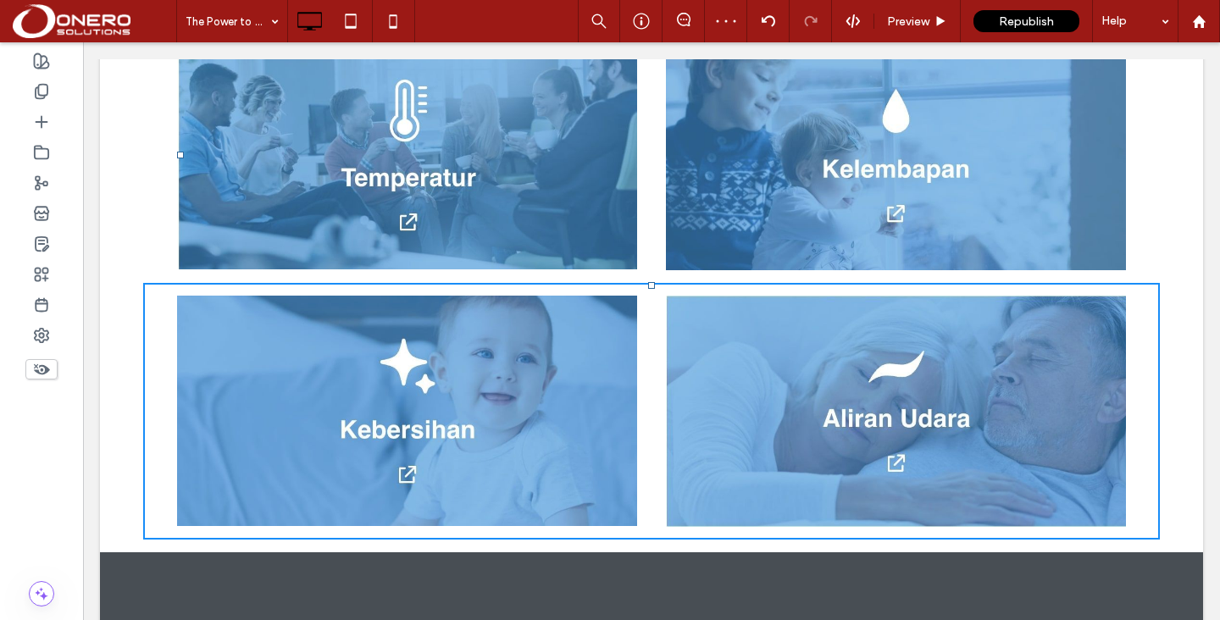
click at [907, 381] on img at bounding box center [896, 411] width 460 height 231
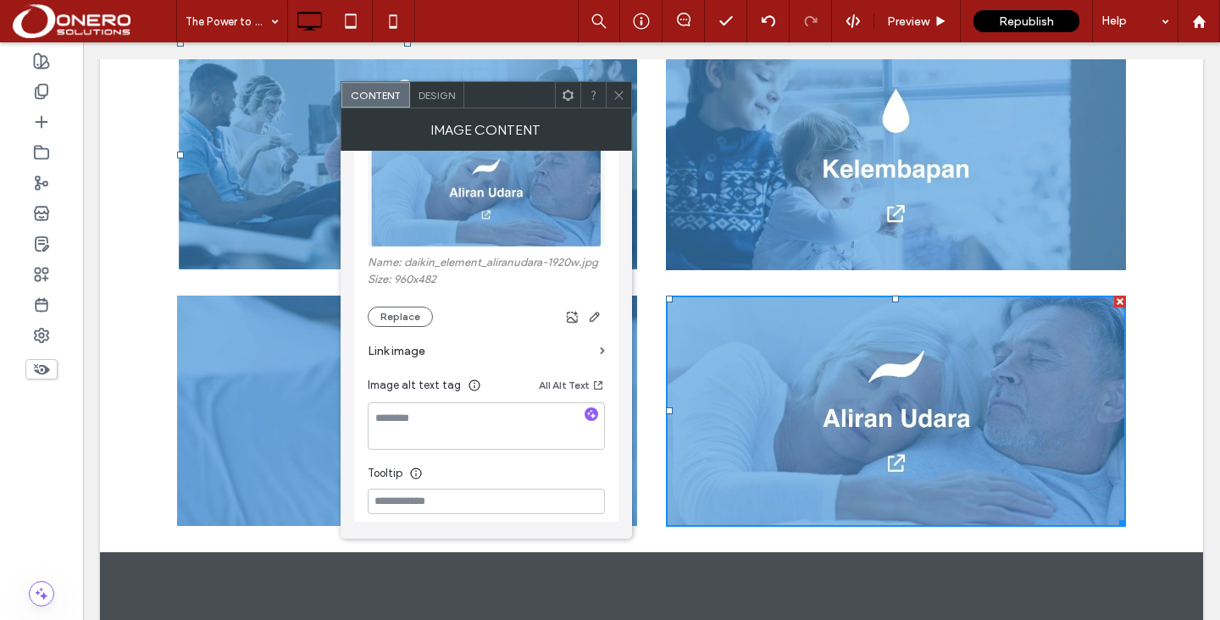
scroll to position [98, 0]
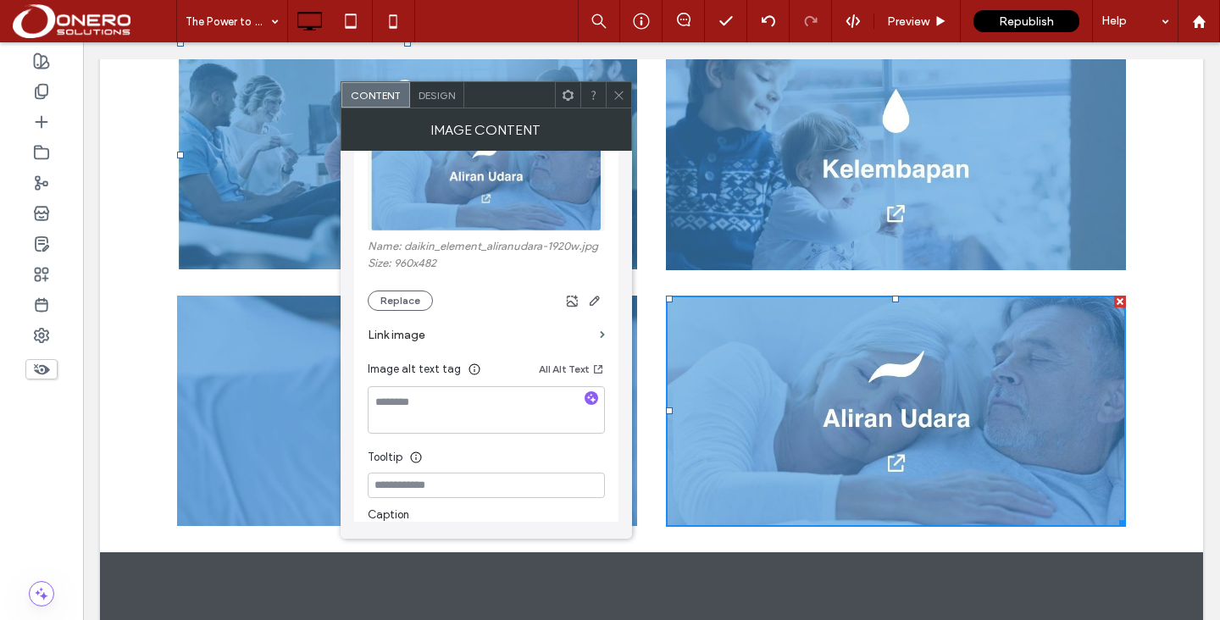
click at [414, 335] on label "Link image" at bounding box center [480, 334] width 225 height 31
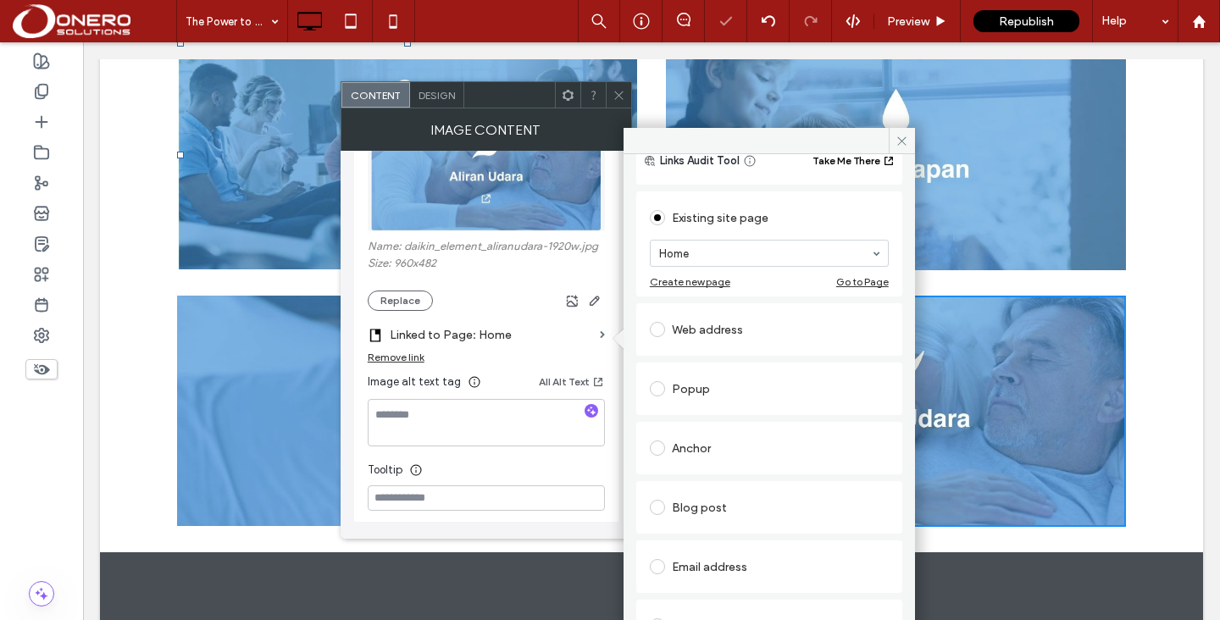
scroll to position [60, 0]
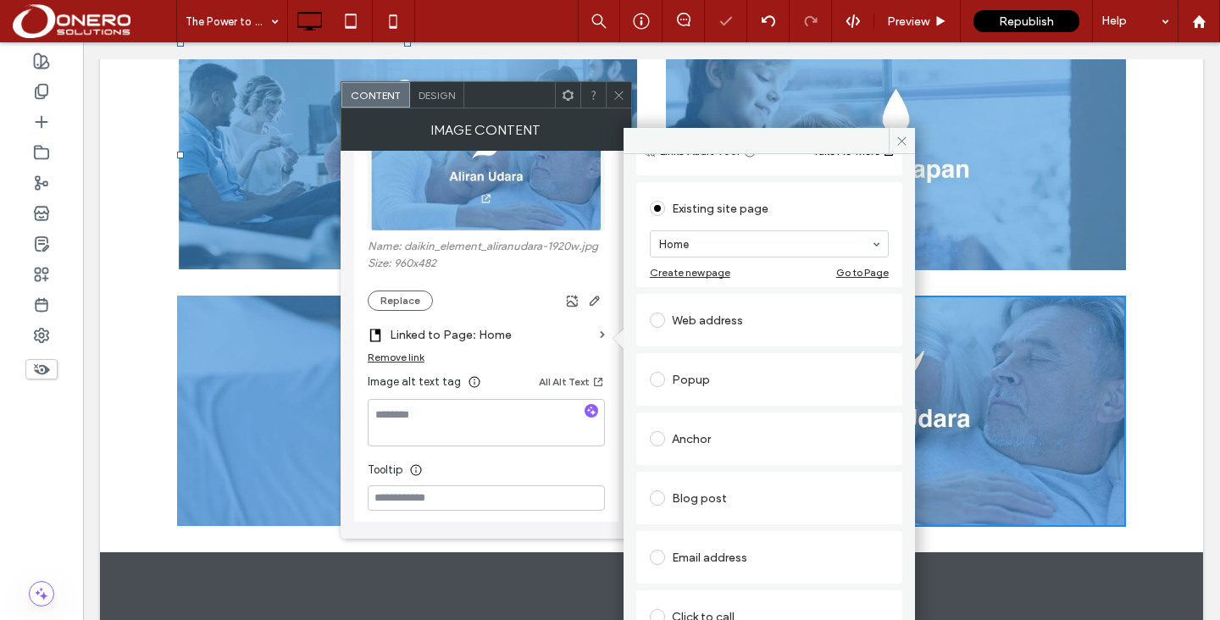
click at [694, 392] on div "Popup" at bounding box center [769, 379] width 239 height 27
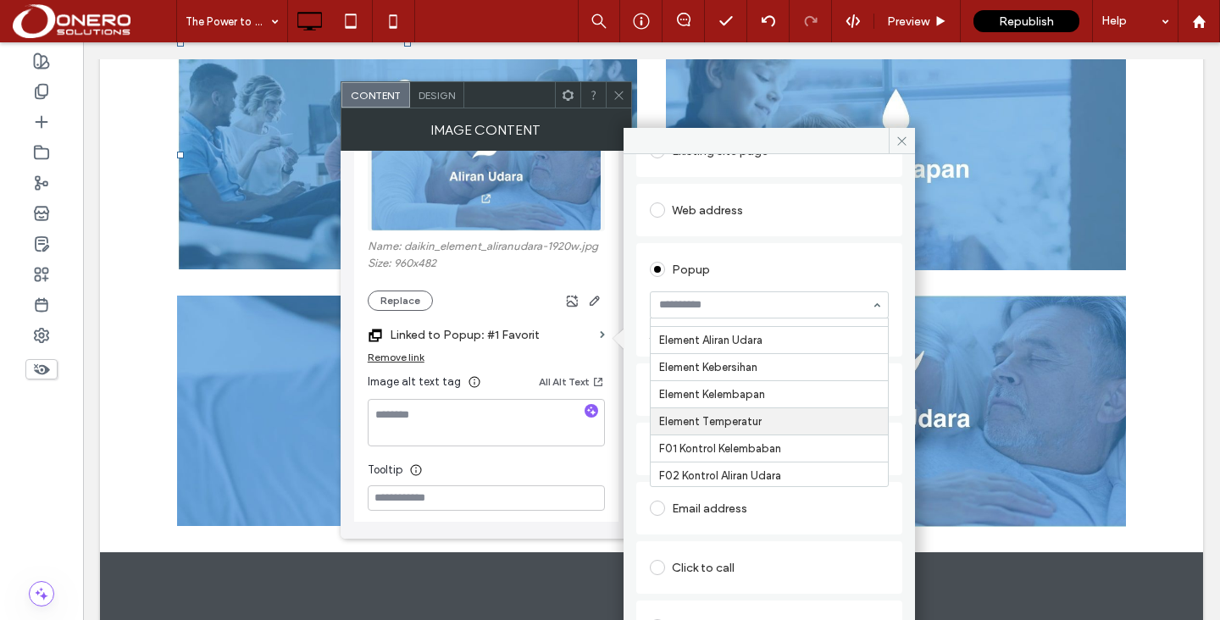
scroll to position [871, 0]
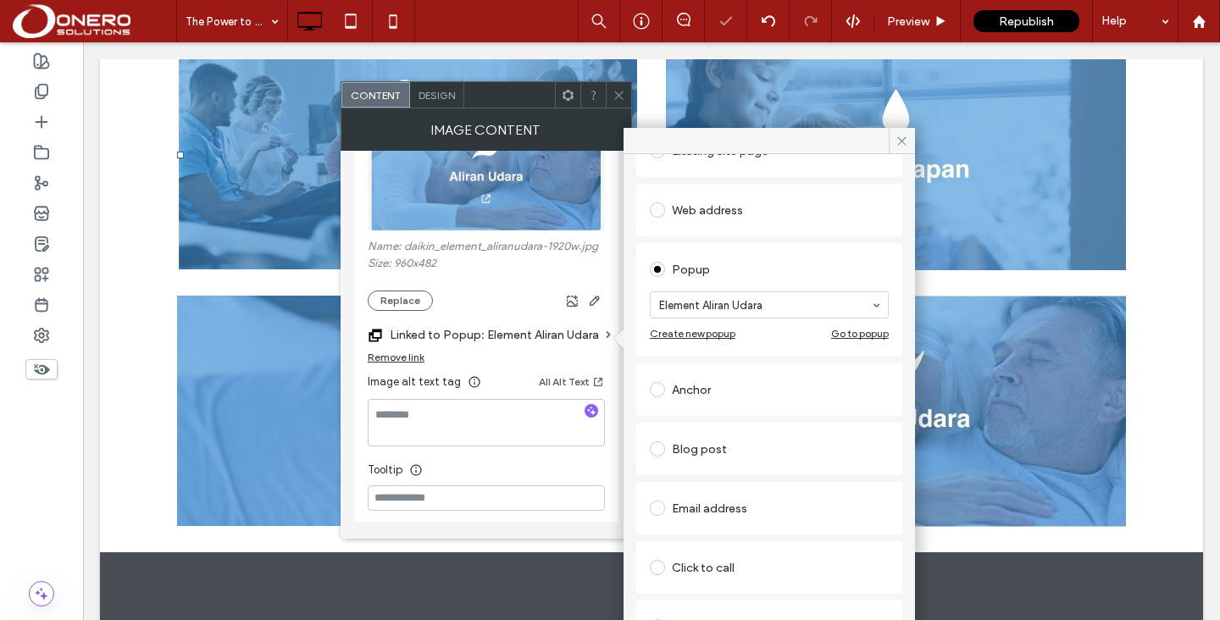
click at [1171, 274] on div "Click To Paste Click To Paste Click To Paste Click To Paste Click To Paste Row …" at bounding box center [651, 283] width 1103 height 538
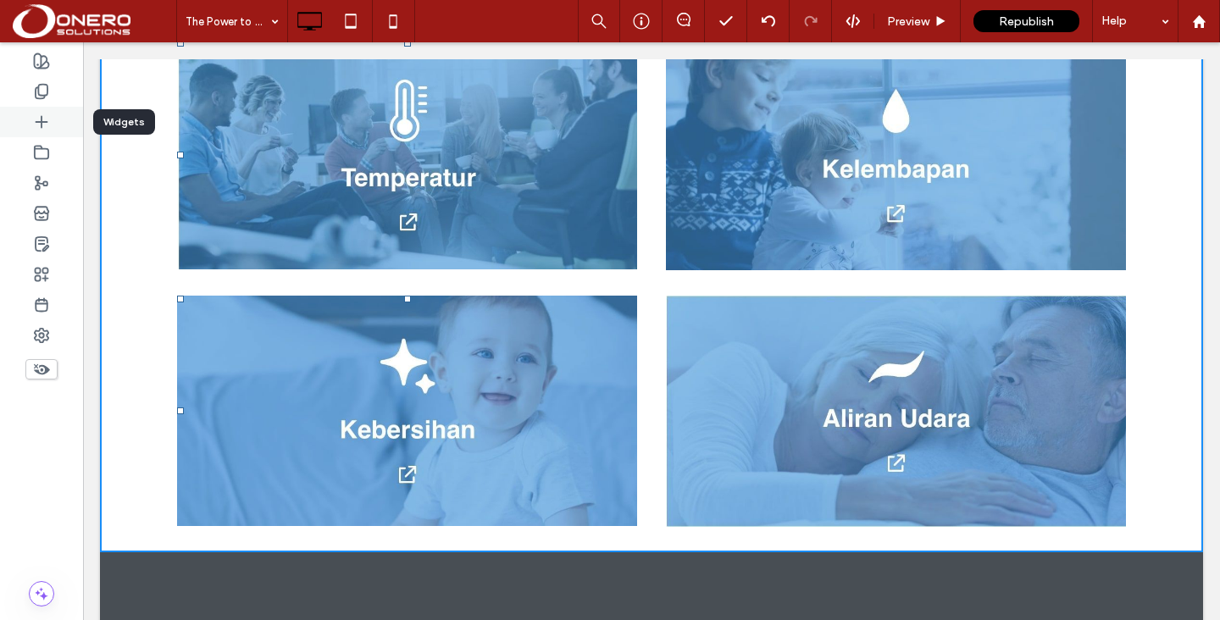
click at [39, 129] on icon at bounding box center [41, 121] width 17 height 17
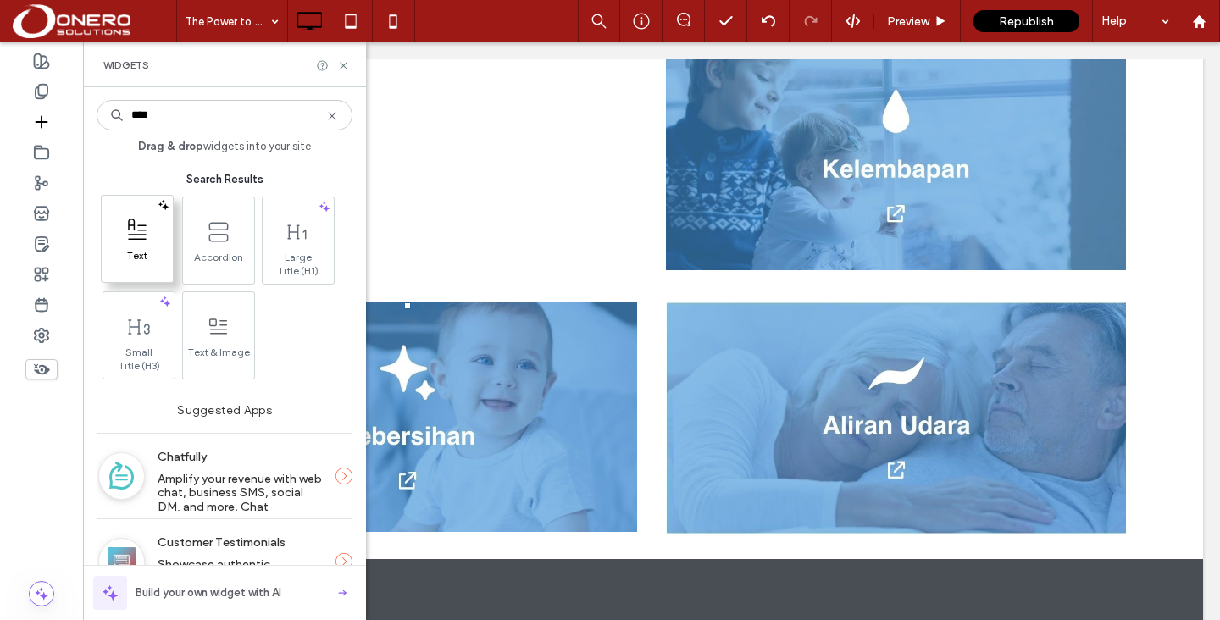
type input "****"
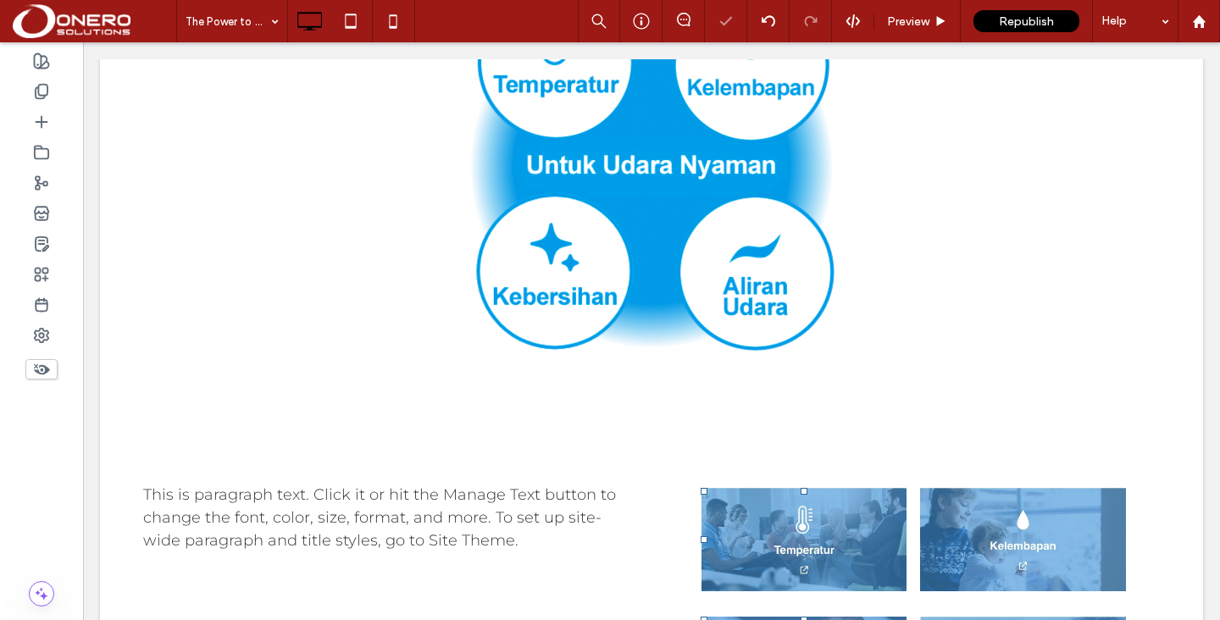
scroll to position [1192, 0]
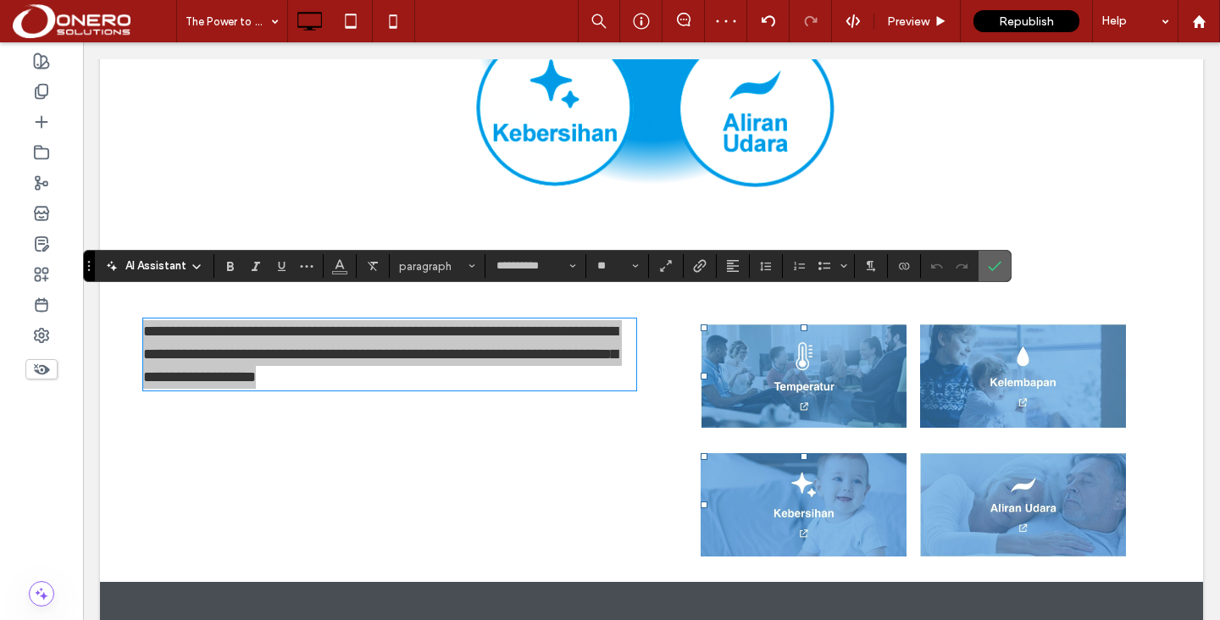
click at [998, 265] on use "Confirm" at bounding box center [995, 267] width 14 height 10
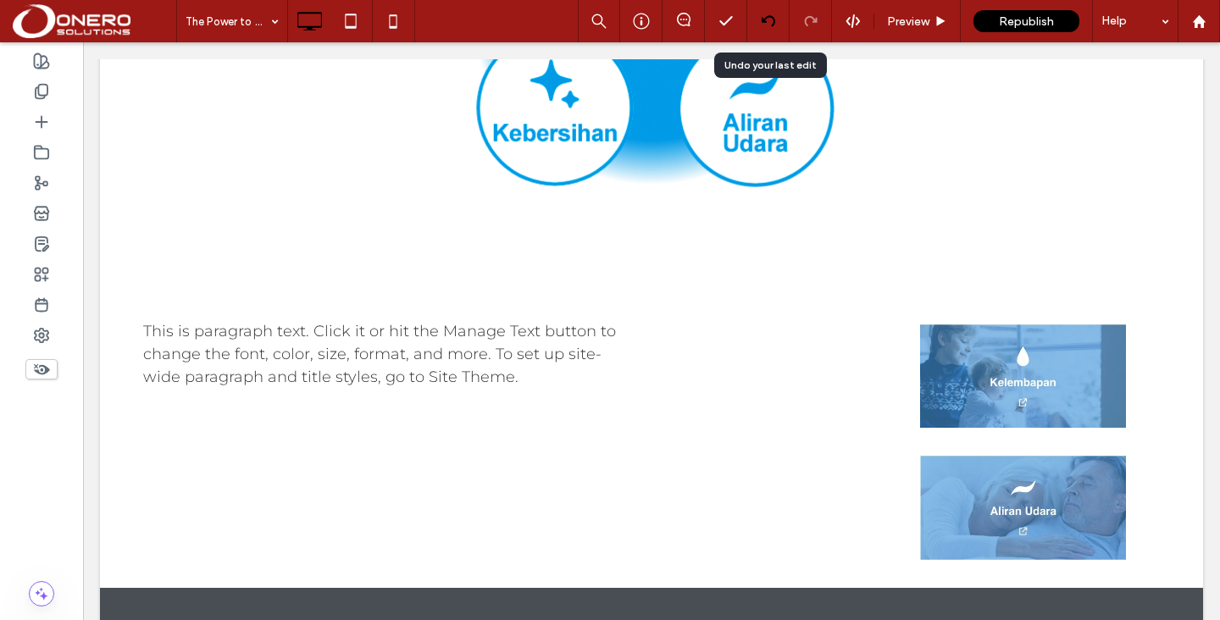
click at [761, 28] on div at bounding box center [768, 21] width 42 height 42
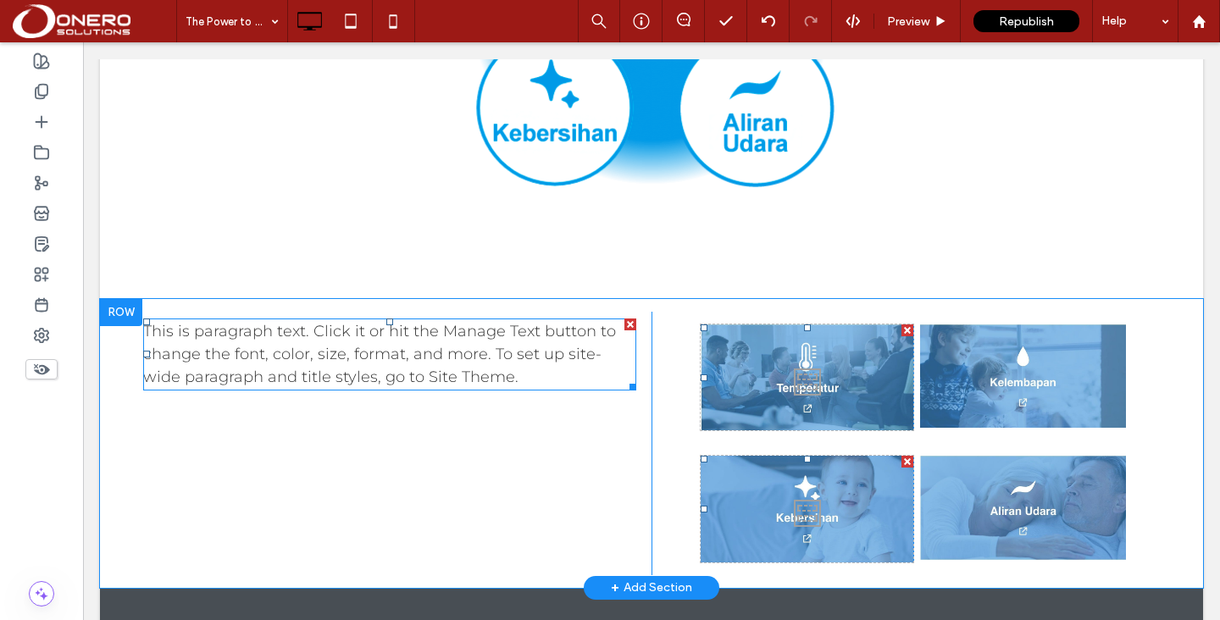
click at [624, 318] on div at bounding box center [630, 324] width 12 height 12
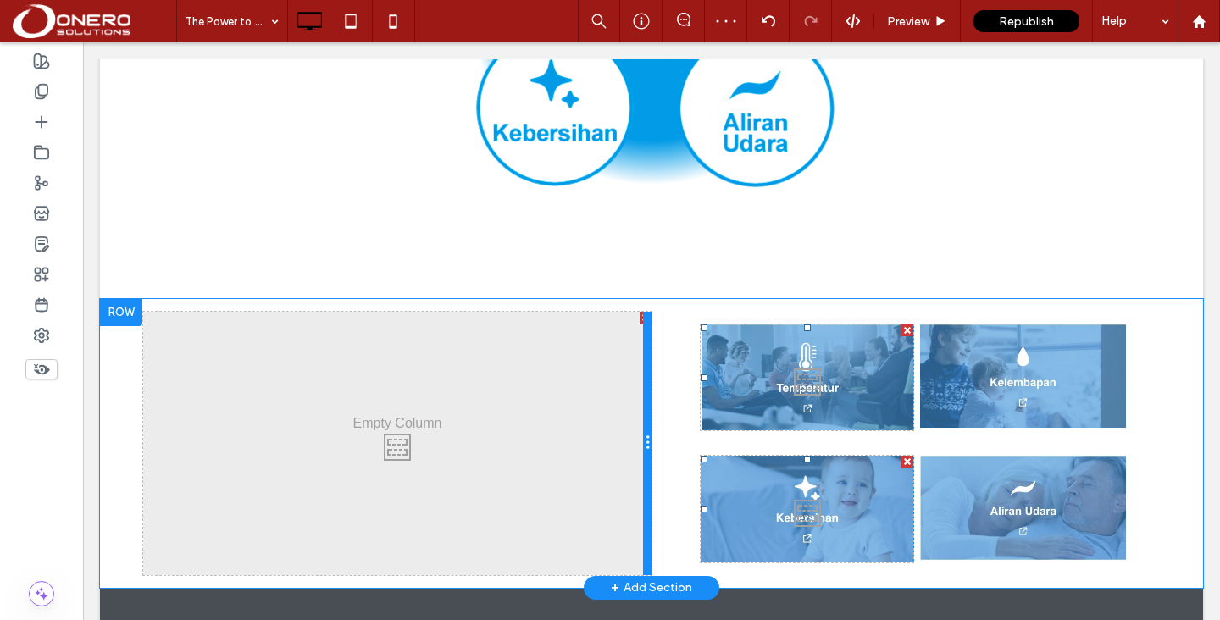
click at [646, 312] on div at bounding box center [647, 443] width 8 height 263
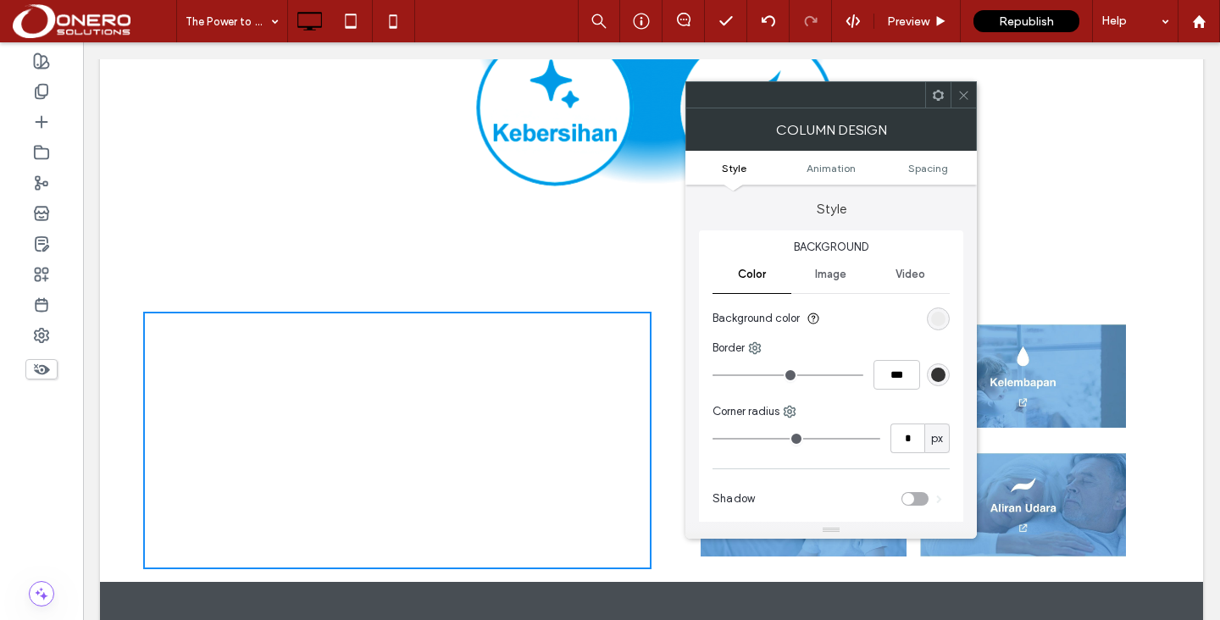
click at [620, 312] on div "Click To Paste Click To Paste" at bounding box center [397, 440] width 508 height 257
click at [962, 90] on icon at bounding box center [963, 95] width 13 height 13
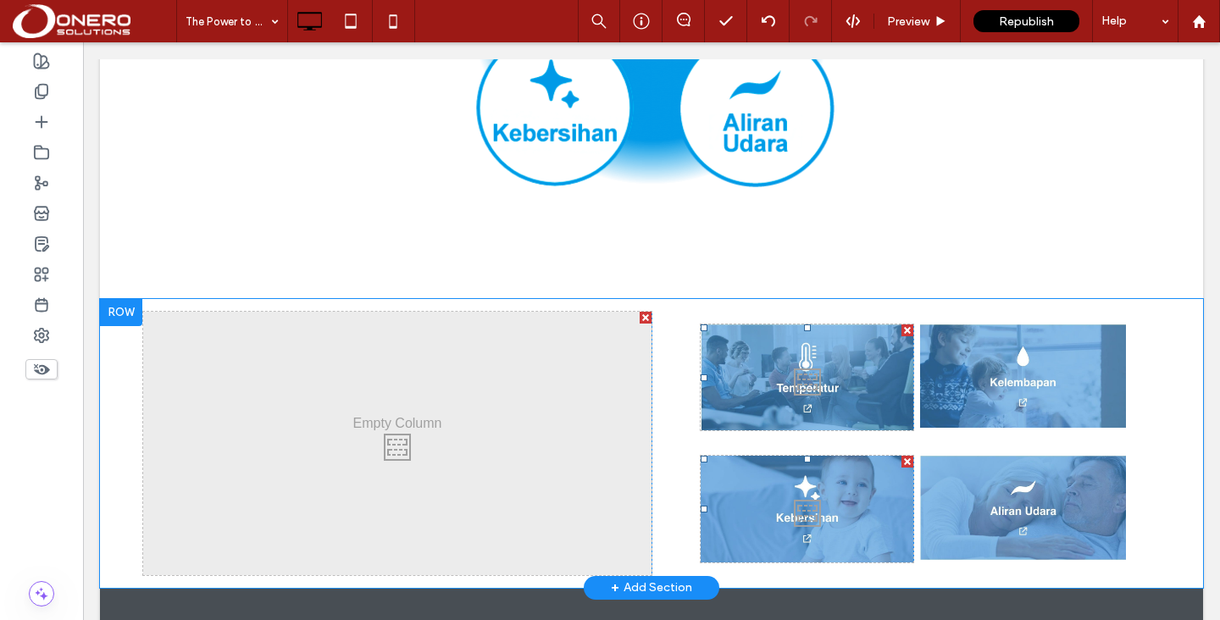
click at [644, 312] on div at bounding box center [645, 318] width 12 height 12
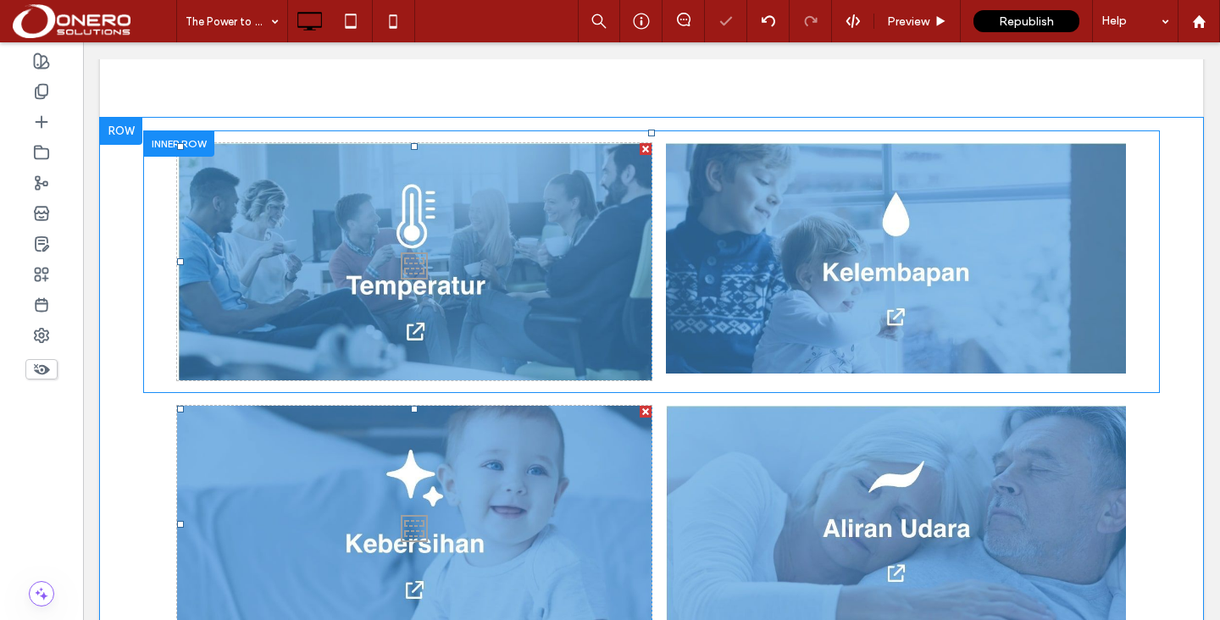
scroll to position [1481, 0]
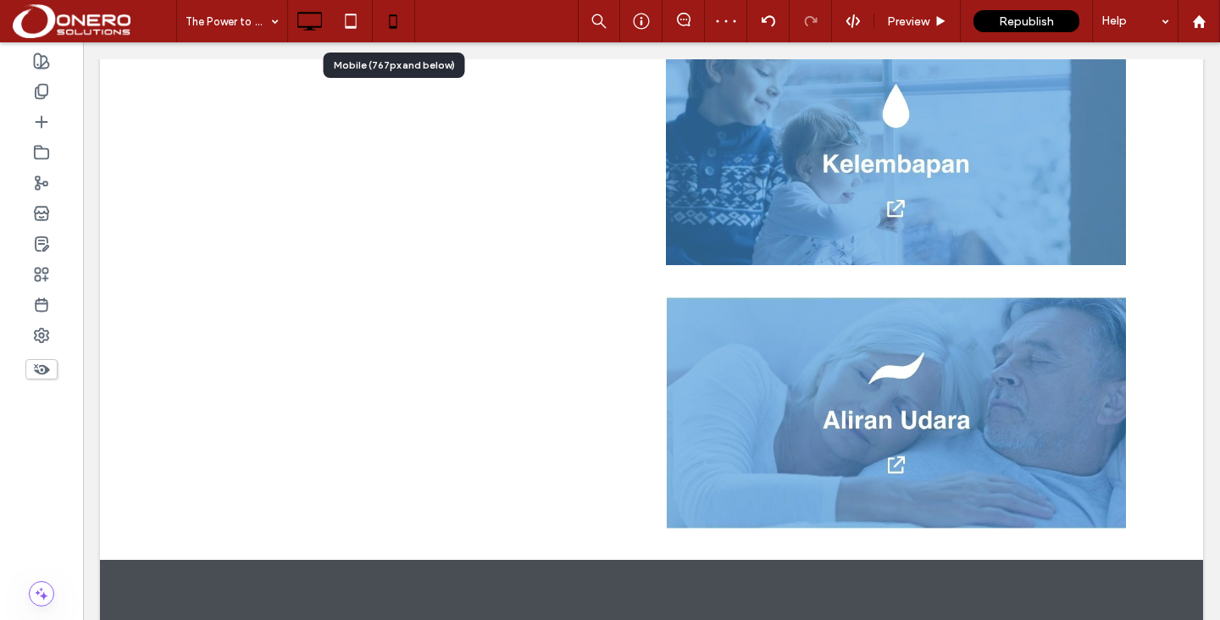
click at [399, 22] on icon at bounding box center [393, 21] width 34 height 34
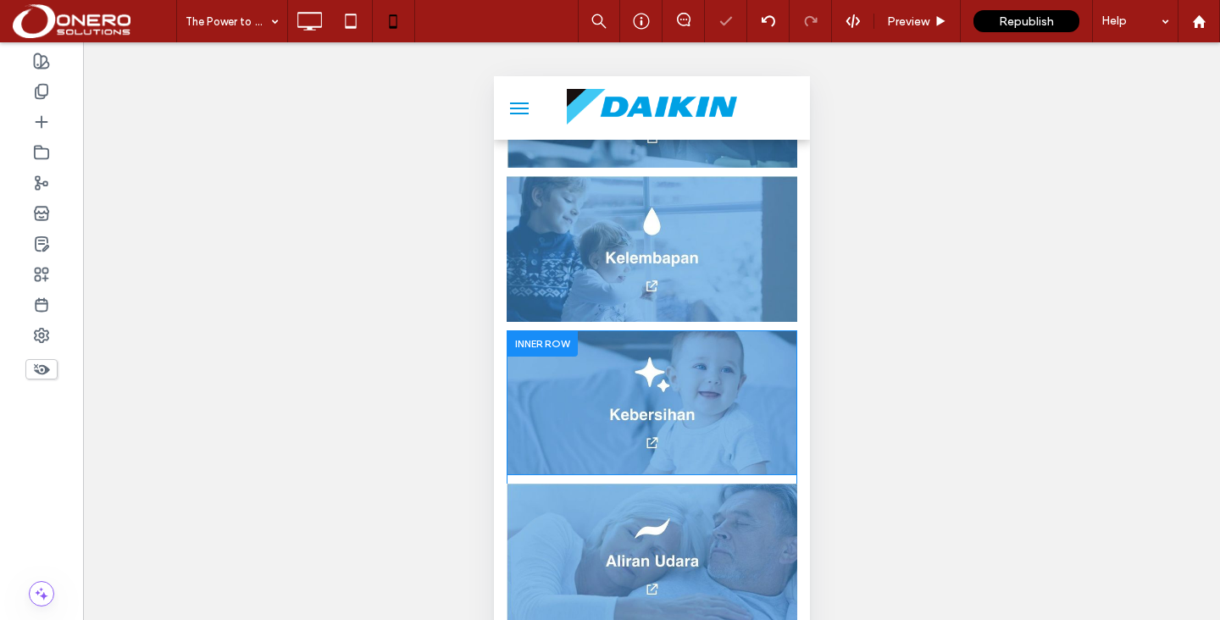
scroll to position [1007, 0]
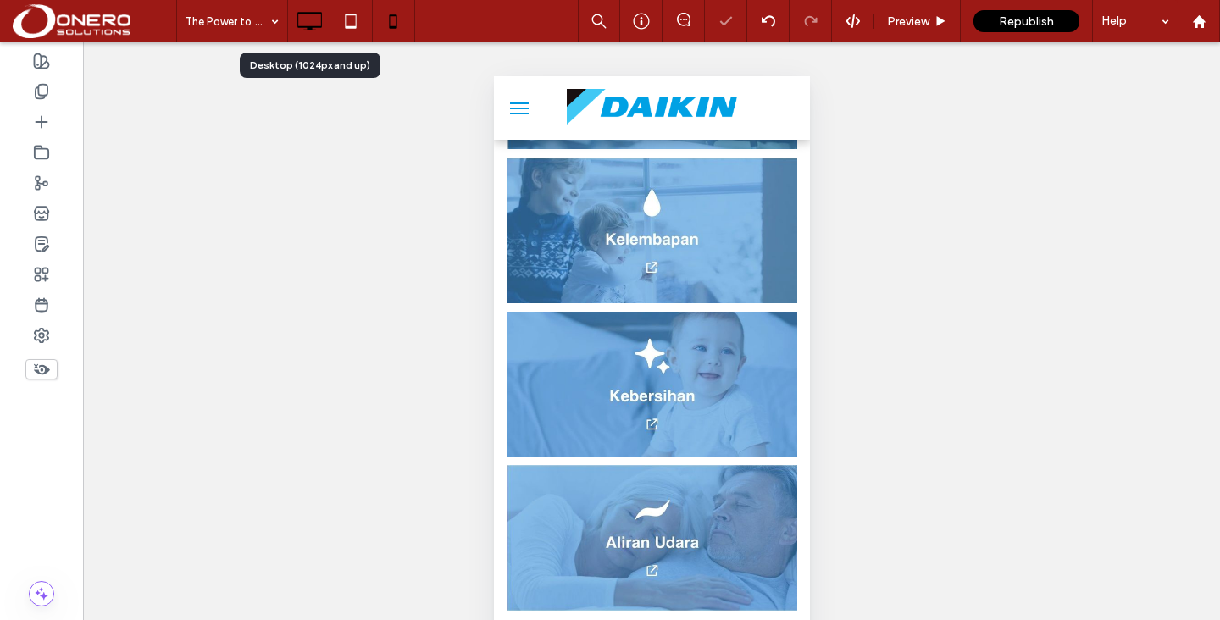
click at [317, 16] on icon at bounding box center [309, 21] width 34 height 34
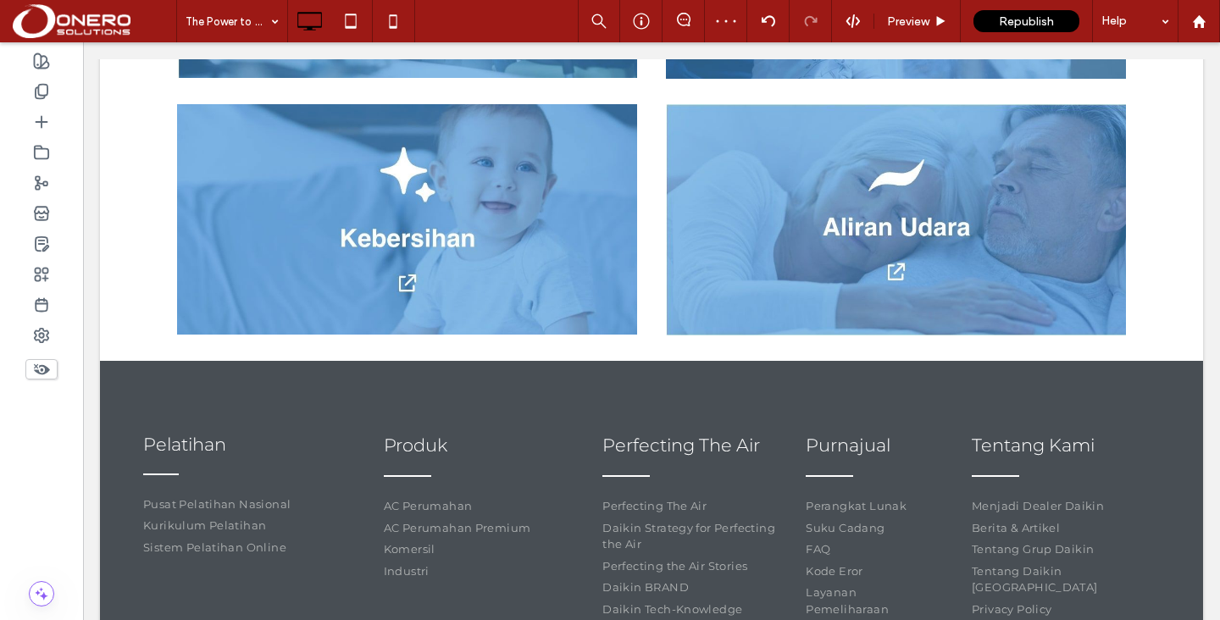
scroll to position [1630, 0]
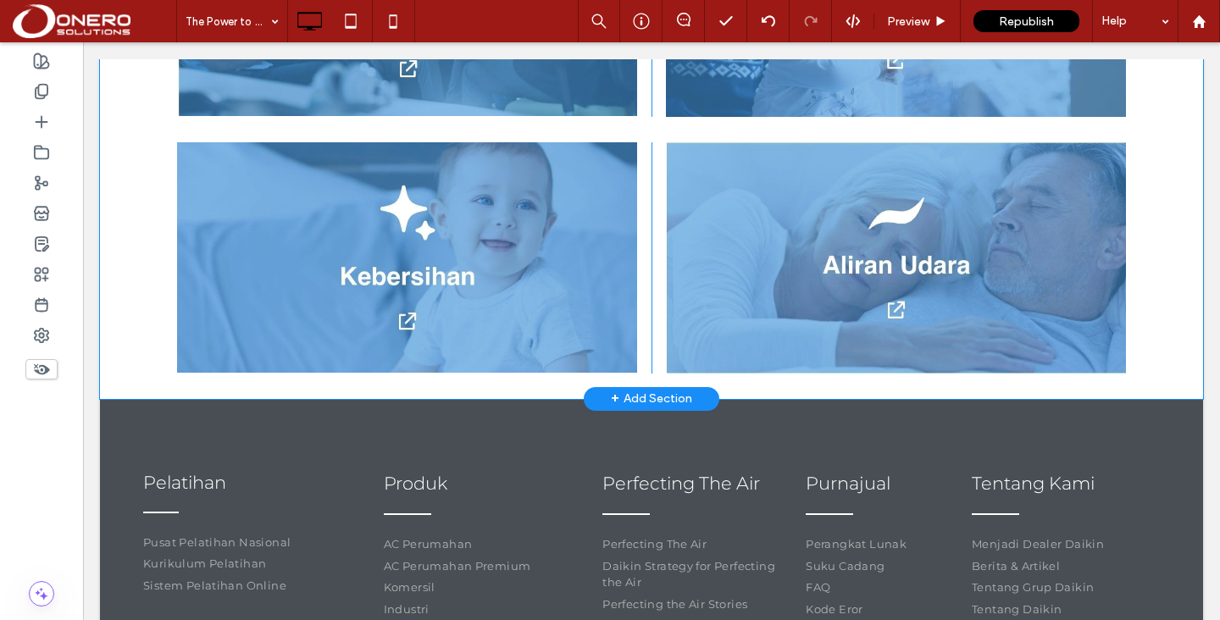
click at [612, 387] on span "+" at bounding box center [615, 398] width 8 height 23
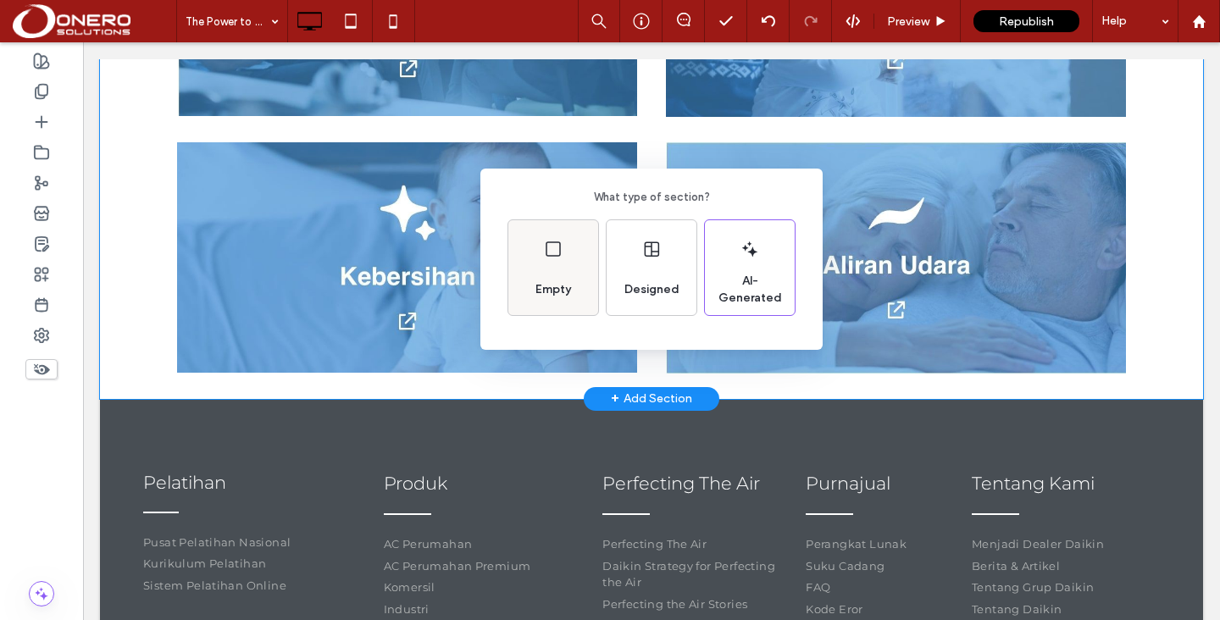
click at [565, 271] on div "Empty" at bounding box center [553, 289] width 49 height 37
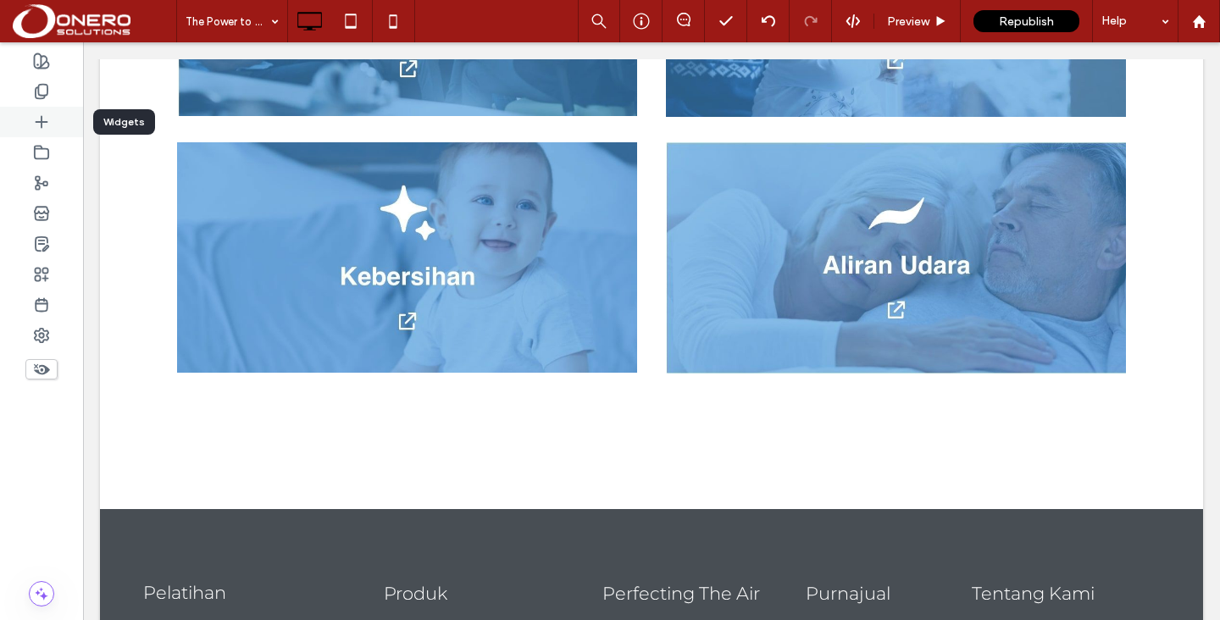
click at [49, 130] on div at bounding box center [41, 122] width 83 height 30
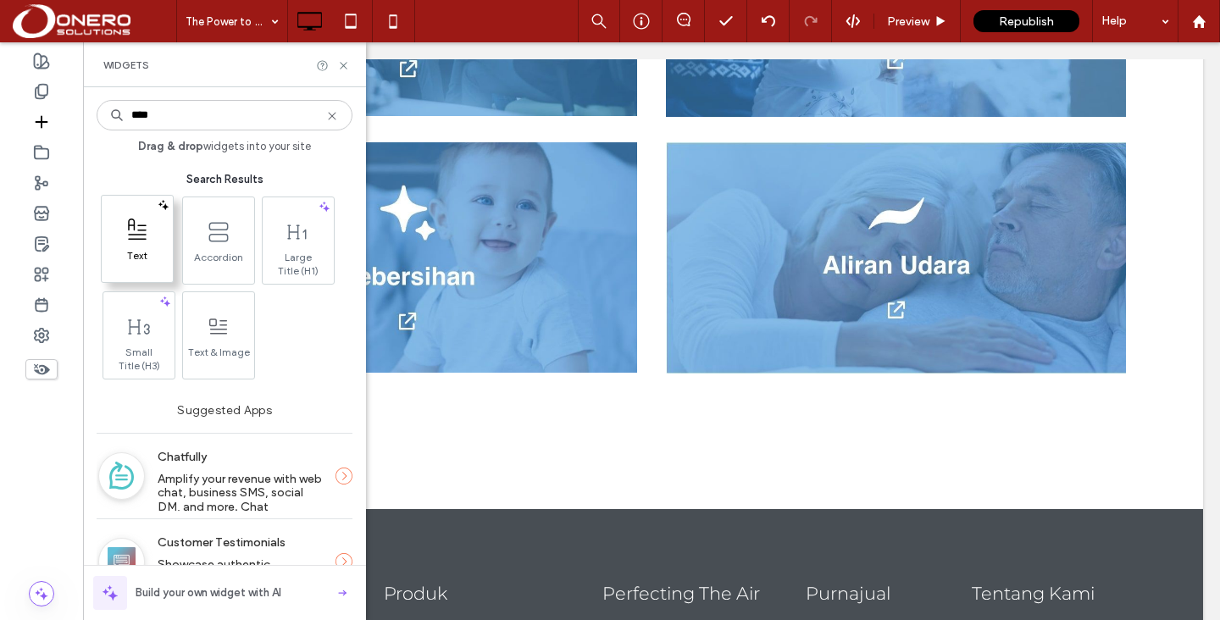
type input "****"
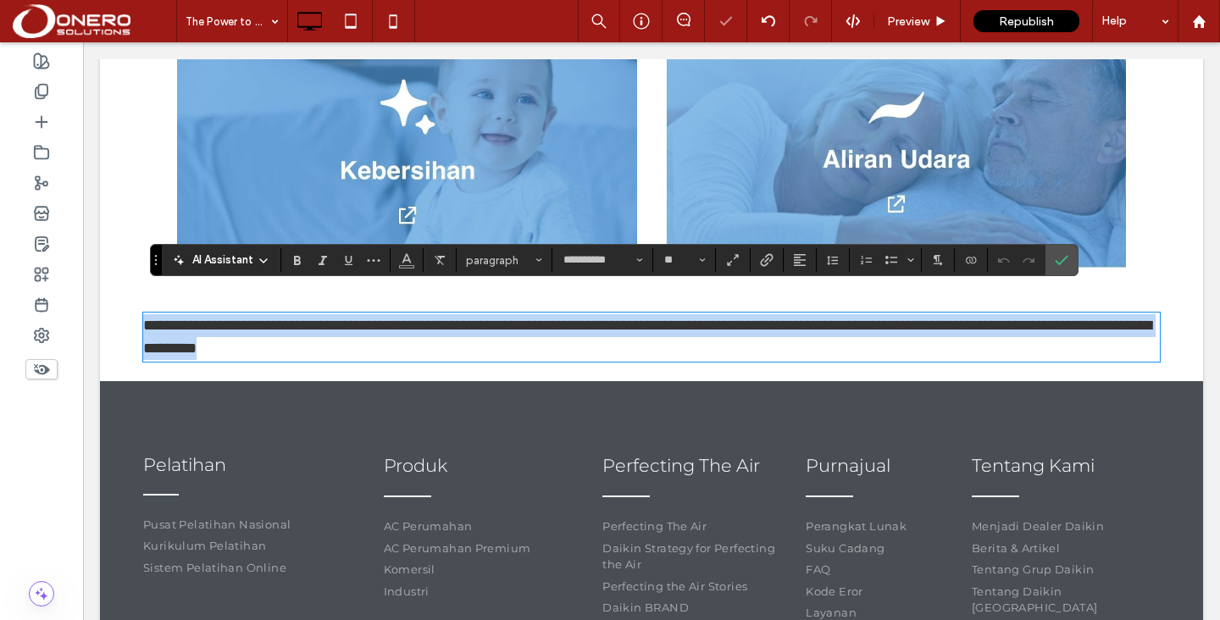
scroll to position [0, 0]
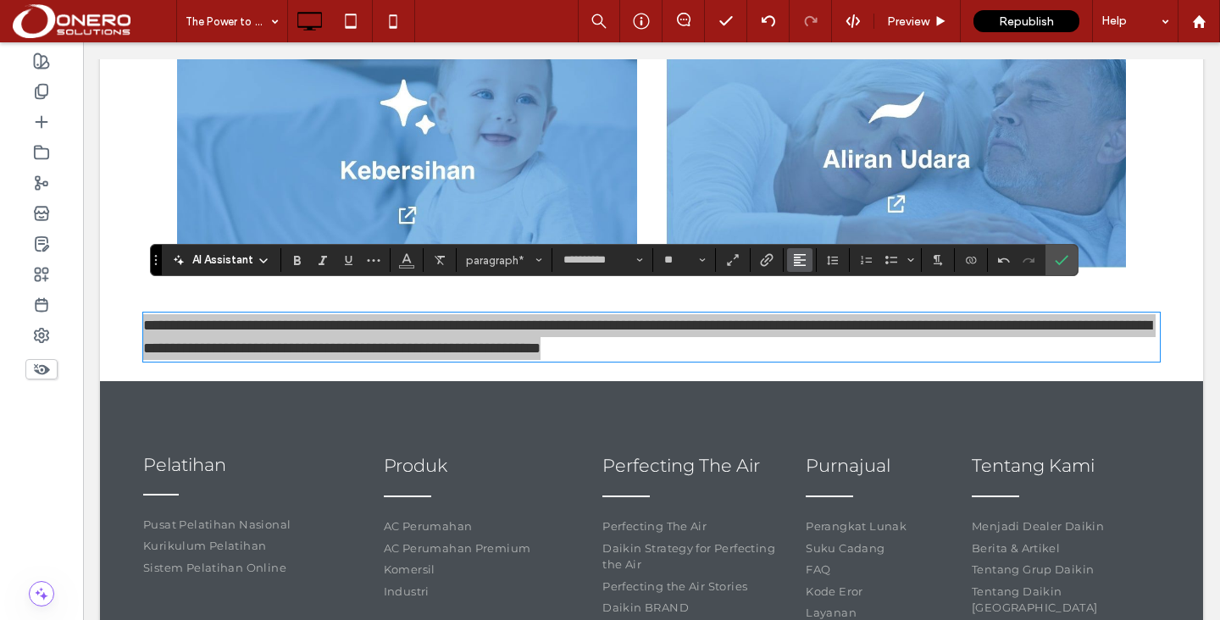
click at [791, 261] on button "Alignment" at bounding box center [799, 260] width 25 height 24
click at [808, 309] on icon "ui.textEditor.alignment.center" at bounding box center [813, 313] width 14 height 14
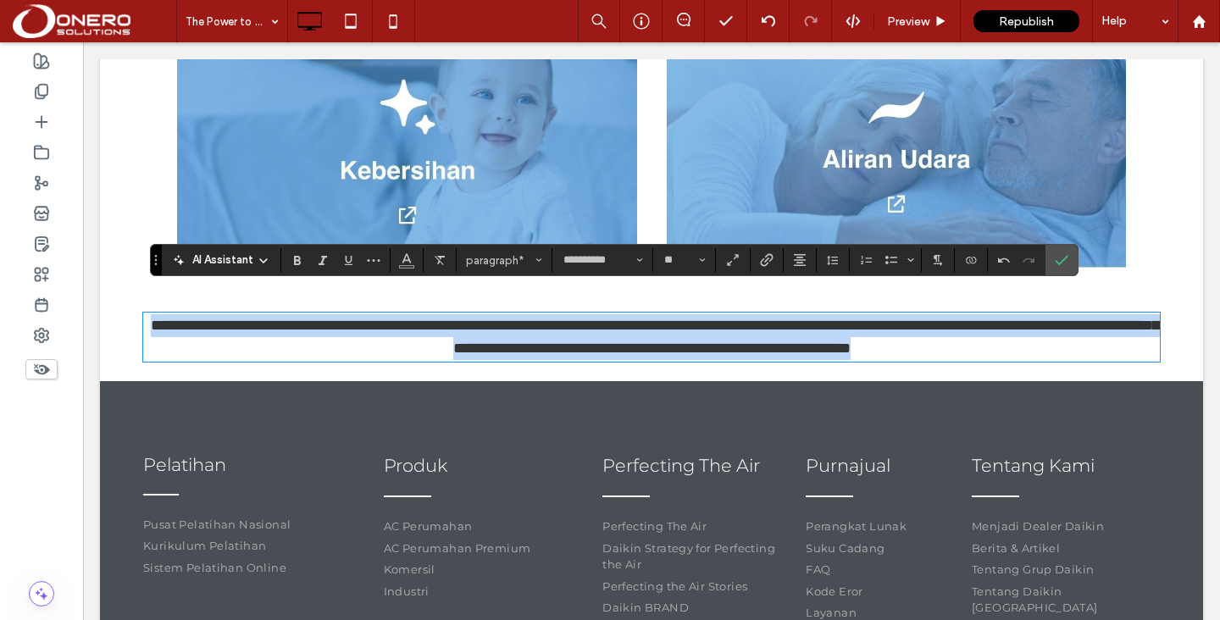
click at [1171, 225] on div "Click To Paste Click To Paste Click To Paste Click To Paste Click To Paste Row …" at bounding box center [651, 24] width 1103 height 538
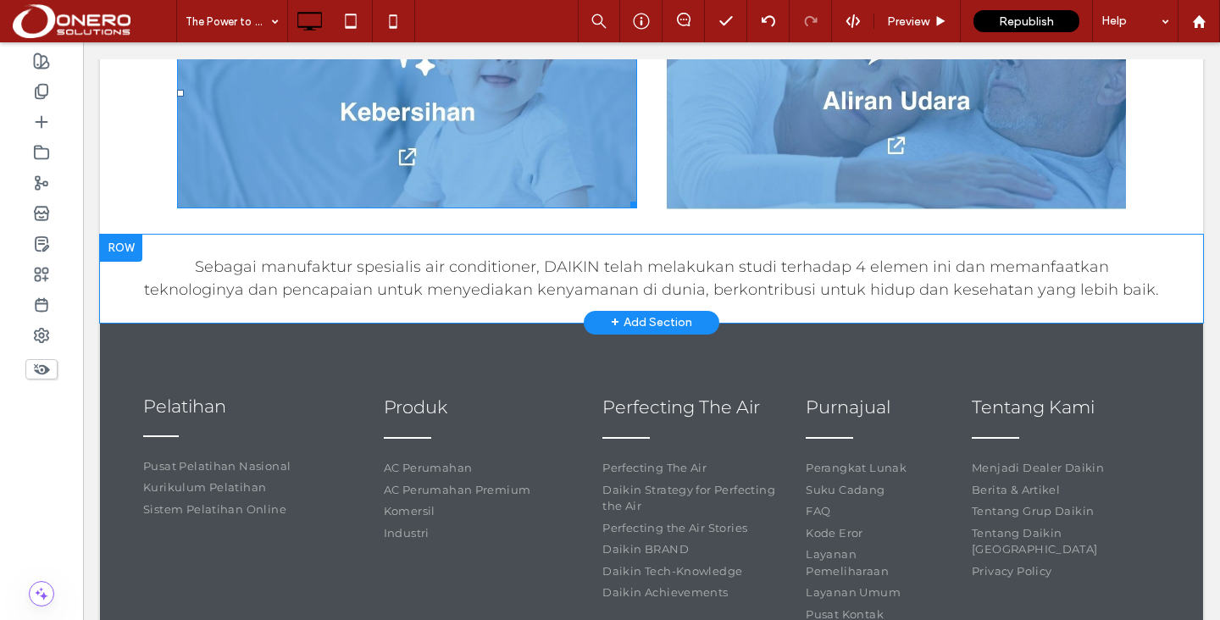
scroll to position [1817, 0]
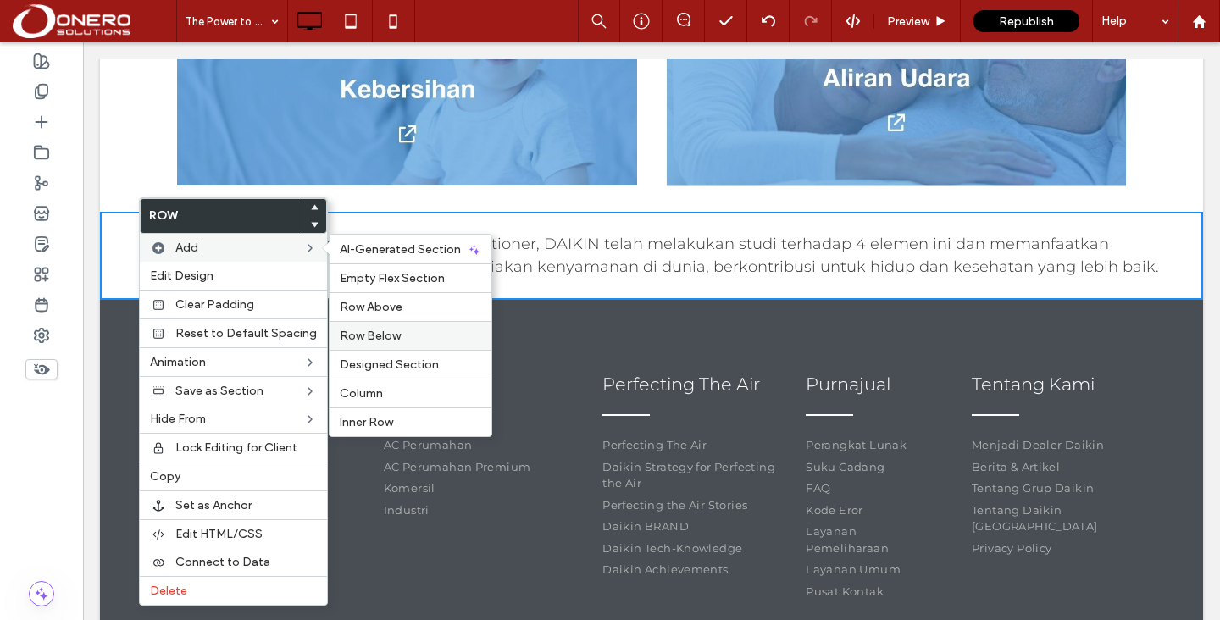
click at [374, 331] on span "Row Below" at bounding box center [370, 336] width 61 height 14
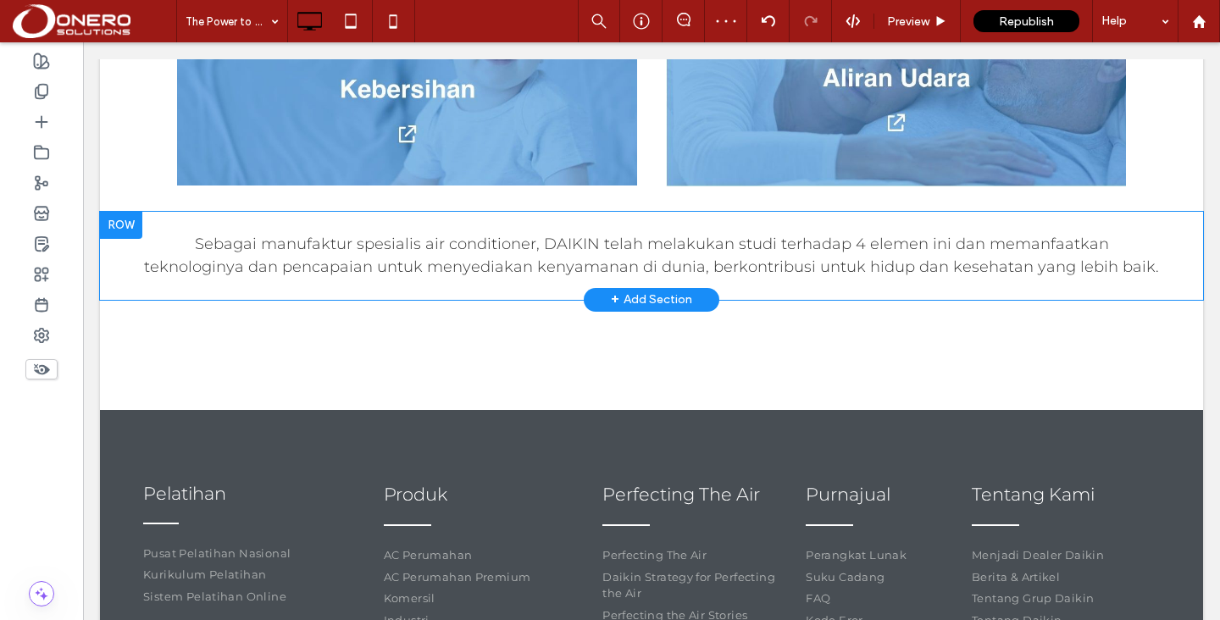
click at [128, 212] on div at bounding box center [121, 225] width 42 height 27
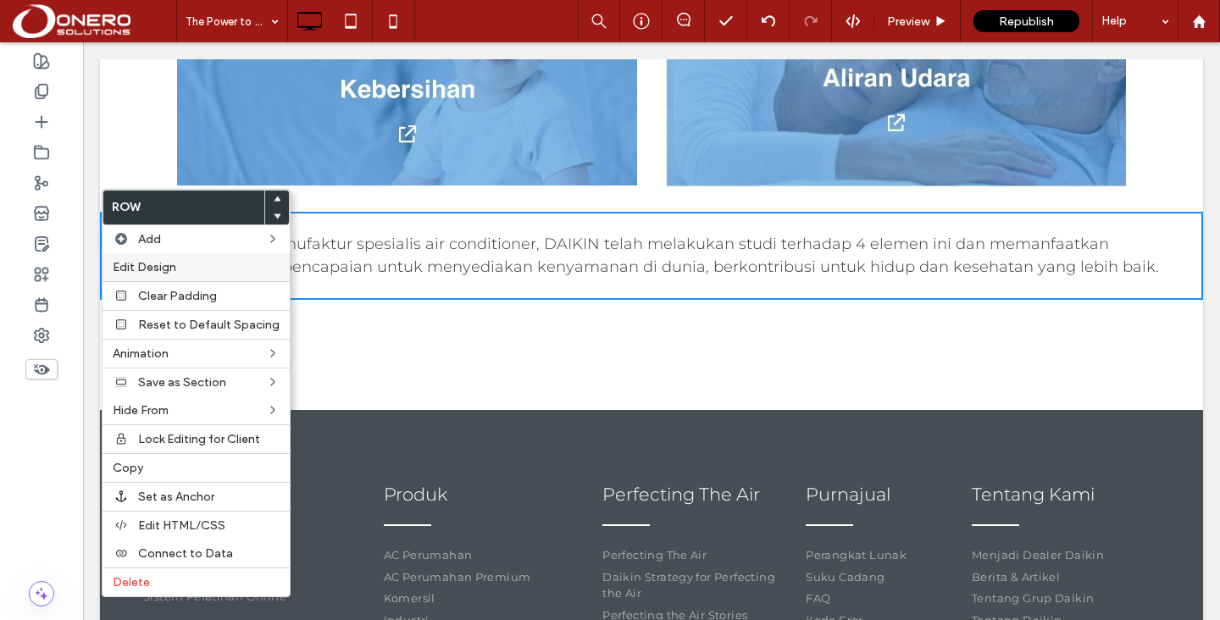
click at [194, 265] on label "Edit Design" at bounding box center [196, 267] width 167 height 14
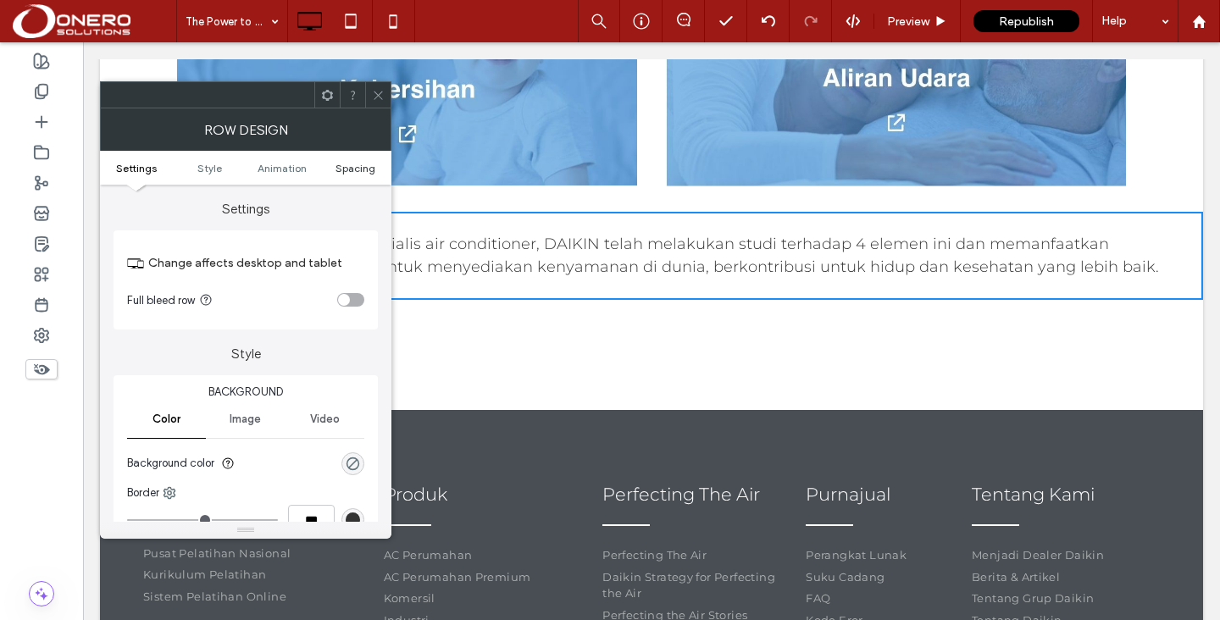
click at [347, 166] on span "Spacing" at bounding box center [355, 168] width 40 height 13
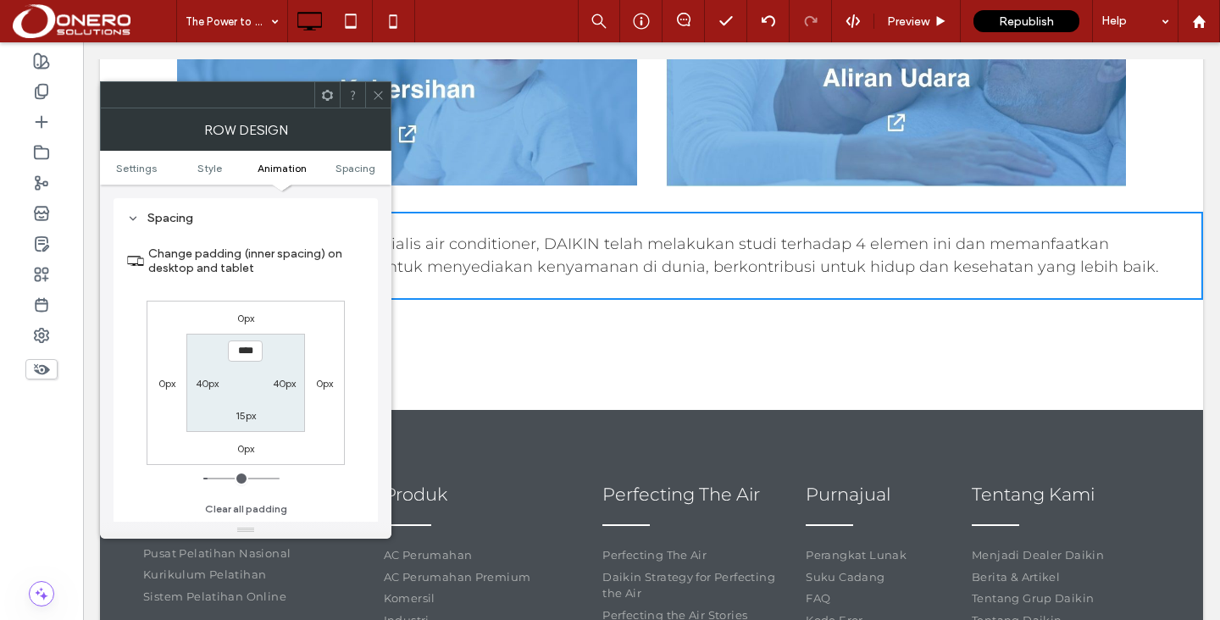
scroll to position [479, 0]
click at [245, 453] on label "0px" at bounding box center [245, 447] width 17 height 13
type input "*"
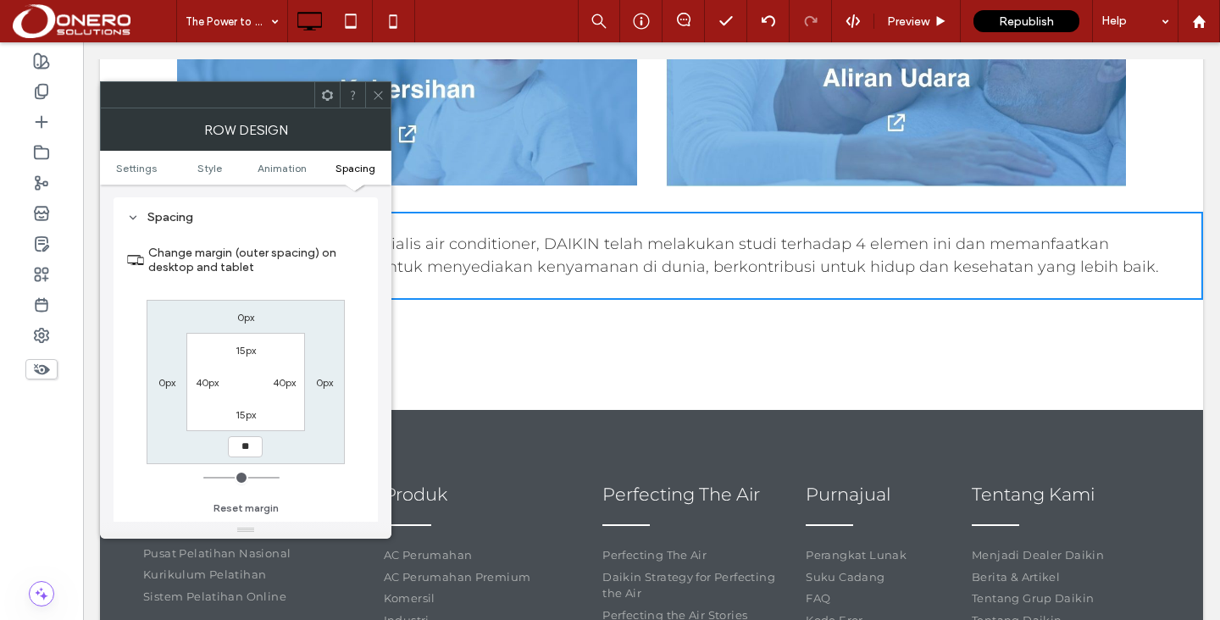
type input "**"
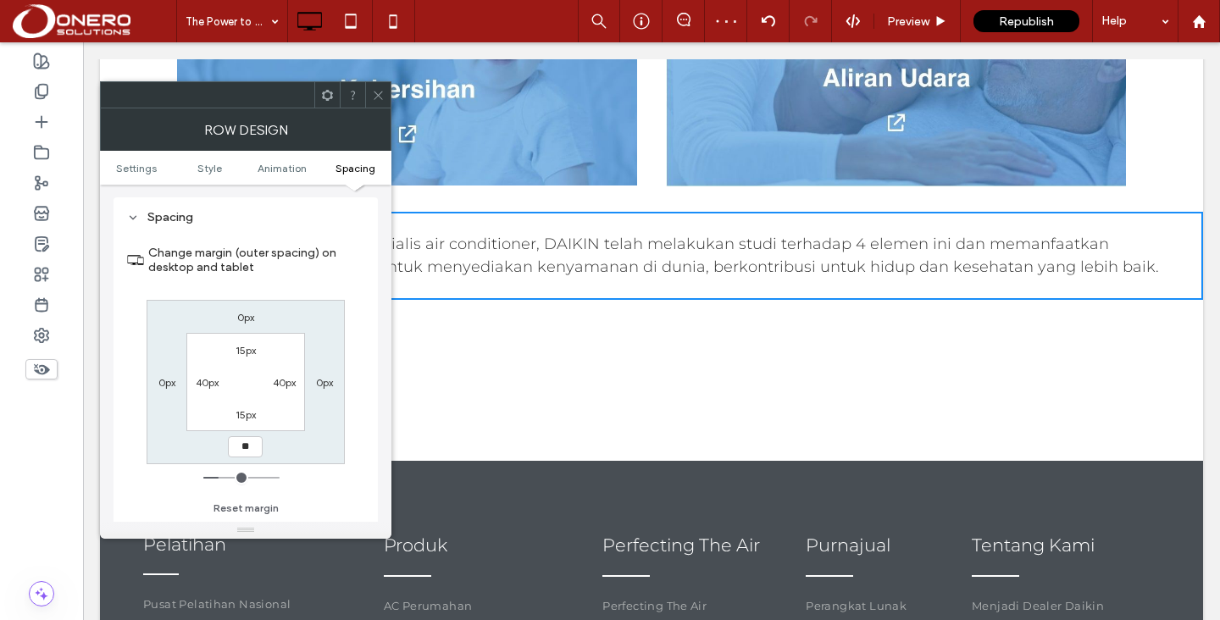
type input "**"
type input "****"
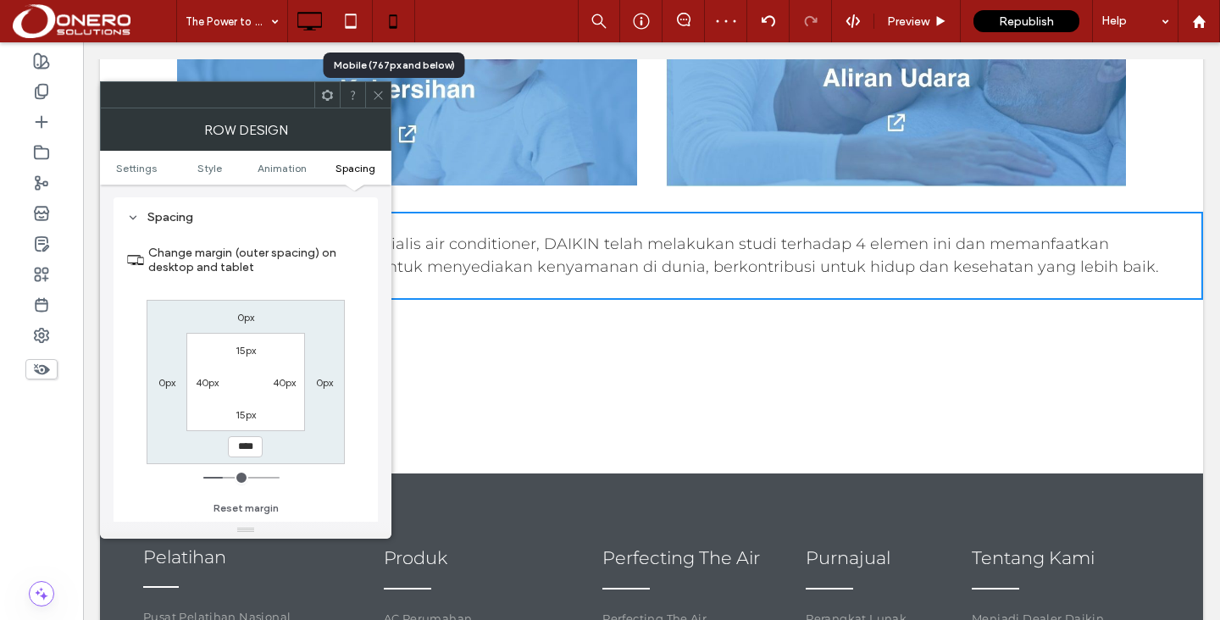
click at [401, 18] on icon at bounding box center [393, 21] width 34 height 34
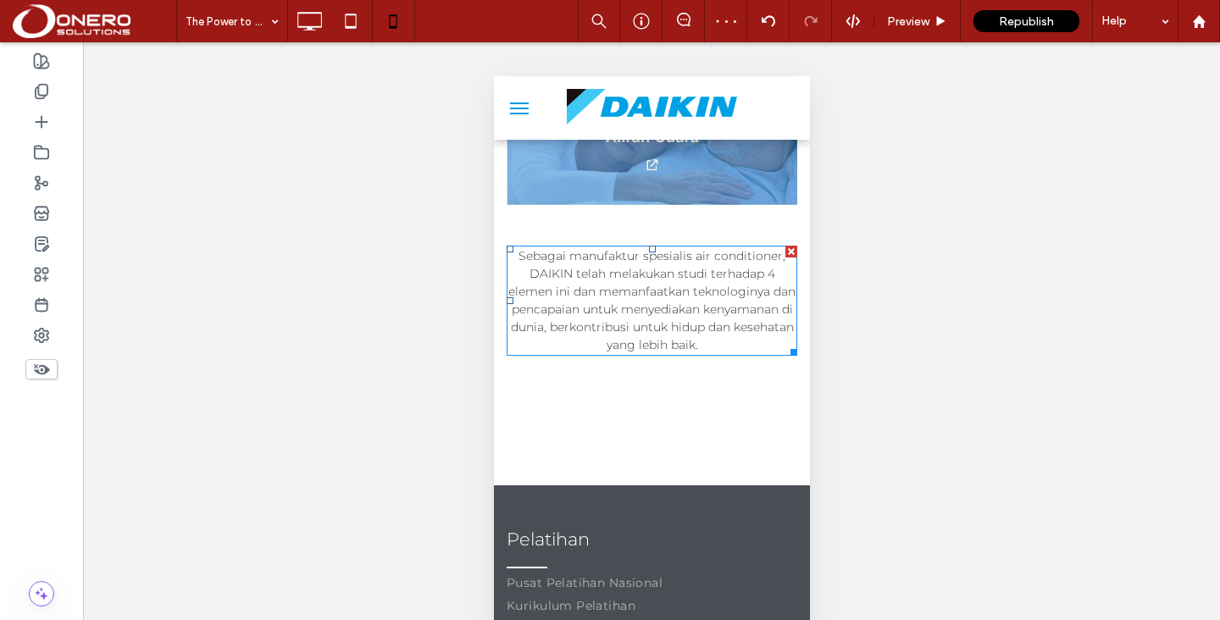
scroll to position [1389, 0]
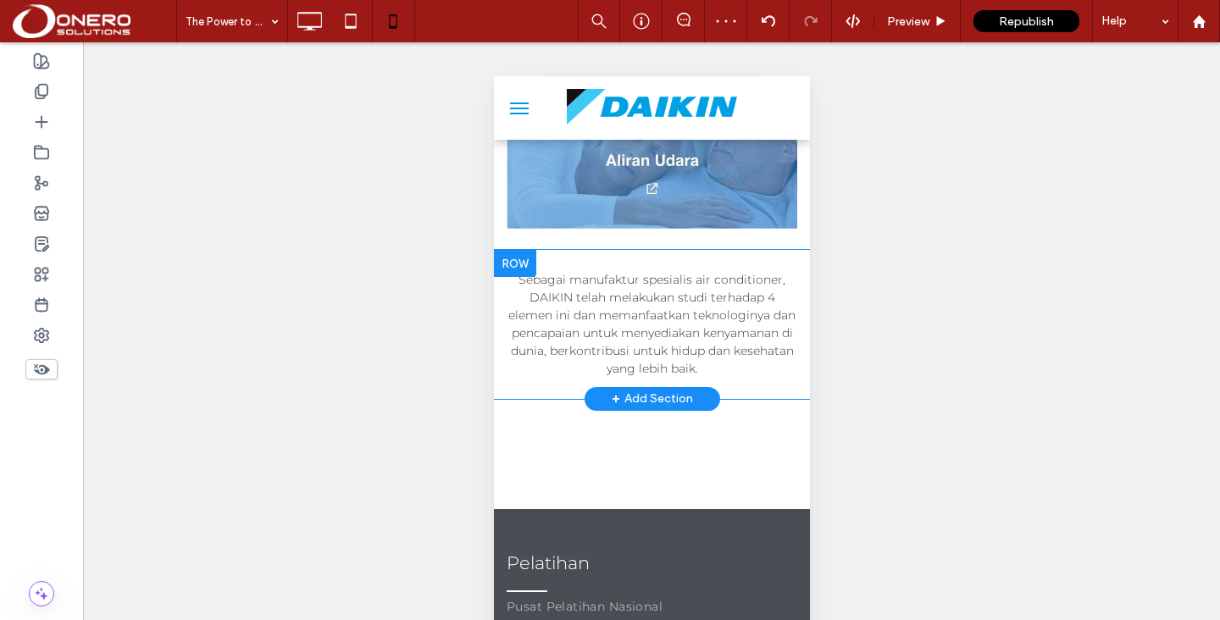
click at [524, 264] on div at bounding box center [514, 263] width 42 height 27
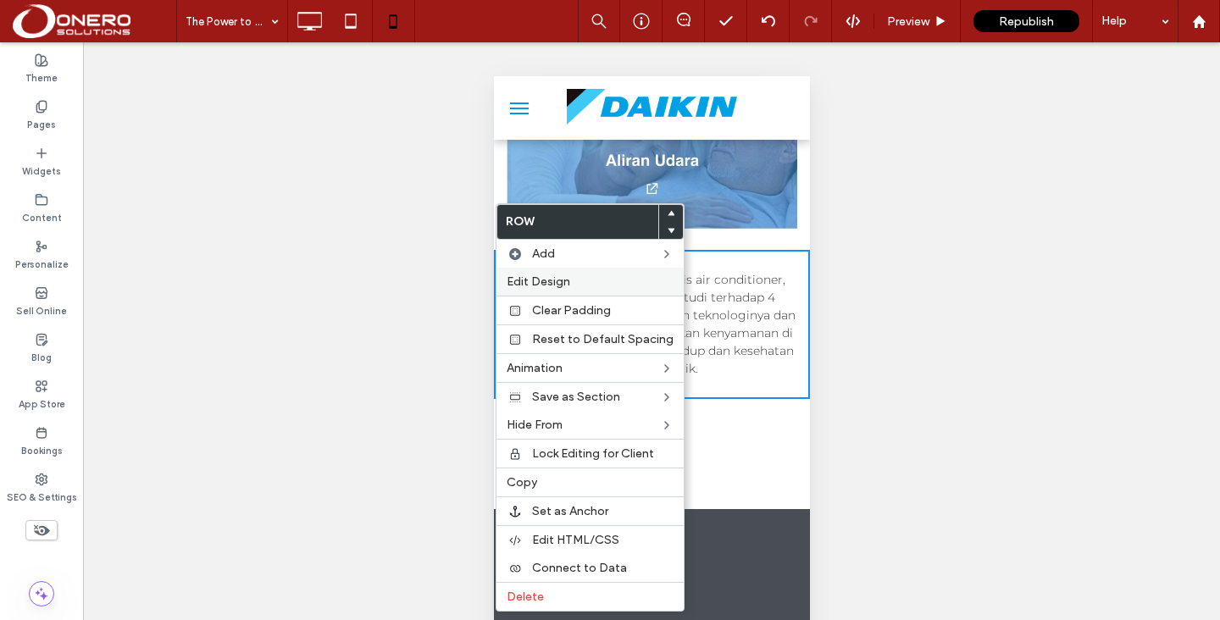
click at [567, 282] on span "Edit Design" at bounding box center [539, 281] width 64 height 14
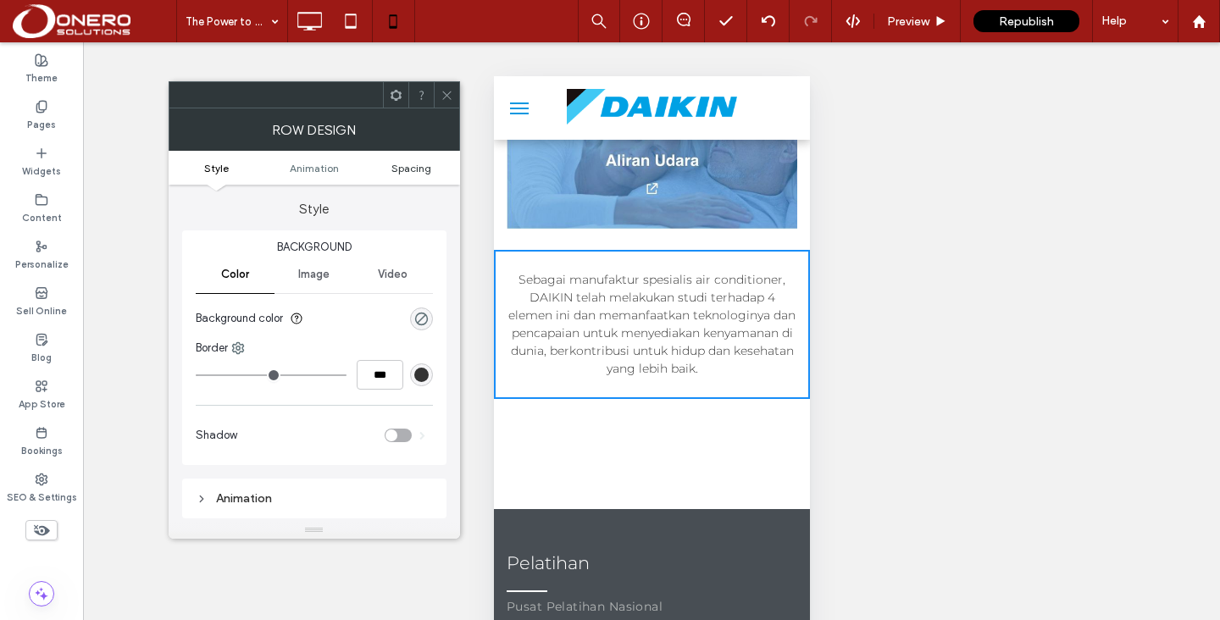
click at [390, 167] on link "Spacing" at bounding box center [411, 168] width 97 height 13
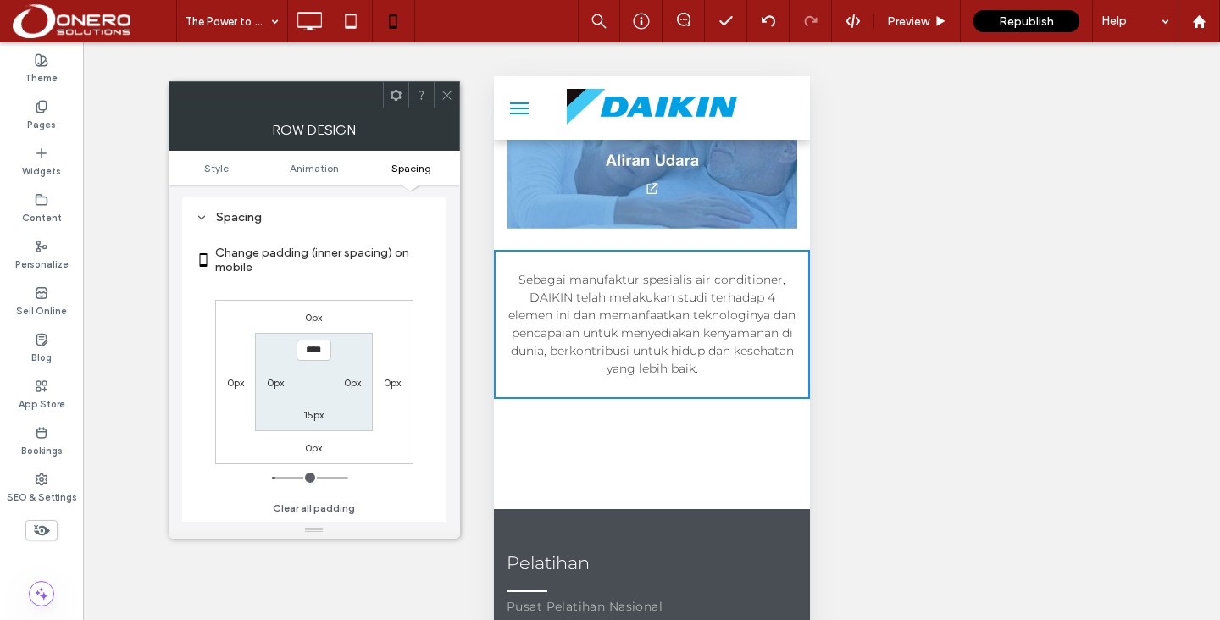
scroll to position [335, 0]
click at [310, 451] on label "0px" at bounding box center [313, 447] width 17 height 13
type input "*"
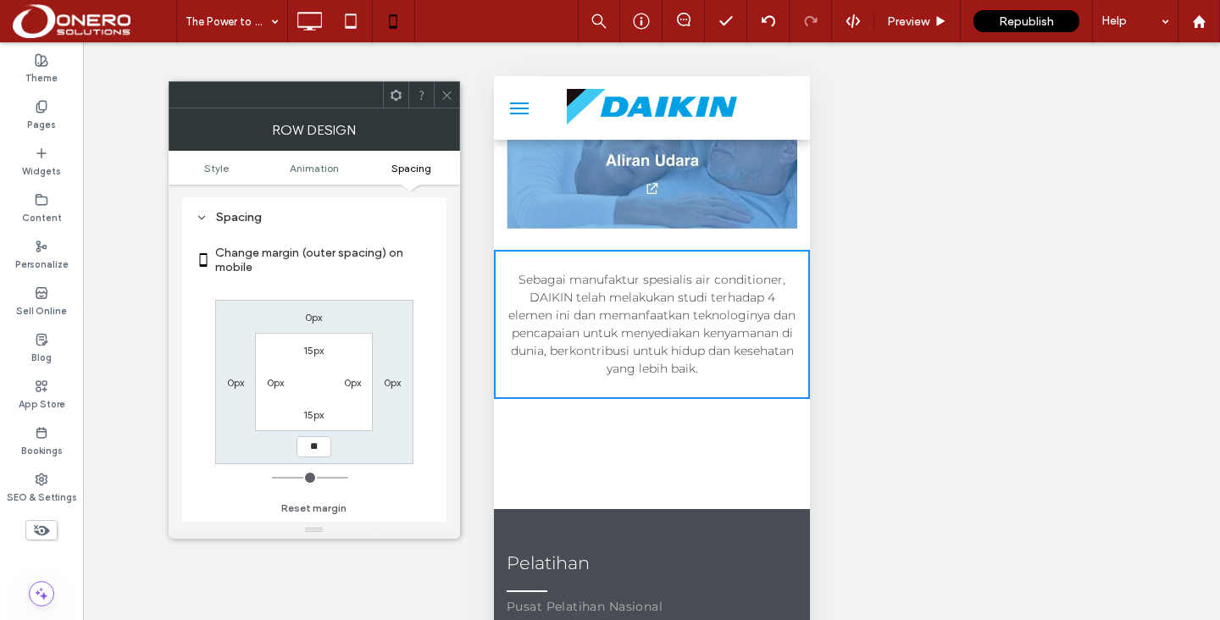
type input "**"
type input "****"
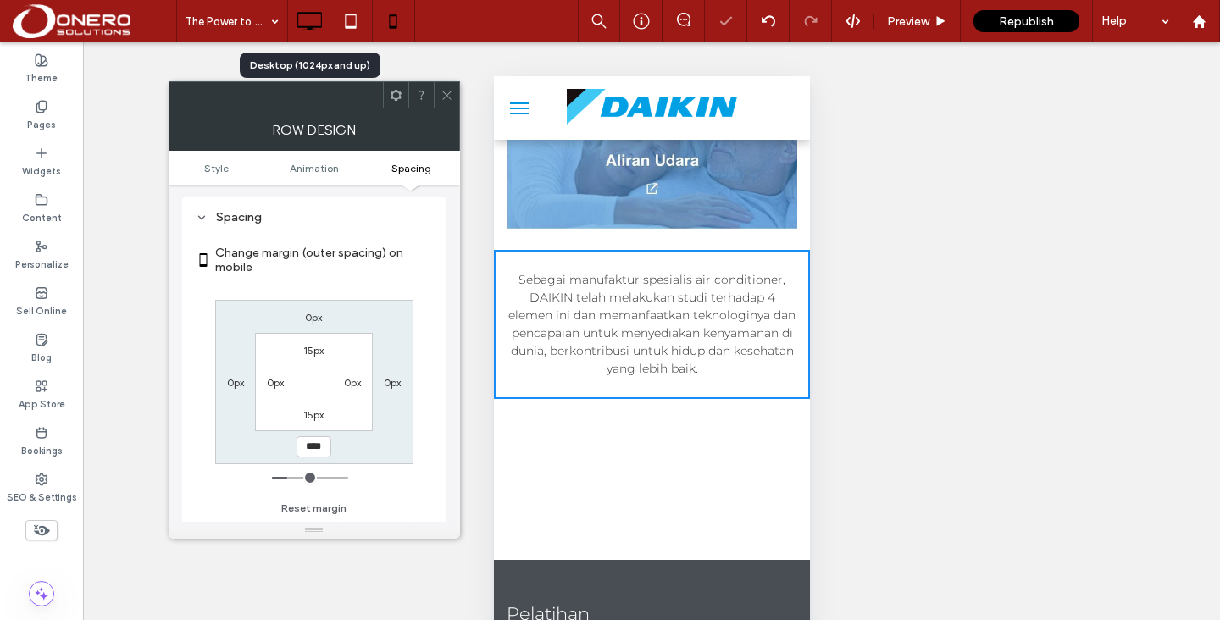
click at [312, 15] on icon at bounding box center [309, 21] width 34 height 34
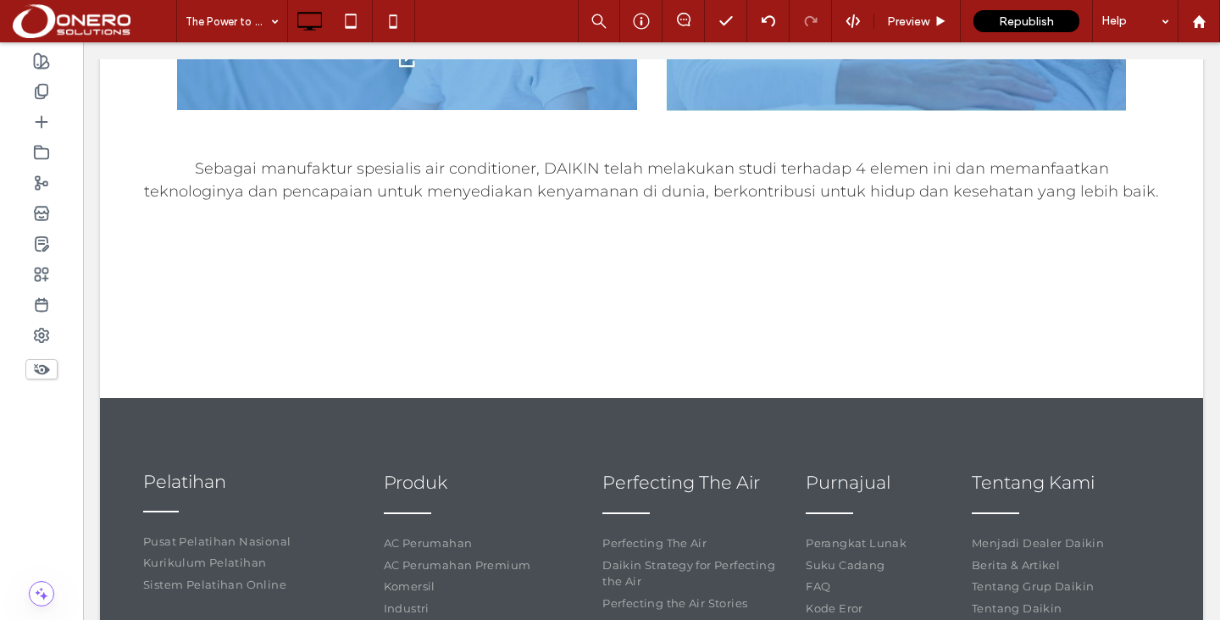
scroll to position [1888, 0]
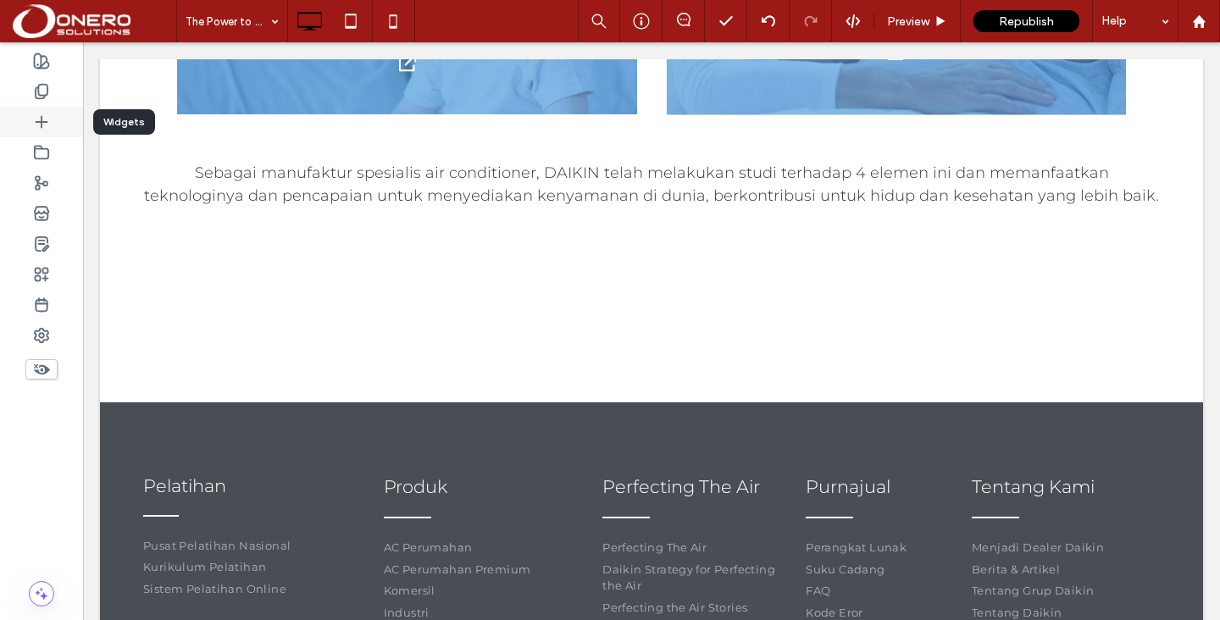
click at [49, 126] on icon at bounding box center [41, 121] width 17 height 17
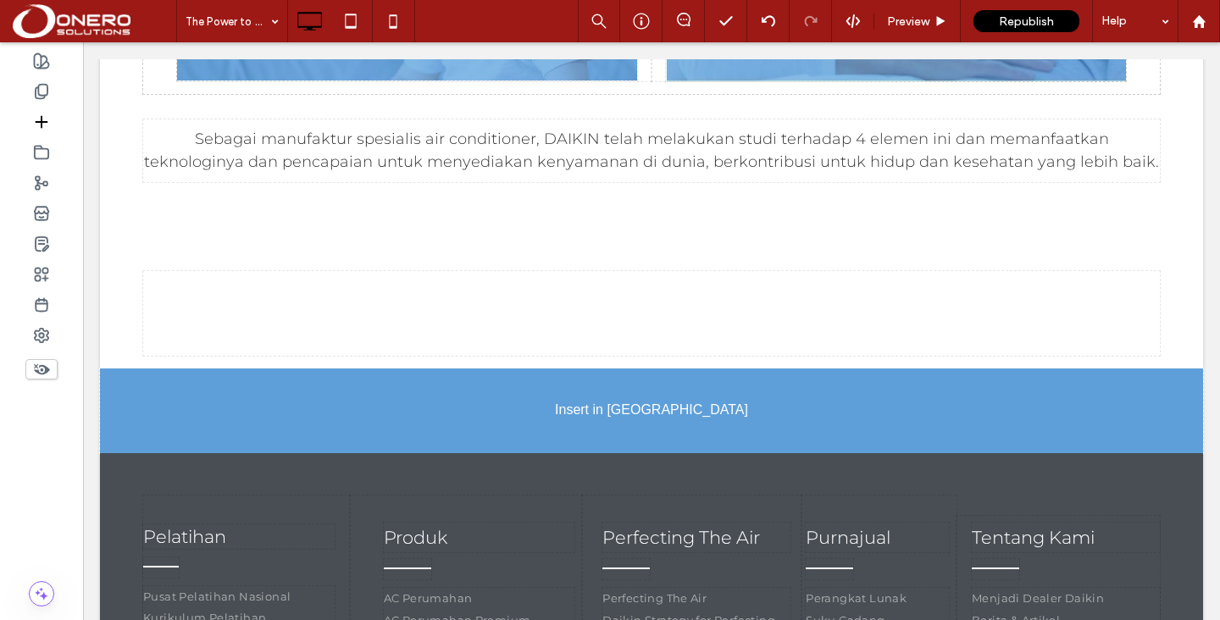
scroll to position [1952, 0]
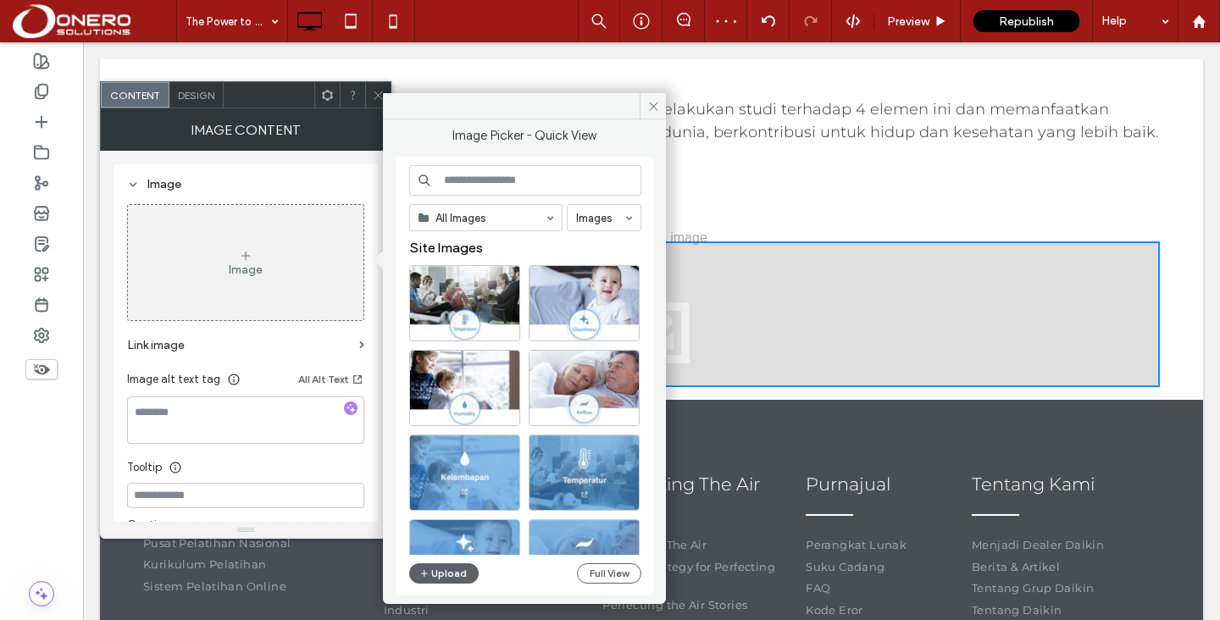
drag, startPoint x: 130, startPoint y: 224, endPoint x: 549, endPoint y: 3, distance: 473.6
click at [418, 579] on button "Upload" at bounding box center [443, 573] width 69 height 20
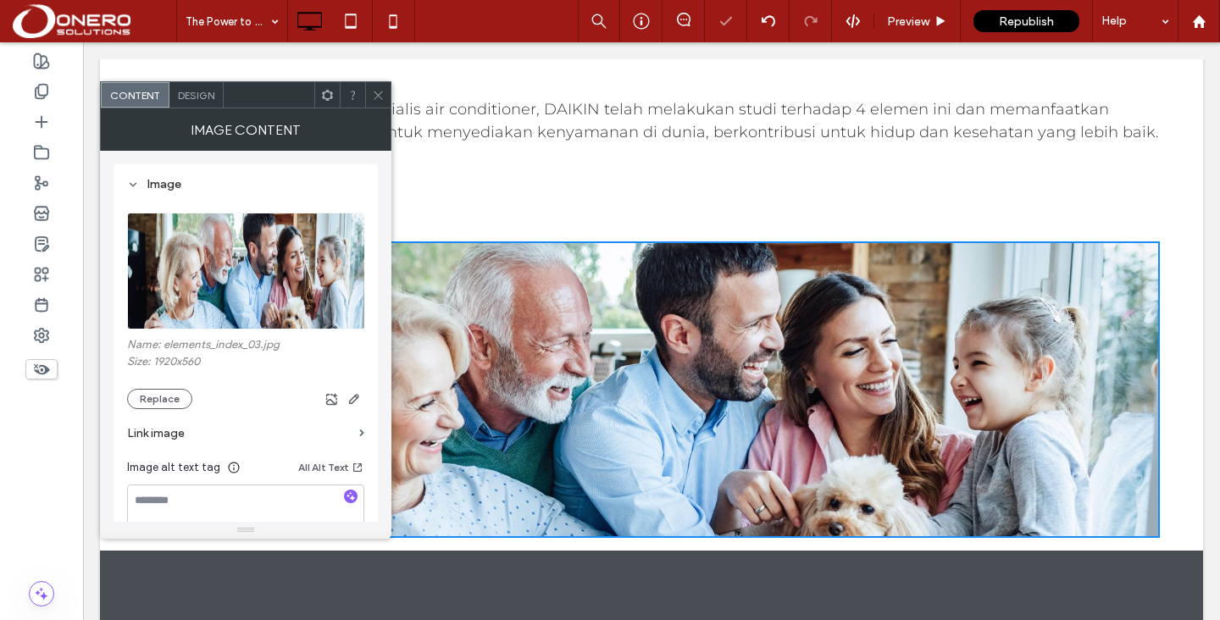
click at [377, 97] on icon at bounding box center [378, 95] width 13 height 13
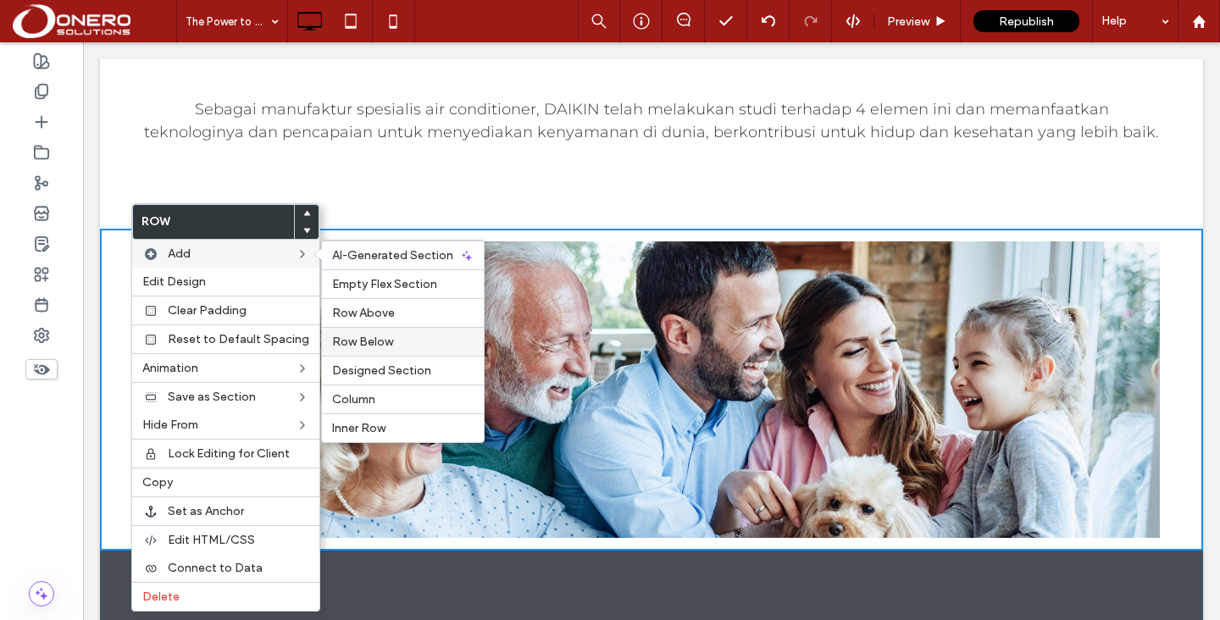
click at [349, 336] on span "Row Below" at bounding box center [362, 342] width 61 height 14
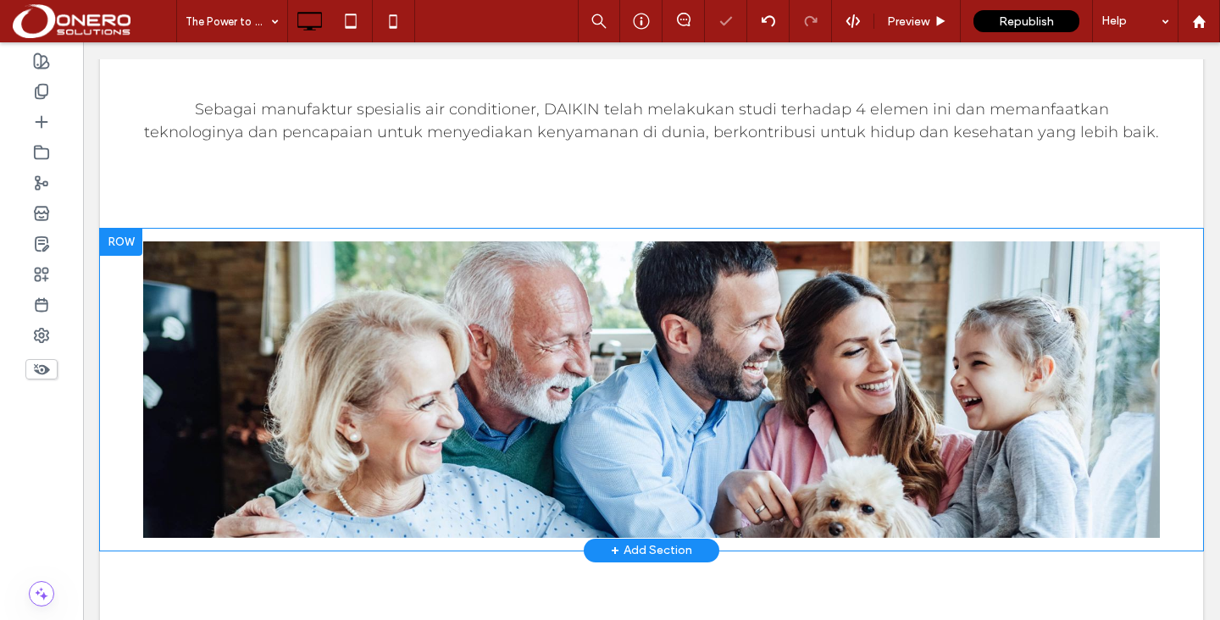
click at [125, 229] on div at bounding box center [121, 242] width 42 height 27
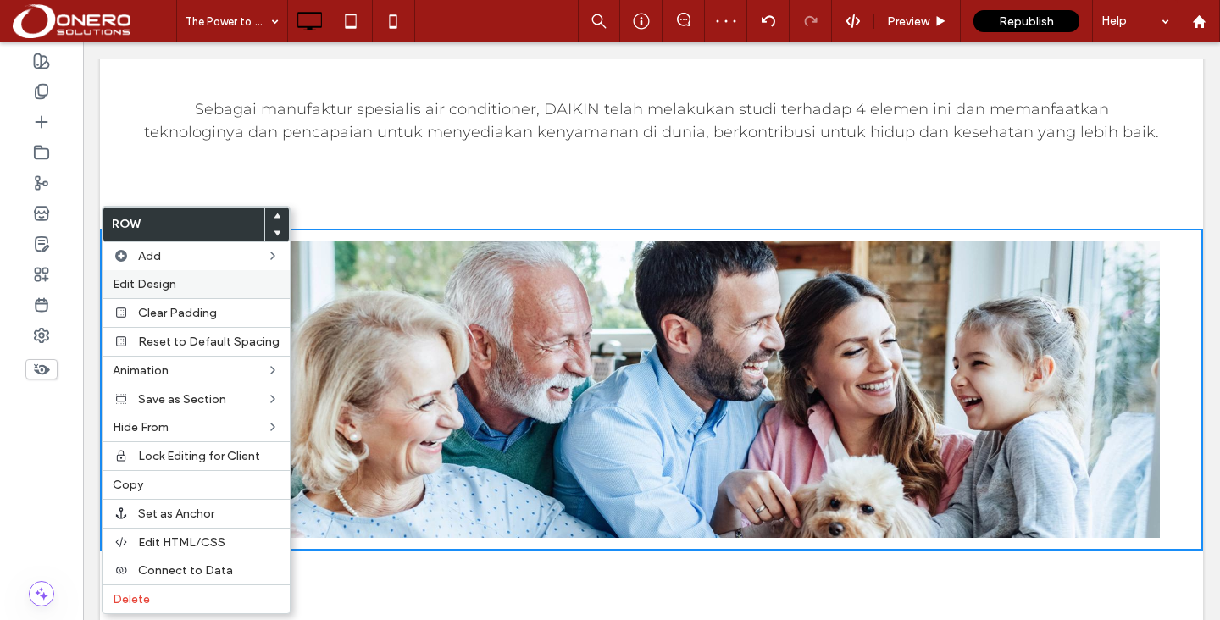
click at [136, 281] on span "Edit Design" at bounding box center [145, 284] width 64 height 14
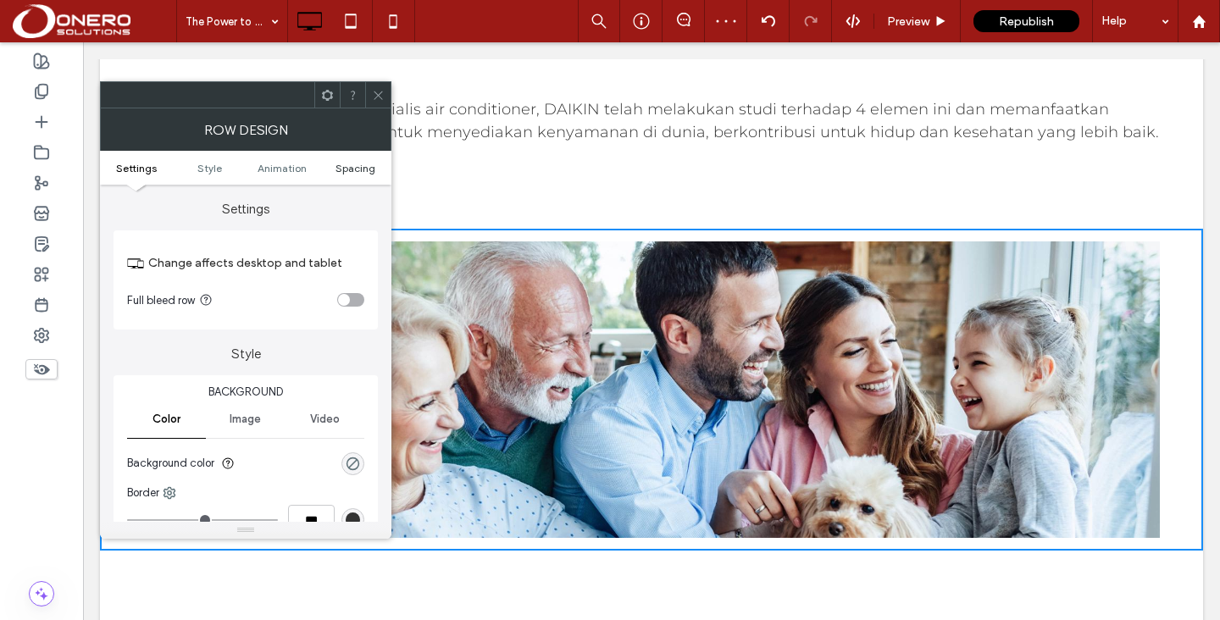
click at [341, 171] on span "Spacing" at bounding box center [355, 168] width 40 height 13
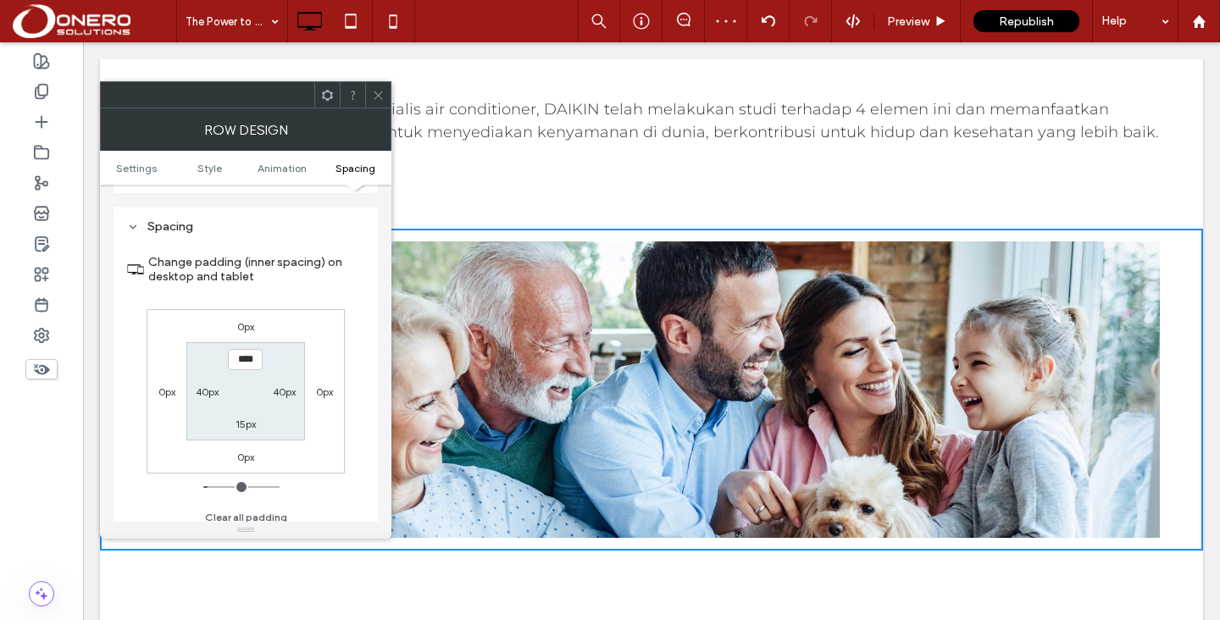
scroll to position [479, 0]
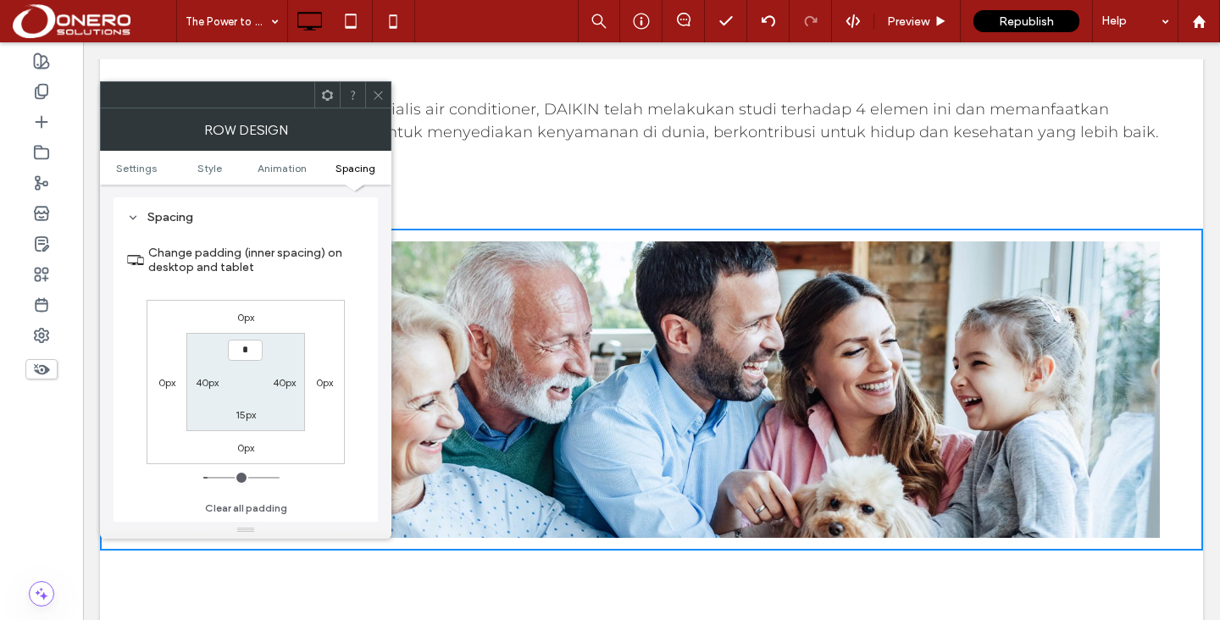
type input "***"
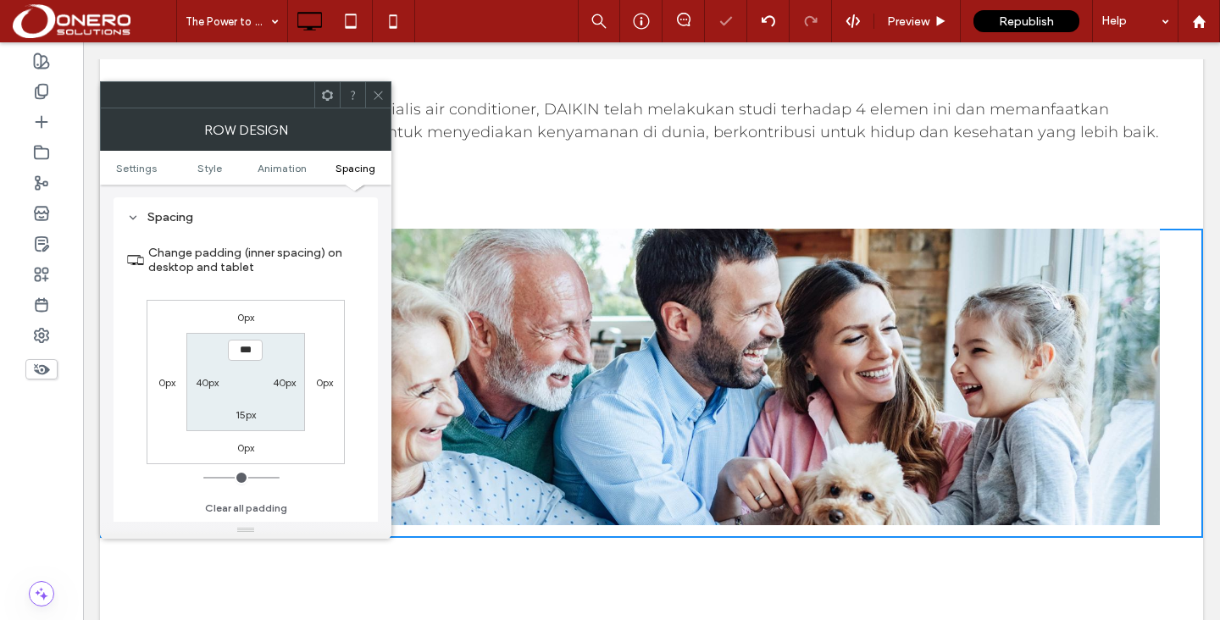
click at [244, 412] on label "15px" at bounding box center [245, 414] width 20 height 13
type input "**"
type input "*"
type input "***"
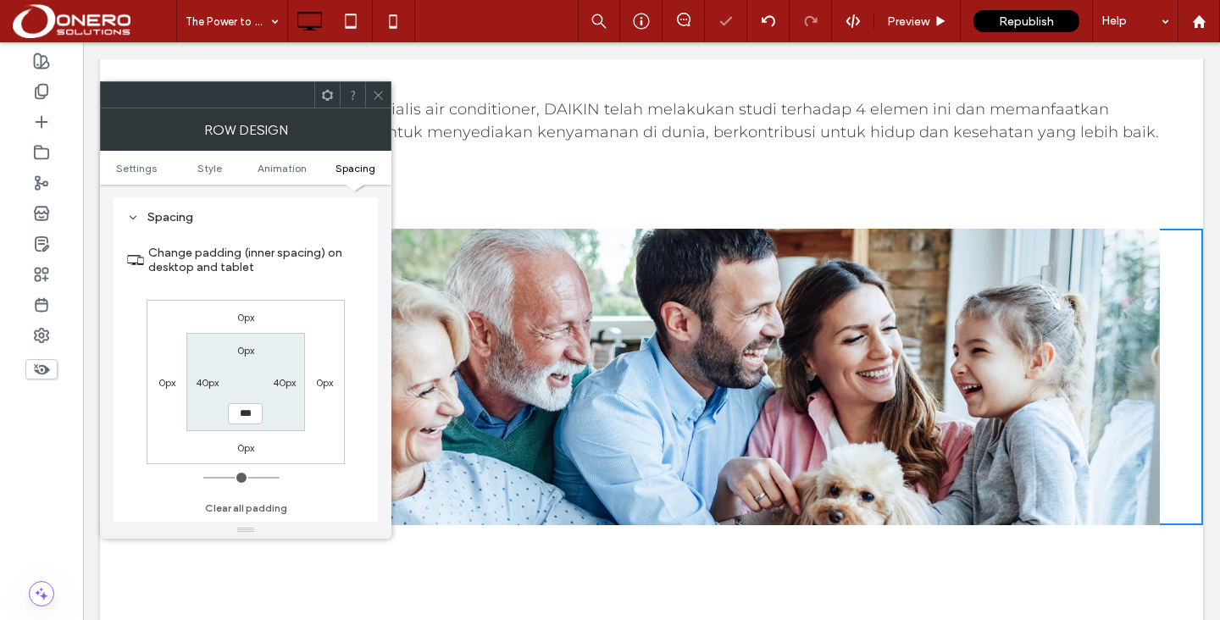
click at [285, 383] on label "40px" at bounding box center [284, 382] width 23 height 13
type input "**"
type input "*"
type input "***"
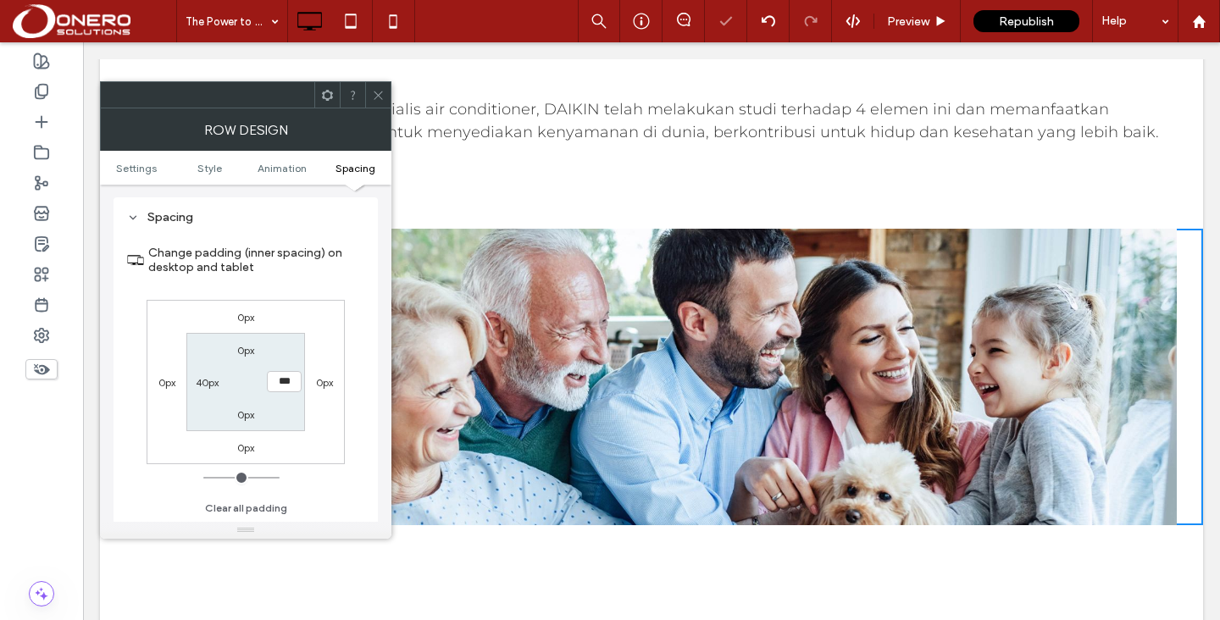
click at [198, 383] on label "40px" at bounding box center [207, 382] width 23 height 13
type input "**"
type input "*"
type input "***"
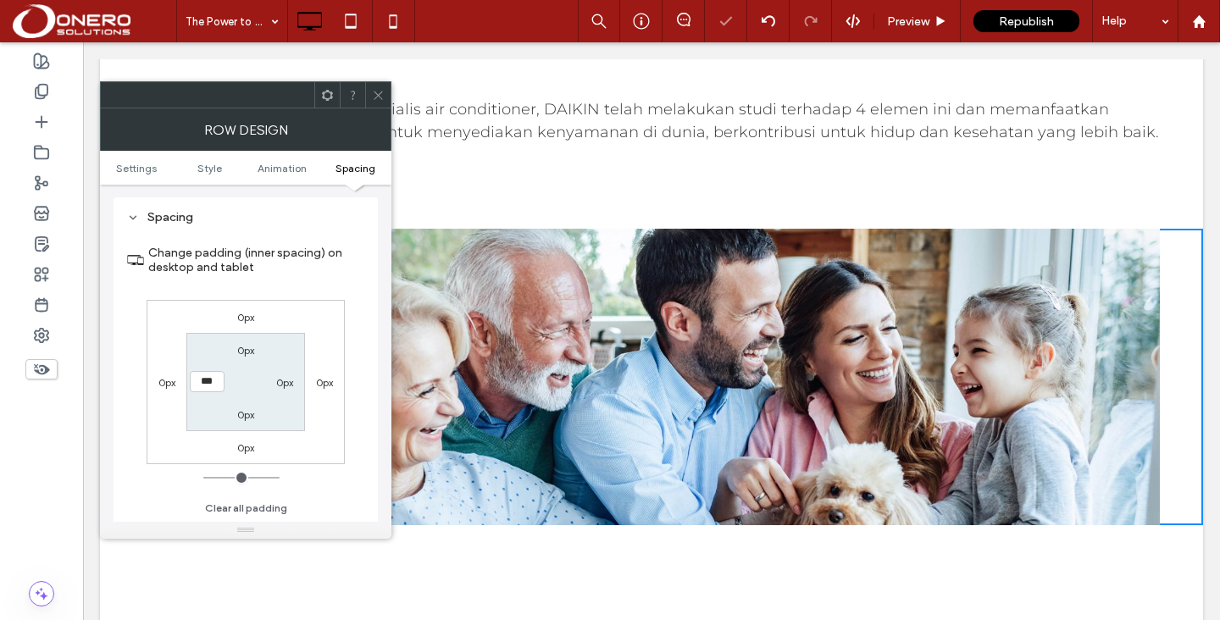
click at [375, 90] on icon at bounding box center [378, 95] width 13 height 13
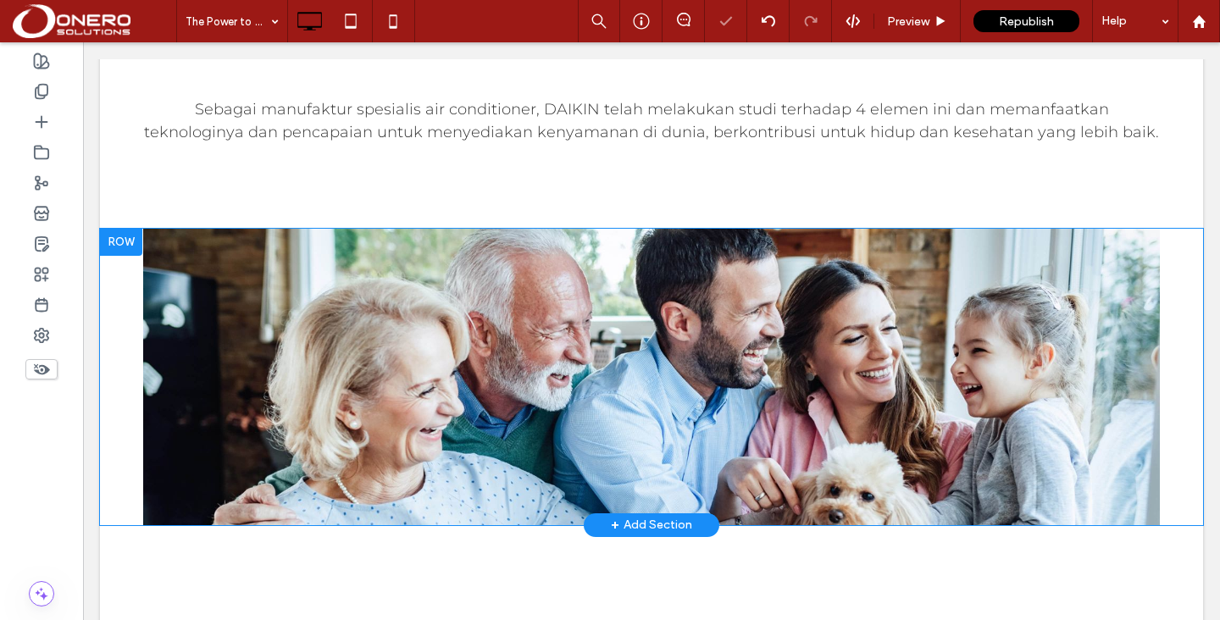
click at [131, 229] on div at bounding box center [121, 242] width 42 height 27
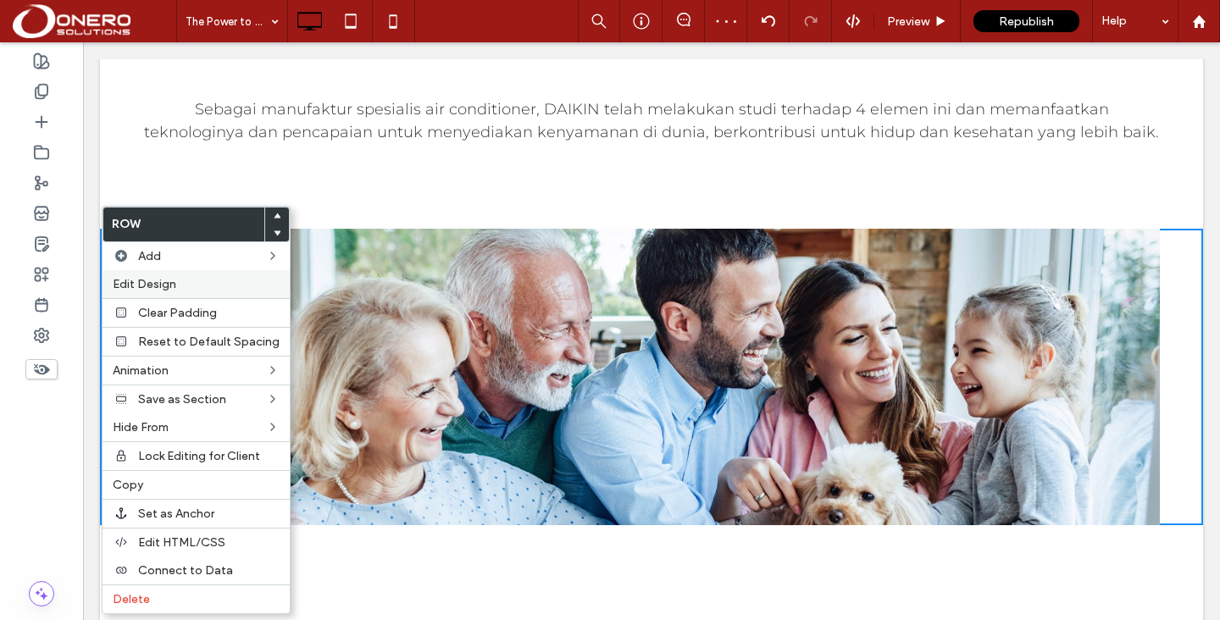
click at [148, 279] on span "Edit Design" at bounding box center [145, 284] width 64 height 14
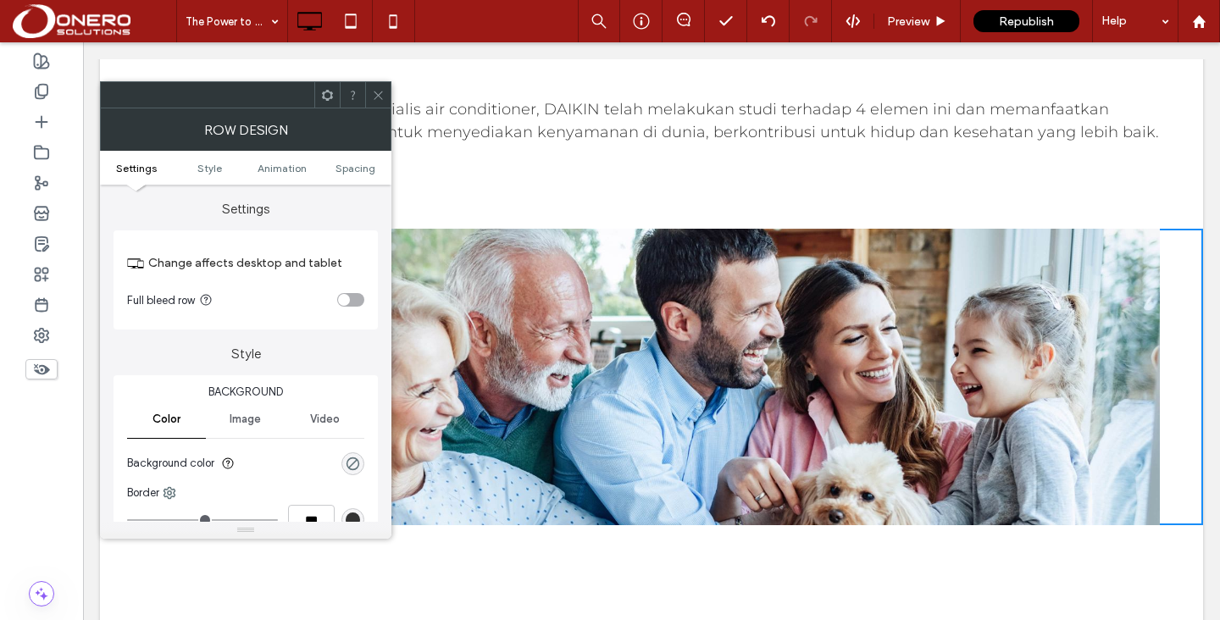
click at [347, 302] on div "toggle" at bounding box center [344, 300] width 12 height 12
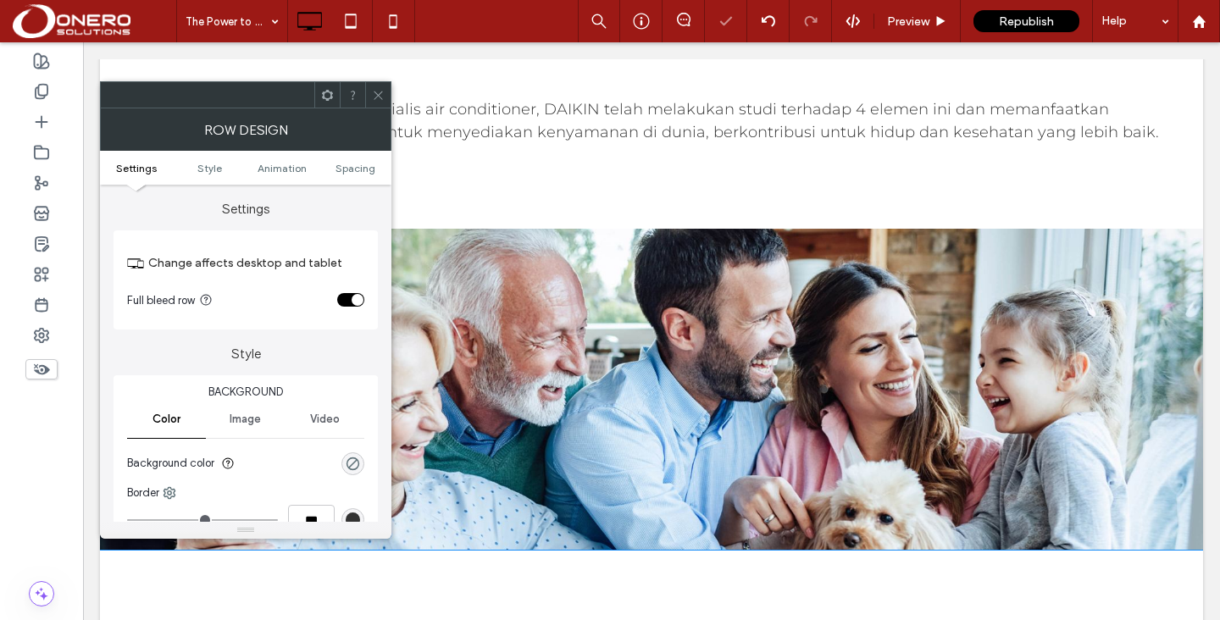
click at [378, 93] on icon at bounding box center [378, 95] width 13 height 13
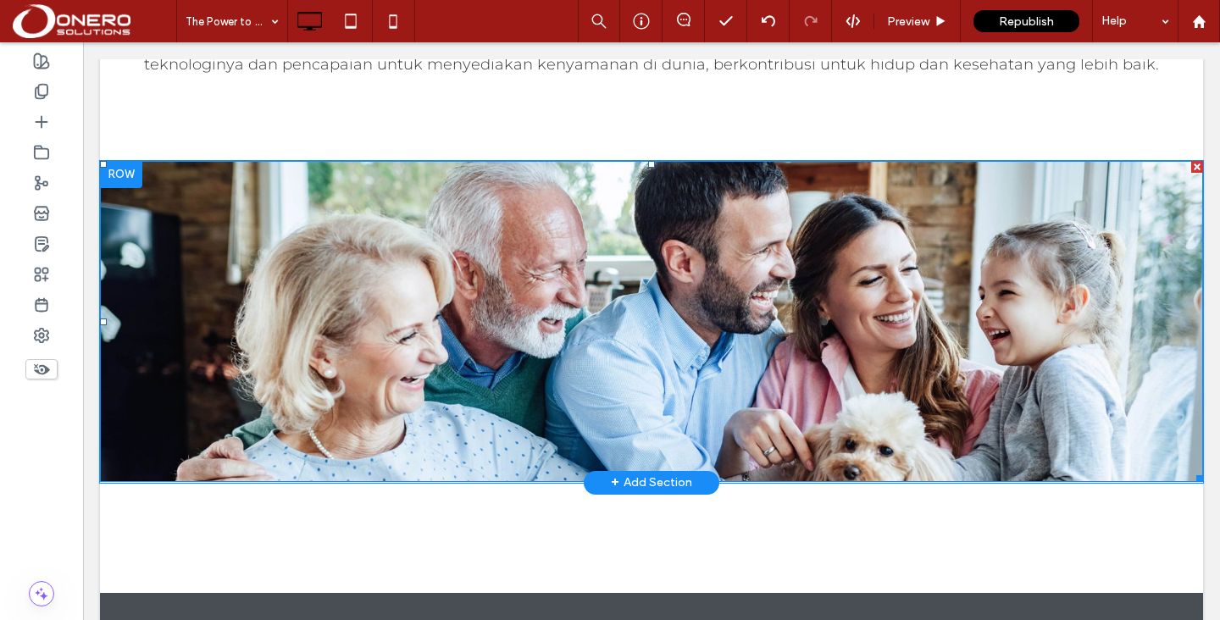
scroll to position [1967, 0]
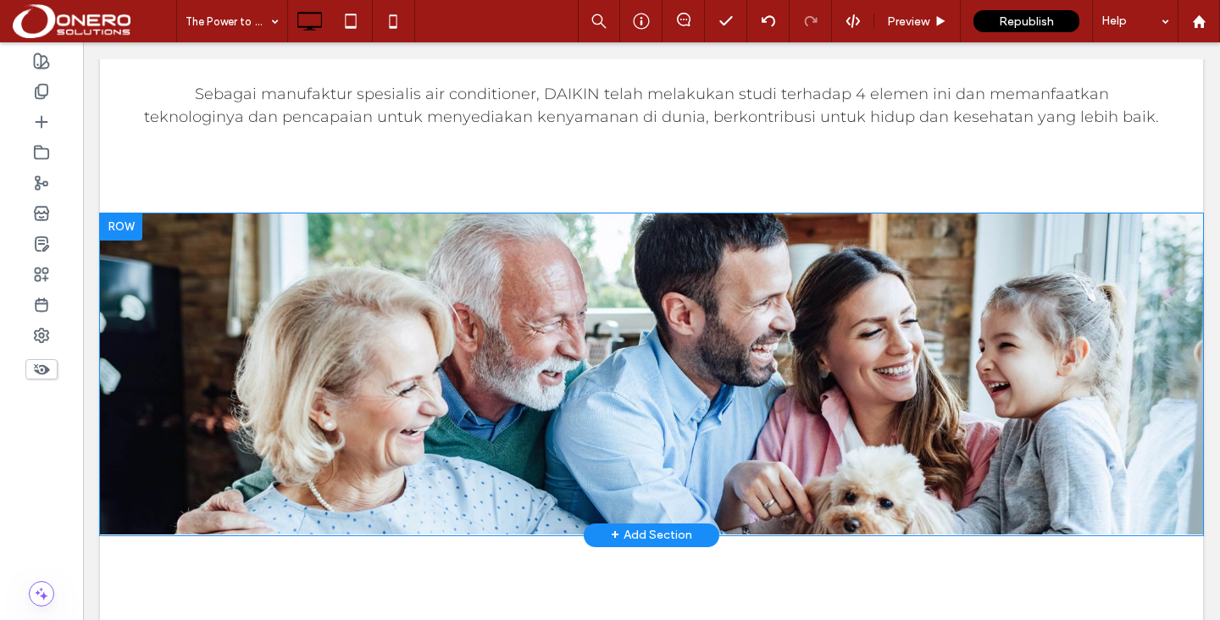
click at [137, 213] on div at bounding box center [121, 226] width 42 height 27
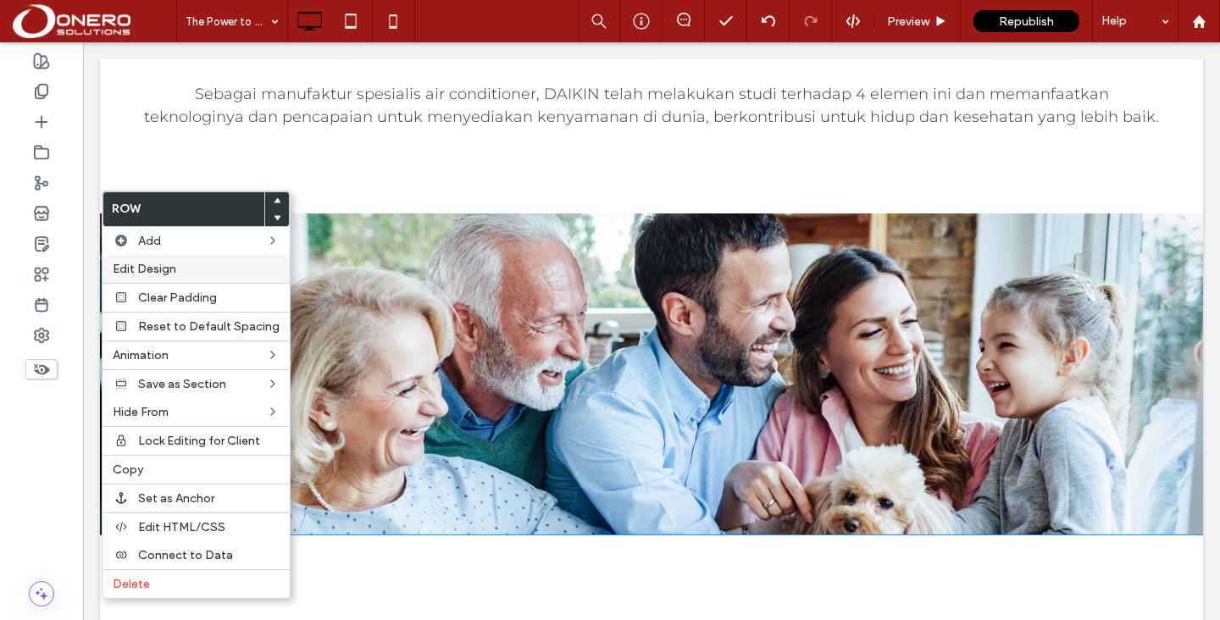
click at [174, 267] on span "Edit Design" at bounding box center [145, 269] width 64 height 14
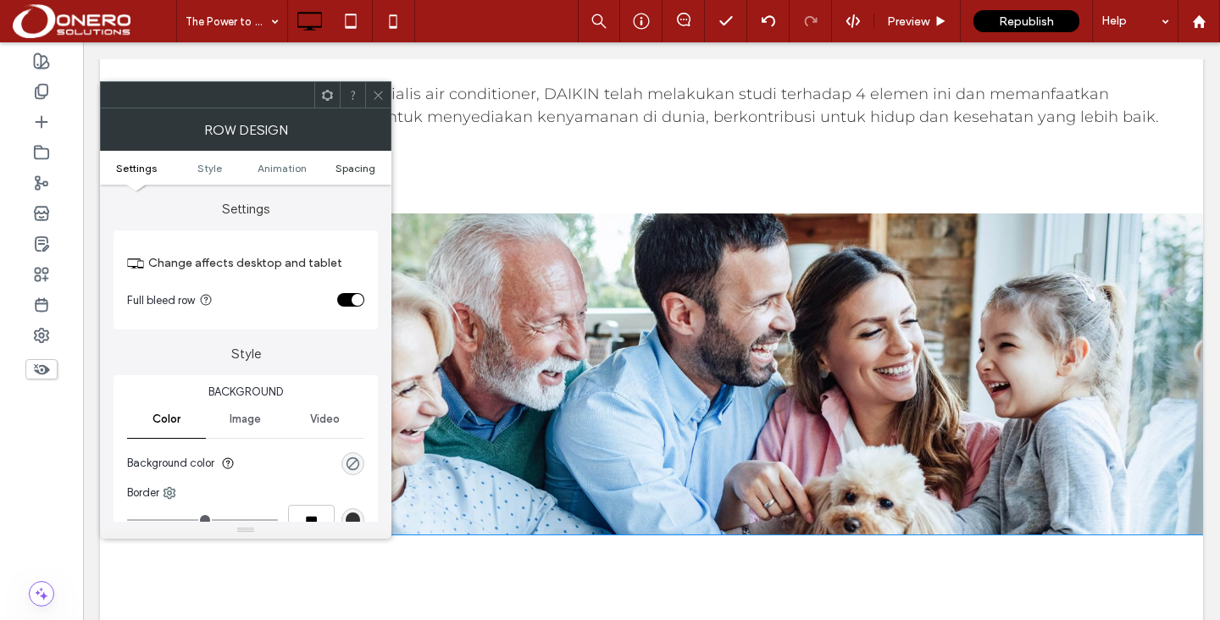
click at [333, 171] on link "Spacing" at bounding box center [354, 168] width 73 height 13
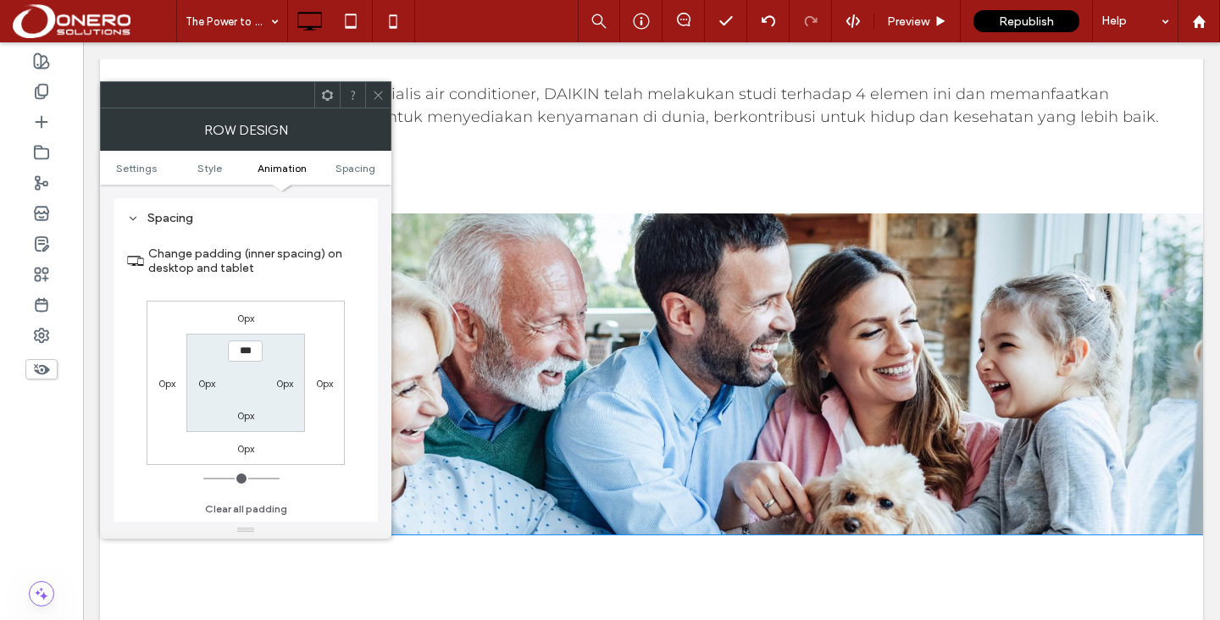
scroll to position [479, 0]
click at [381, 102] on span at bounding box center [378, 94] width 13 height 25
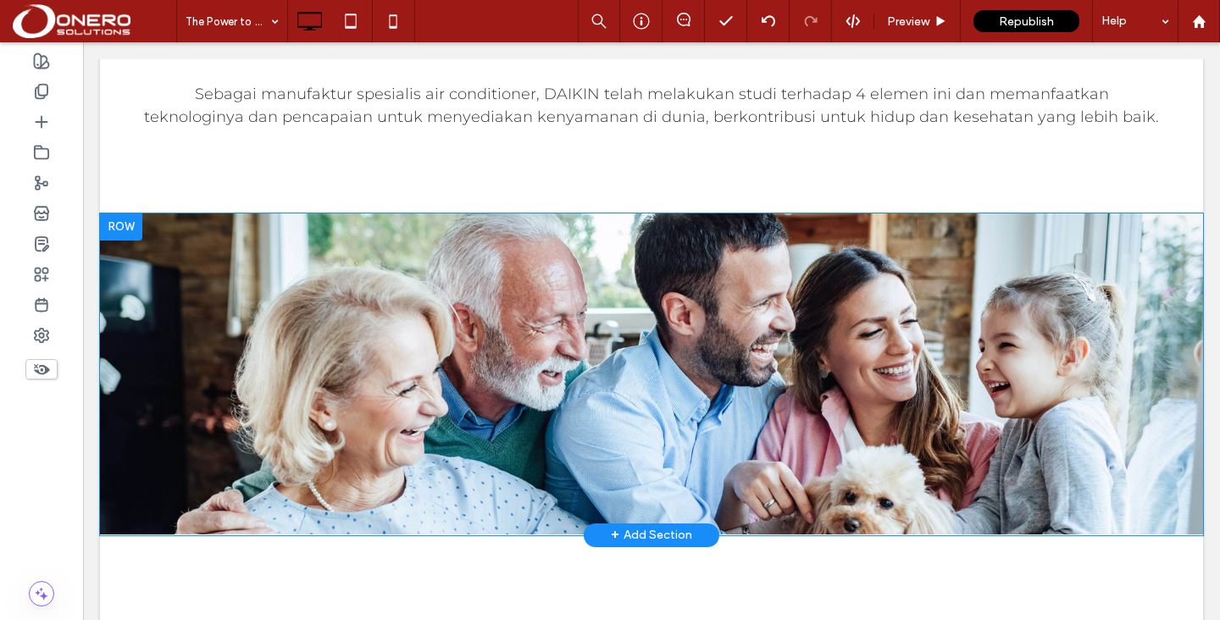
click at [129, 213] on div at bounding box center [121, 226] width 42 height 27
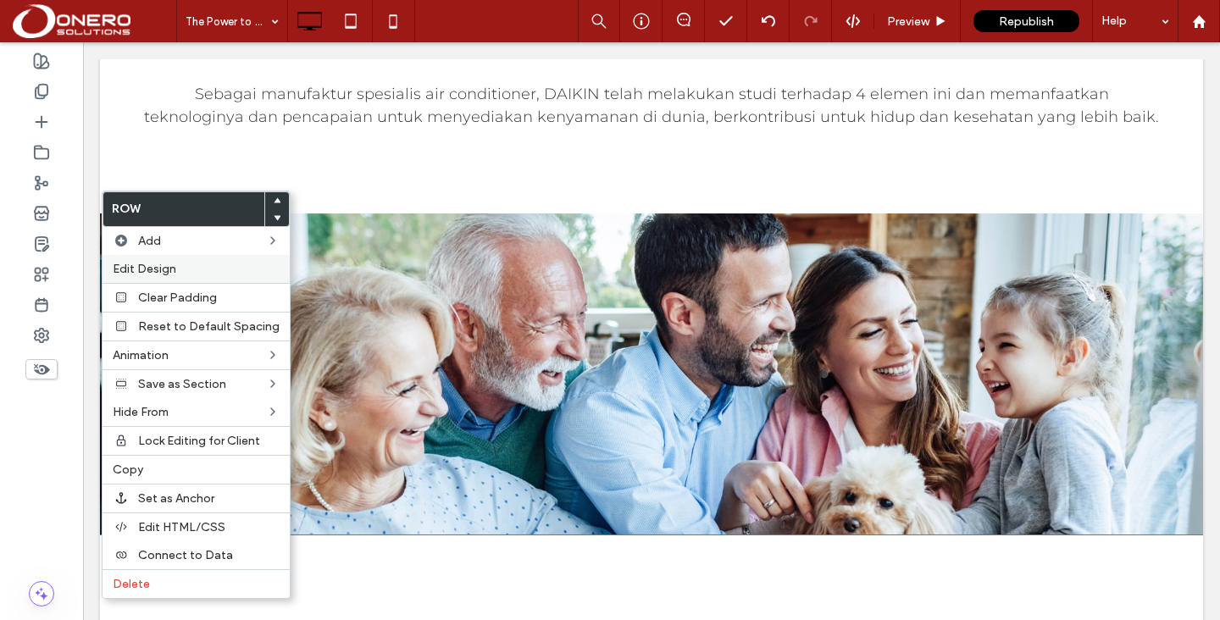
click at [166, 263] on span "Edit Design" at bounding box center [145, 269] width 64 height 14
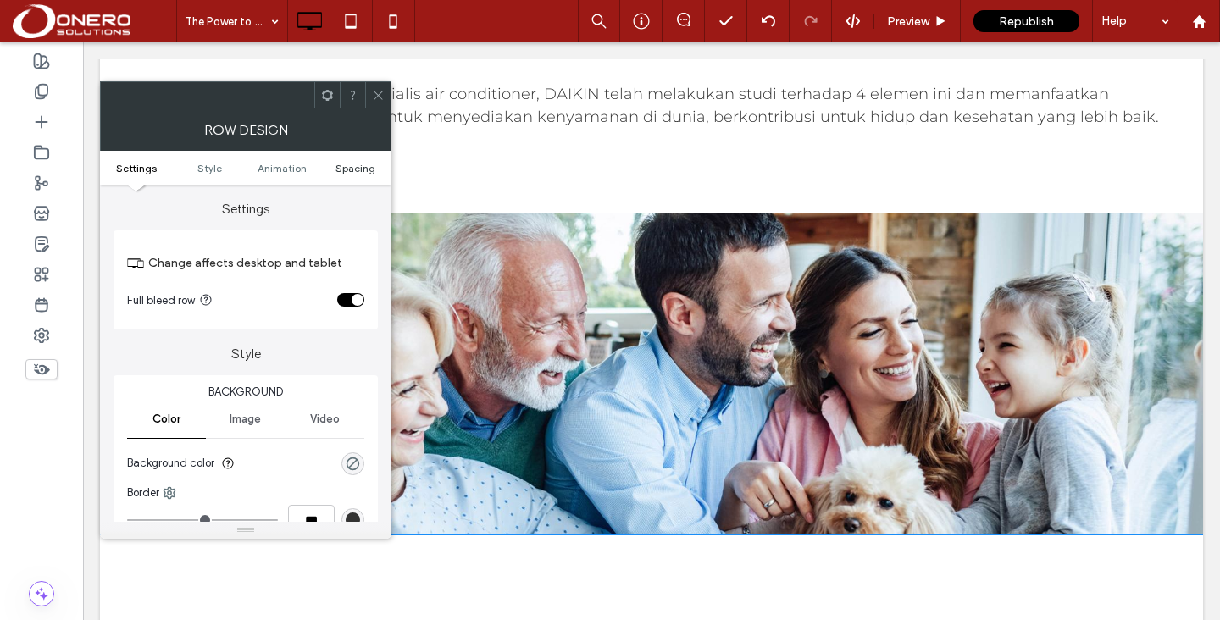
click at [337, 167] on span "Spacing" at bounding box center [355, 168] width 40 height 13
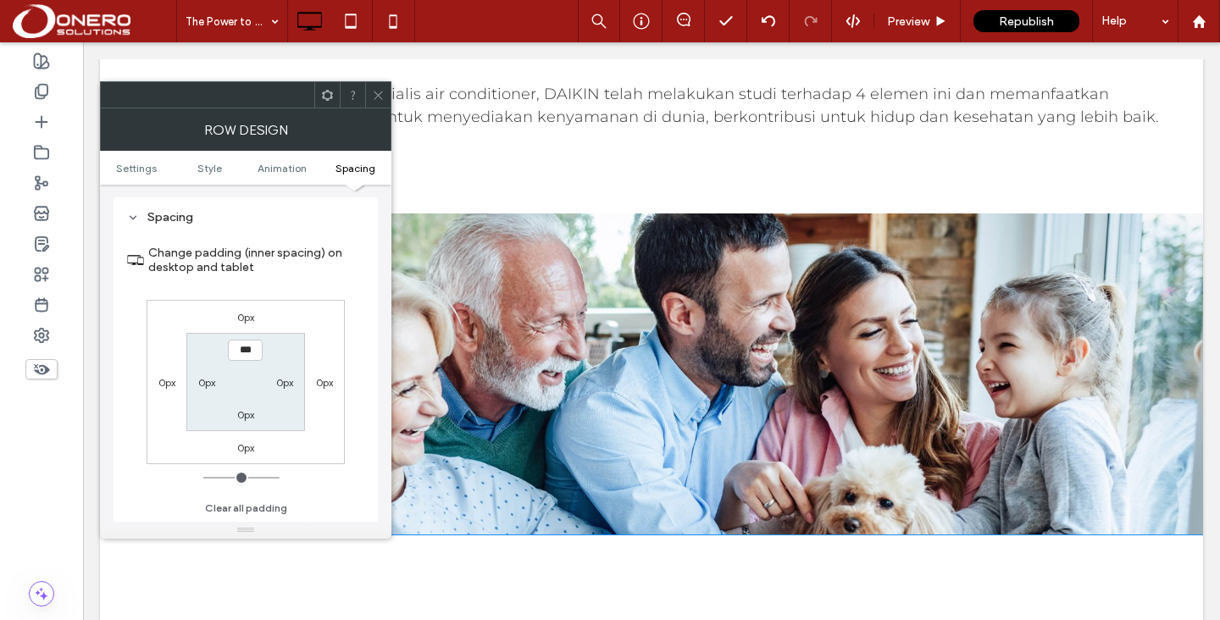
click at [380, 97] on icon at bounding box center [378, 95] width 13 height 13
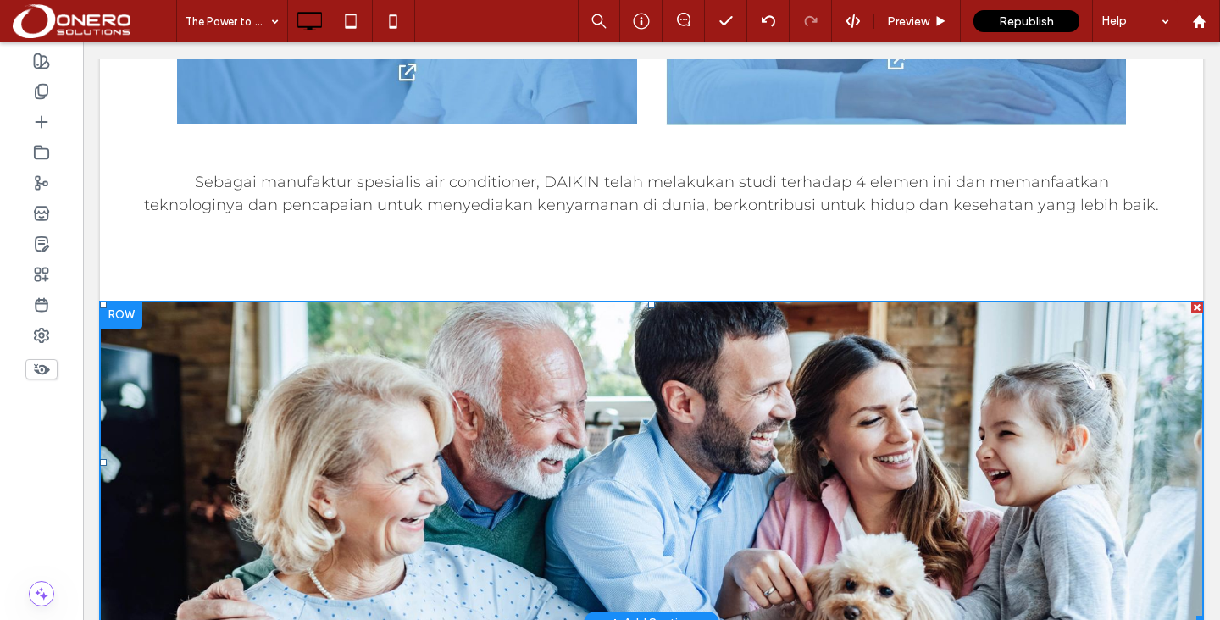
scroll to position [1726, 0]
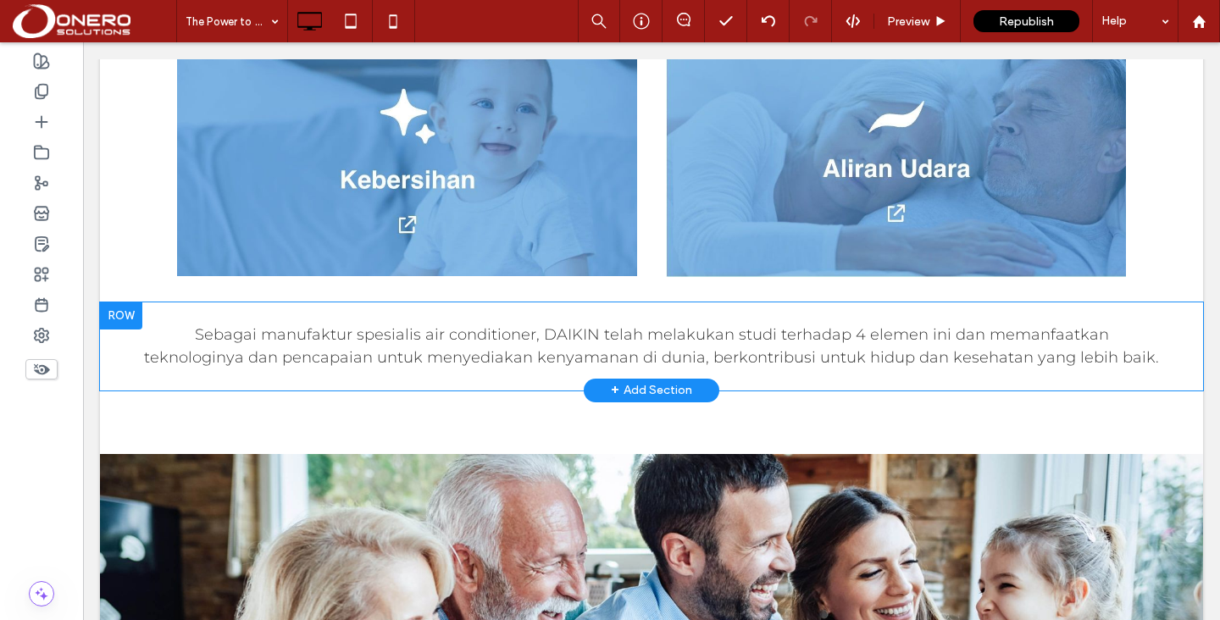
click at [128, 302] on div at bounding box center [121, 315] width 42 height 27
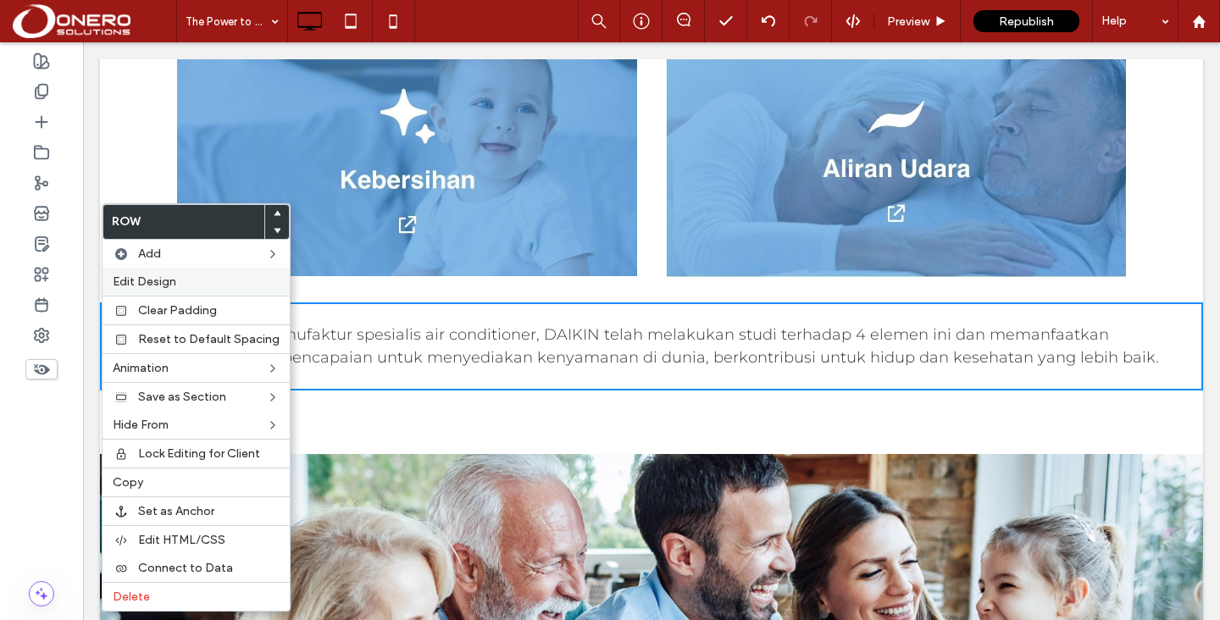
click at [159, 277] on span "Edit Design" at bounding box center [145, 281] width 64 height 14
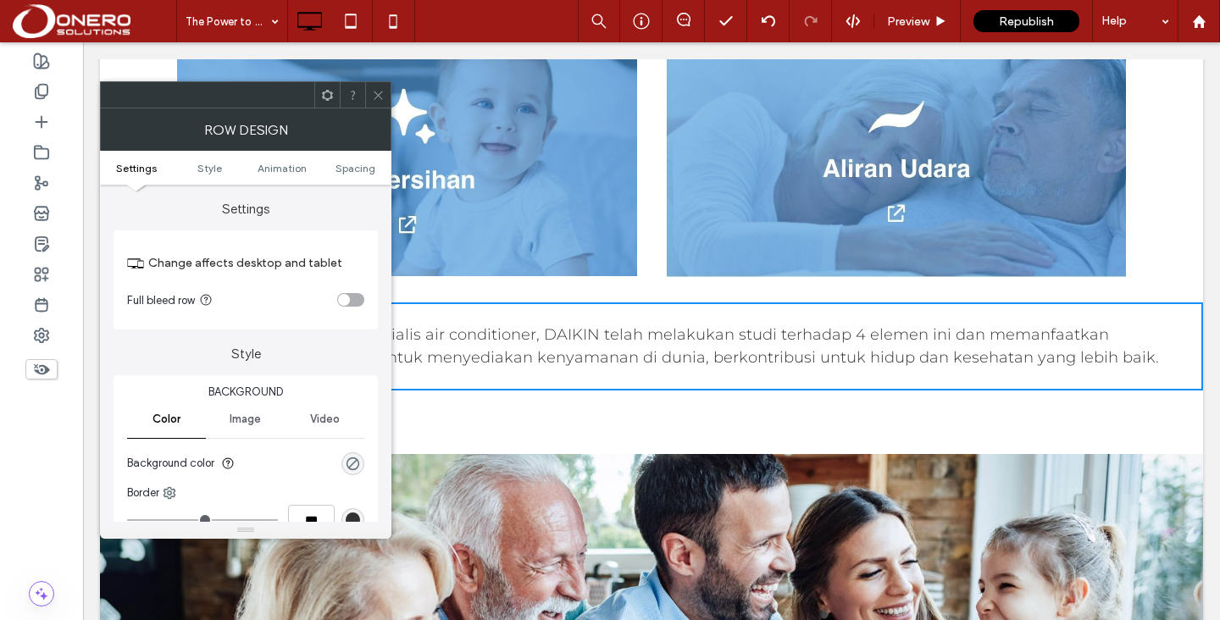
click at [348, 159] on ul "Settings Style Animation Spacing" at bounding box center [245, 168] width 291 height 34
click at [354, 168] on span "Spacing" at bounding box center [355, 168] width 40 height 13
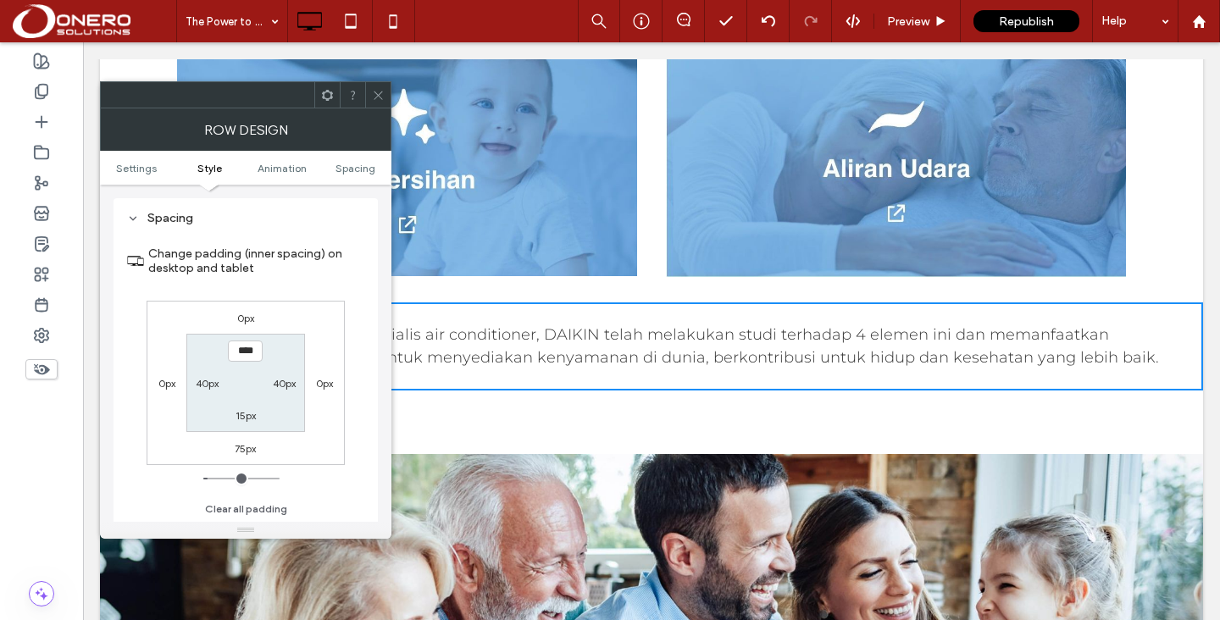
scroll to position [479, 0]
click at [243, 450] on label "75px" at bounding box center [245, 447] width 21 height 13
type input "**"
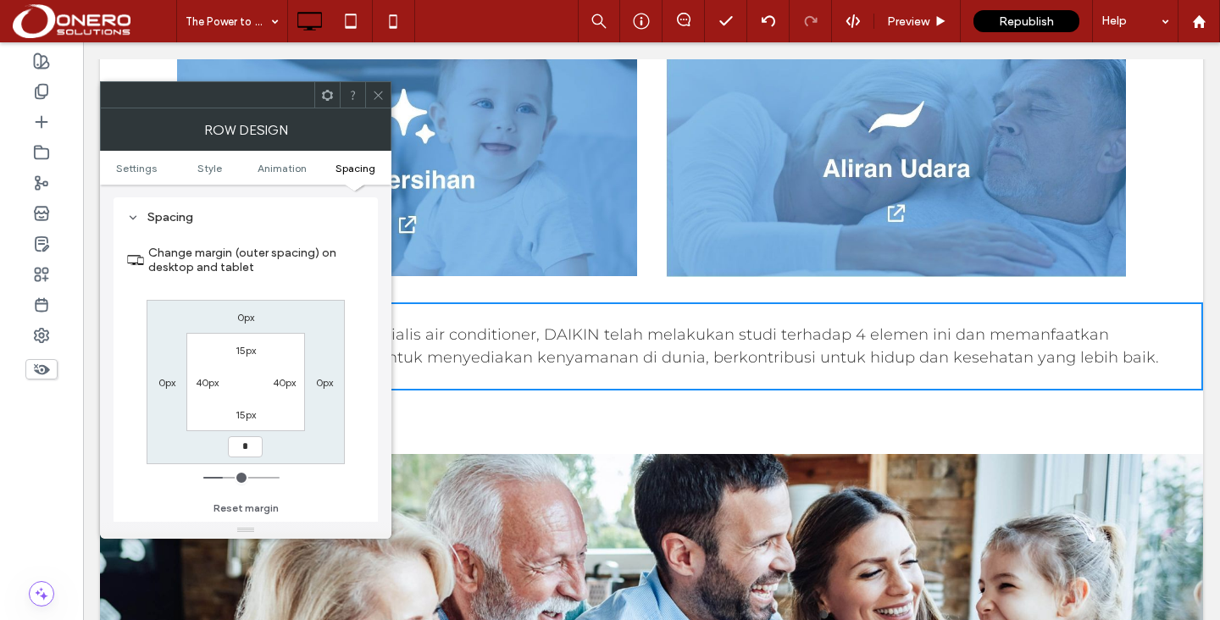
type input "*"
type input "***"
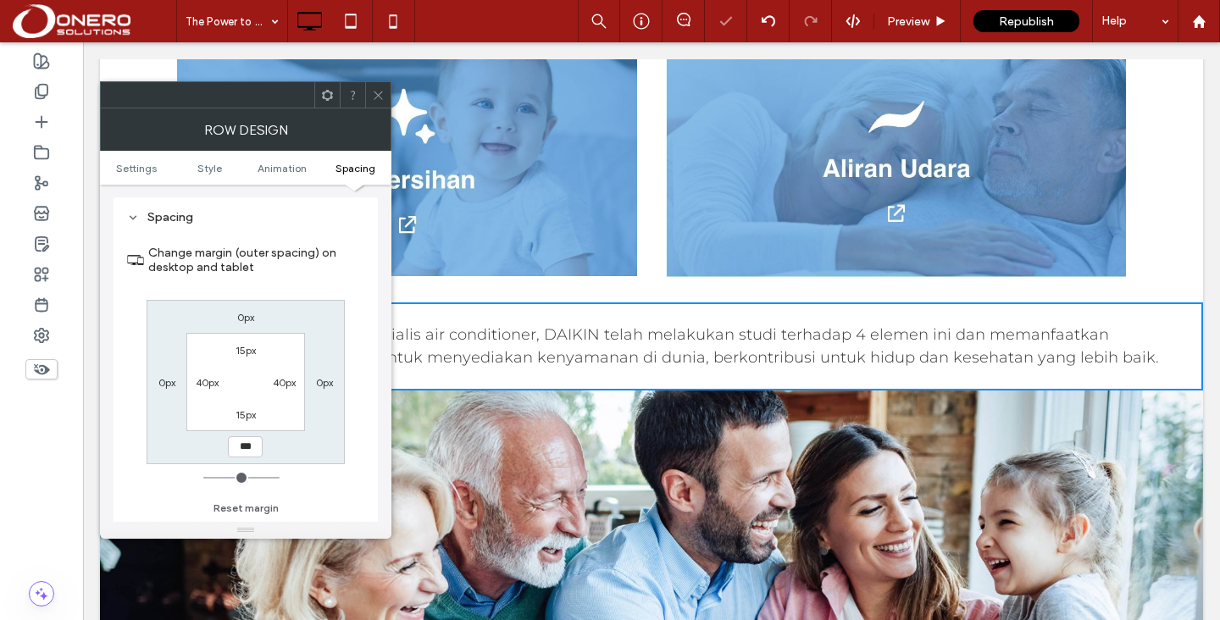
click at [373, 104] on span at bounding box center [378, 94] width 13 height 25
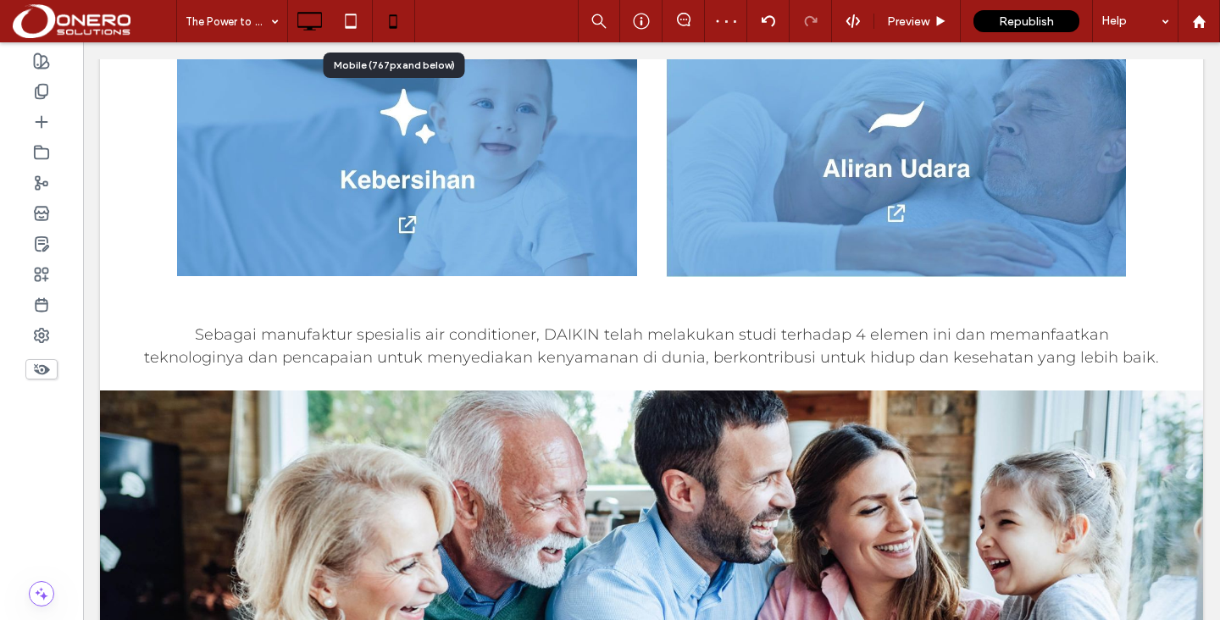
click at [393, 15] on use at bounding box center [394, 21] width 8 height 14
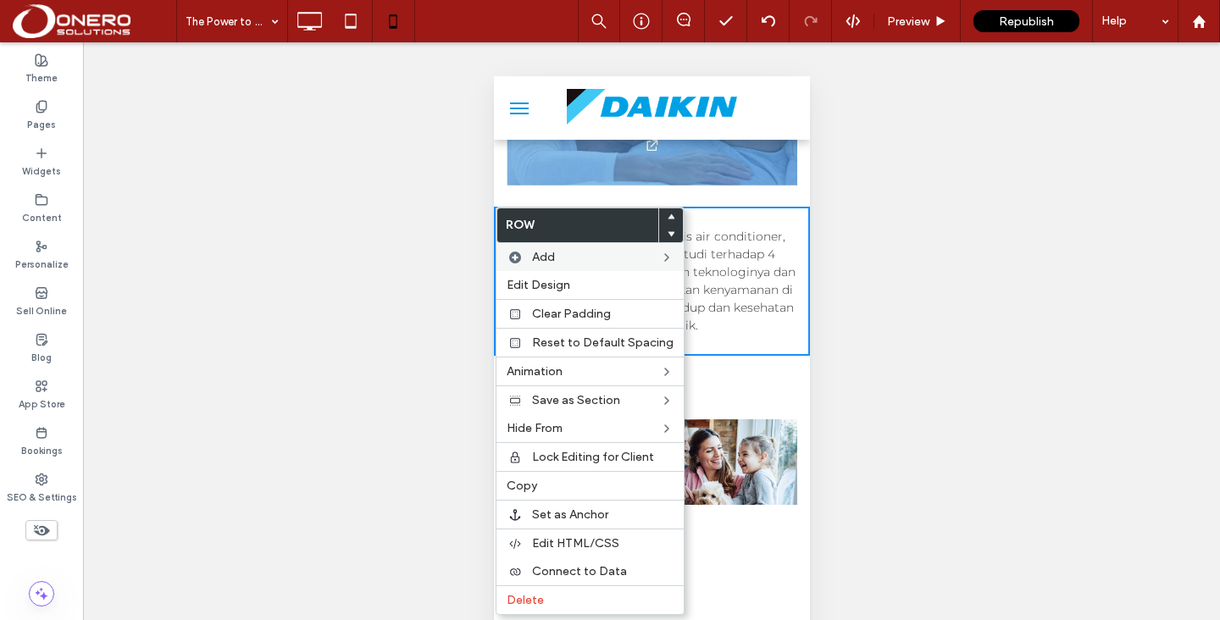
scroll to position [0, 0]
click at [537, 284] on span "Edit Design" at bounding box center [539, 285] width 64 height 14
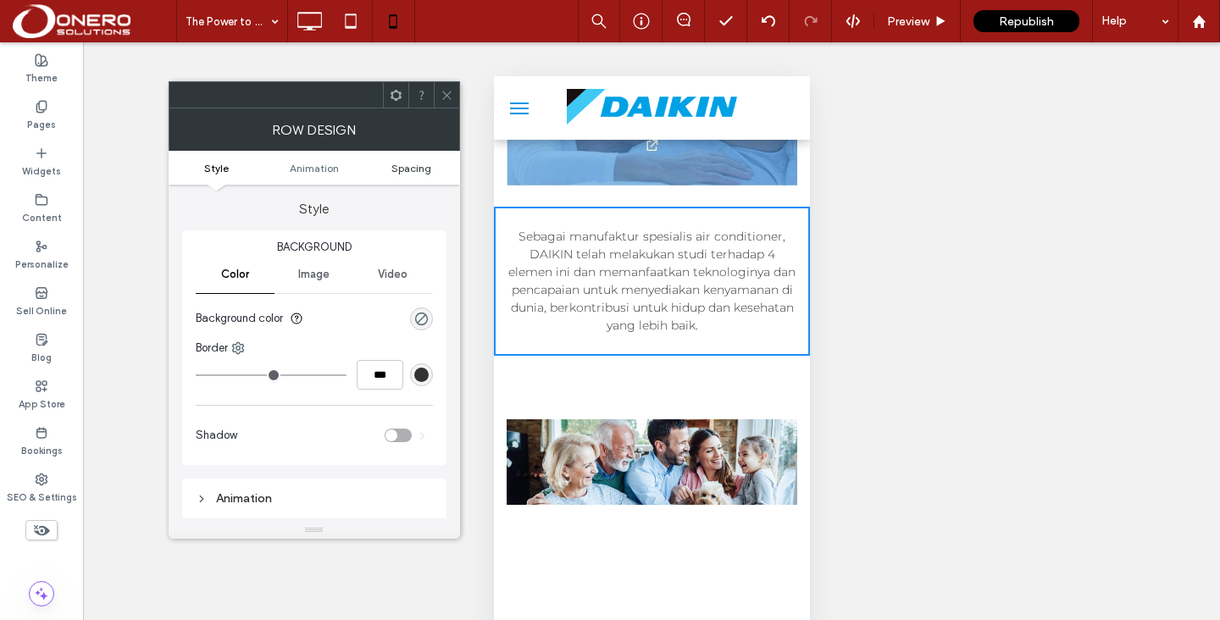
click at [407, 173] on span "Spacing" at bounding box center [411, 168] width 40 height 13
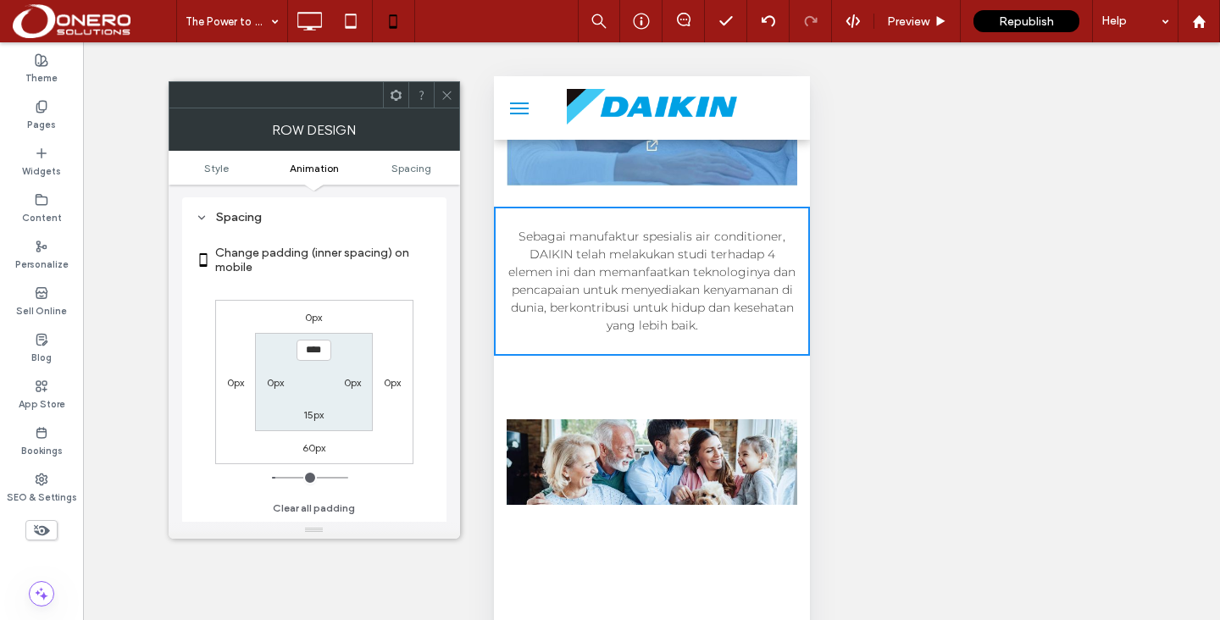
scroll to position [335, 0]
click at [315, 450] on label "60px" at bounding box center [313, 447] width 23 height 13
type input "**"
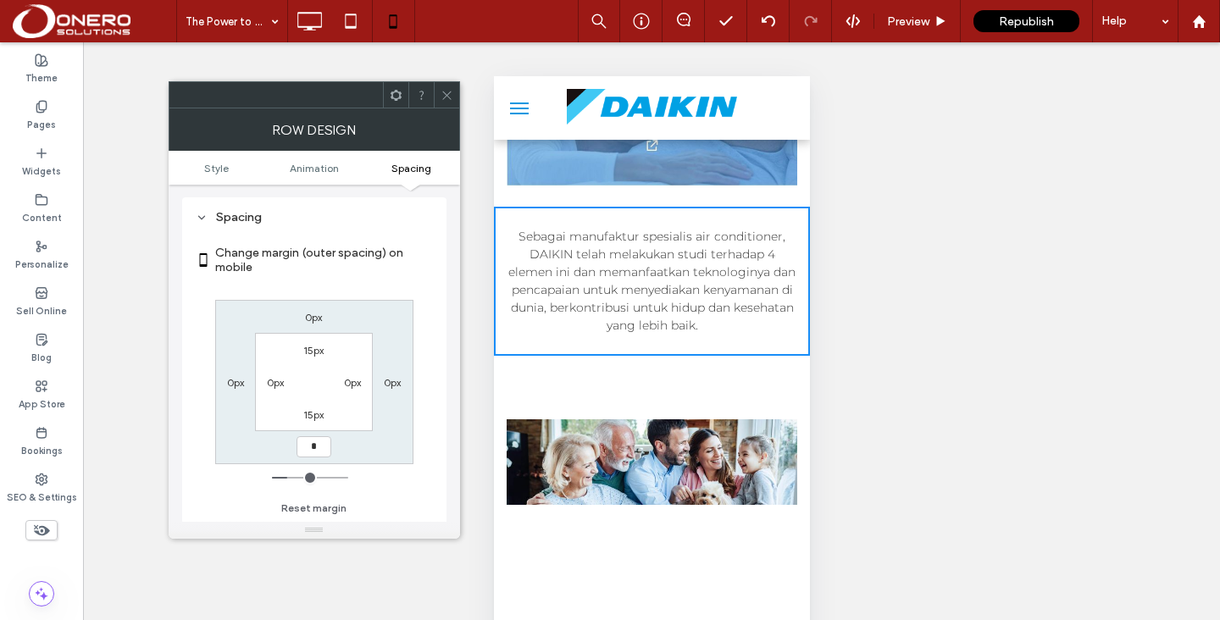
type input "*"
type input "***"
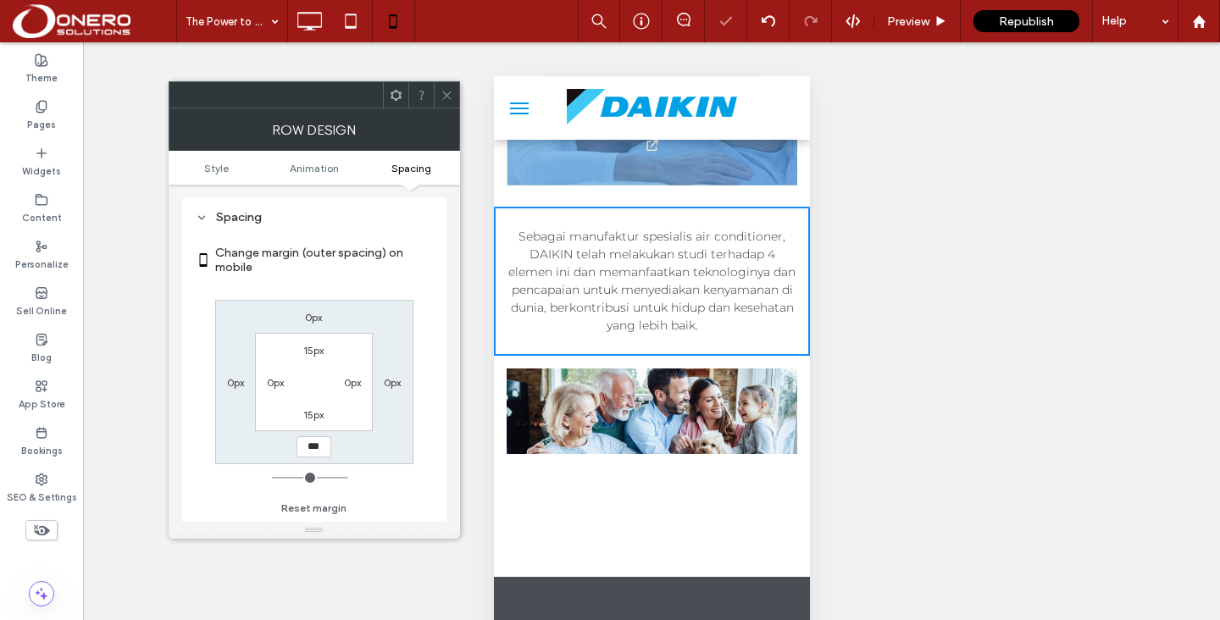
click at [445, 102] on span at bounding box center [446, 94] width 13 height 25
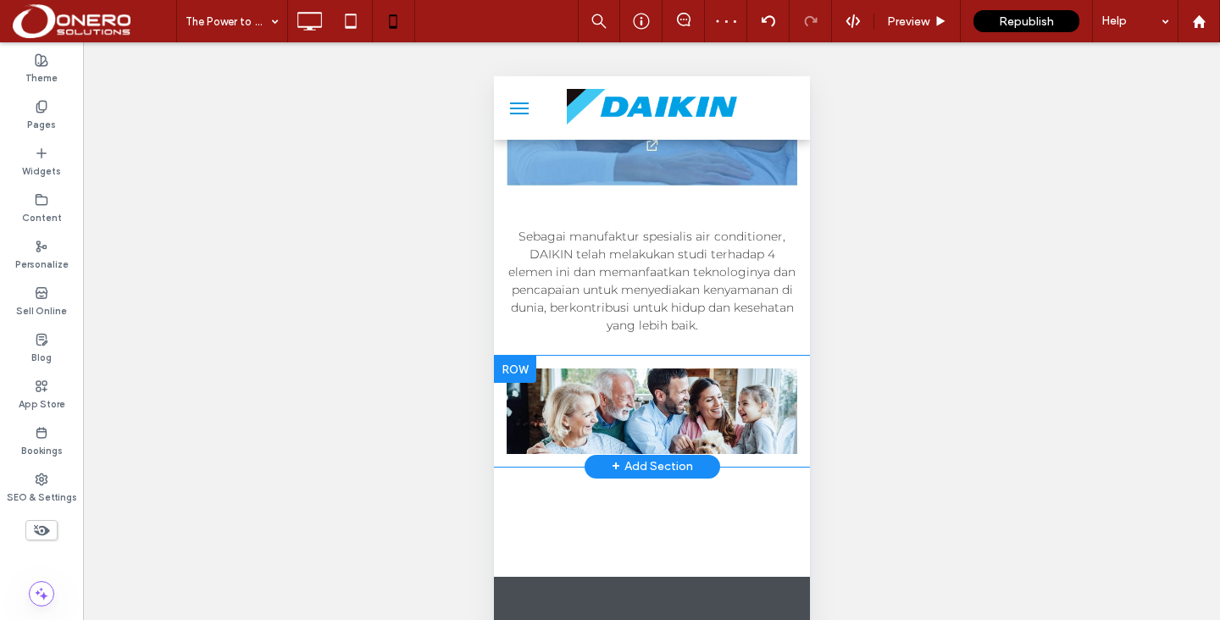
click at [516, 373] on div at bounding box center [514, 369] width 42 height 27
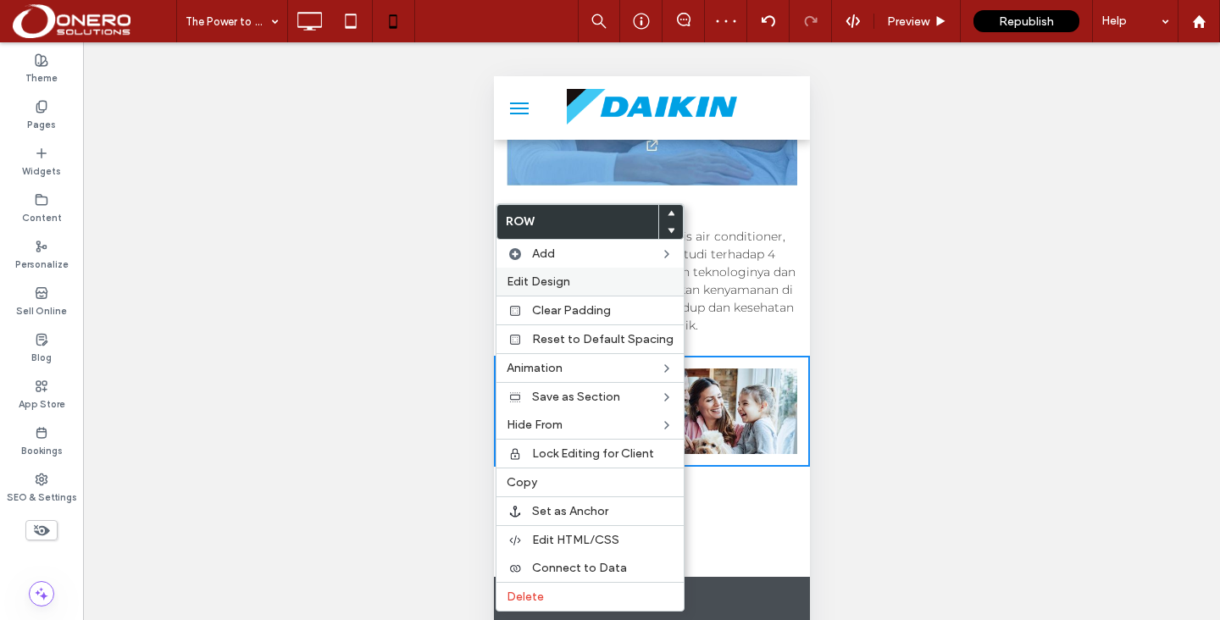
click at [545, 290] on div "Edit Design" at bounding box center [589, 282] width 187 height 28
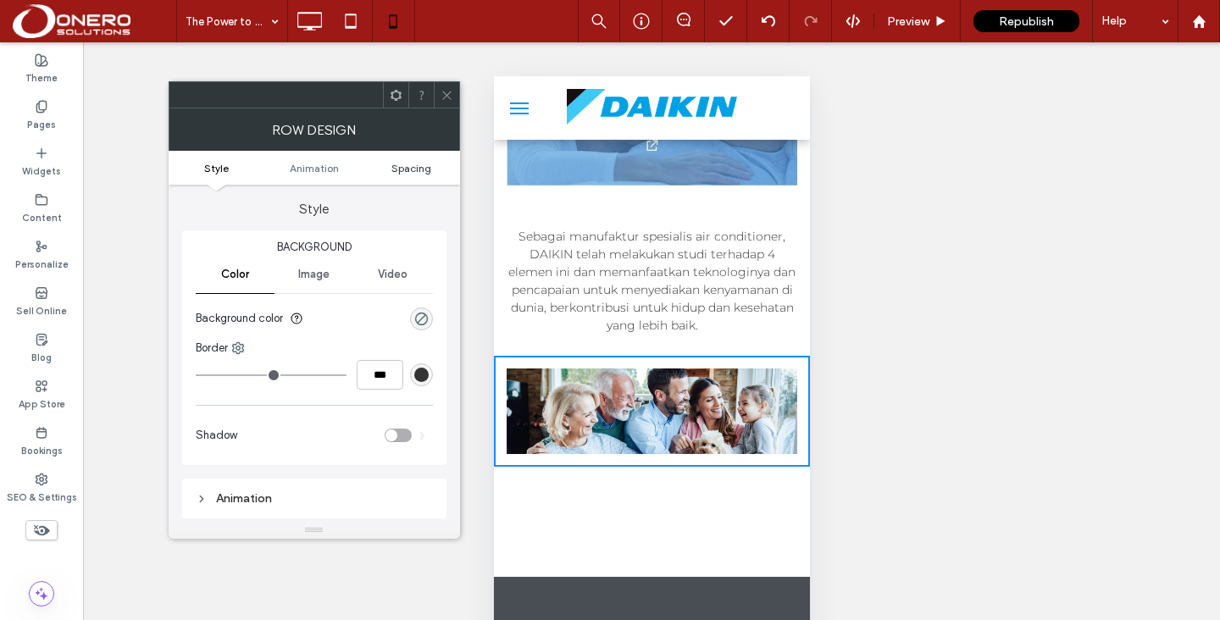
click at [383, 163] on link "Spacing" at bounding box center [411, 168] width 97 height 13
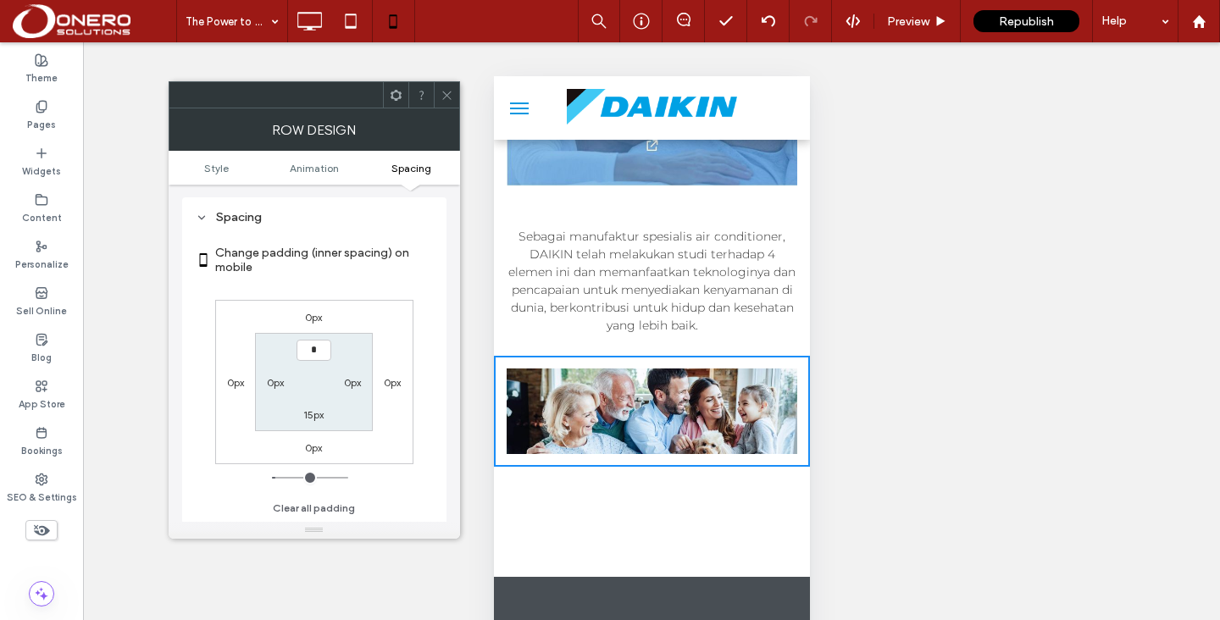
type input "***"
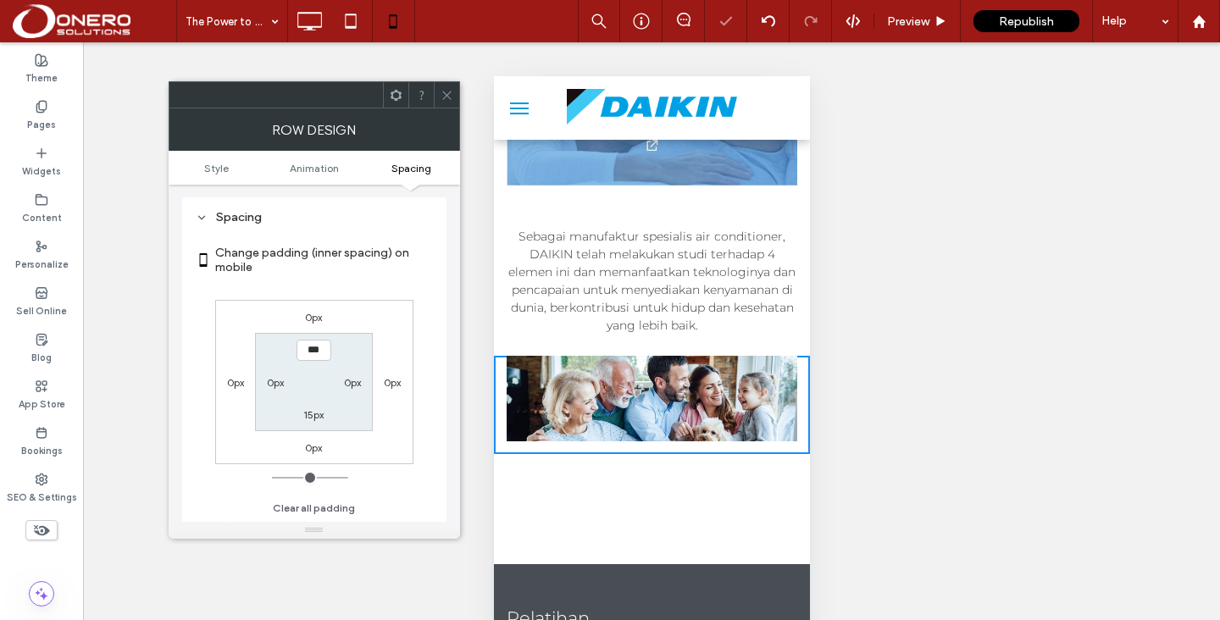
click at [311, 420] on label "15px" at bounding box center [313, 414] width 20 height 13
type input "**"
type input "*"
type input "***"
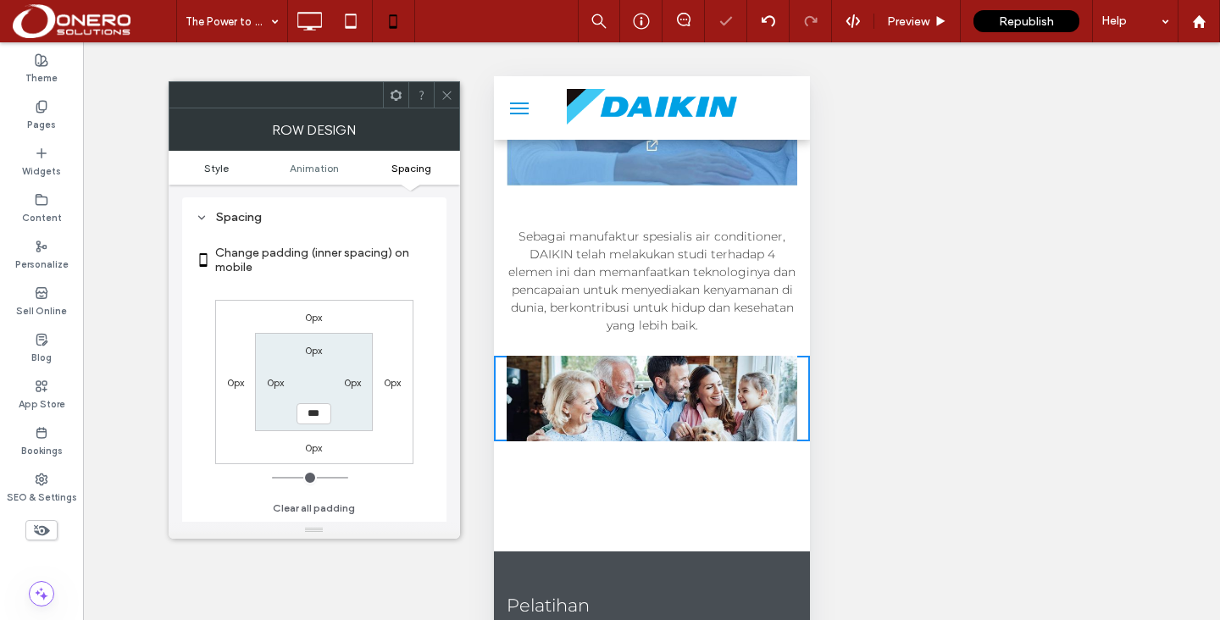
click at [219, 169] on span "Style" at bounding box center [216, 168] width 25 height 13
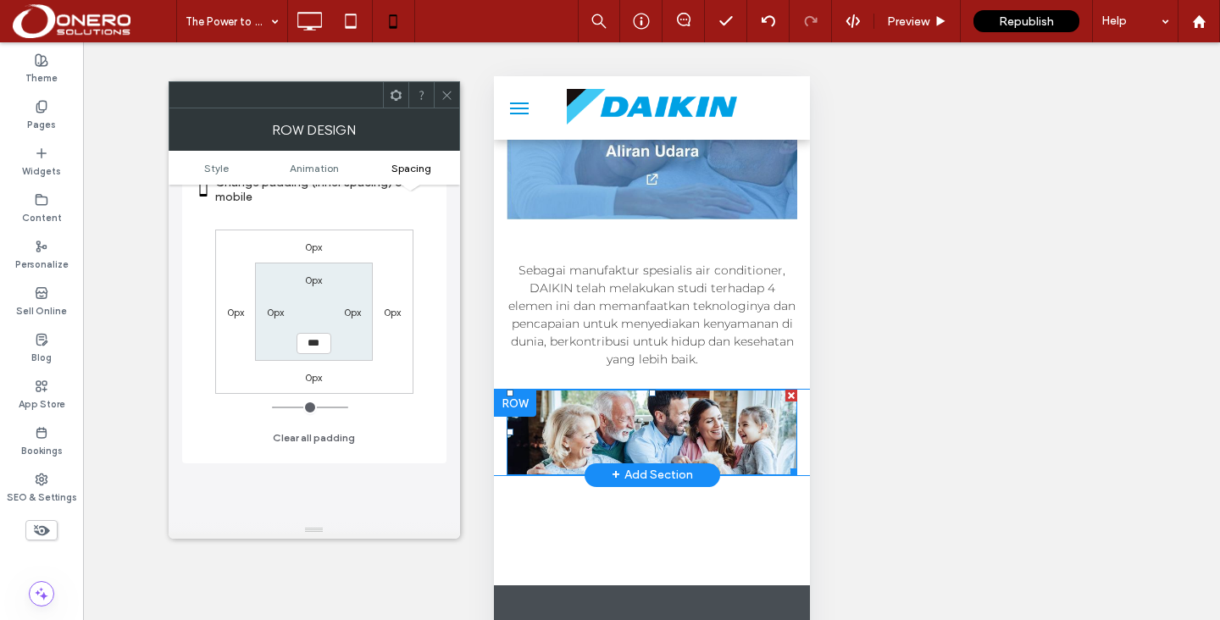
scroll to position [1391, 0]
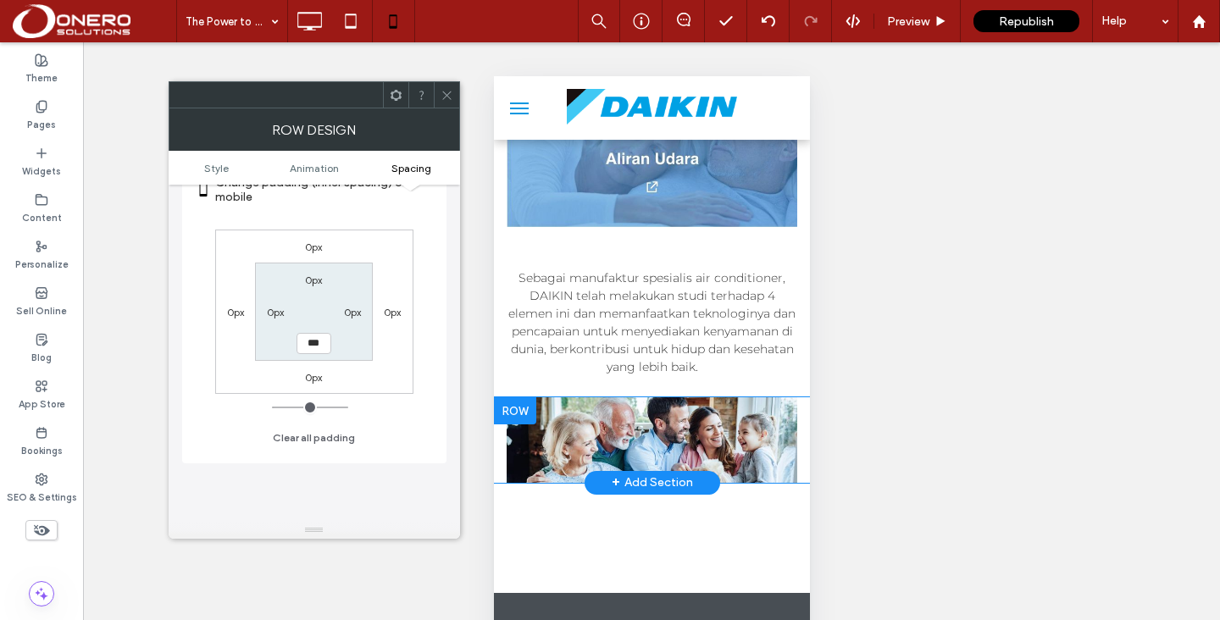
click at [523, 418] on div at bounding box center [514, 410] width 42 height 27
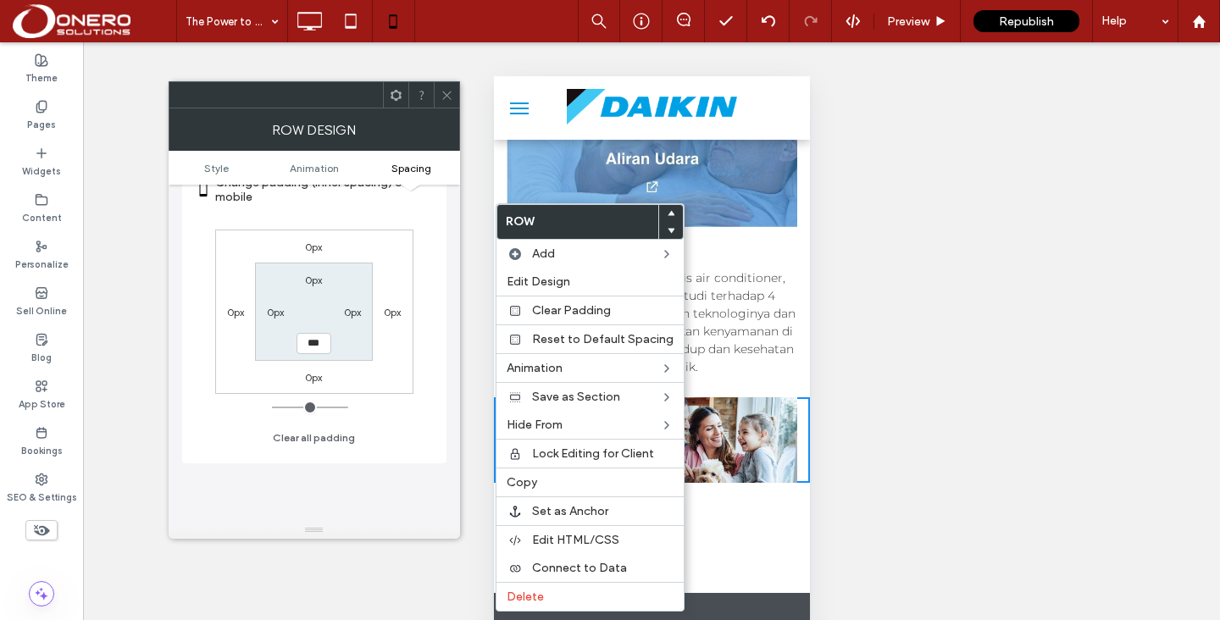
click at [460, 551] on div "Unhide? Yes Unhide? Yes Unhide? Yes Unhide? Yes Unhide? Yes Unhide? Yes Unhide?…" at bounding box center [651, 352] width 1137 height 620
click at [623, 277] on label "Edit Design" at bounding box center [590, 281] width 167 height 14
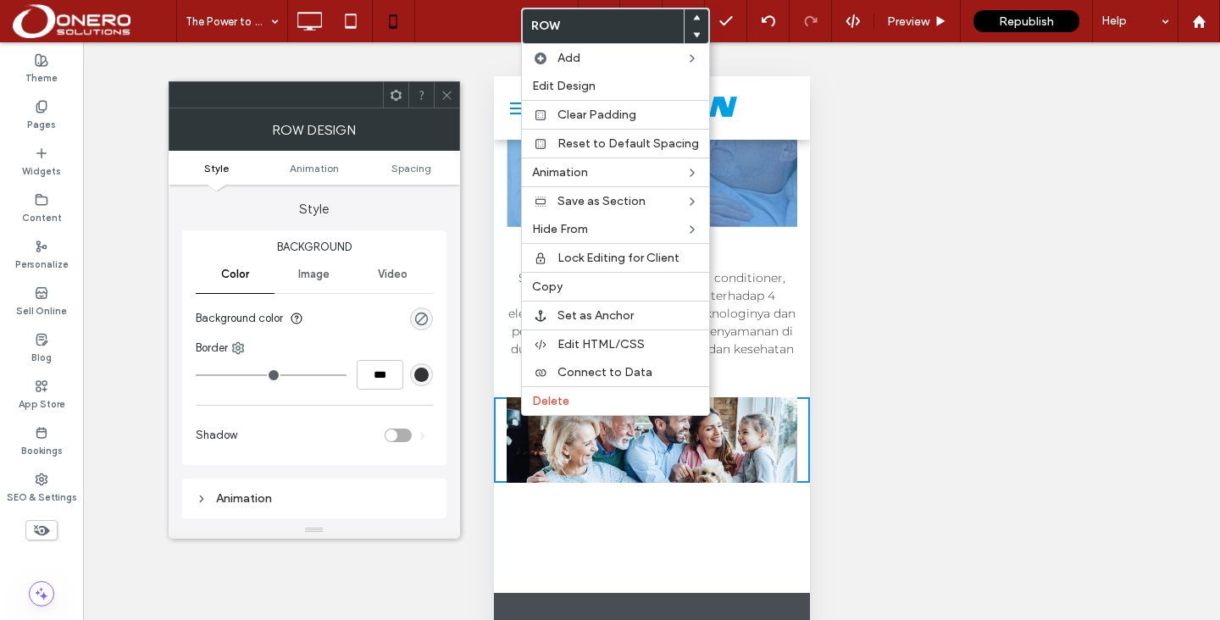
click at [890, 435] on div "Unhide? Yes Unhide? Yes Unhide? Yes Unhide? Yes Unhide? Yes Unhide? Yes Unhide?…" at bounding box center [651, 352] width 1137 height 620
click at [692, 442] on img at bounding box center [651, 439] width 291 height 85
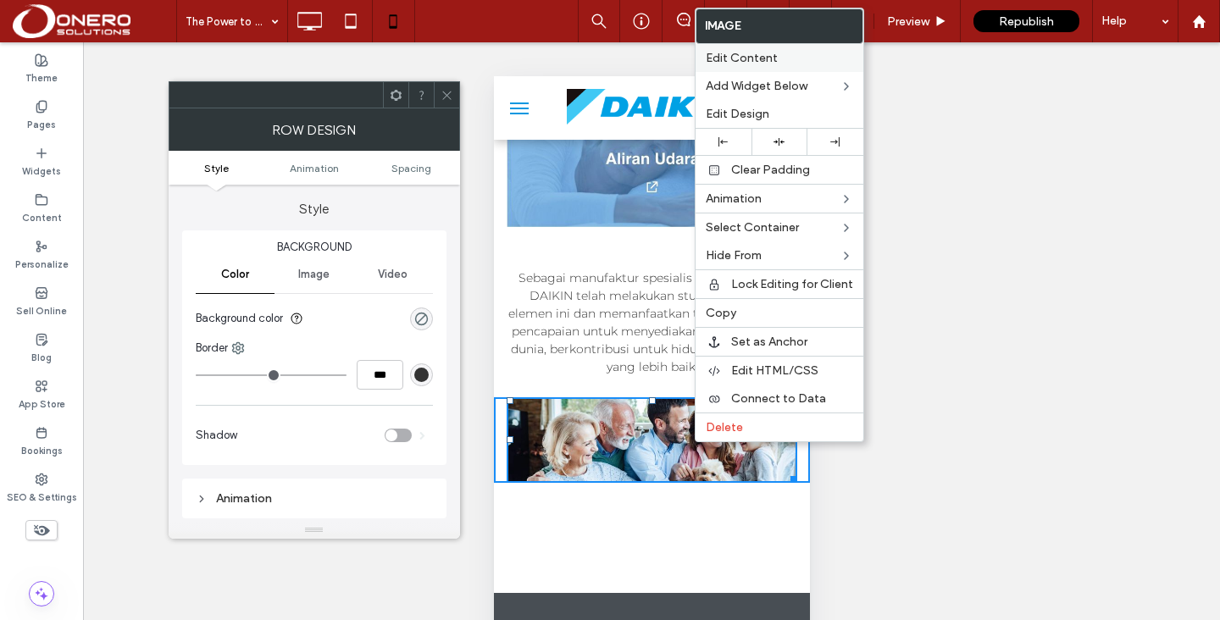
click at [765, 61] on span "Edit Content" at bounding box center [742, 58] width 72 height 14
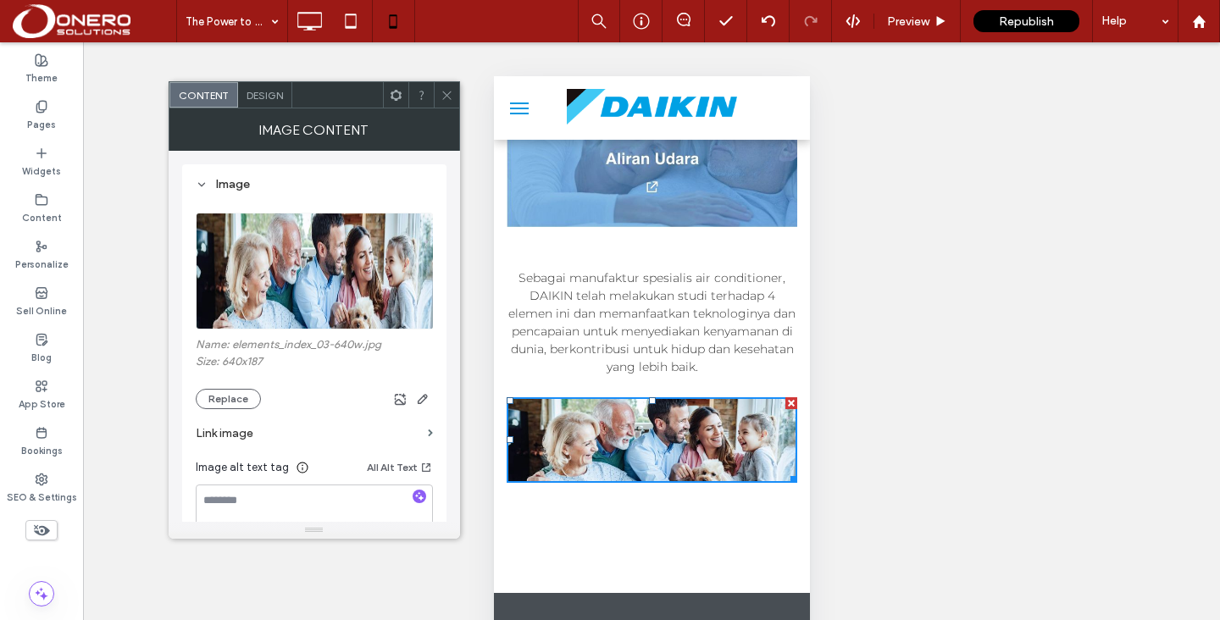
click at [274, 97] on span "Design" at bounding box center [264, 95] width 36 height 13
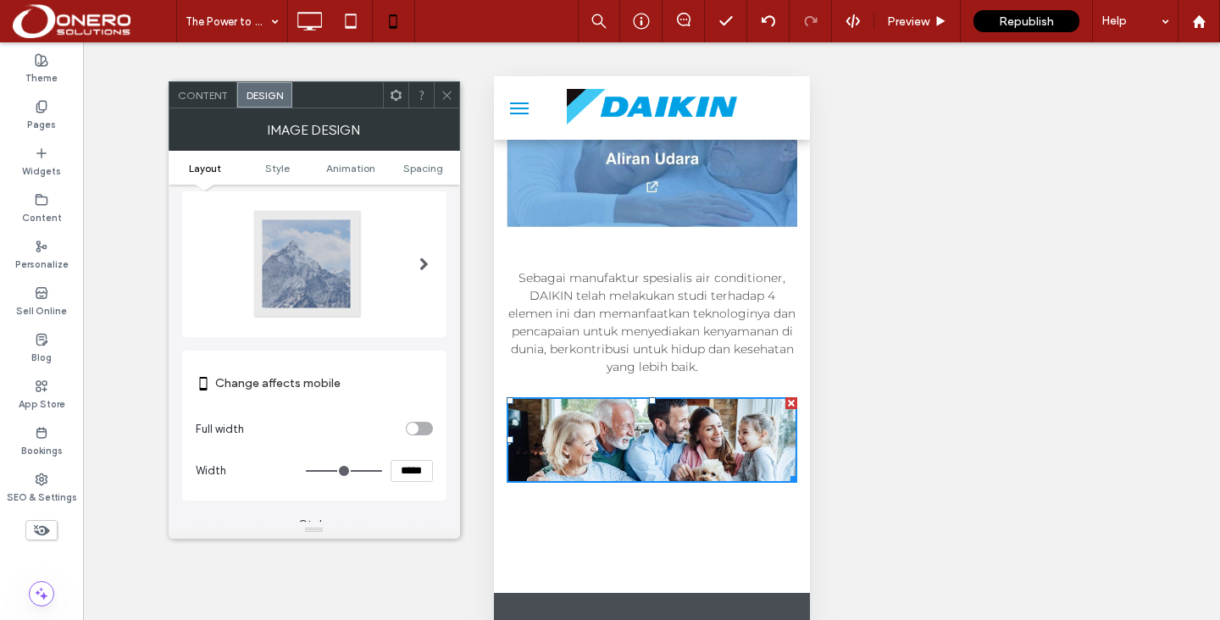
scroll to position [0, 0]
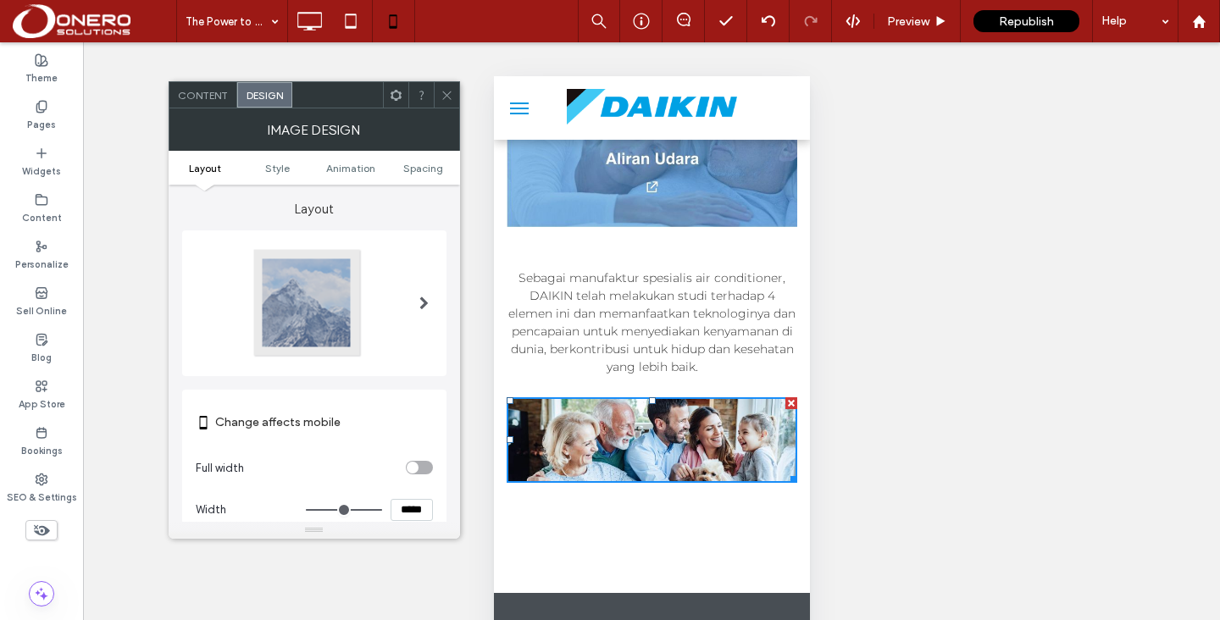
click at [418, 180] on ul "Layout Style Animation Spacing" at bounding box center [314, 168] width 291 height 34
click at [418, 166] on span "Spacing" at bounding box center [423, 168] width 40 height 13
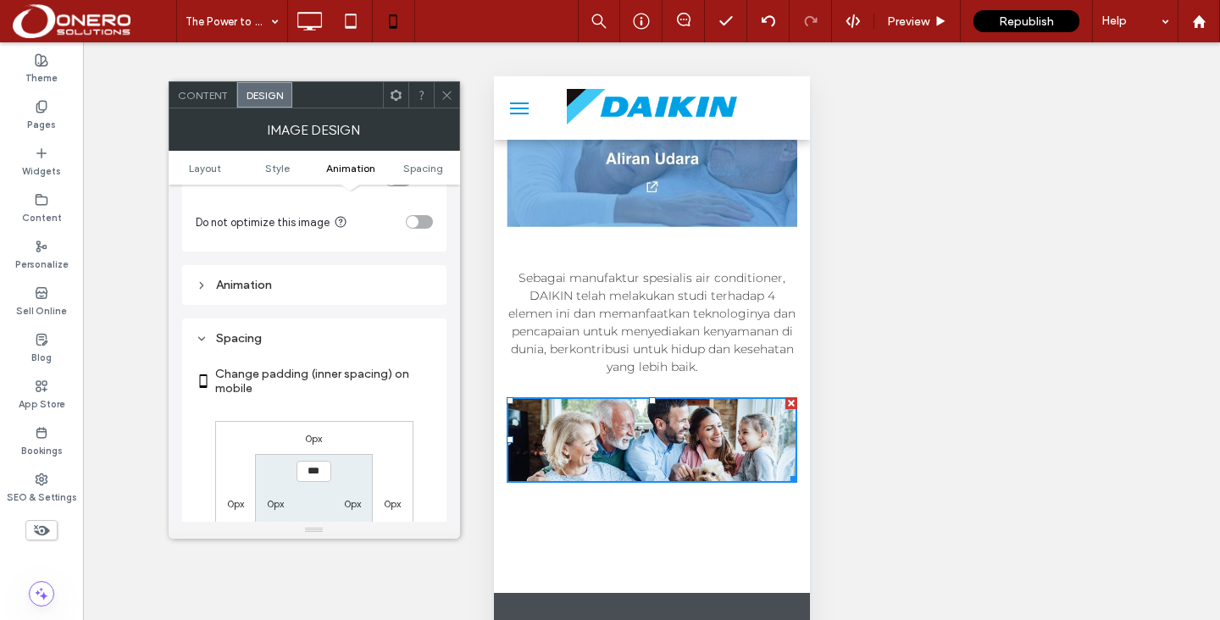
scroll to position [677, 0]
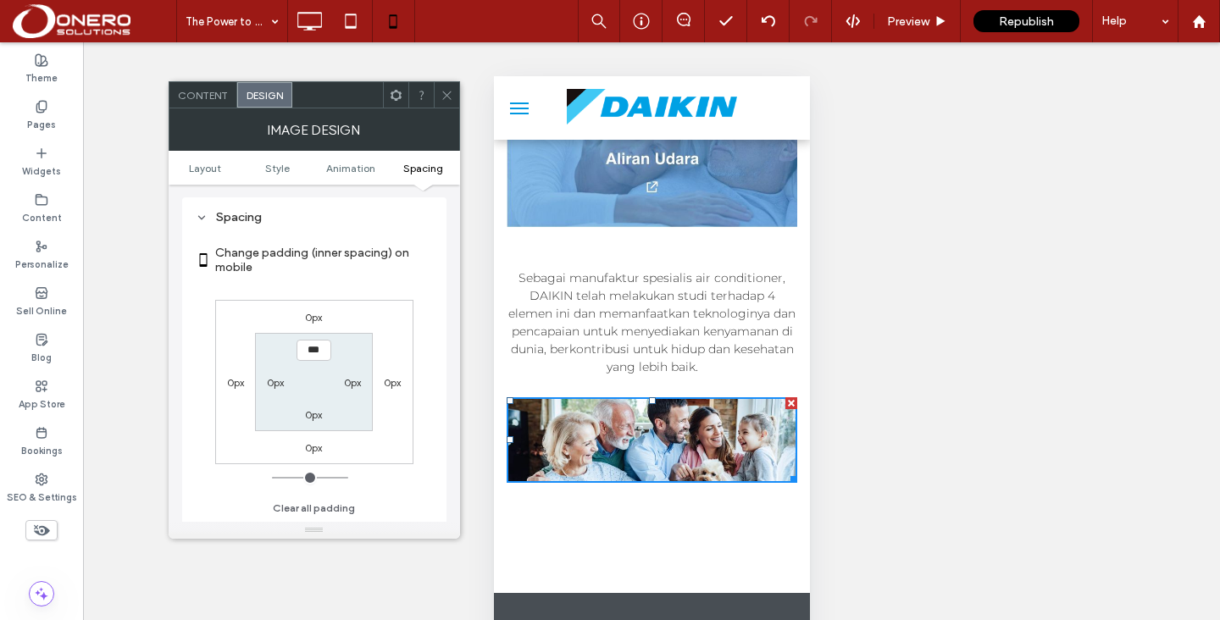
click at [887, 376] on div "Unhide? Yes Unhide? Yes Unhide? Yes Unhide? Yes Unhide? Yes Unhide? Yes Unhide?…" at bounding box center [651, 352] width 1137 height 620
click at [802, 434] on div "Click To Paste" at bounding box center [651, 439] width 316 height 85
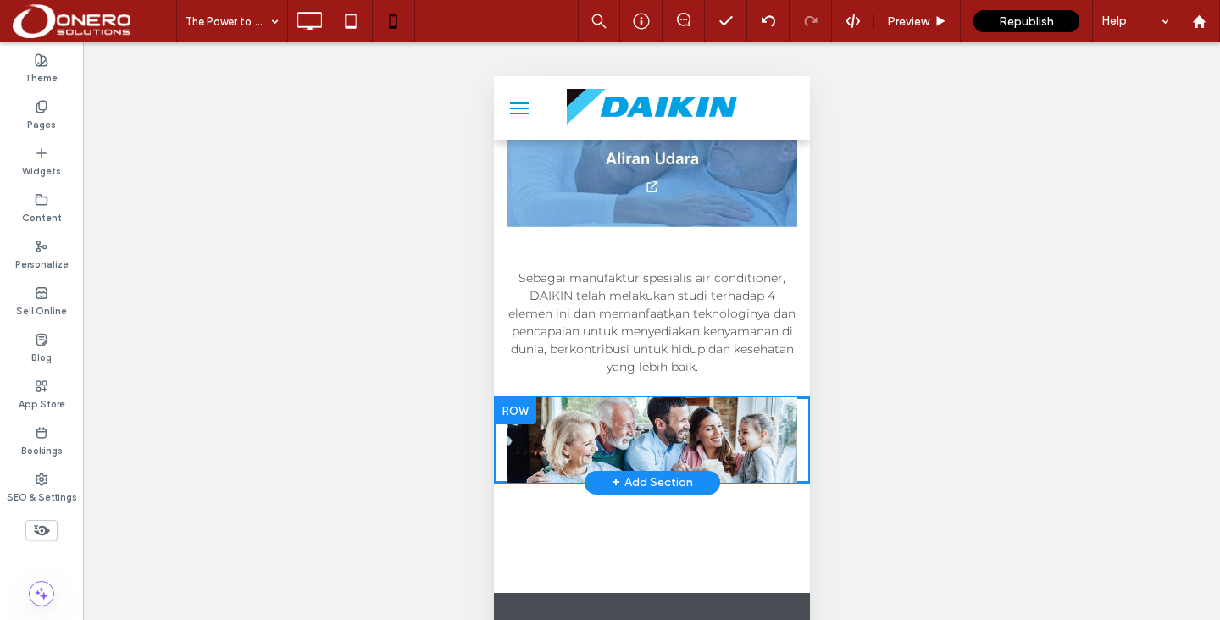
click at [802, 440] on div "Click To Paste" at bounding box center [651, 439] width 316 height 85
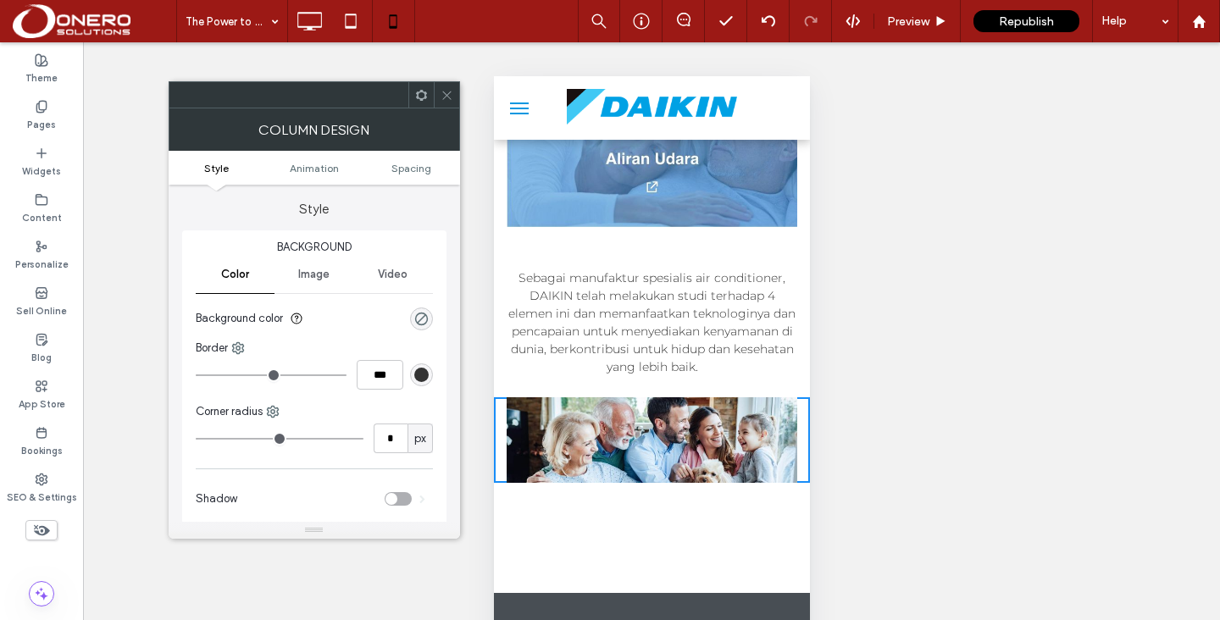
click at [414, 158] on ul "Style Animation Spacing" at bounding box center [314, 168] width 291 height 34
click at [412, 166] on span "Spacing" at bounding box center [411, 168] width 40 height 13
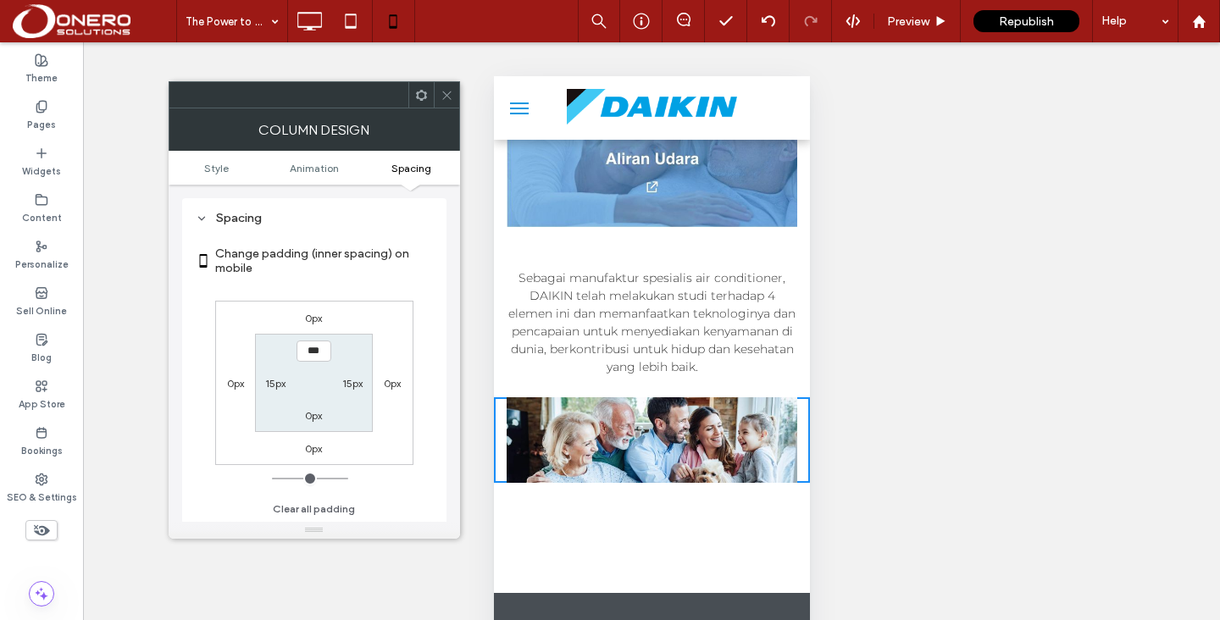
scroll to position [398, 0]
click at [272, 385] on label "15px" at bounding box center [275, 382] width 20 height 13
type input "**"
type input "*"
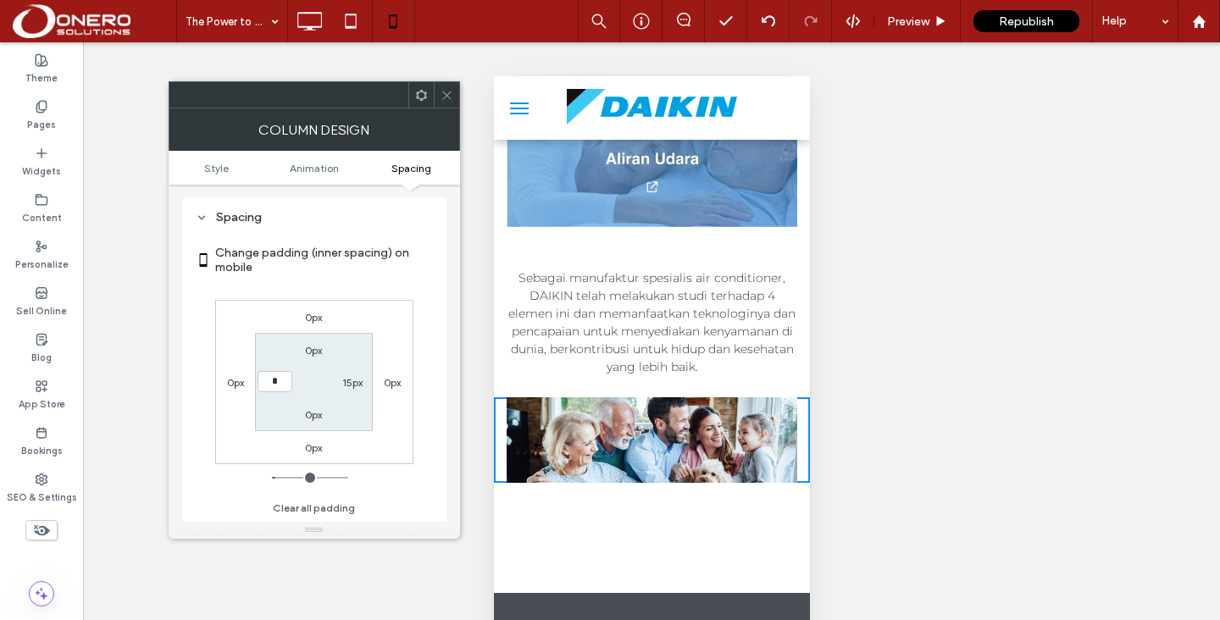
type input "***"
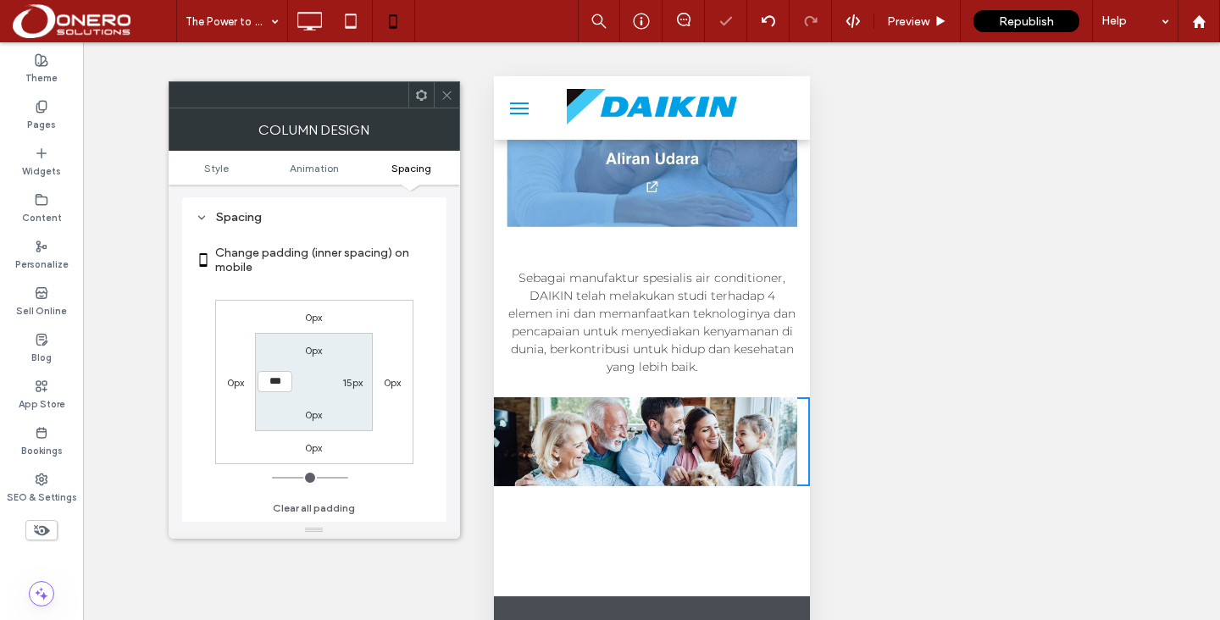
click at [347, 385] on label "15px" at bounding box center [352, 382] width 20 height 13
type input "**"
type input "*"
type input "***"
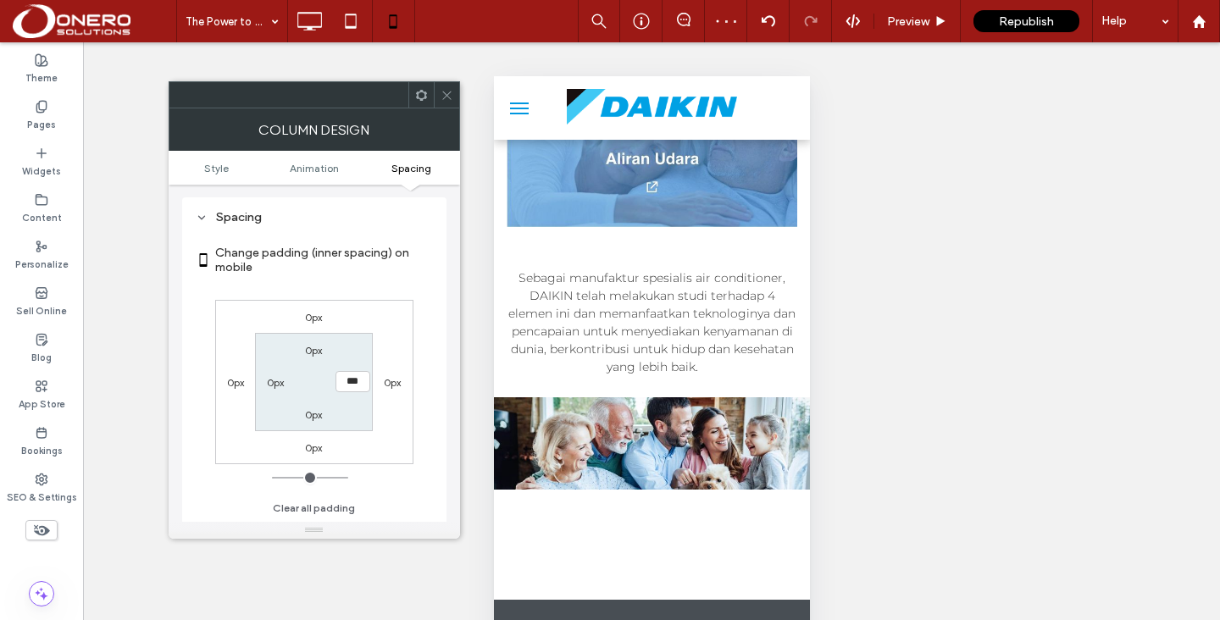
click at [603, 419] on img at bounding box center [651, 443] width 316 height 92
click at [960, 386] on div "Unhide? Yes Unhide? Yes Unhide? Yes Unhide? Yes Unhide? Yes Unhide? Yes Unhide?…" at bounding box center [651, 352] width 1137 height 620
click at [453, 100] on div at bounding box center [446, 94] width 25 height 25
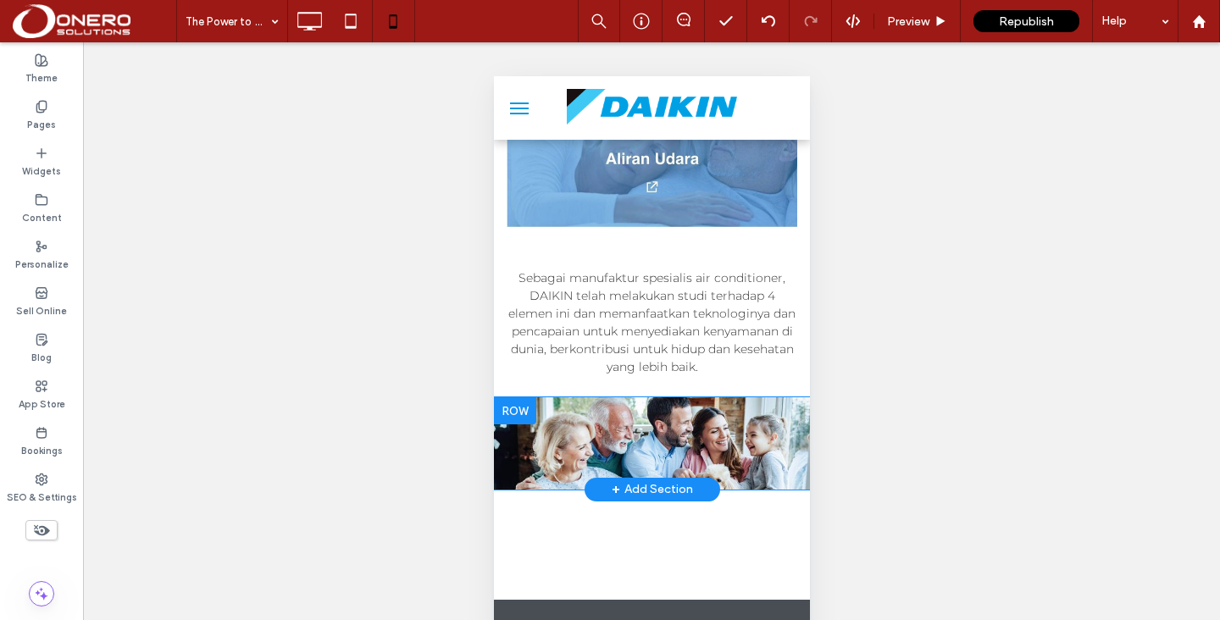
click at [512, 404] on div at bounding box center [514, 410] width 42 height 27
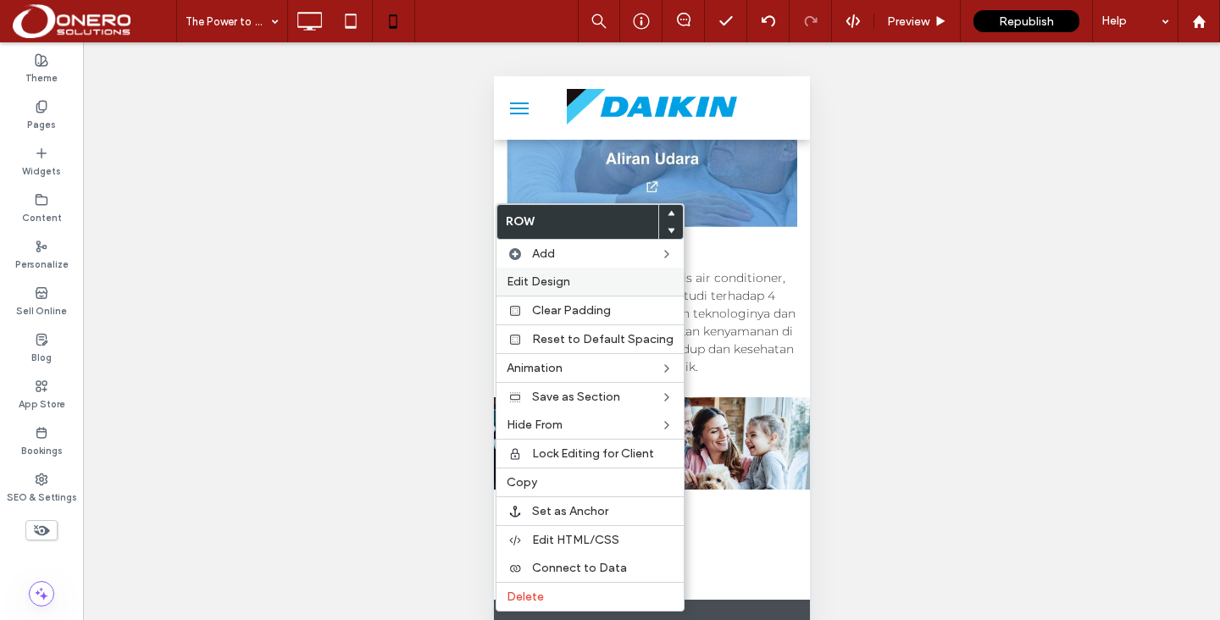
click at [560, 280] on span "Edit Design" at bounding box center [539, 281] width 64 height 14
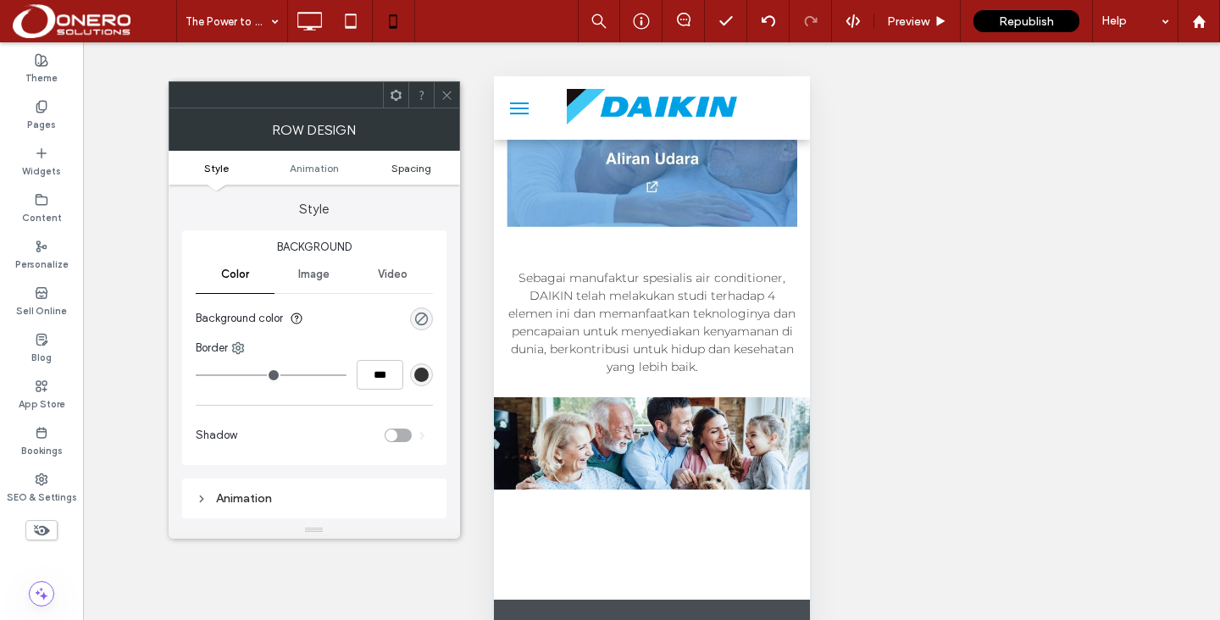
click at [418, 164] on span "Spacing" at bounding box center [411, 168] width 40 height 13
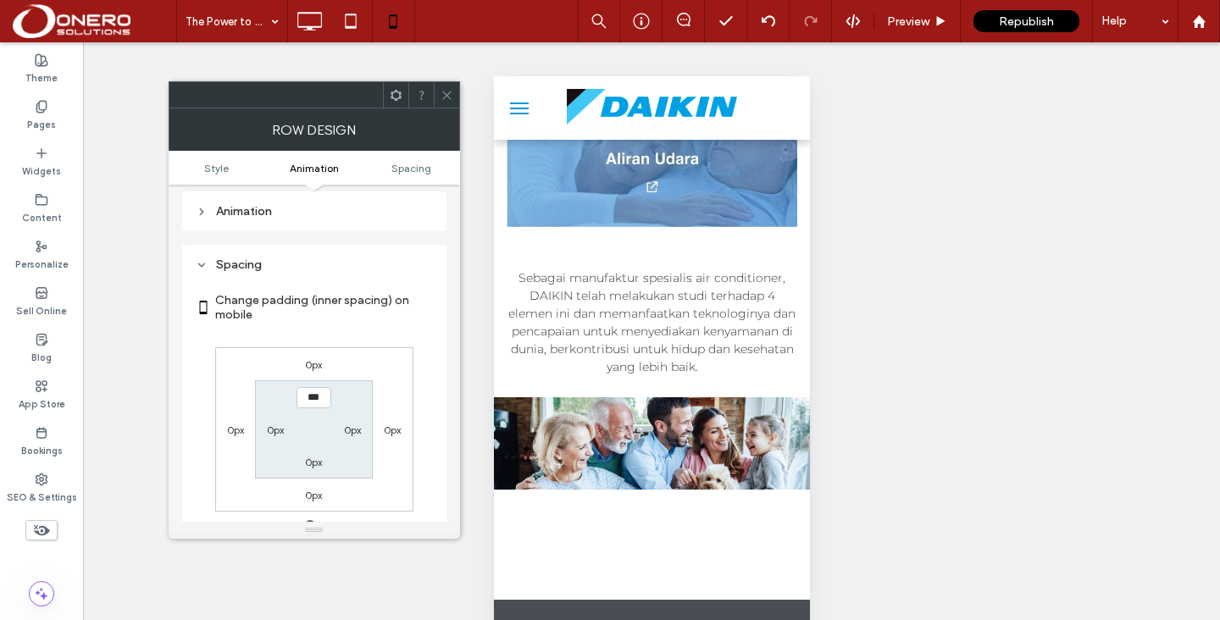
scroll to position [335, 0]
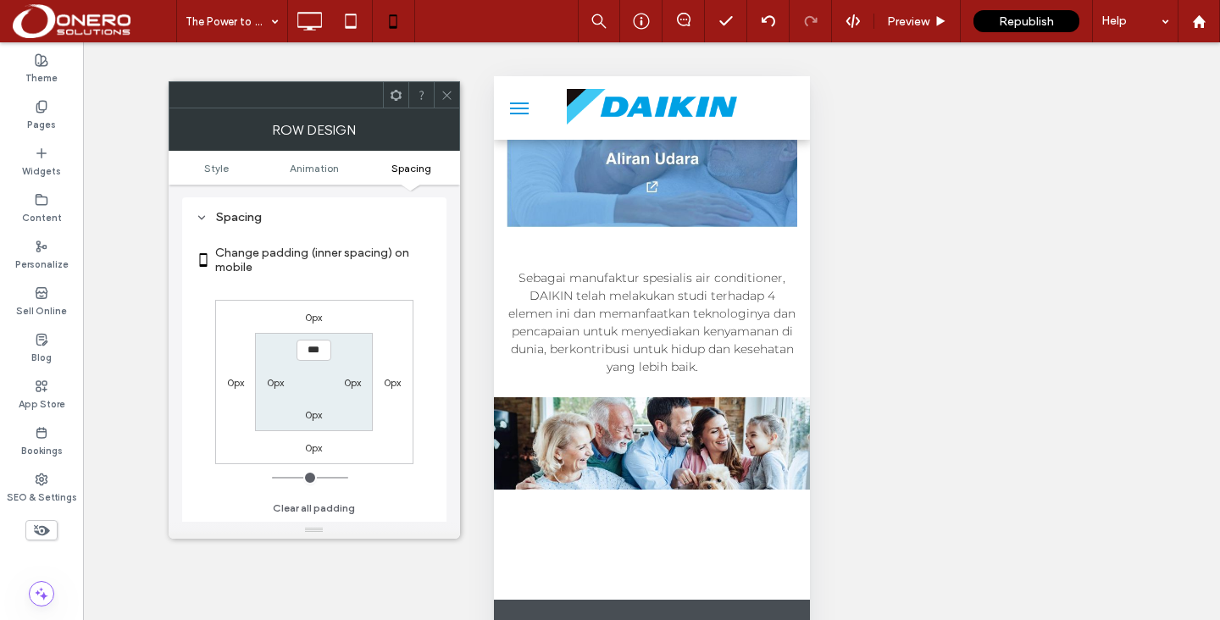
click at [311, 318] on label "0px" at bounding box center [313, 317] width 17 height 13
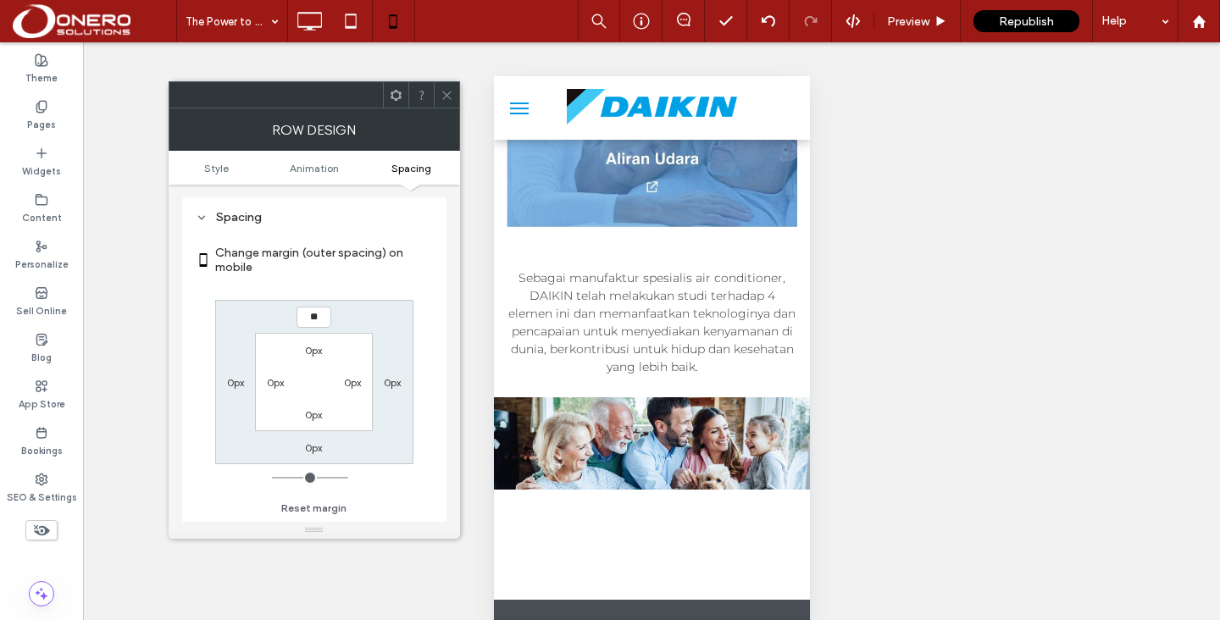
type input "**"
type input "****"
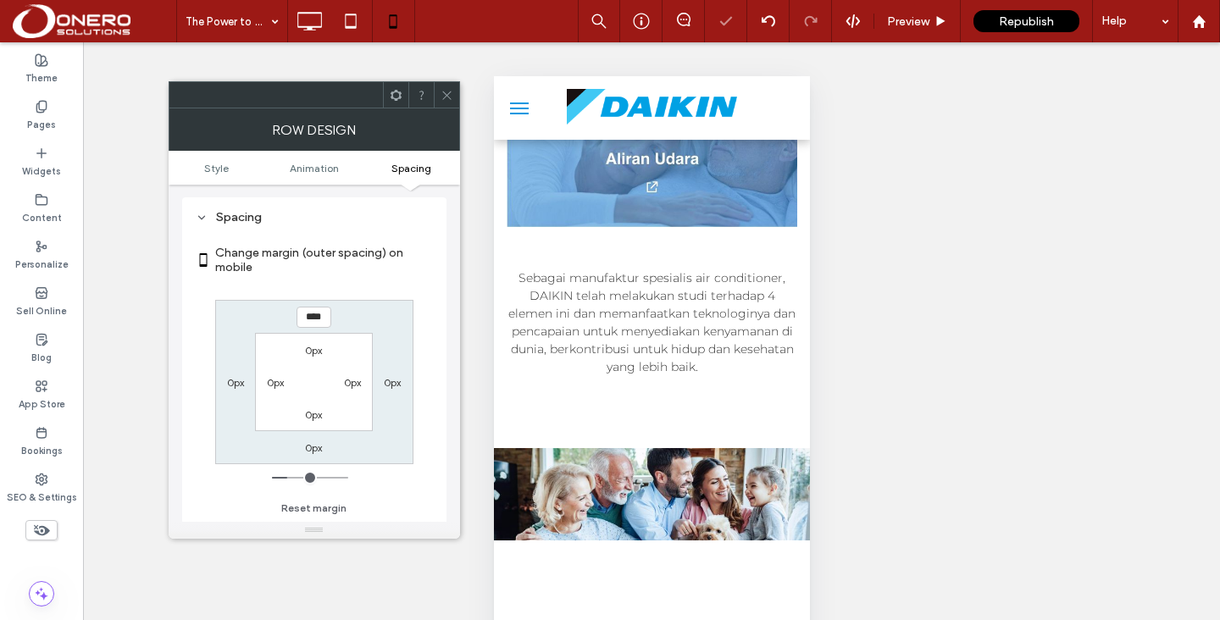
click at [314, 446] on label "0px" at bounding box center [313, 447] width 17 height 13
type input "*"
type input "**"
type input "****"
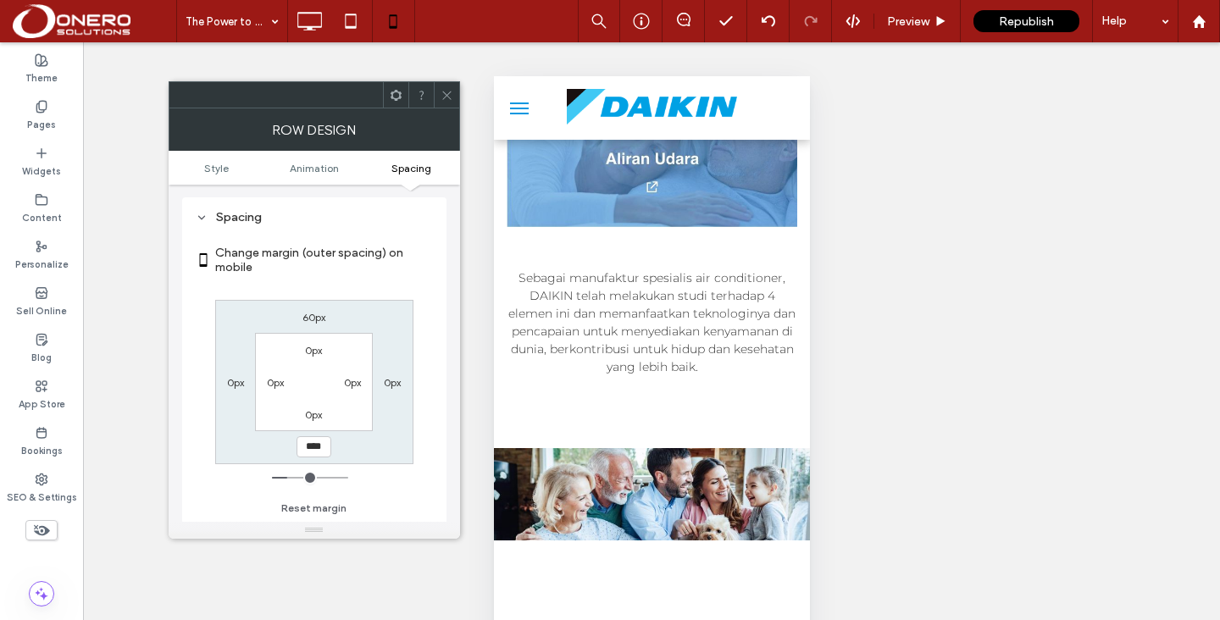
click at [448, 89] on icon at bounding box center [446, 95] width 13 height 13
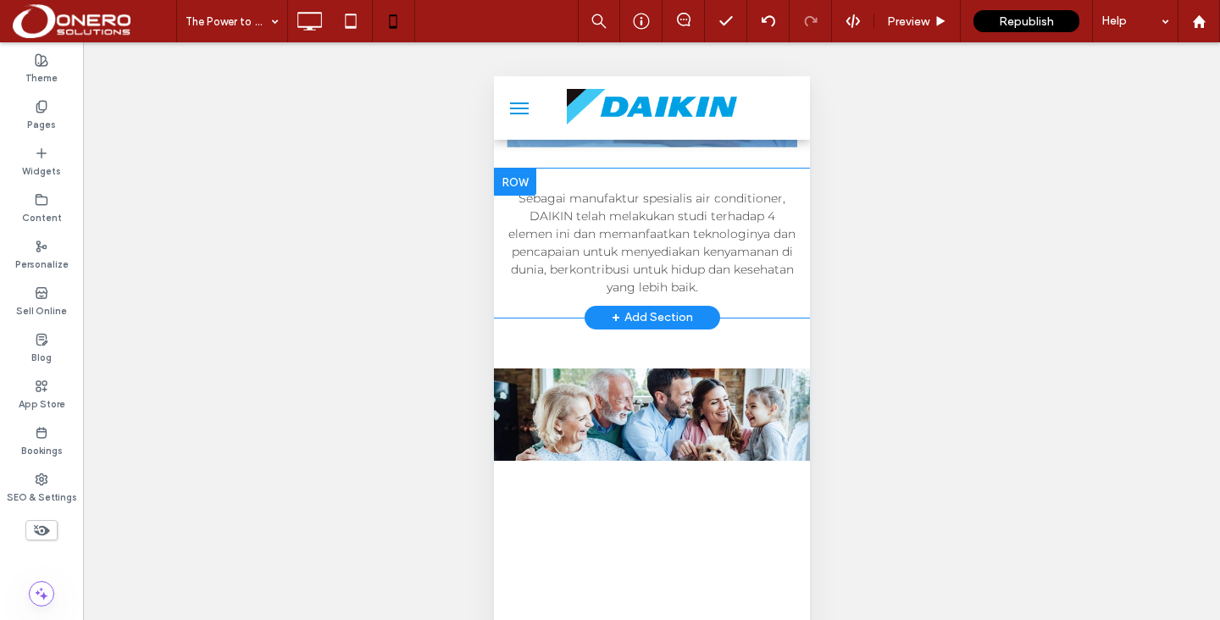
scroll to position [1476, 0]
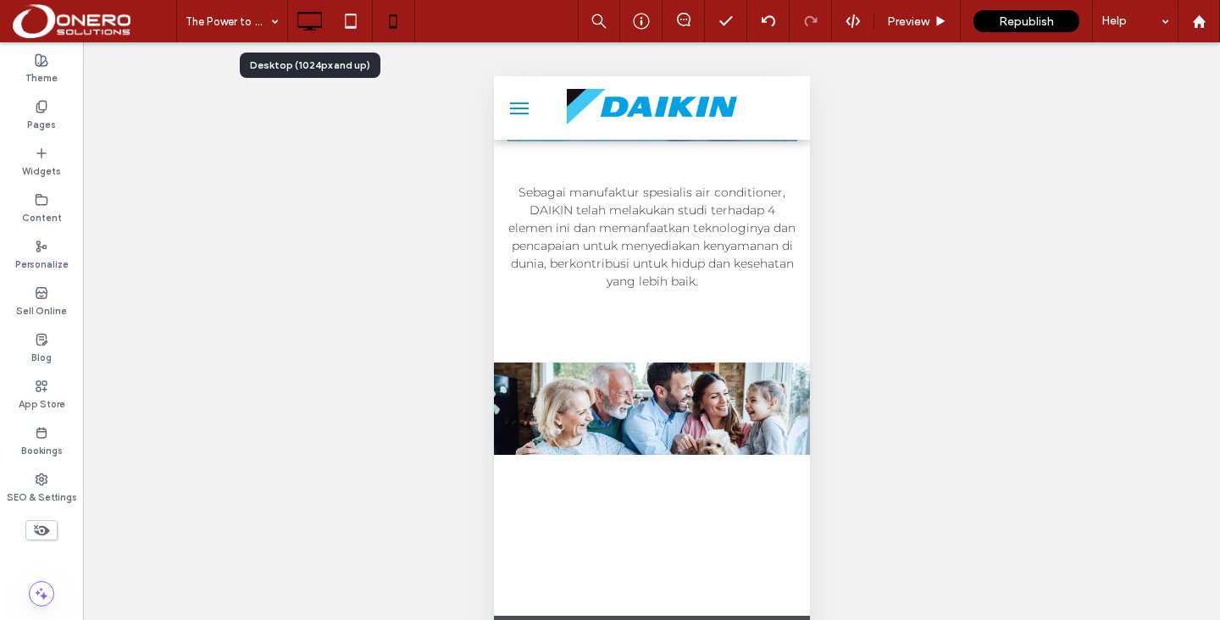
click at [303, 33] on icon at bounding box center [309, 21] width 34 height 34
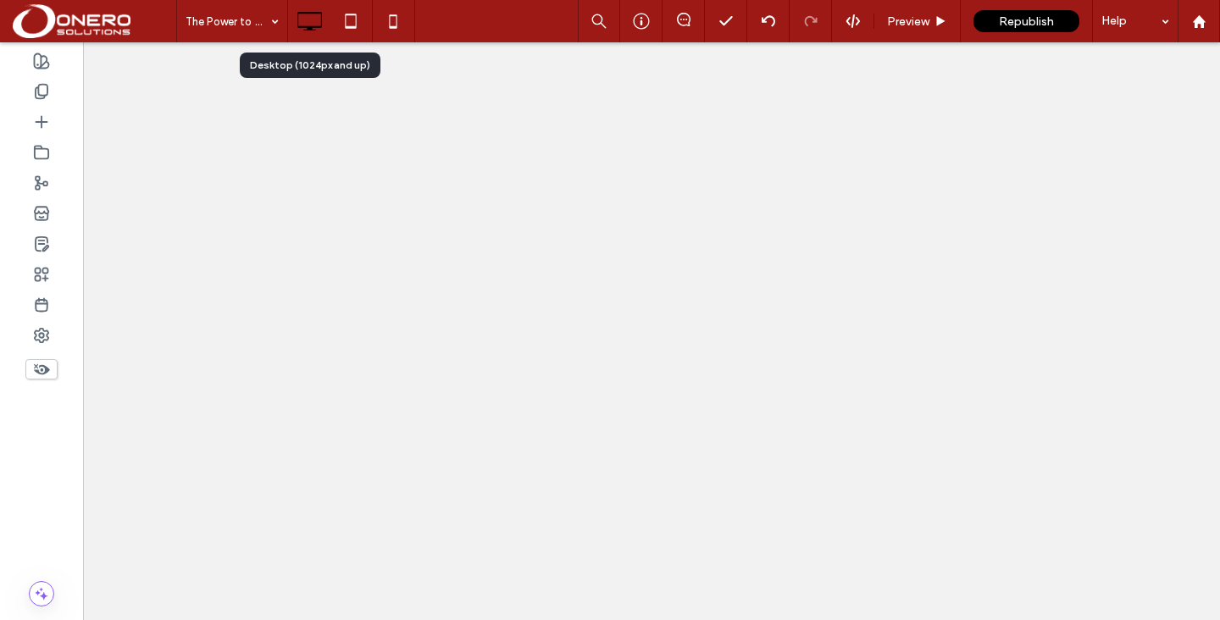
scroll to position [0, 0]
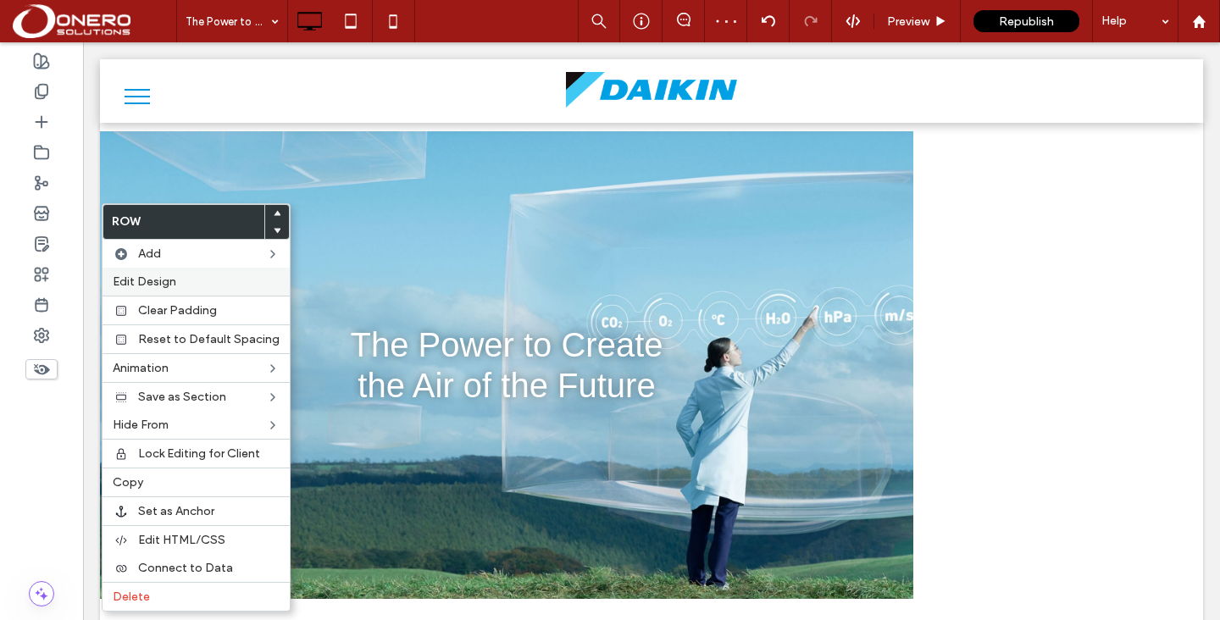
click at [152, 285] on span "Edit Design" at bounding box center [145, 281] width 64 height 14
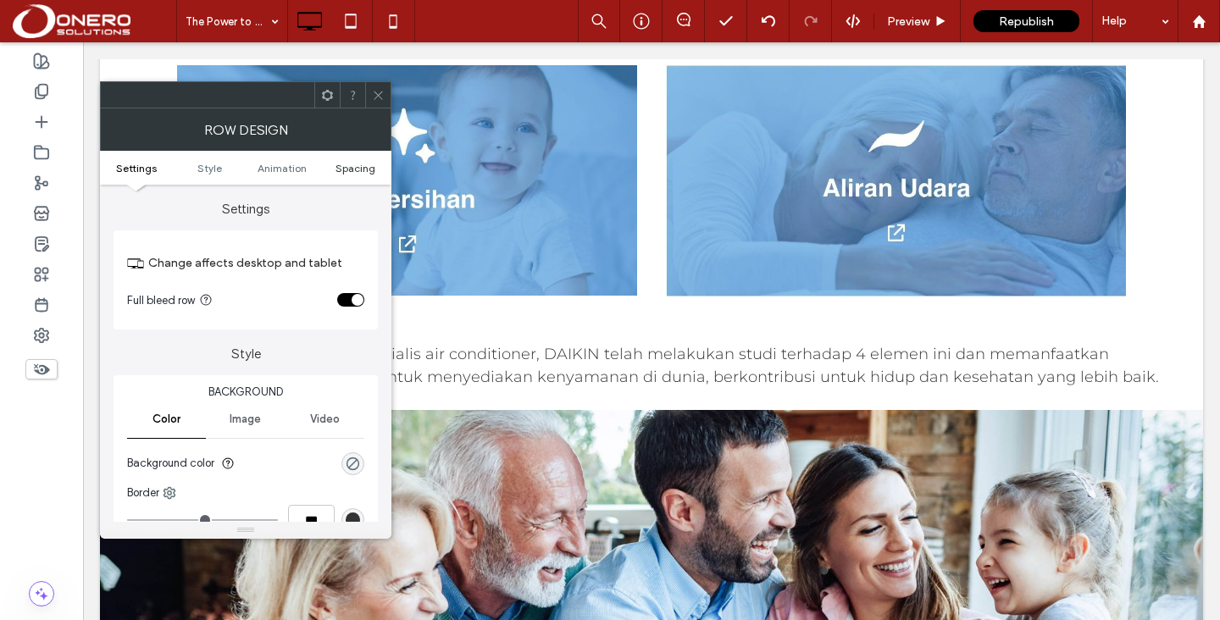
click at [354, 163] on span "Spacing" at bounding box center [355, 168] width 40 height 13
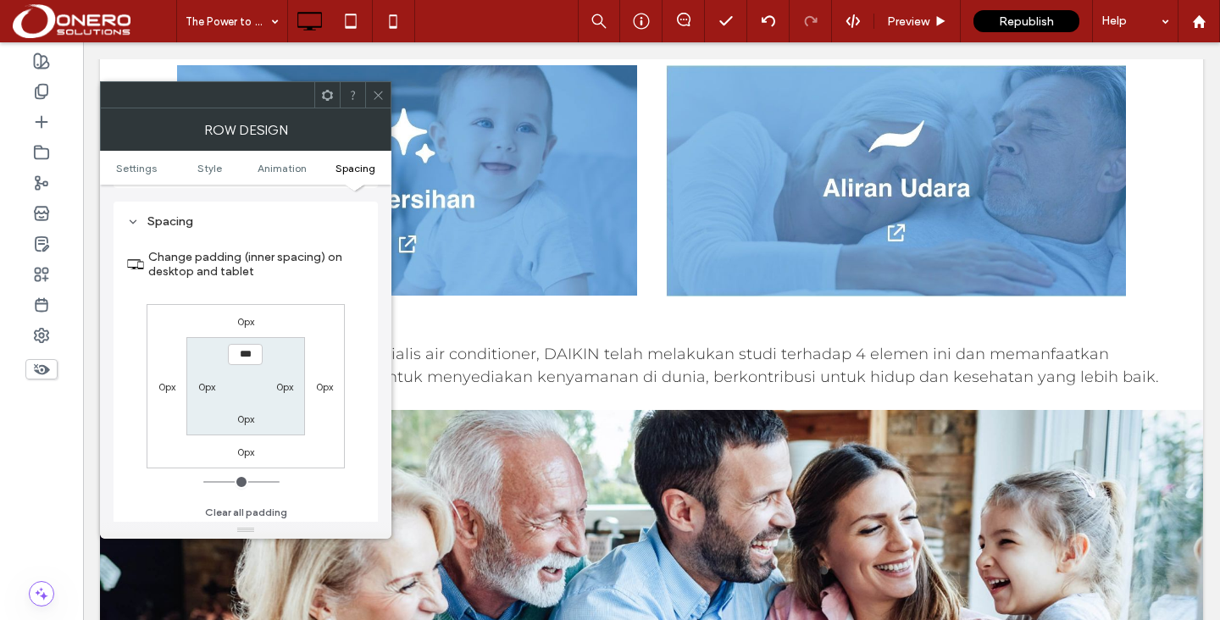
scroll to position [479, 0]
click at [254, 324] on div "0px" at bounding box center [245, 316] width 39 height 17
click at [240, 314] on label "0px" at bounding box center [245, 317] width 17 height 13
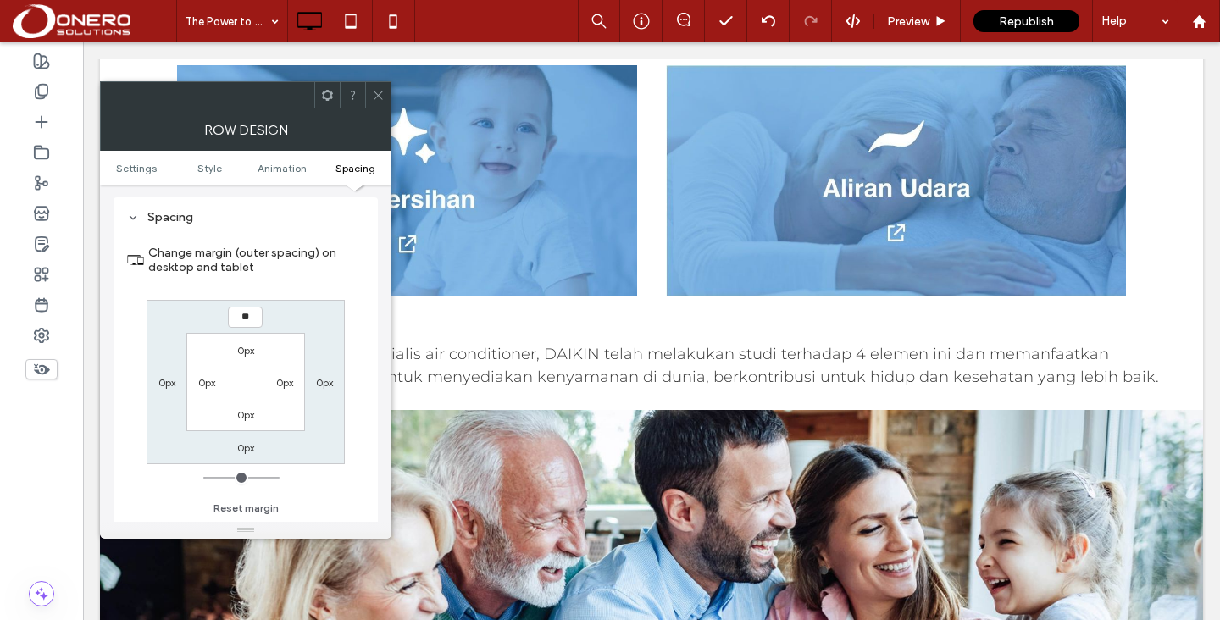
type input "**"
click at [259, 450] on div "0px" at bounding box center [245, 447] width 39 height 17
type input "**"
type input "****"
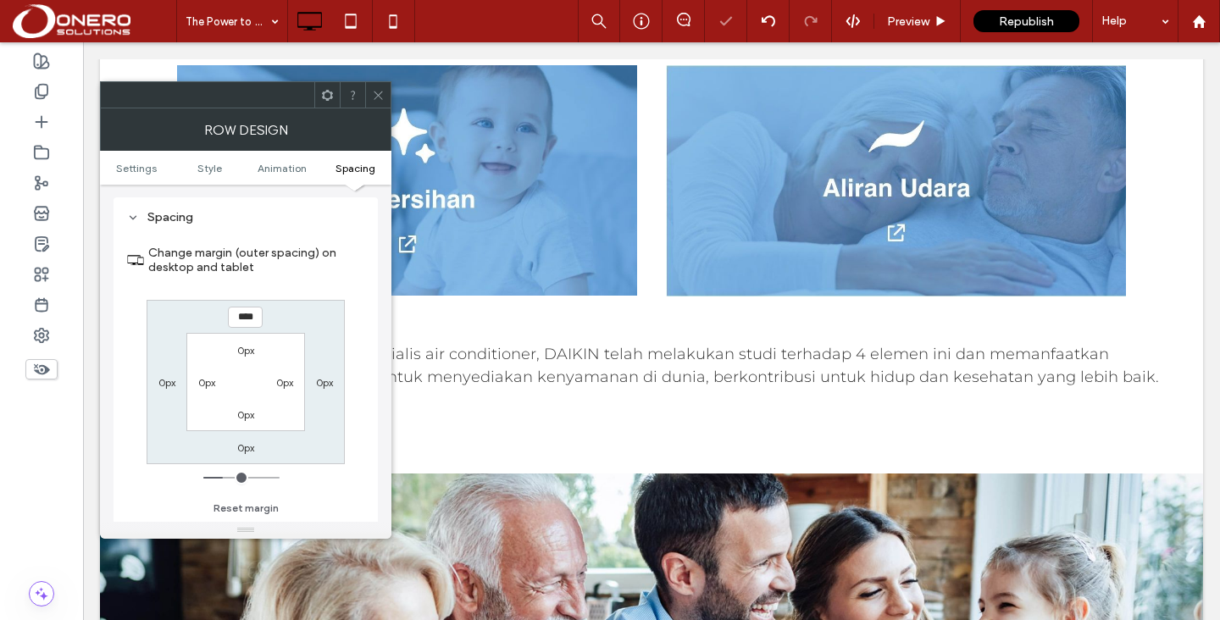
click at [239, 449] on label "0px" at bounding box center [245, 447] width 17 height 13
type input "*"
type input "**"
type input "****"
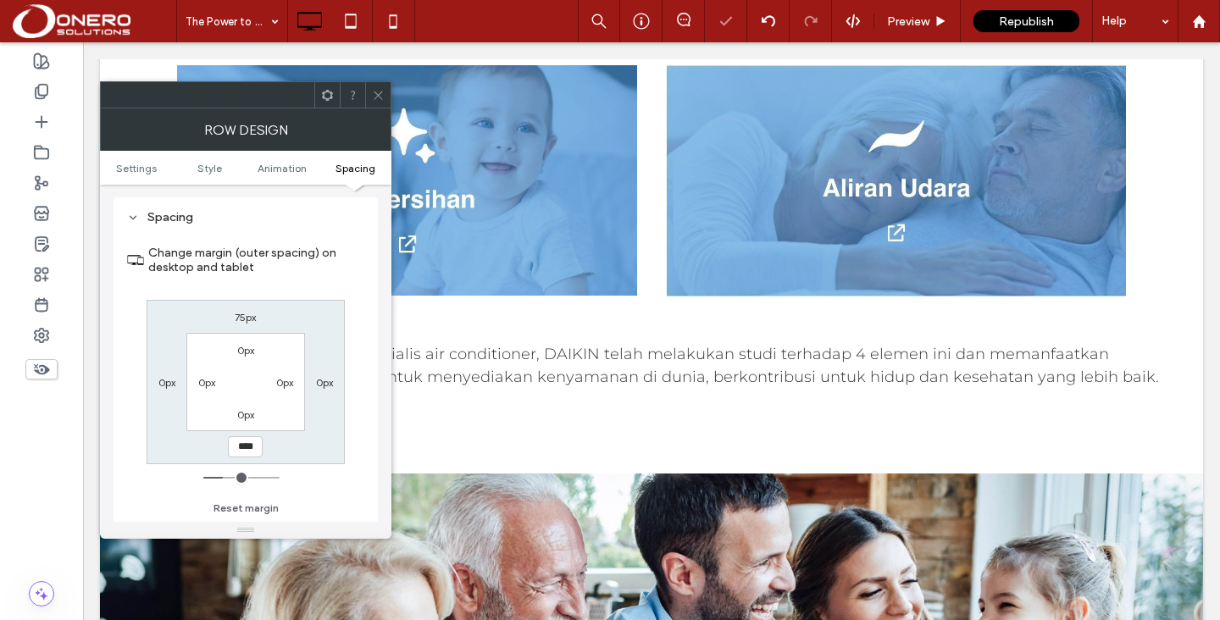
click at [378, 93] on icon at bounding box center [378, 95] width 13 height 13
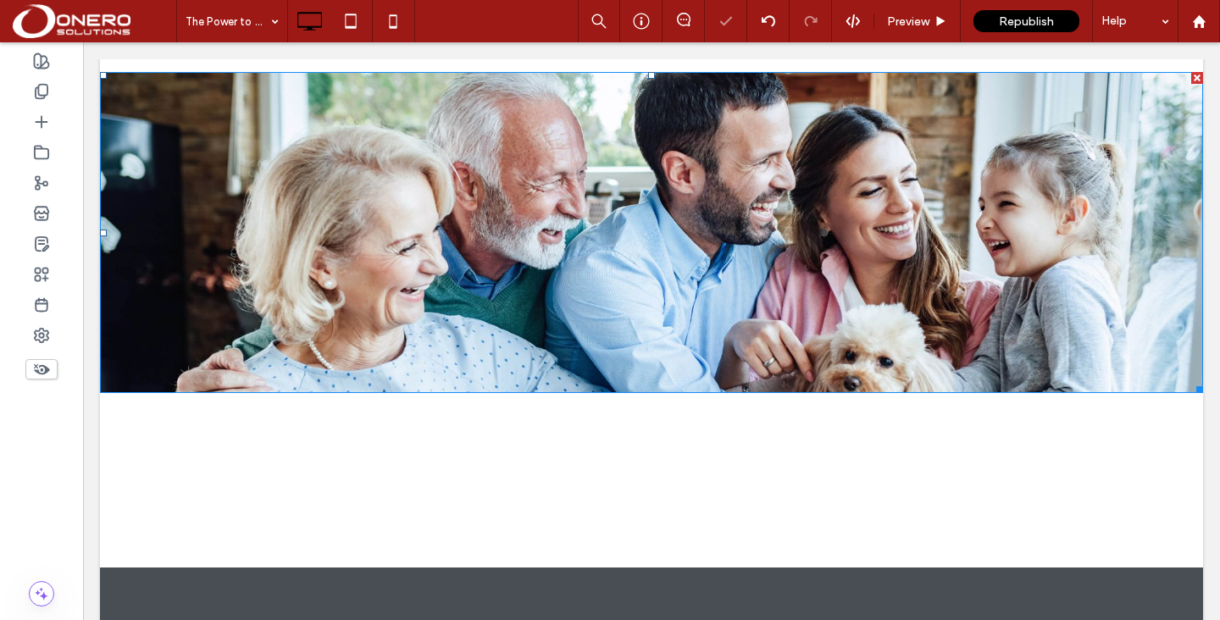
scroll to position [2115, 0]
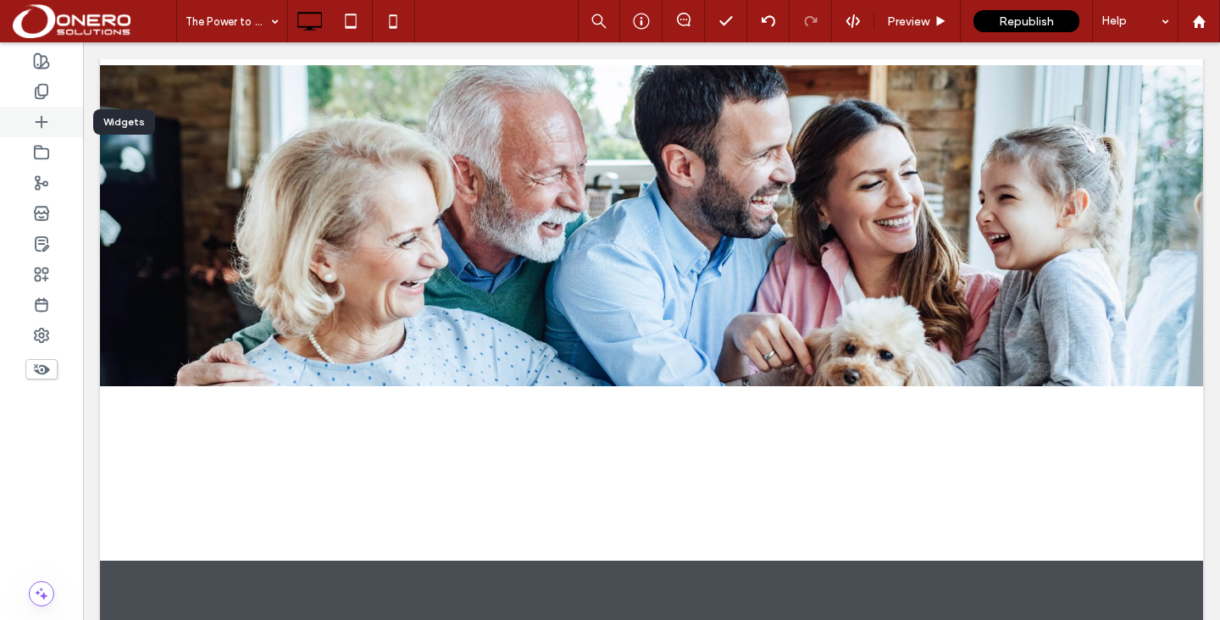
click at [52, 134] on div at bounding box center [41, 122] width 83 height 30
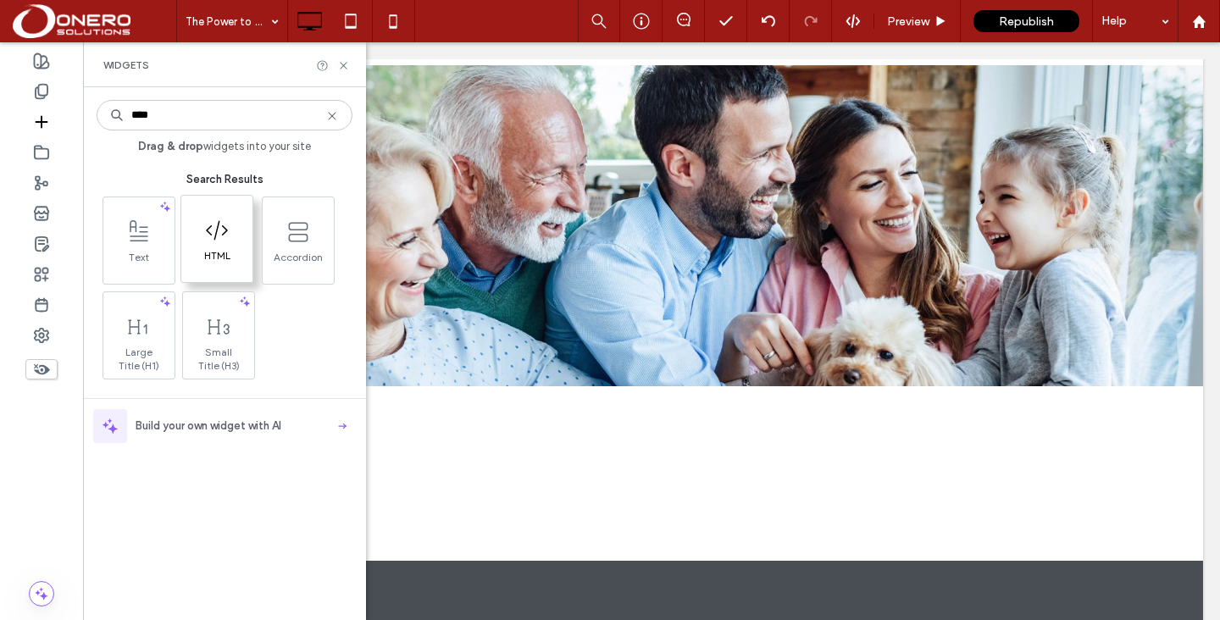
type input "****"
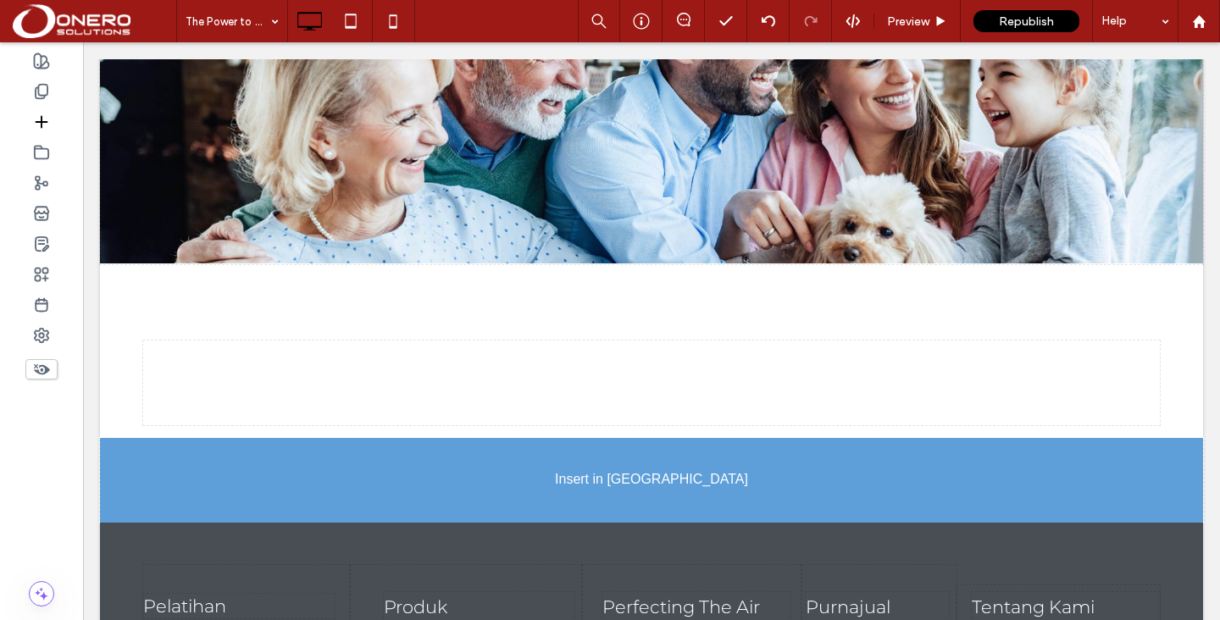
scroll to position [2255, 0]
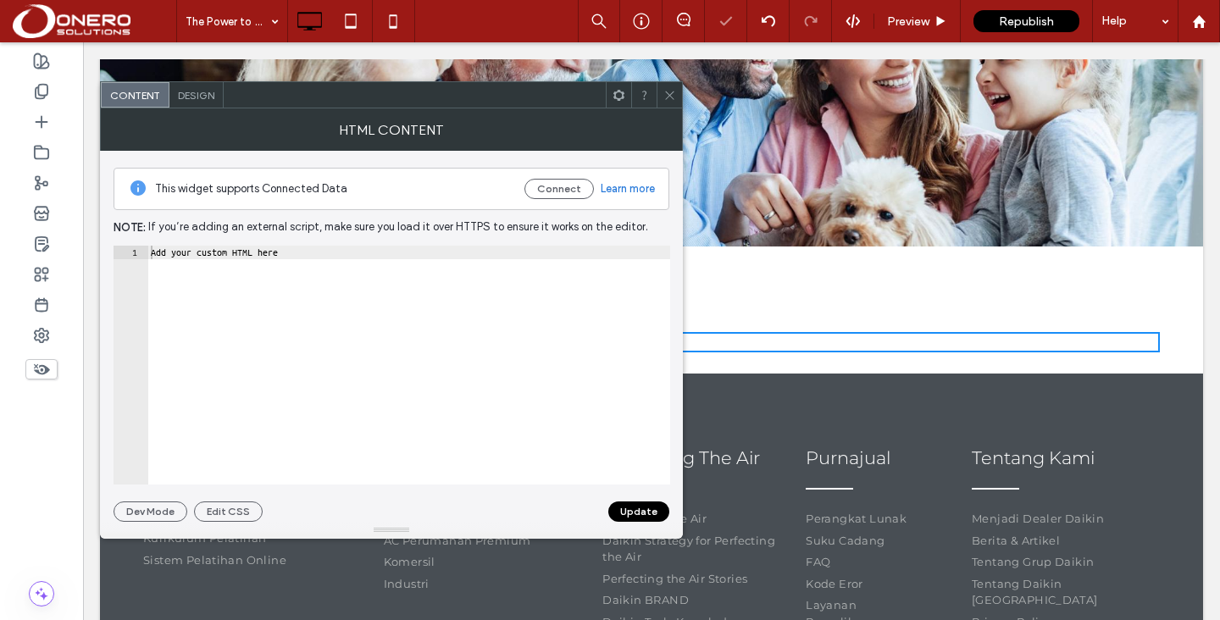
click at [664, 104] on span at bounding box center [669, 94] width 13 height 25
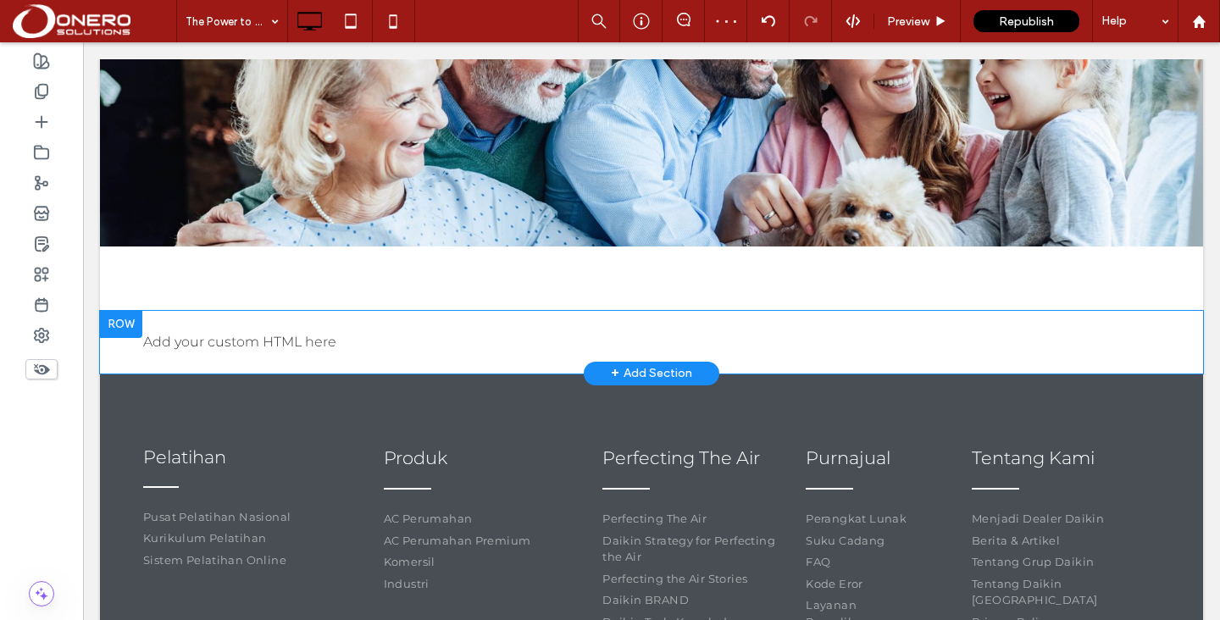
click at [128, 311] on div at bounding box center [121, 324] width 42 height 27
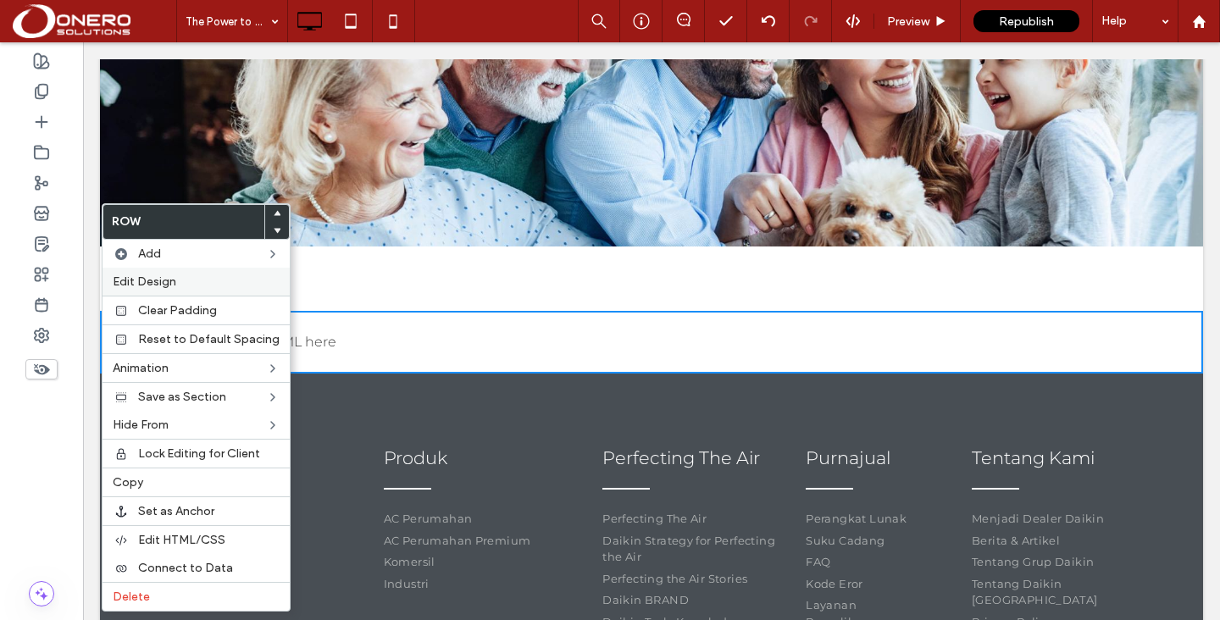
click at [190, 274] on div "Edit Design" at bounding box center [195, 282] width 187 height 28
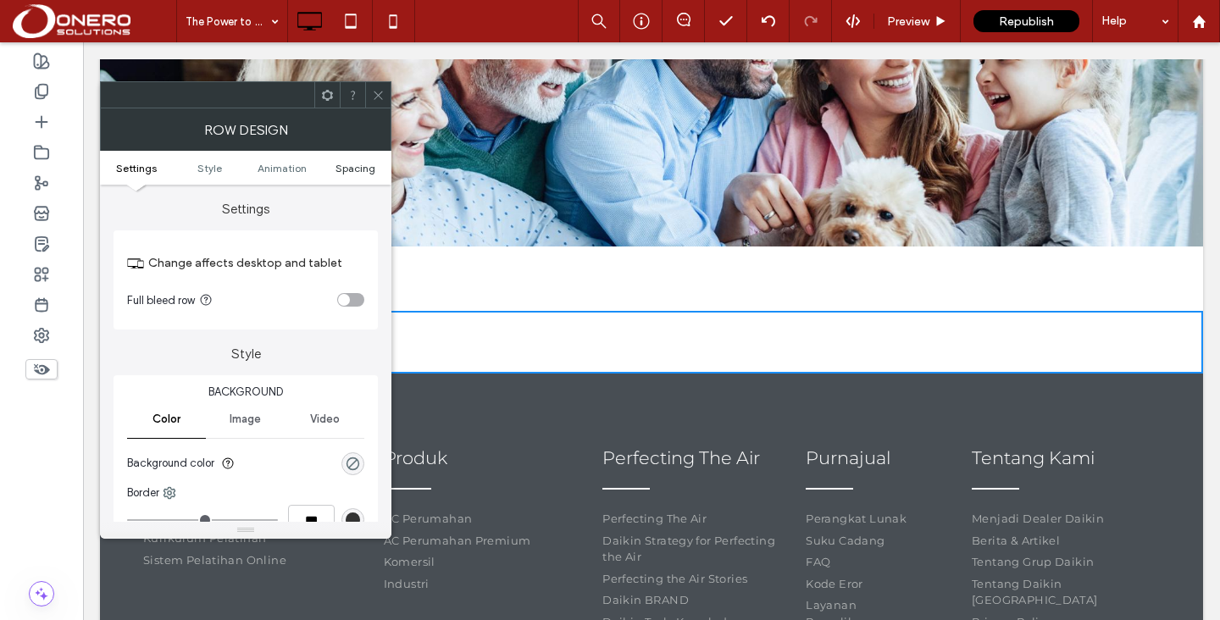
click at [342, 170] on span "Spacing" at bounding box center [355, 168] width 40 height 13
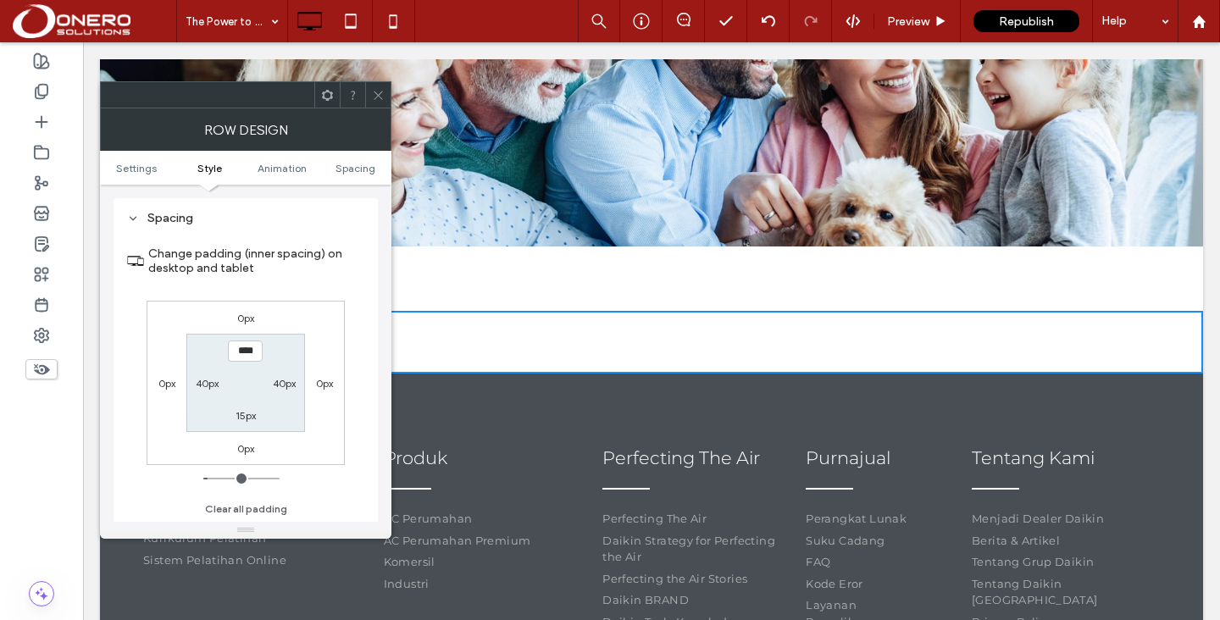
scroll to position [479, 0]
click at [238, 451] on label "0px" at bounding box center [245, 447] width 17 height 13
type input "*"
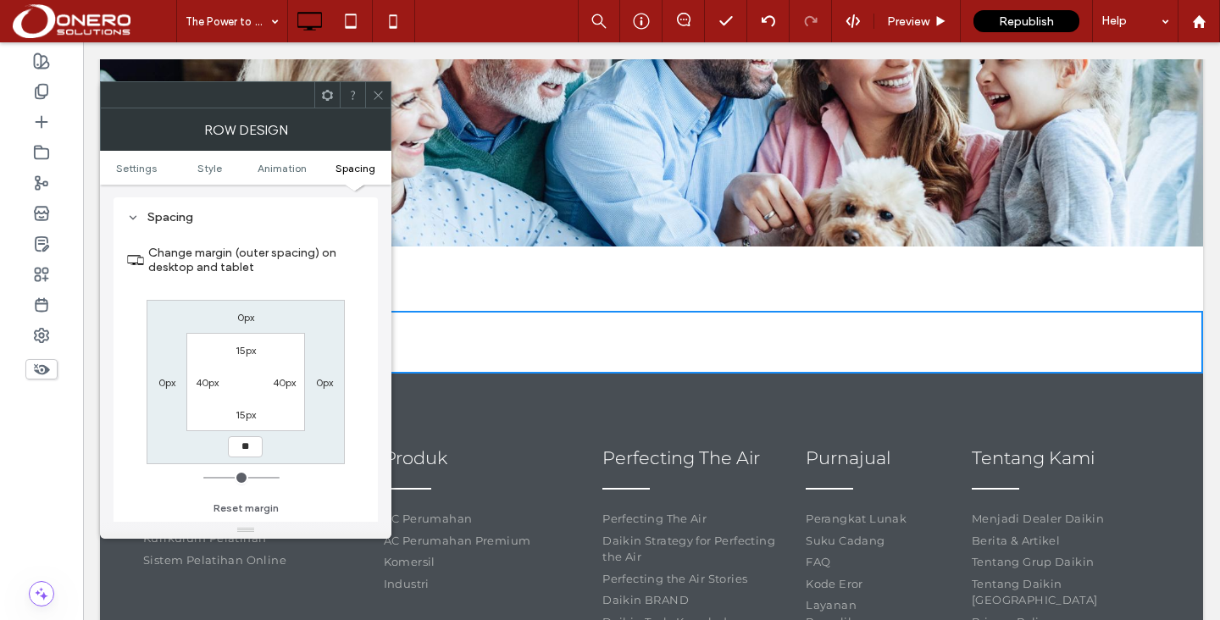
type input "**"
type input "****"
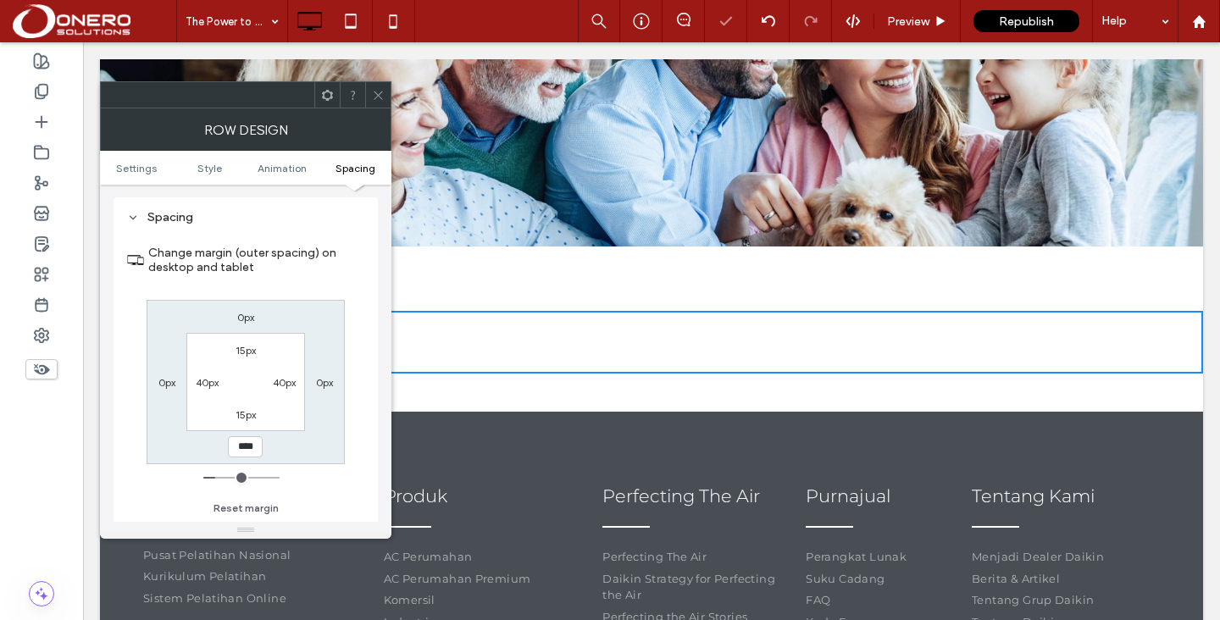
click at [374, 101] on span at bounding box center [378, 94] width 13 height 25
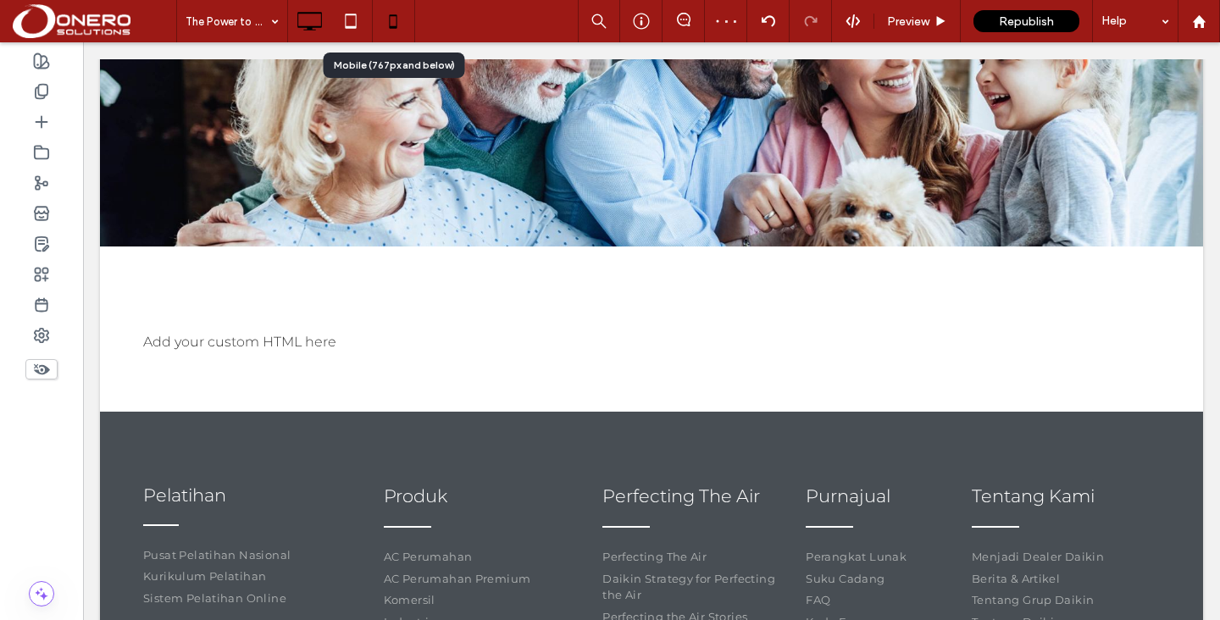
click at [396, 12] on icon at bounding box center [393, 21] width 34 height 34
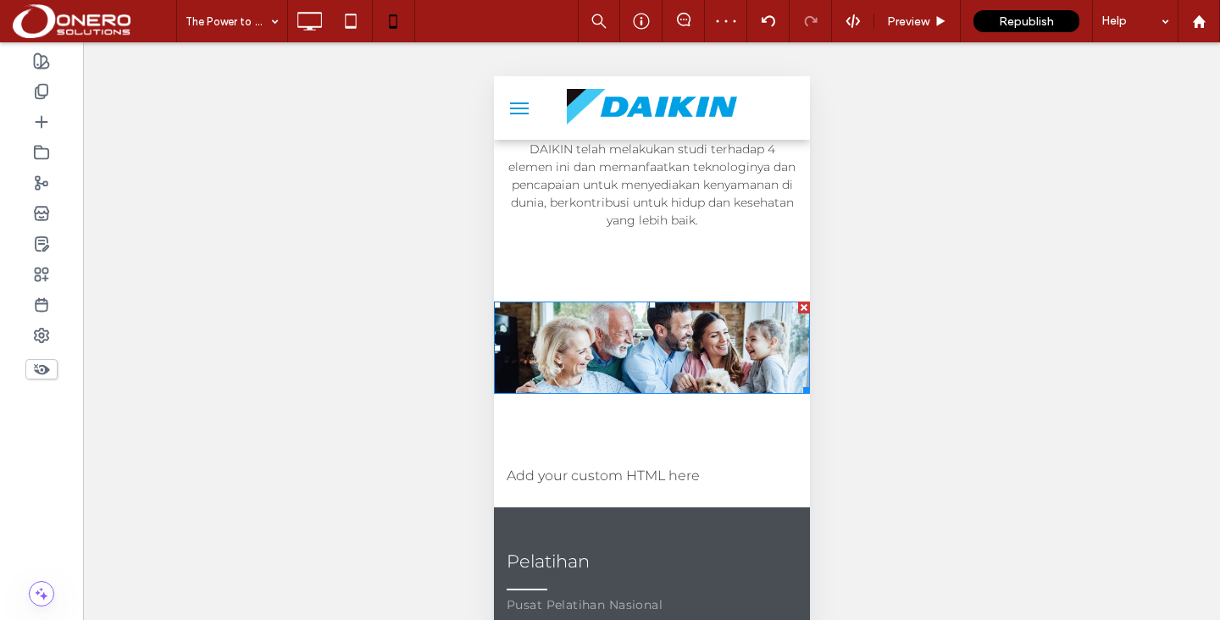
scroll to position [1528, 0]
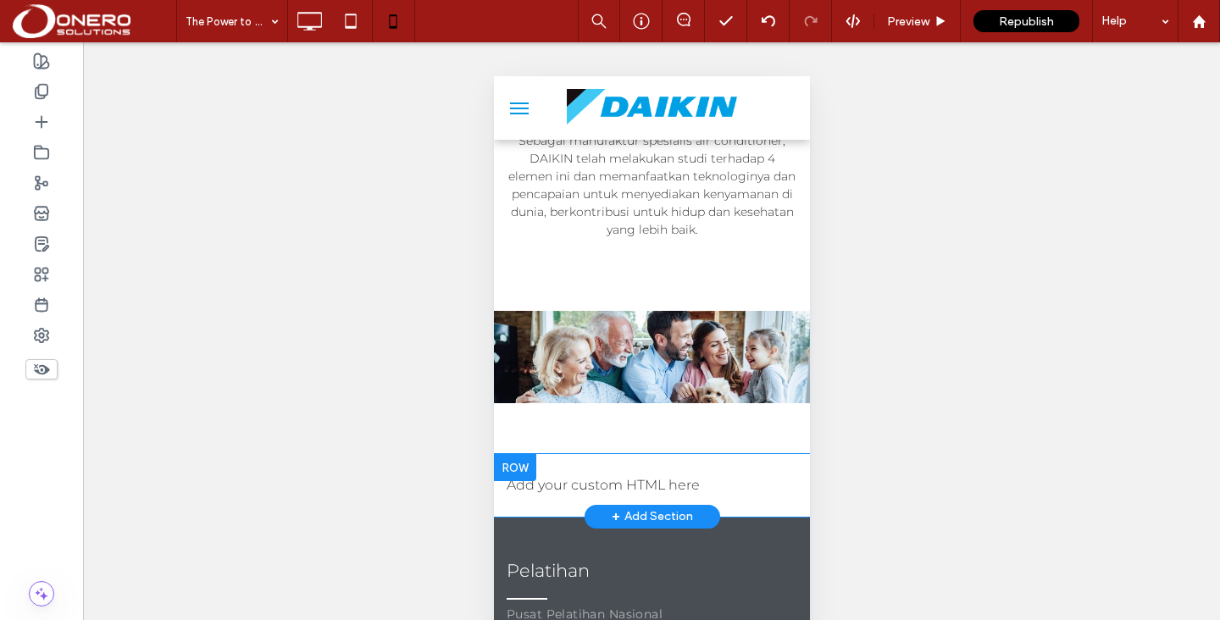
click at [503, 467] on div at bounding box center [514, 467] width 42 height 27
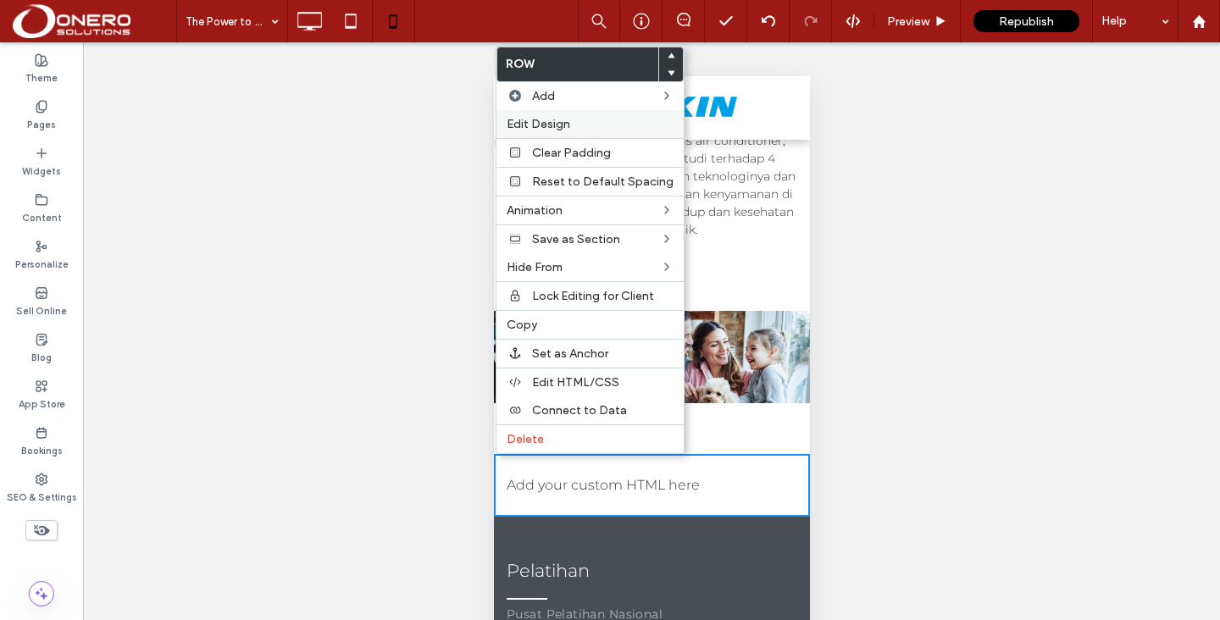
click at [573, 130] on label "Edit Design" at bounding box center [590, 124] width 167 height 14
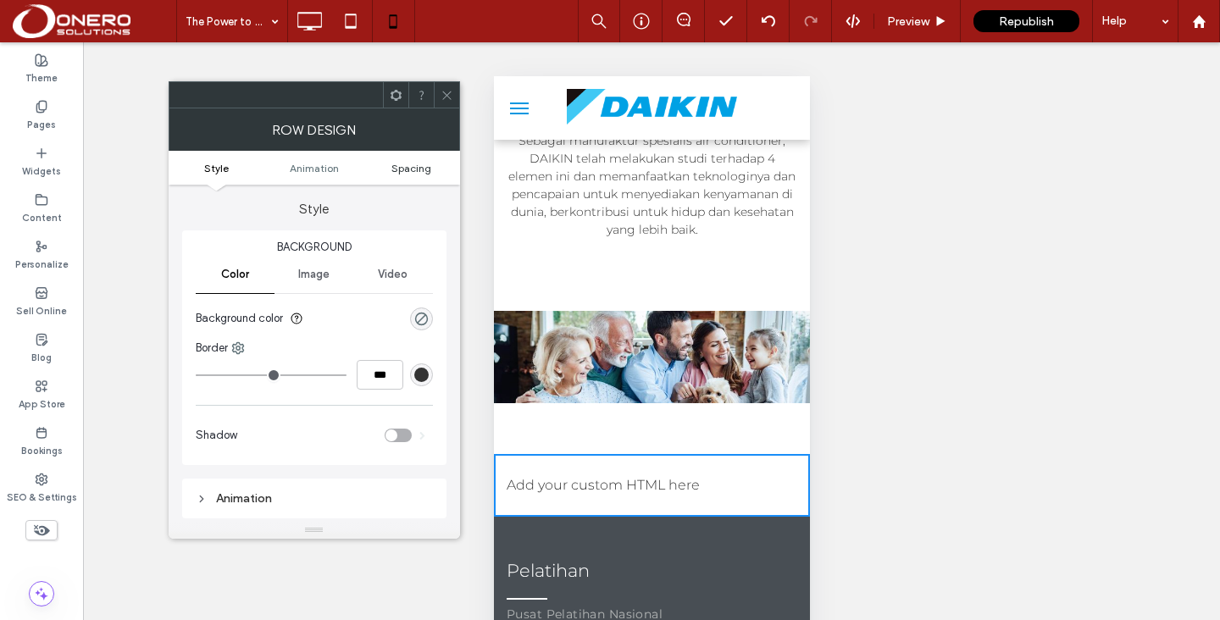
click at [410, 162] on span "Spacing" at bounding box center [411, 168] width 40 height 13
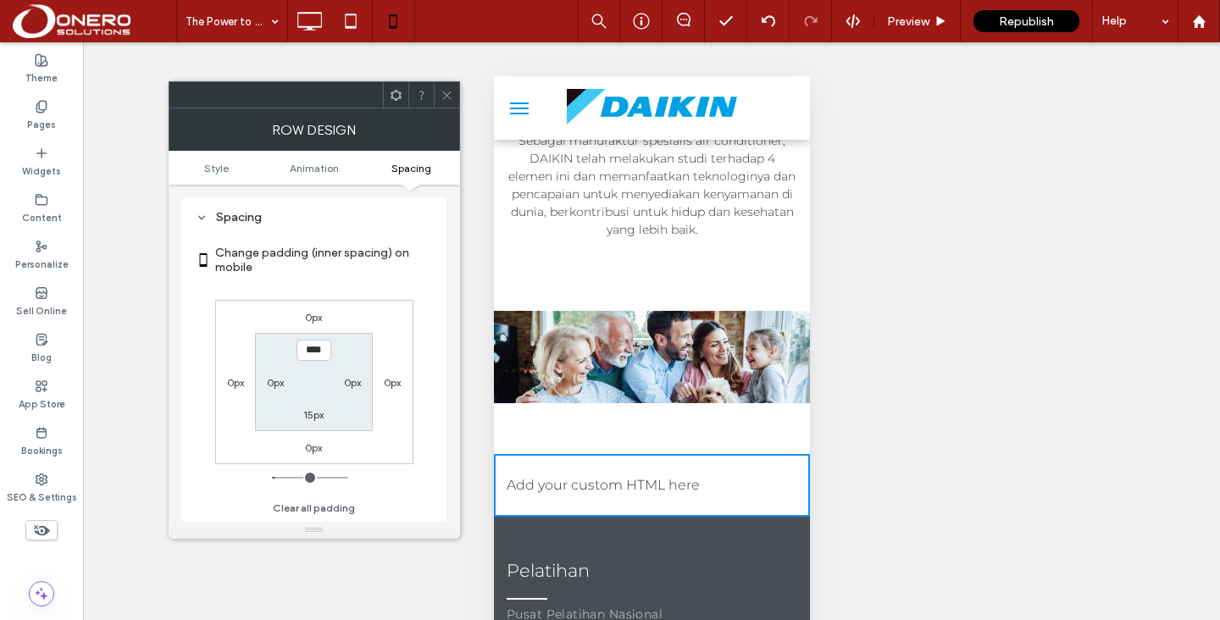
scroll to position [335, 0]
click at [302, 449] on div "0px" at bounding box center [313, 447] width 39 height 17
click at [308, 449] on label "0px" at bounding box center [313, 447] width 17 height 13
type input "*"
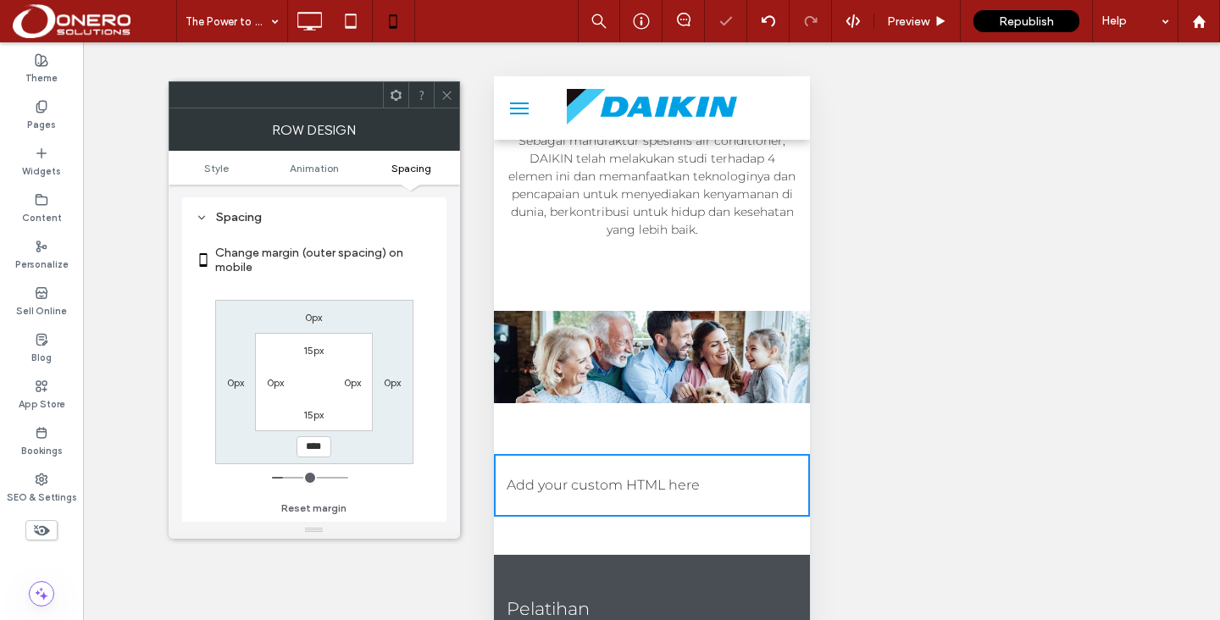
click at [446, 98] on icon at bounding box center [446, 95] width 13 height 13
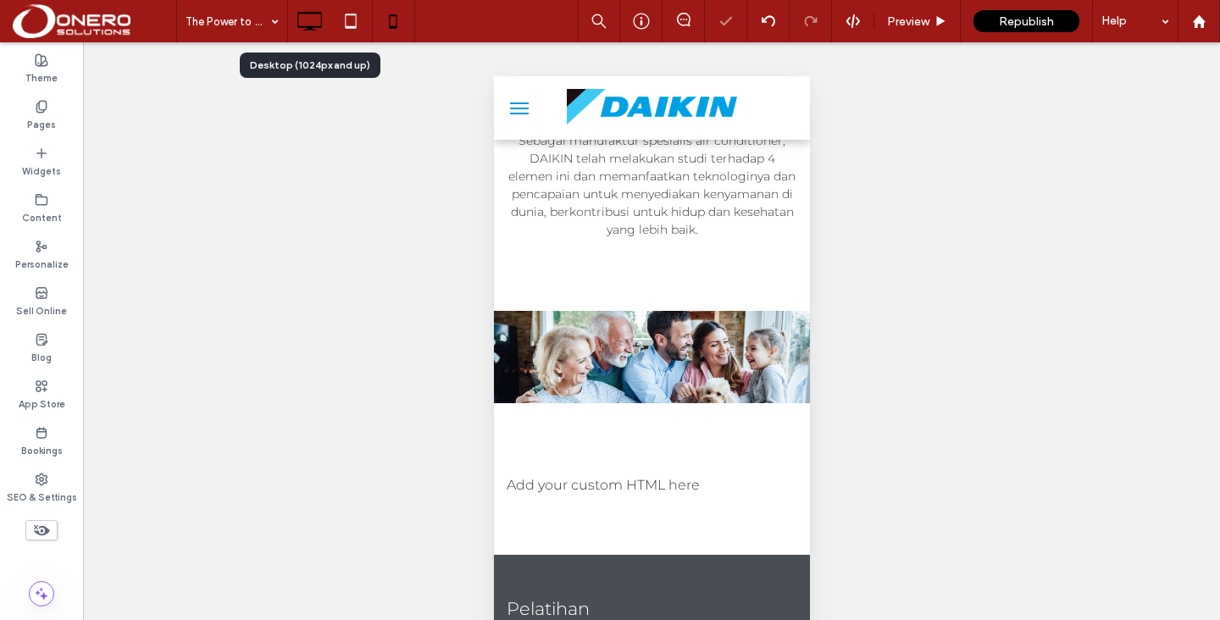
click at [313, 30] on icon at bounding box center [309, 21] width 34 height 34
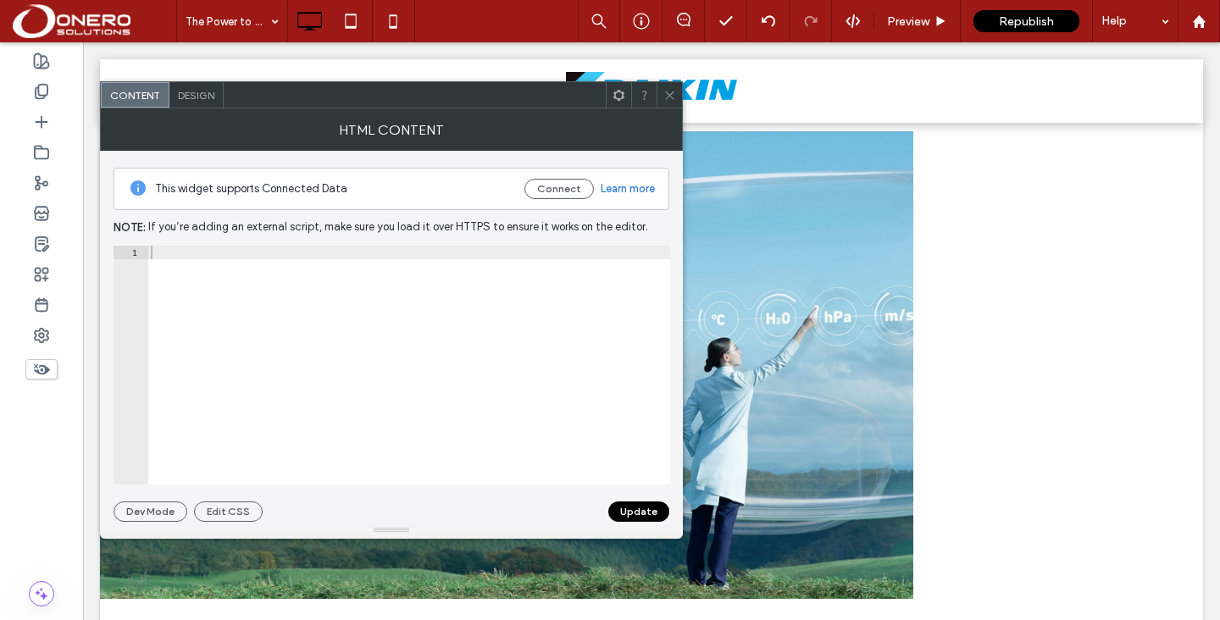
click at [313, 303] on div at bounding box center [408, 379] width 523 height 266
paste textarea "*******"
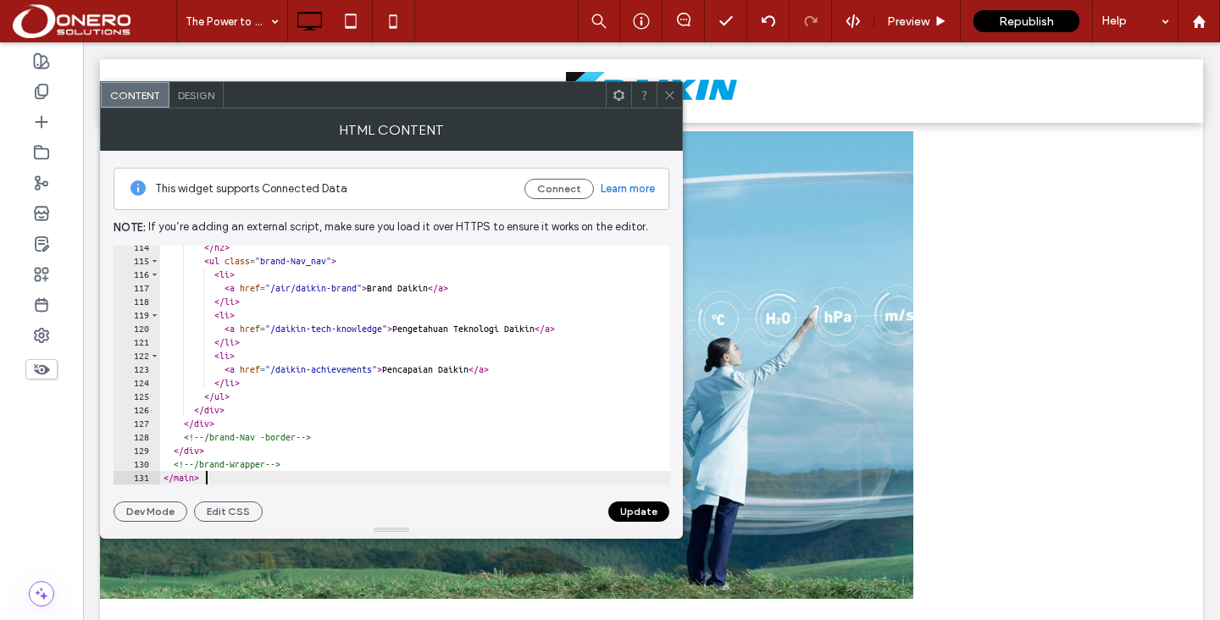
scroll to position [1536, 0]
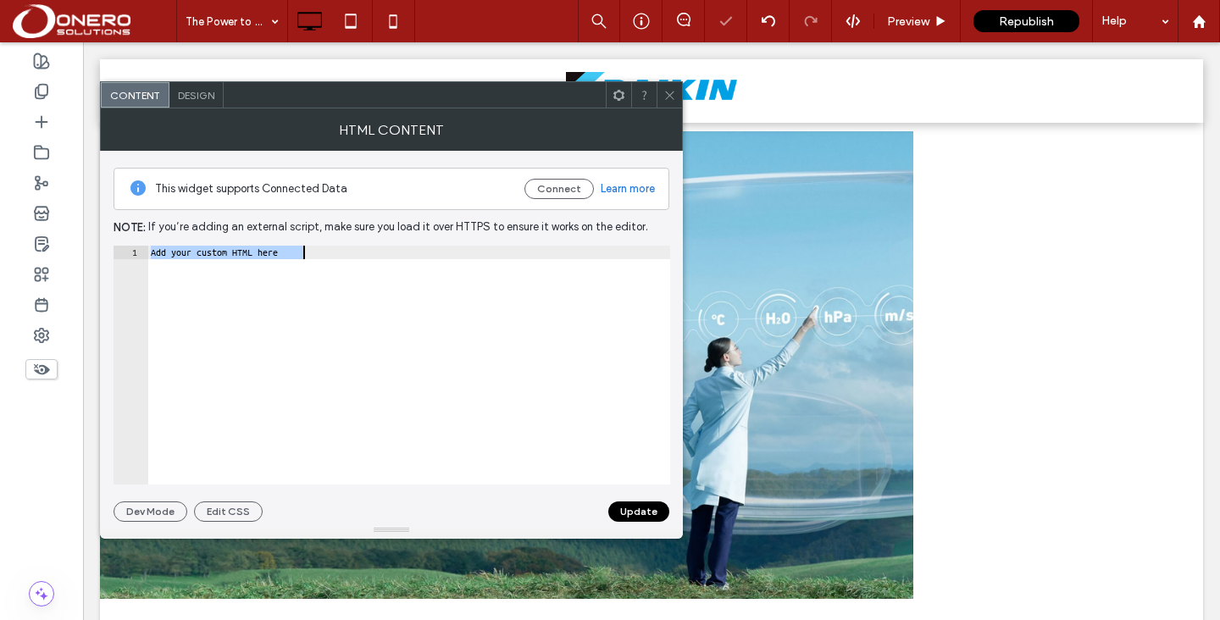
paste textarea "Cursor at row 1"
type textarea "*******"
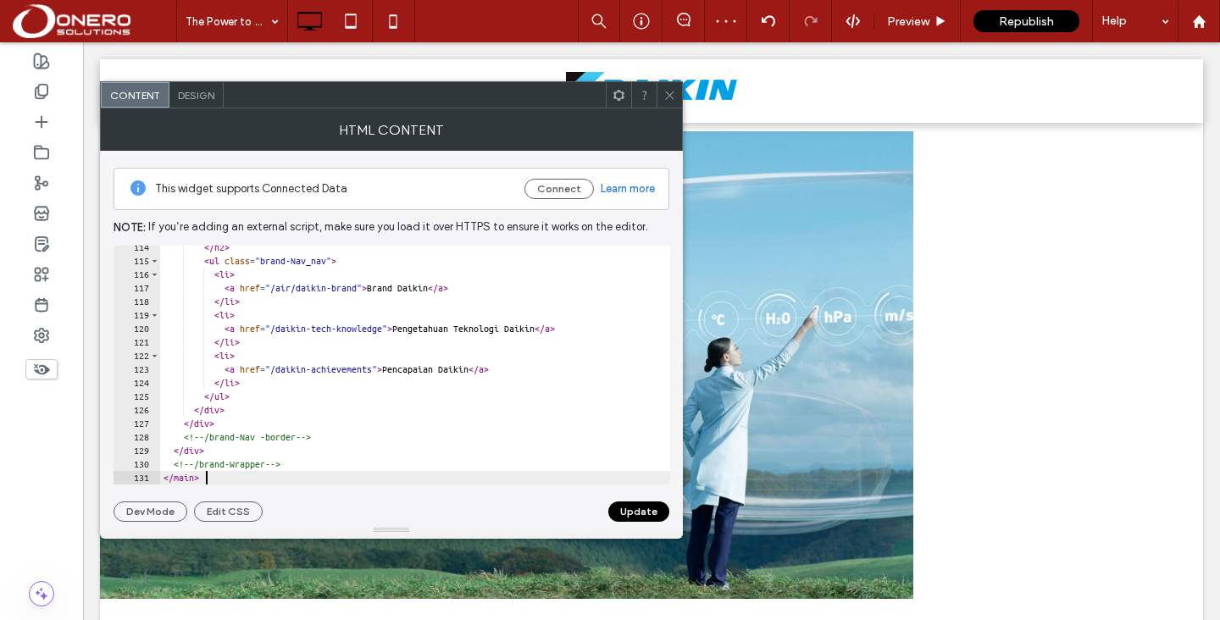
click at [625, 506] on button "Update" at bounding box center [638, 511] width 61 height 20
click at [671, 102] on span at bounding box center [669, 94] width 13 height 25
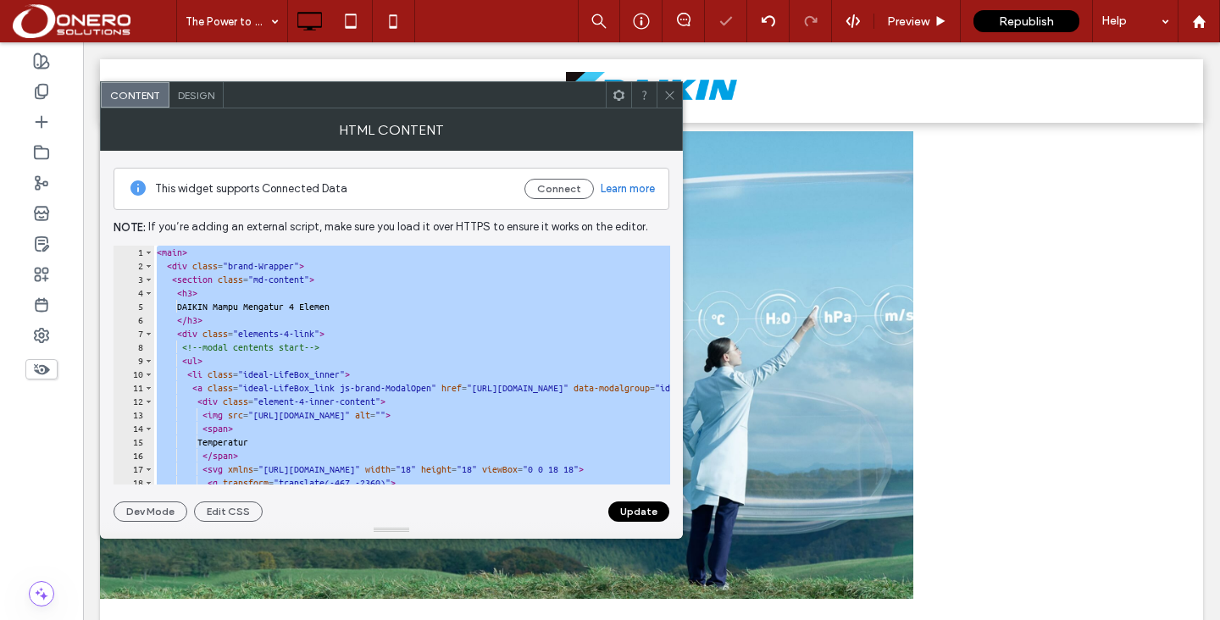
paste textarea "Cursor at row 185"
type textarea "*******"
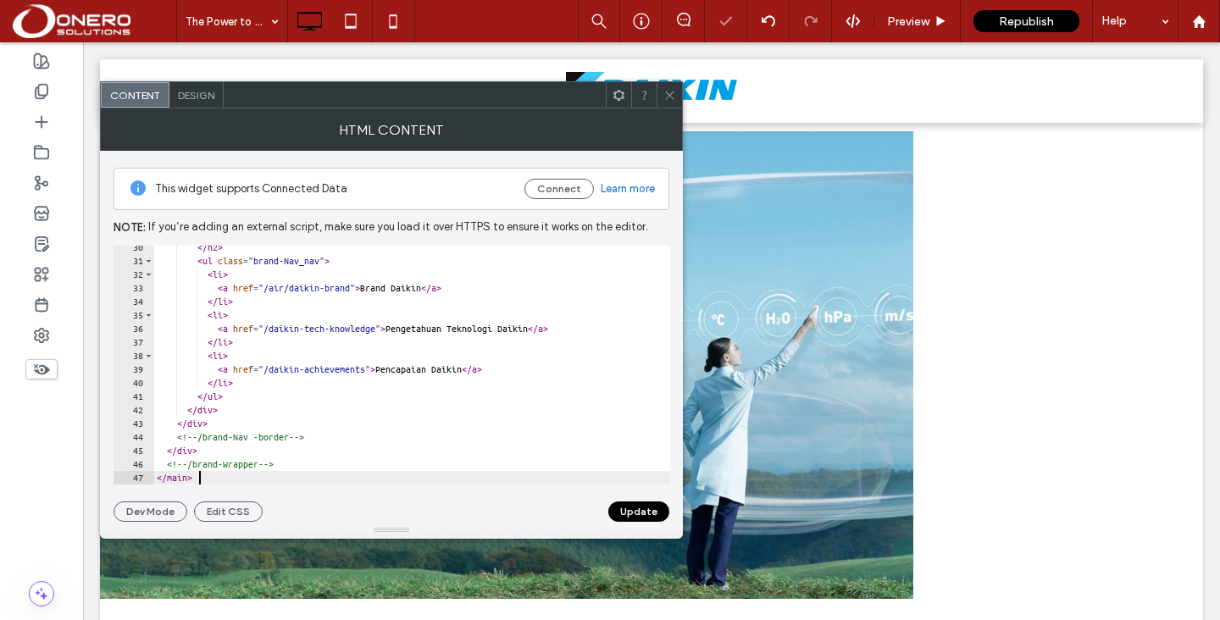
scroll to position [398, 0]
click at [628, 507] on button "Update" at bounding box center [638, 511] width 61 height 20
click at [670, 98] on icon at bounding box center [669, 95] width 13 height 13
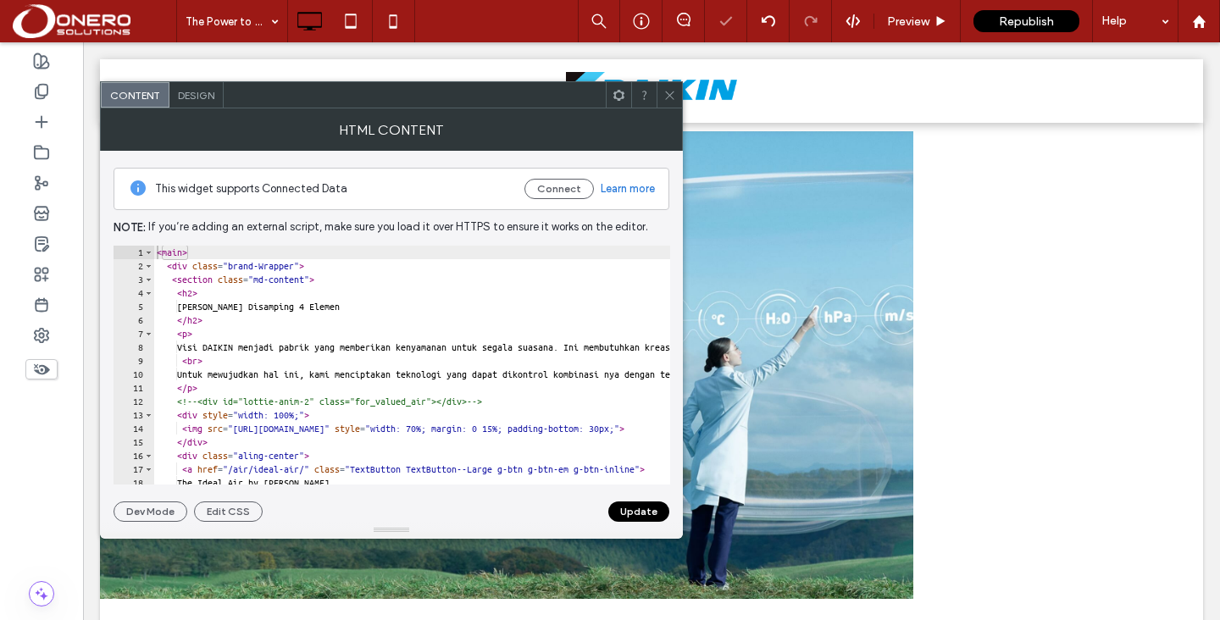
click at [668, 97] on icon at bounding box center [669, 95] width 13 height 13
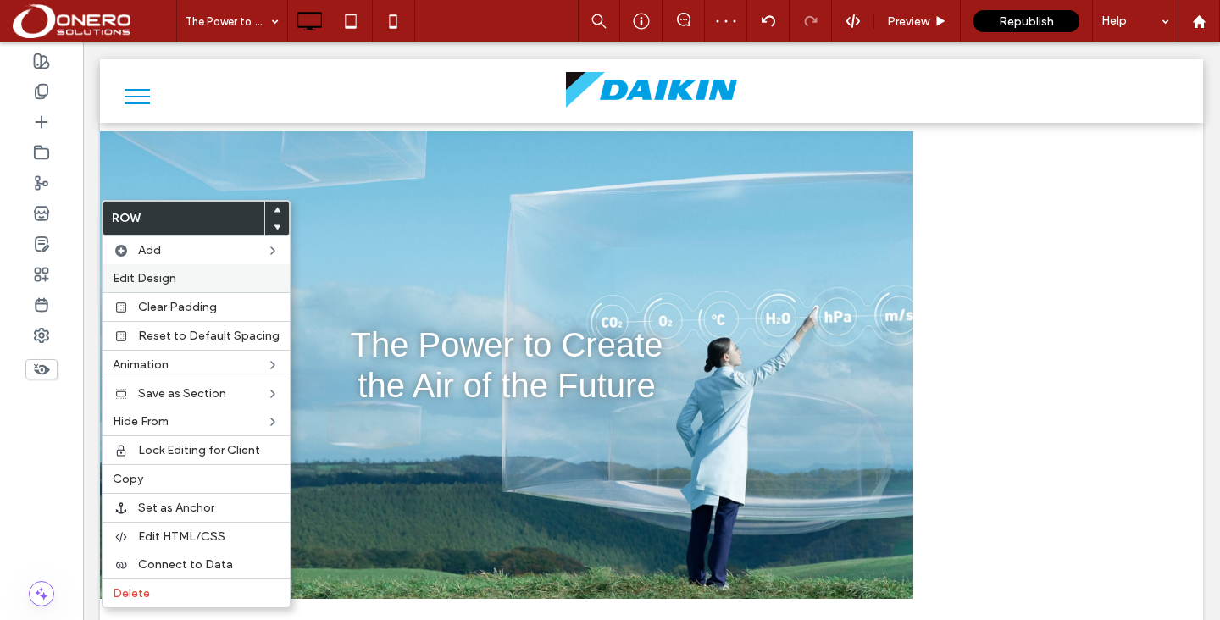
click at [158, 281] on span "Edit Design" at bounding box center [145, 278] width 64 height 14
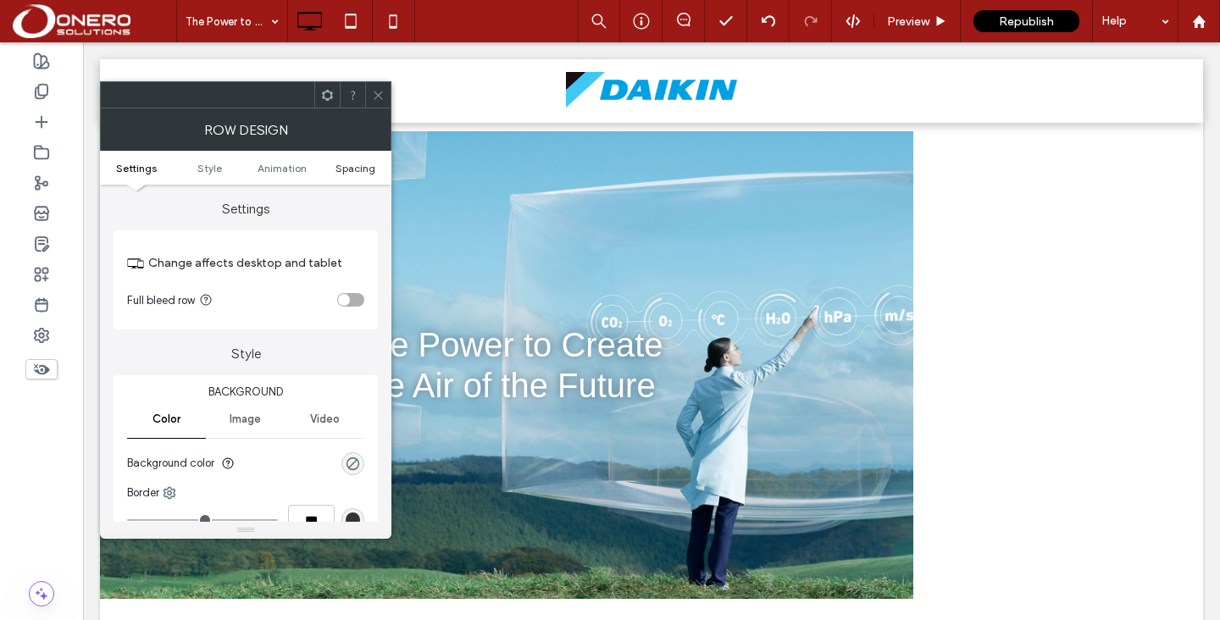
click at [340, 169] on span "Spacing" at bounding box center [355, 168] width 40 height 13
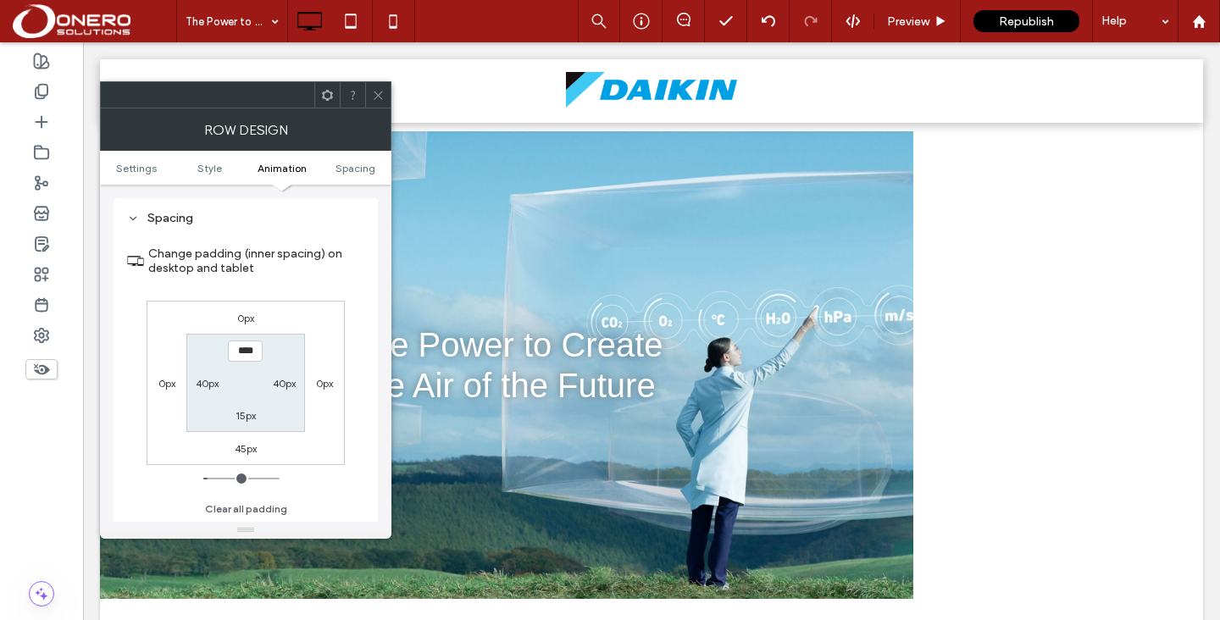
scroll to position [479, 0]
click at [203, 385] on label "40px" at bounding box center [207, 382] width 23 height 13
type input "**"
type input "*"
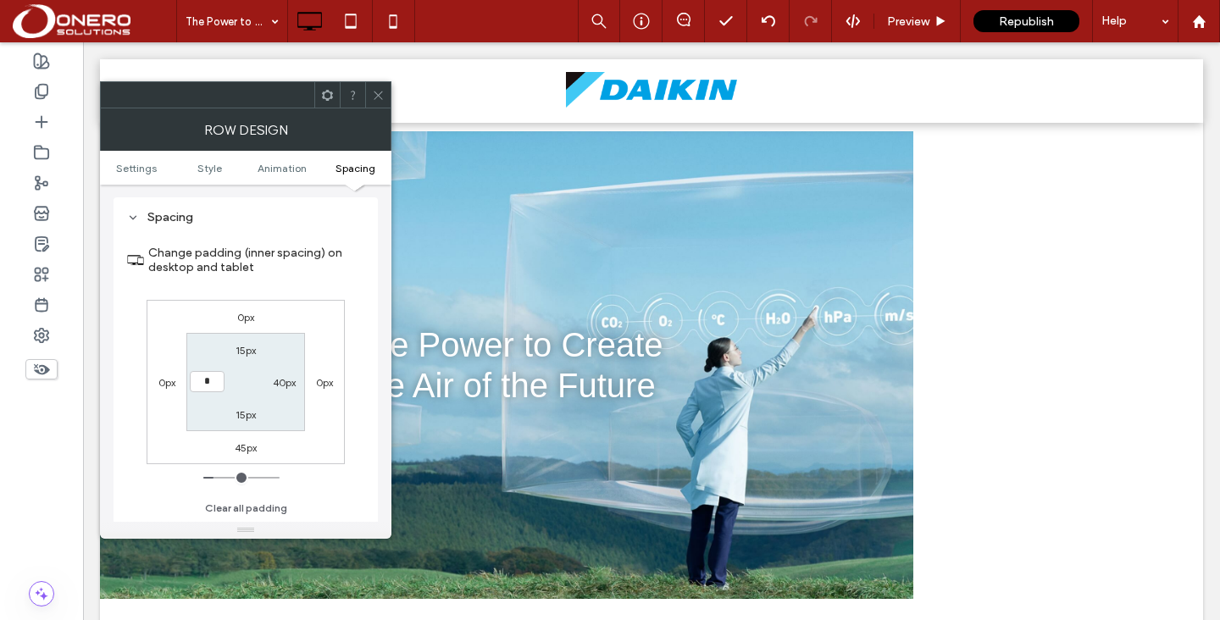
type input "***"
click at [276, 384] on label "40px" at bounding box center [284, 382] width 23 height 13
type input "**"
type input "*"
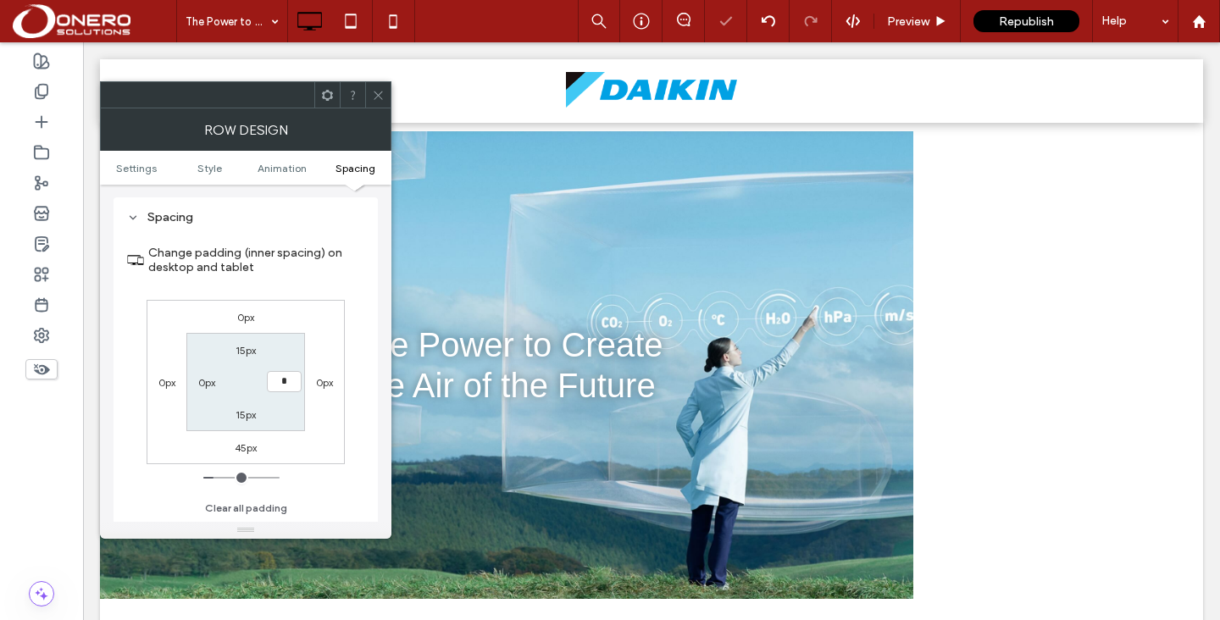
type input "***"
click at [370, 102] on div at bounding box center [377, 94] width 25 height 25
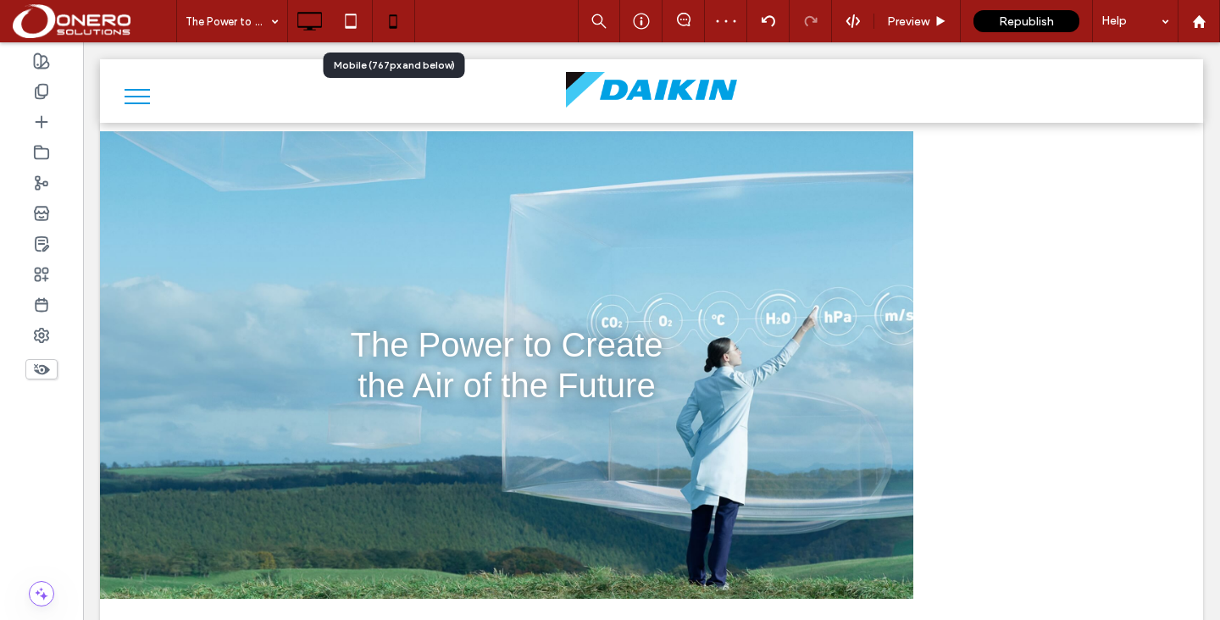
click at [404, 25] on icon at bounding box center [393, 21] width 34 height 34
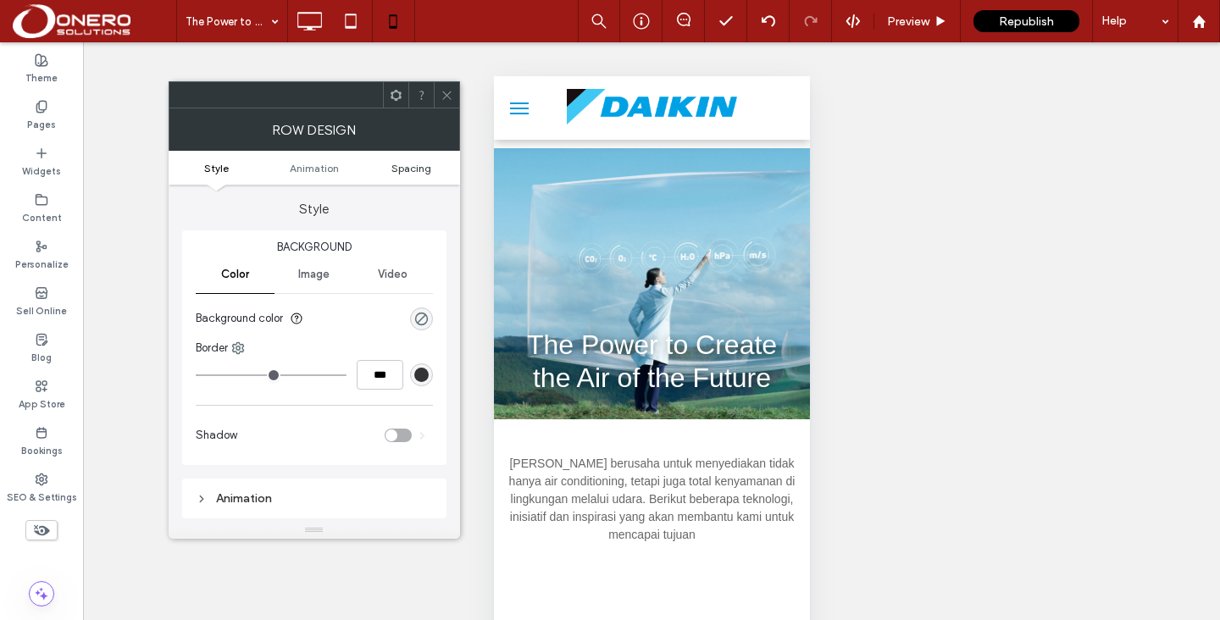
click at [418, 169] on span "Spacing" at bounding box center [411, 168] width 40 height 13
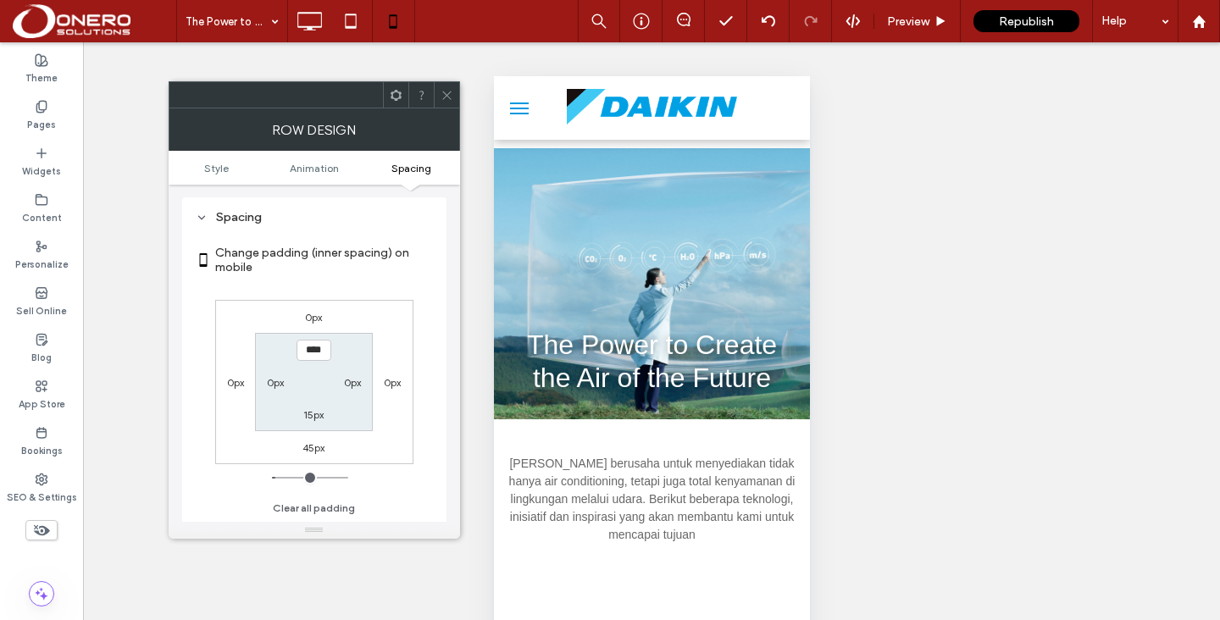
scroll to position [335, 0]
click at [444, 97] on use at bounding box center [446, 95] width 8 height 8
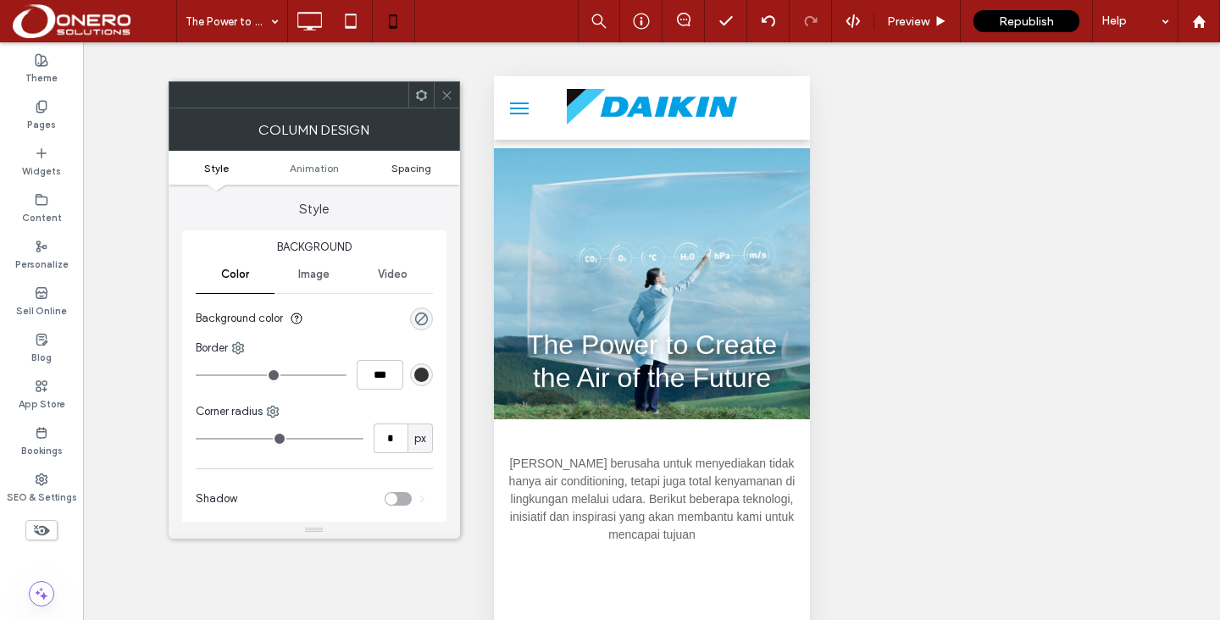
click at [422, 173] on span "Spacing" at bounding box center [411, 168] width 40 height 13
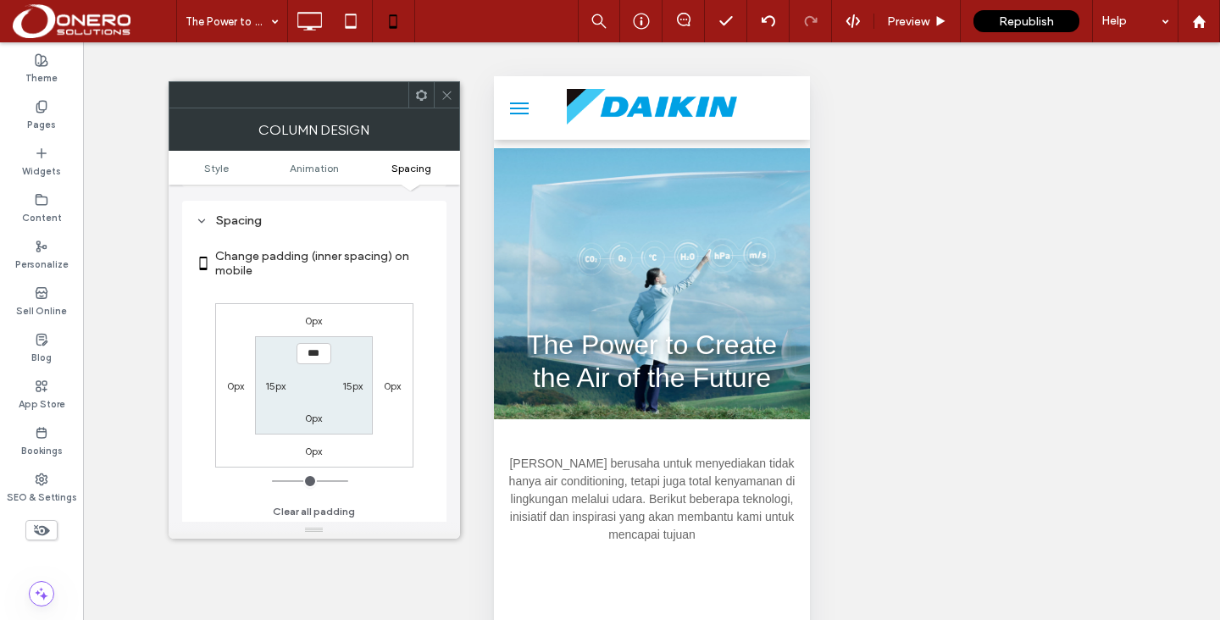
scroll to position [398, 0]
click at [353, 382] on label "15px" at bounding box center [352, 382] width 20 height 13
type input "**"
type input "*"
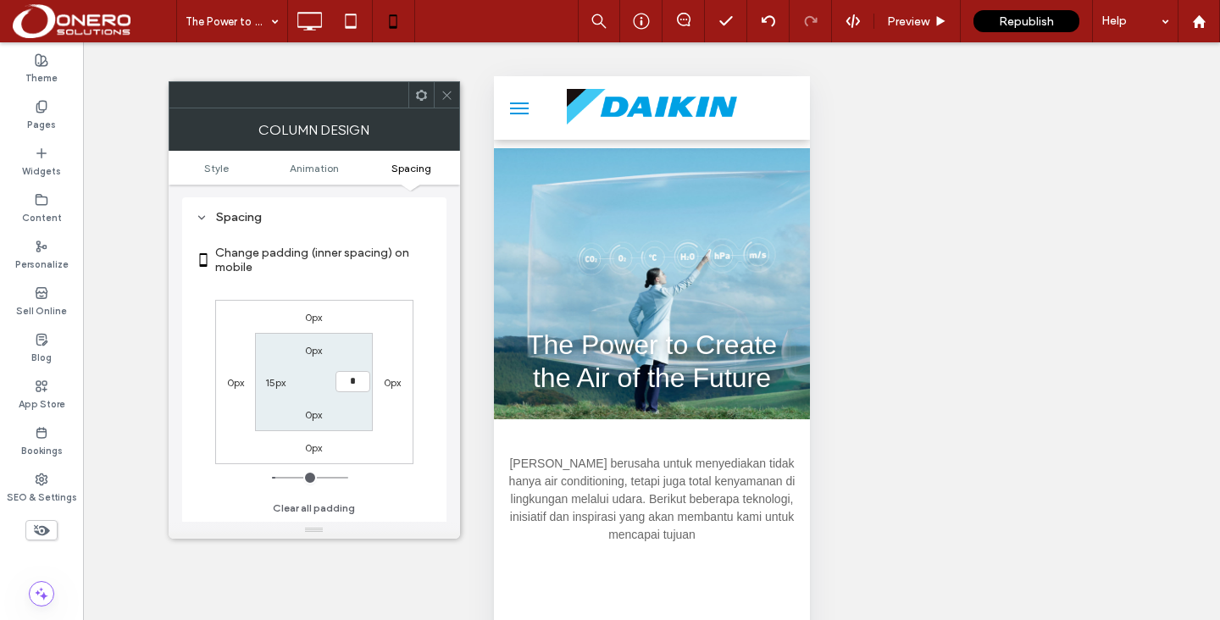
type input "***"
click at [275, 389] on label "15px" at bounding box center [275, 382] width 20 height 13
type input "**"
type input "*"
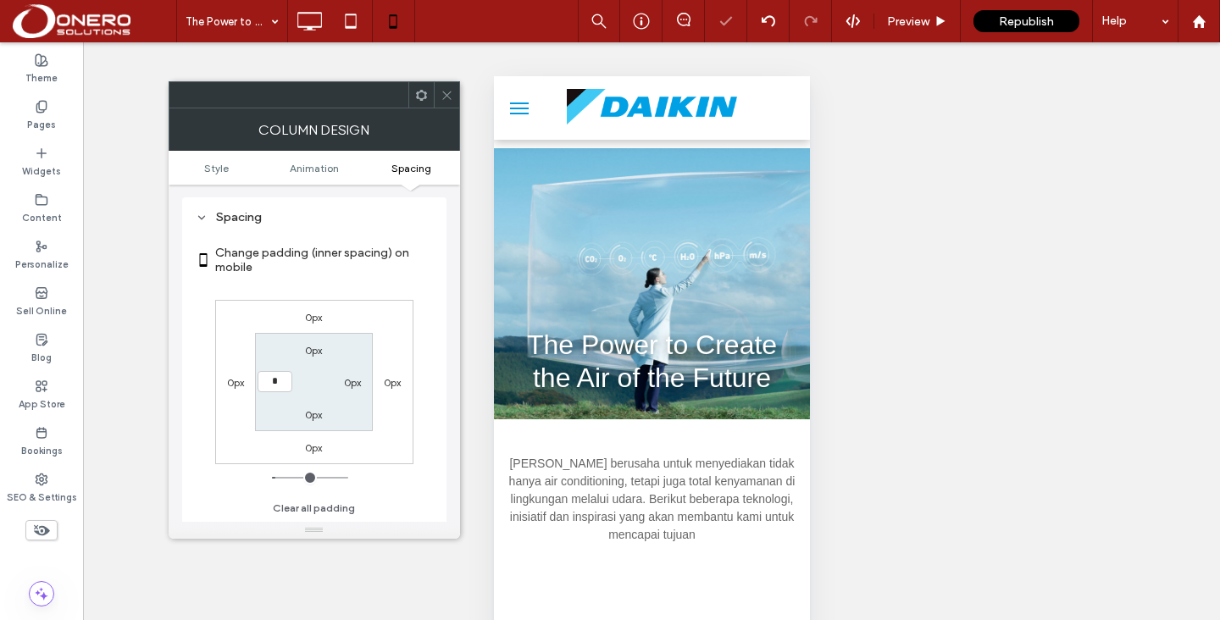
type input "***"
click at [450, 95] on icon at bounding box center [446, 95] width 13 height 13
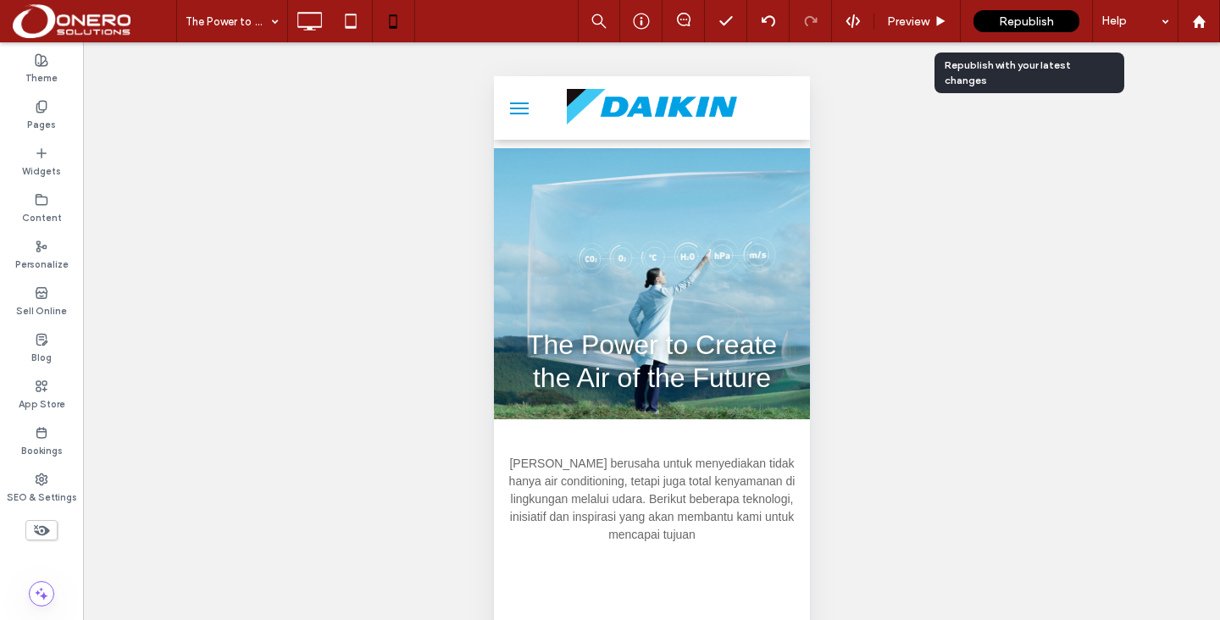
click at [1024, 25] on span "Republish" at bounding box center [1026, 21] width 55 height 14
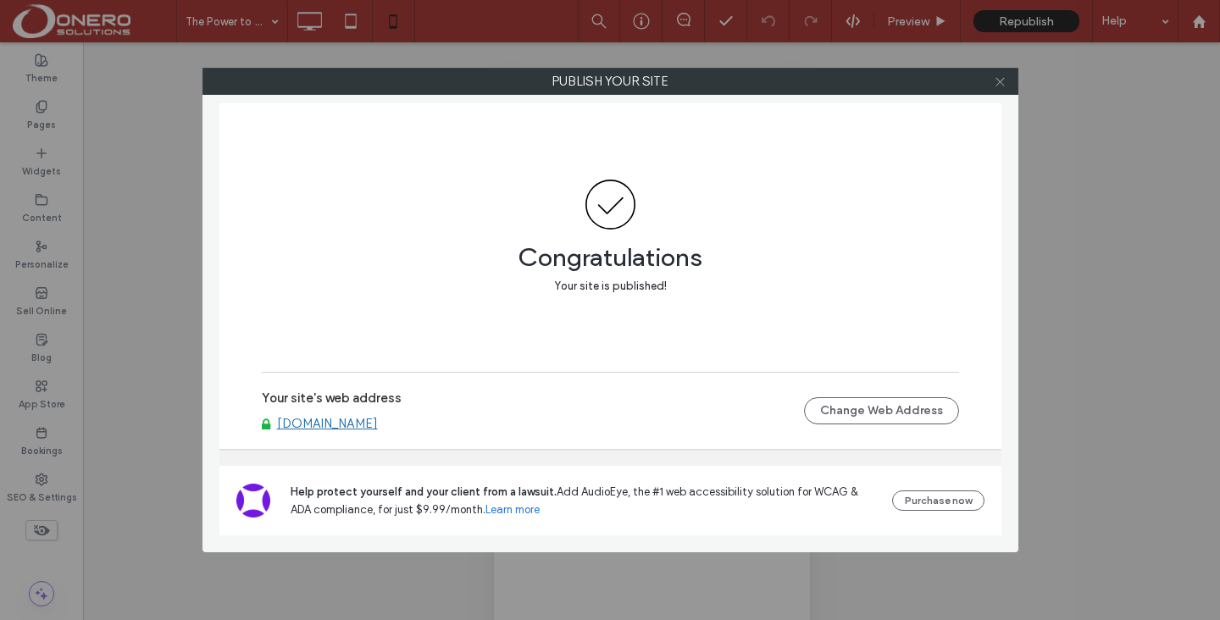
click at [1002, 84] on use at bounding box center [999, 81] width 8 height 8
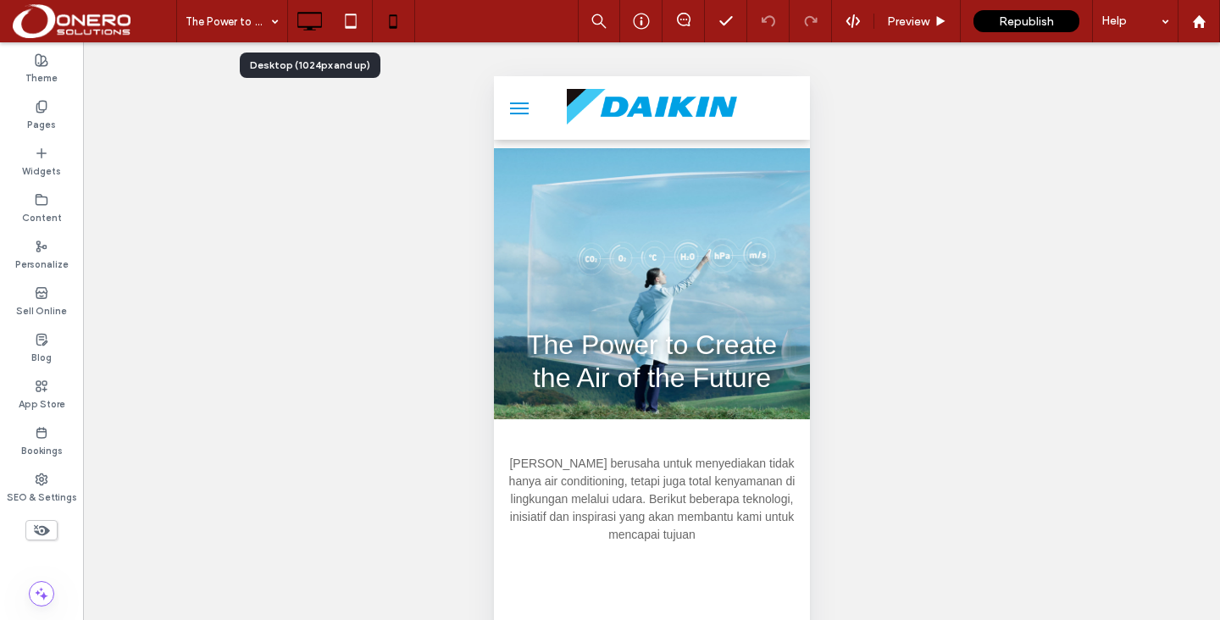
click at [318, 17] on icon at bounding box center [309, 21] width 34 height 34
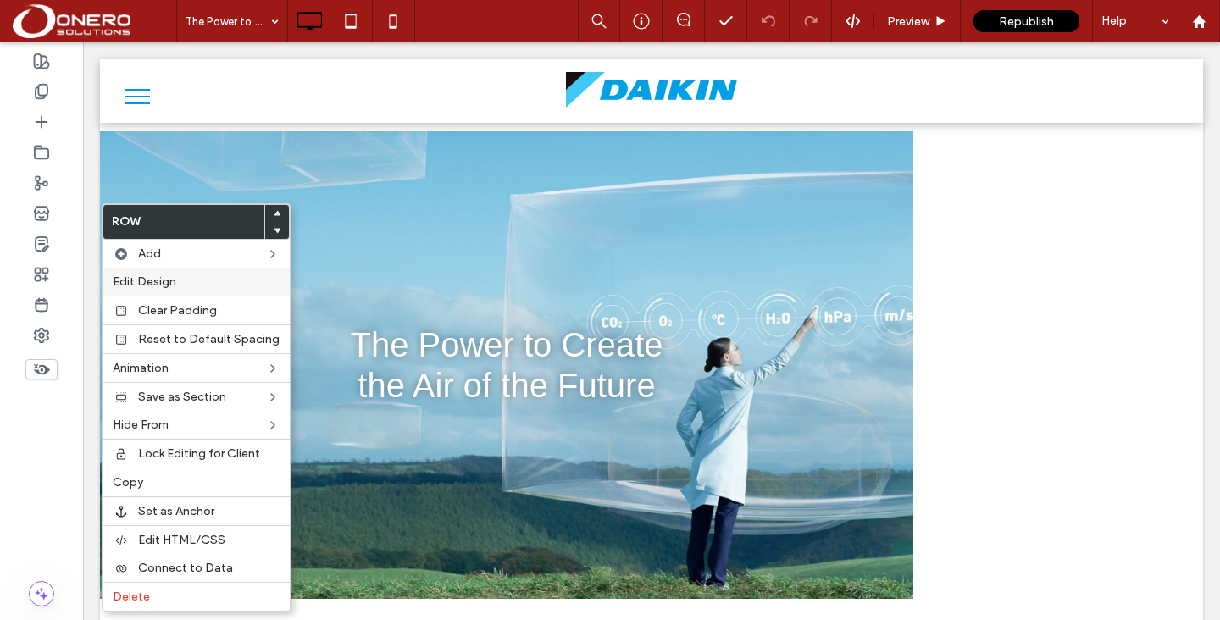
click at [163, 280] on span "Edit Design" at bounding box center [145, 281] width 64 height 14
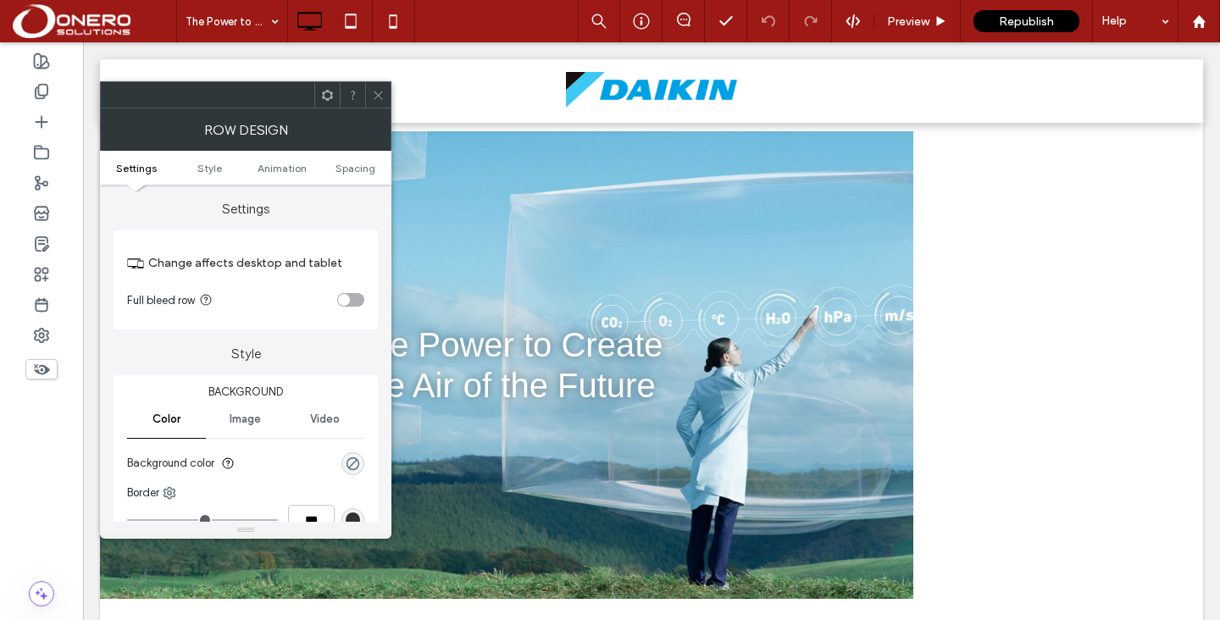
click at [348, 299] on div "toggle" at bounding box center [344, 300] width 12 height 12
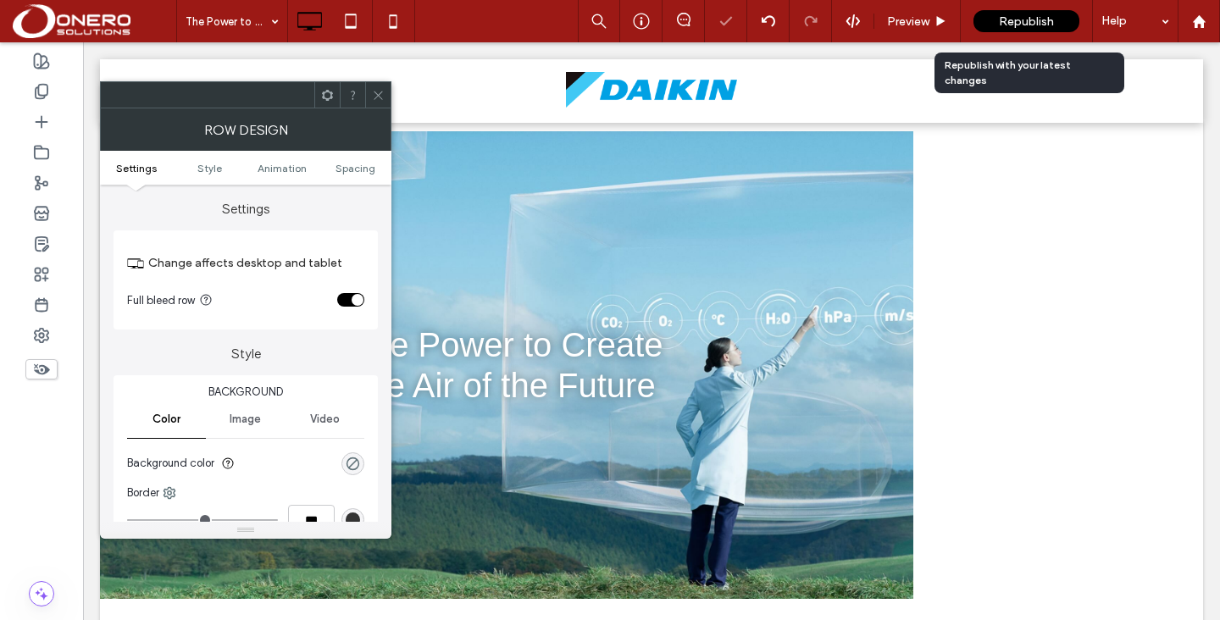
click at [1047, 10] on div "Republish" at bounding box center [1026, 21] width 106 height 22
